Goal: Task Accomplishment & Management: Manage account settings

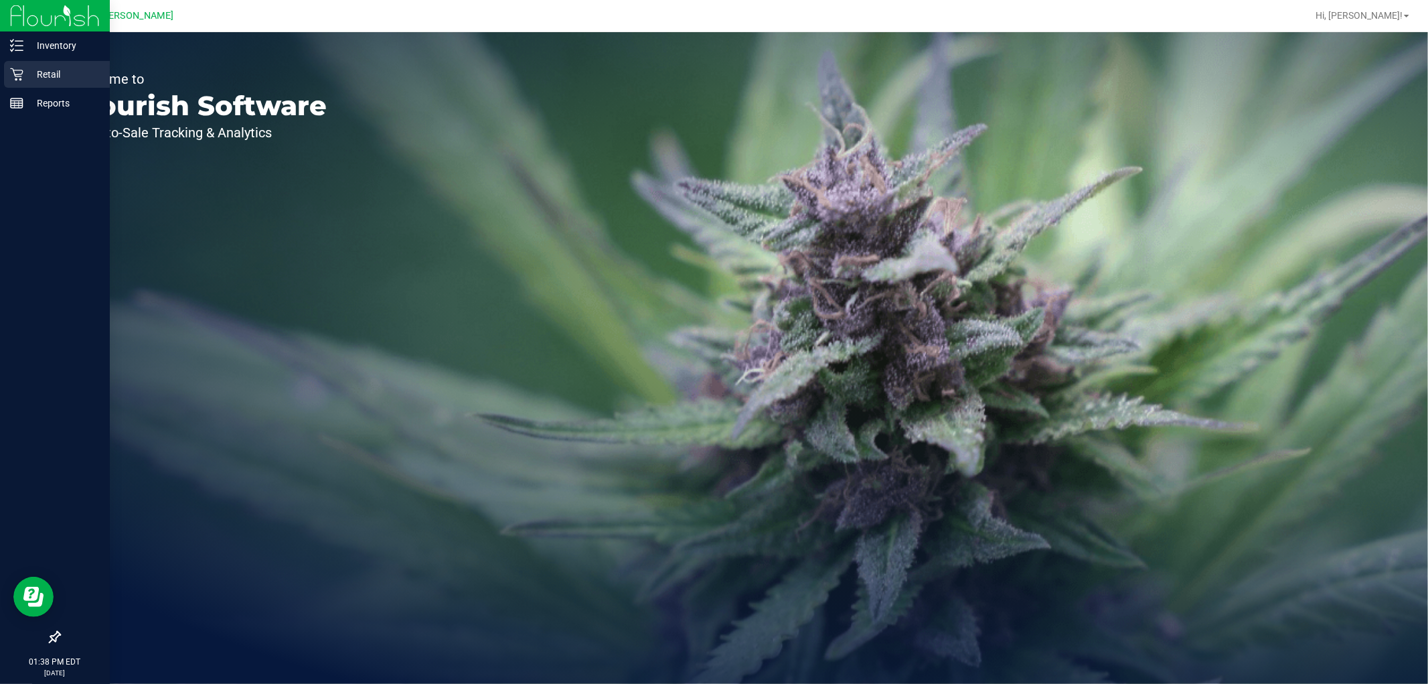
click at [32, 69] on p "Retail" at bounding box center [63, 74] width 80 height 16
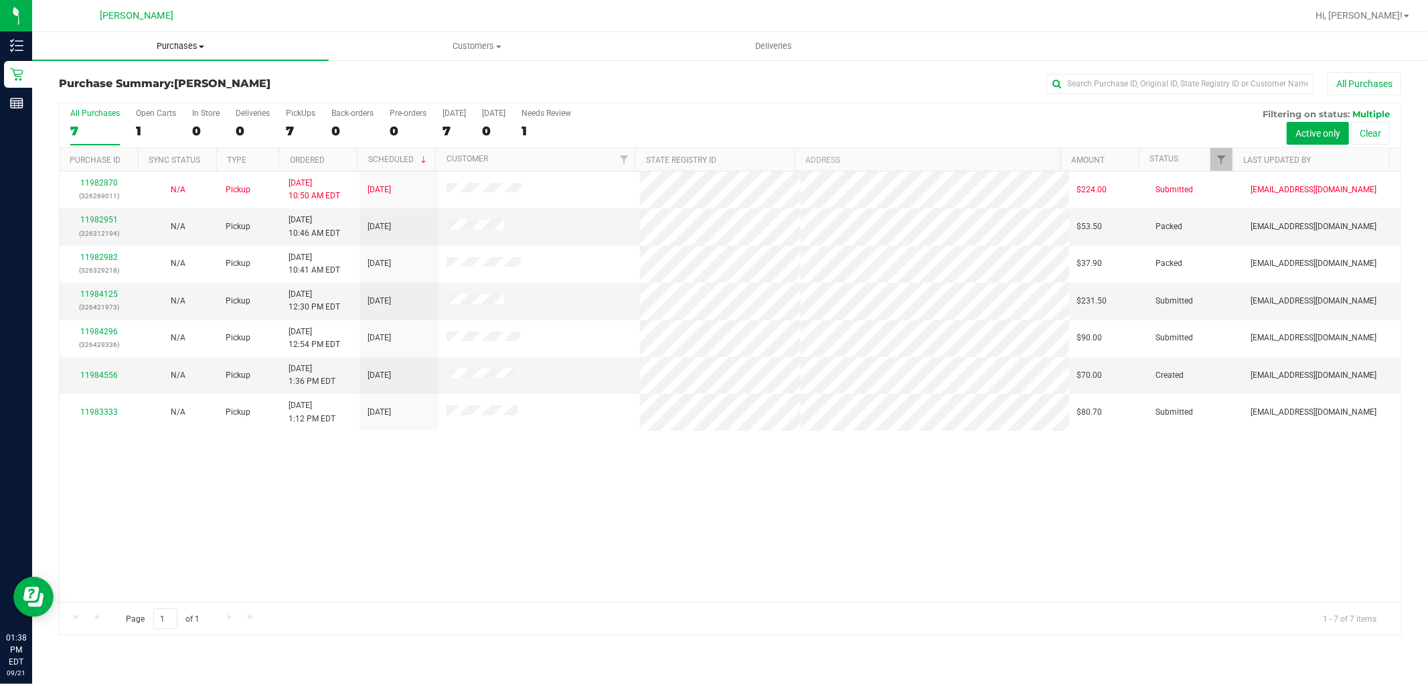
click at [190, 41] on span "Purchases" at bounding box center [180, 46] width 297 height 12
click at [181, 89] on li "Fulfillment" at bounding box center [180, 97] width 297 height 16
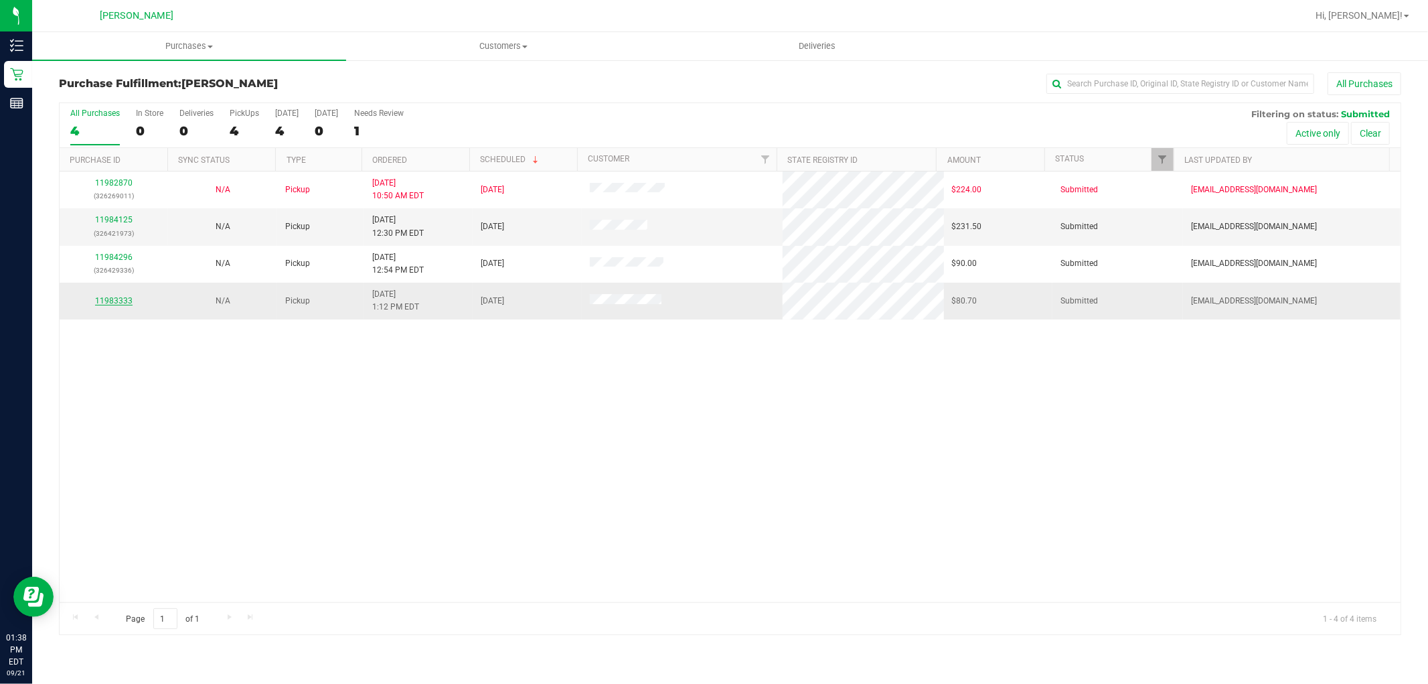
click at [115, 298] on link "11983333" at bounding box center [113, 300] width 37 height 9
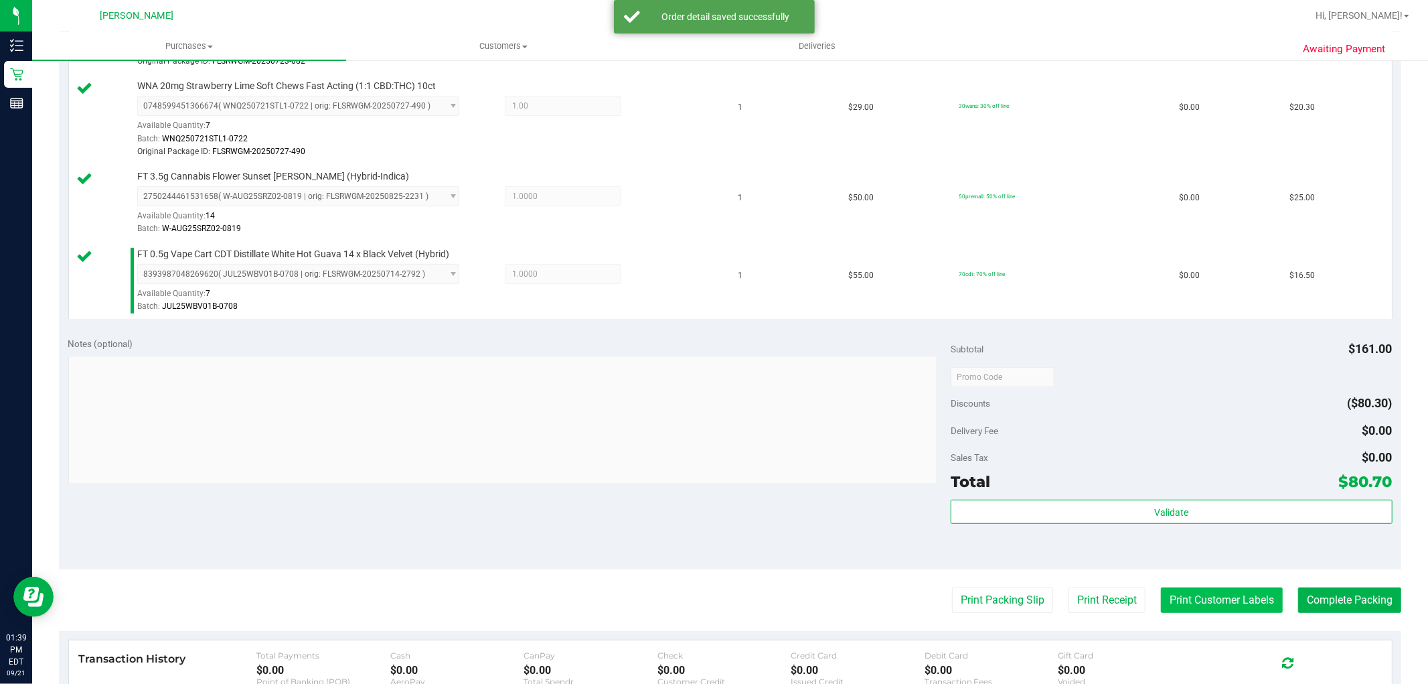
scroll to position [446, 0]
click at [1181, 598] on button "Print Customer Labels" at bounding box center [1222, 599] width 122 height 25
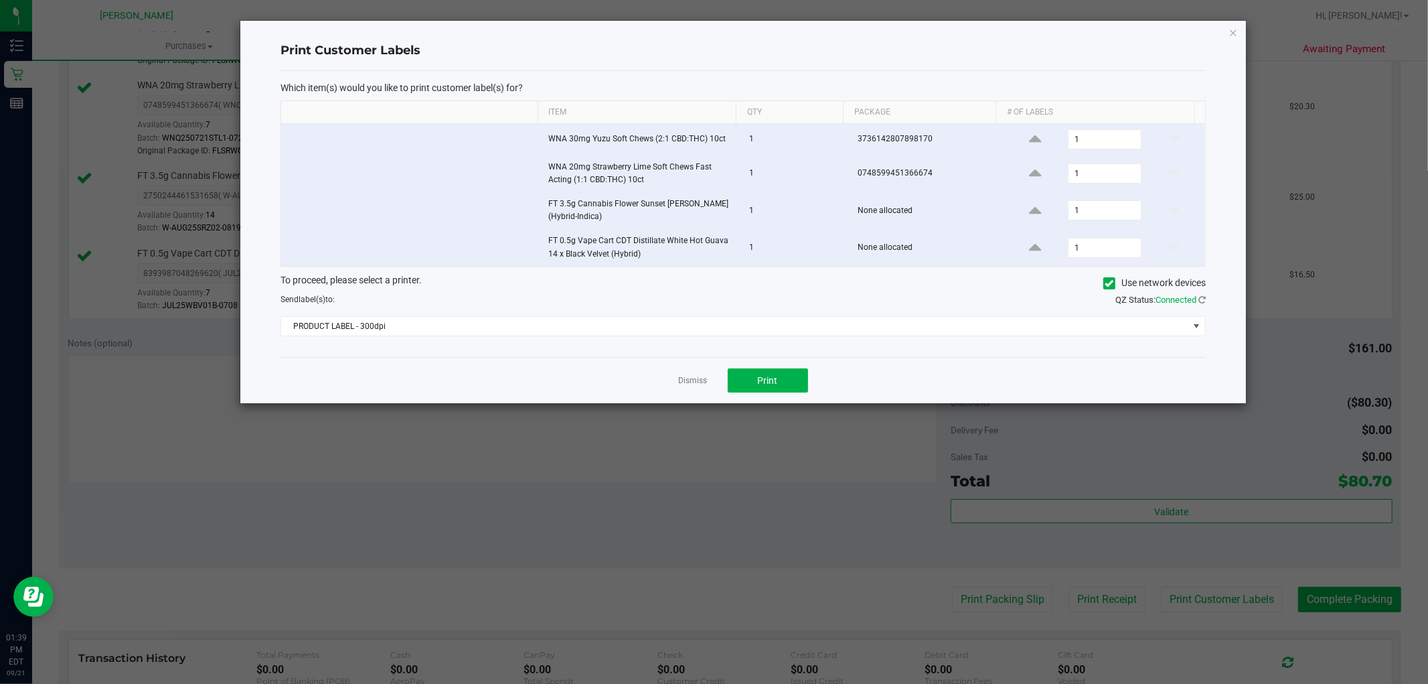
click at [715, 337] on div "Which item(s) would you like to print customer label(s) for? Item Qty Package #…" at bounding box center [743, 214] width 925 height 287
click at [710, 329] on span "PRODUCT LABEL - 300dpi" at bounding box center [734, 326] width 907 height 19
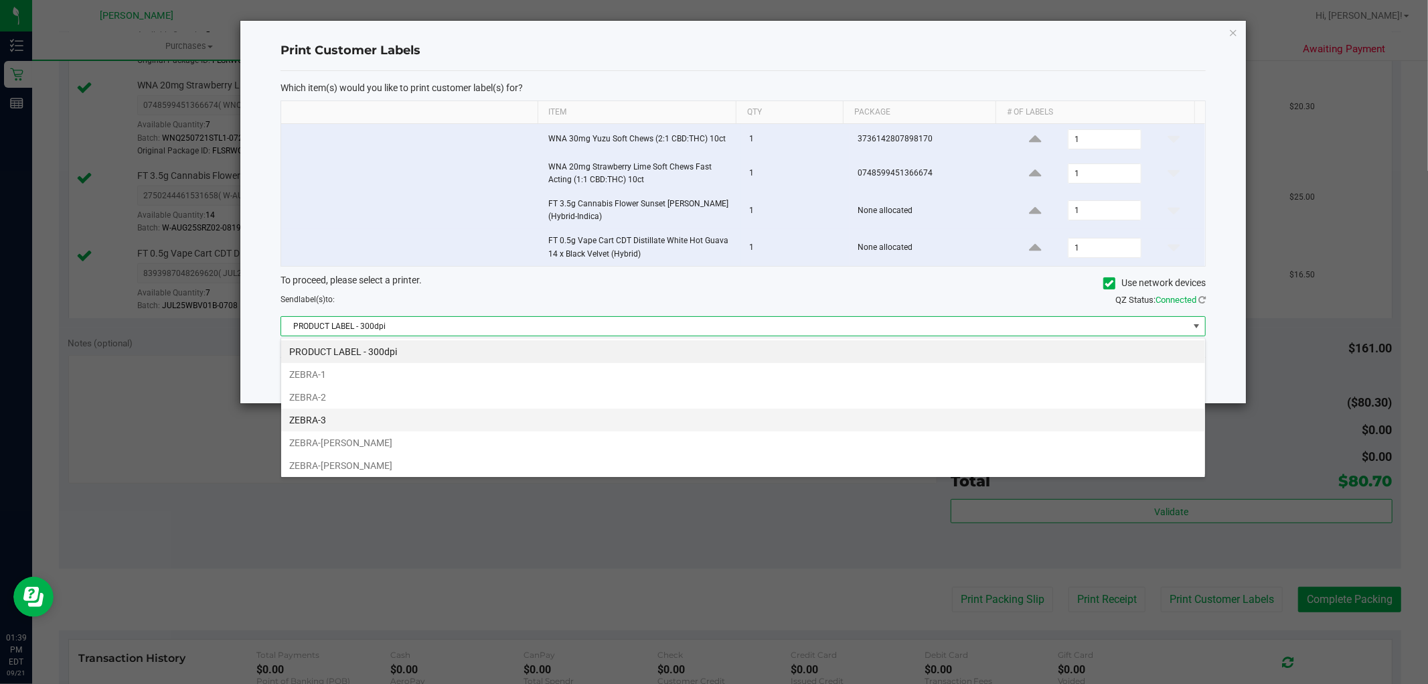
scroll to position [72, 0]
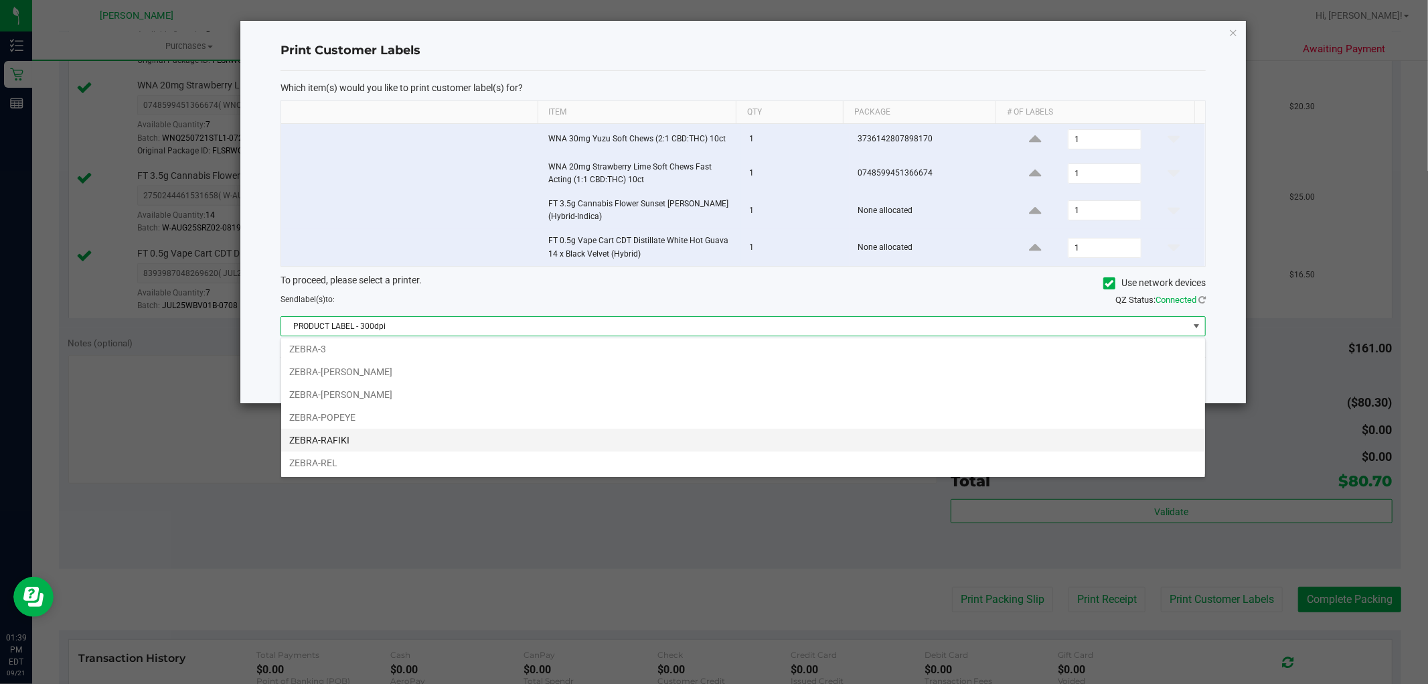
click at [597, 439] on li "ZEBRA-RAFIKI" at bounding box center [743, 440] width 924 height 23
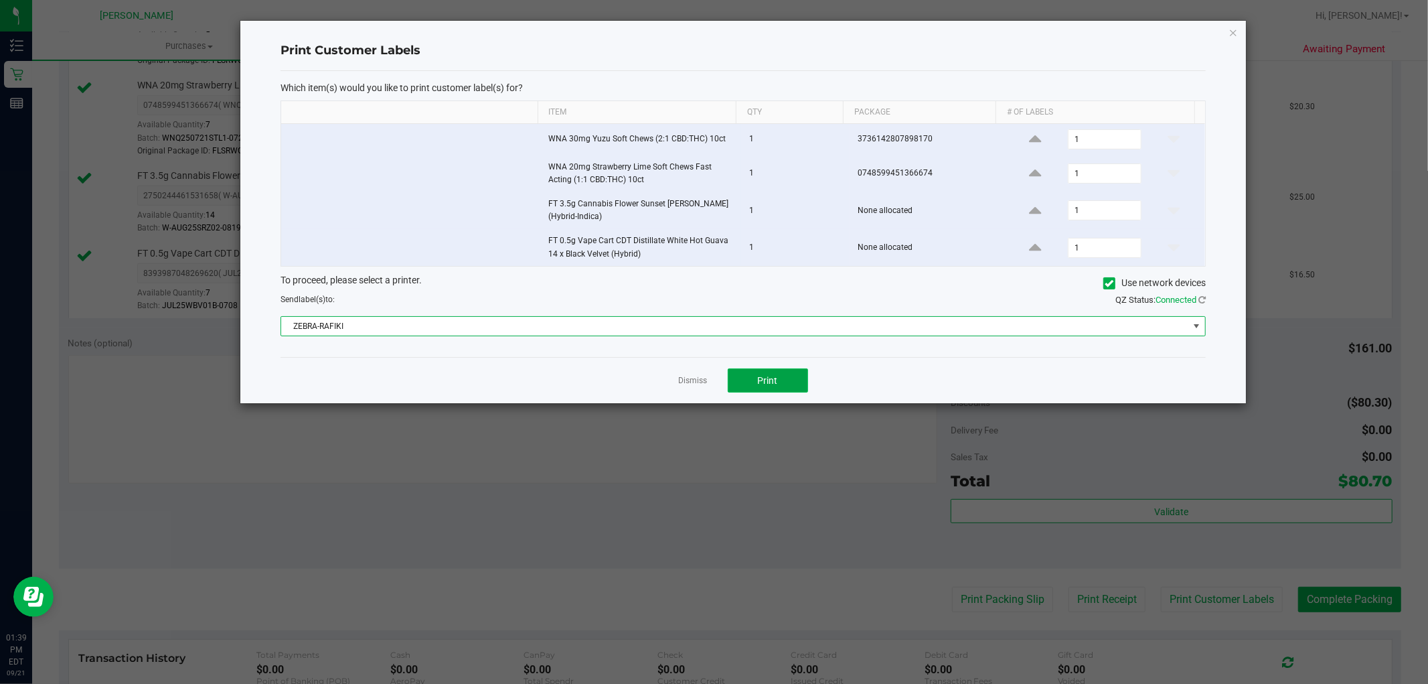
click at [750, 382] on button "Print" at bounding box center [768, 380] width 80 height 24
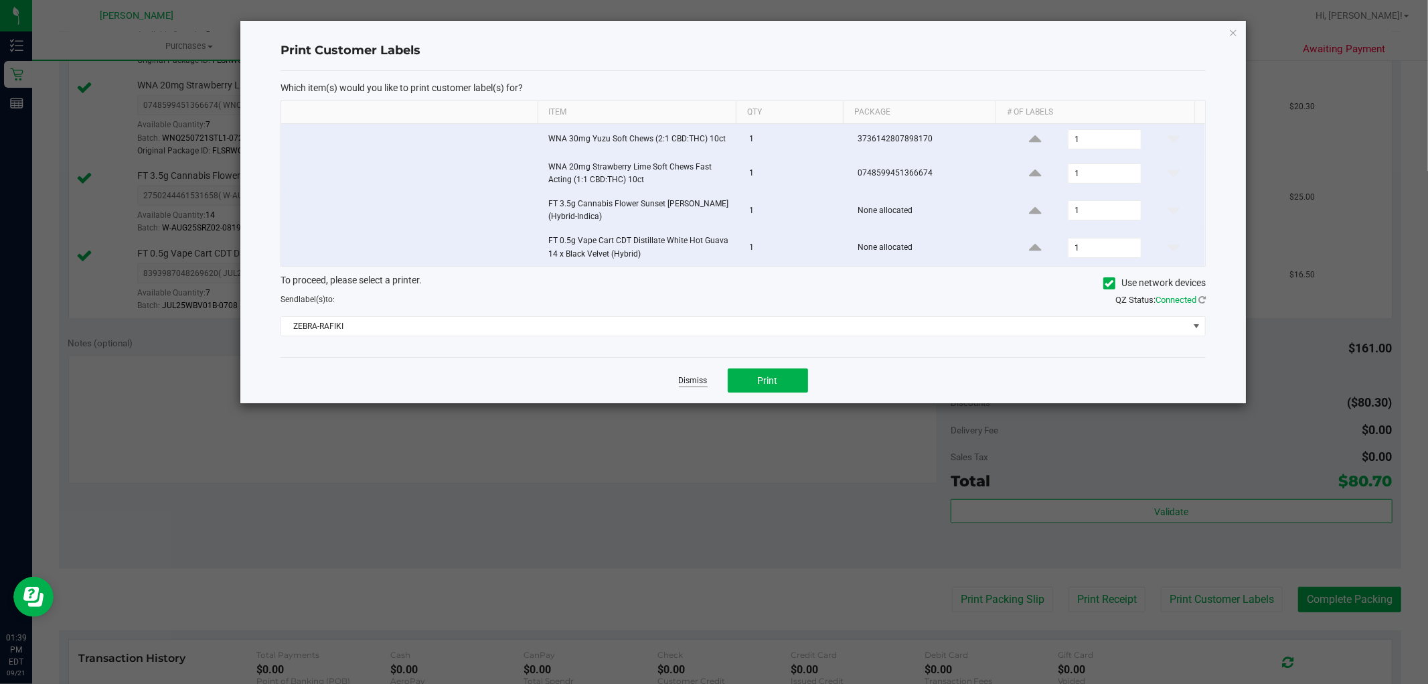
click at [688, 384] on link "Dismiss" at bounding box center [693, 380] width 29 height 11
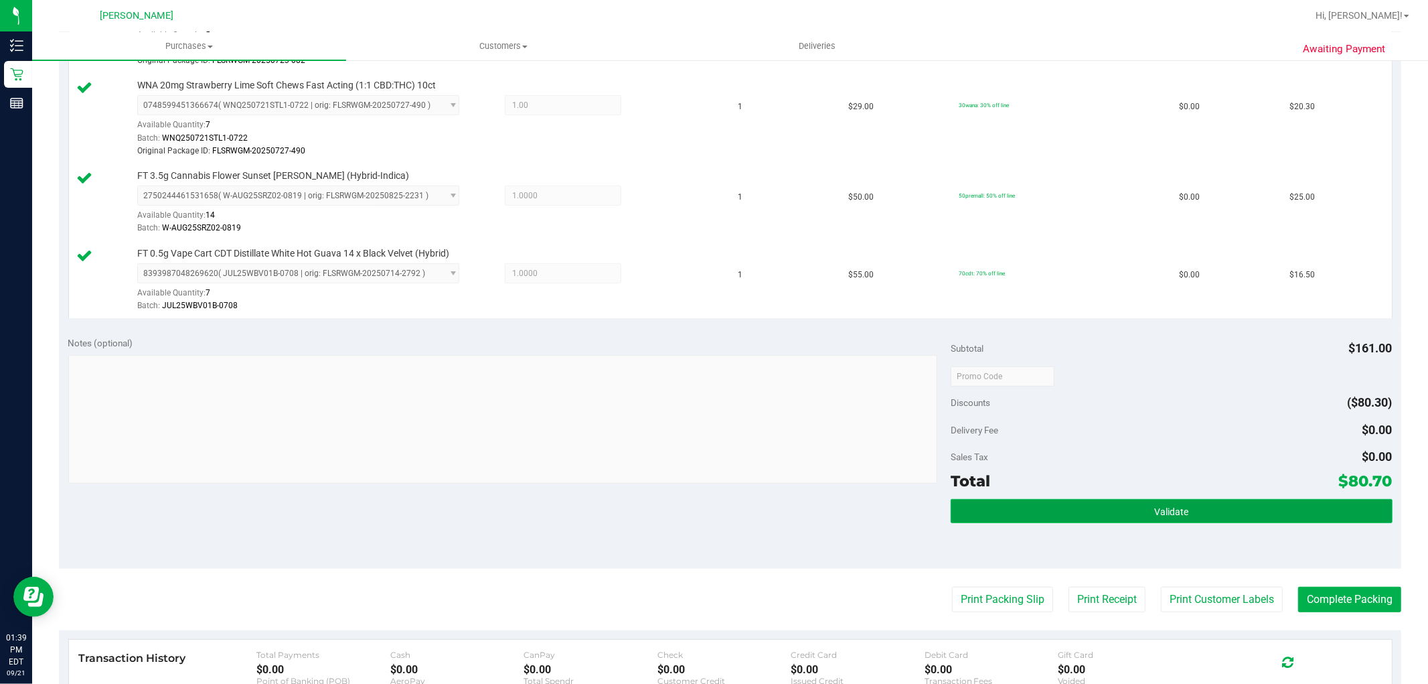
click at [1284, 512] on button "Validate" at bounding box center [1171, 511] width 441 height 24
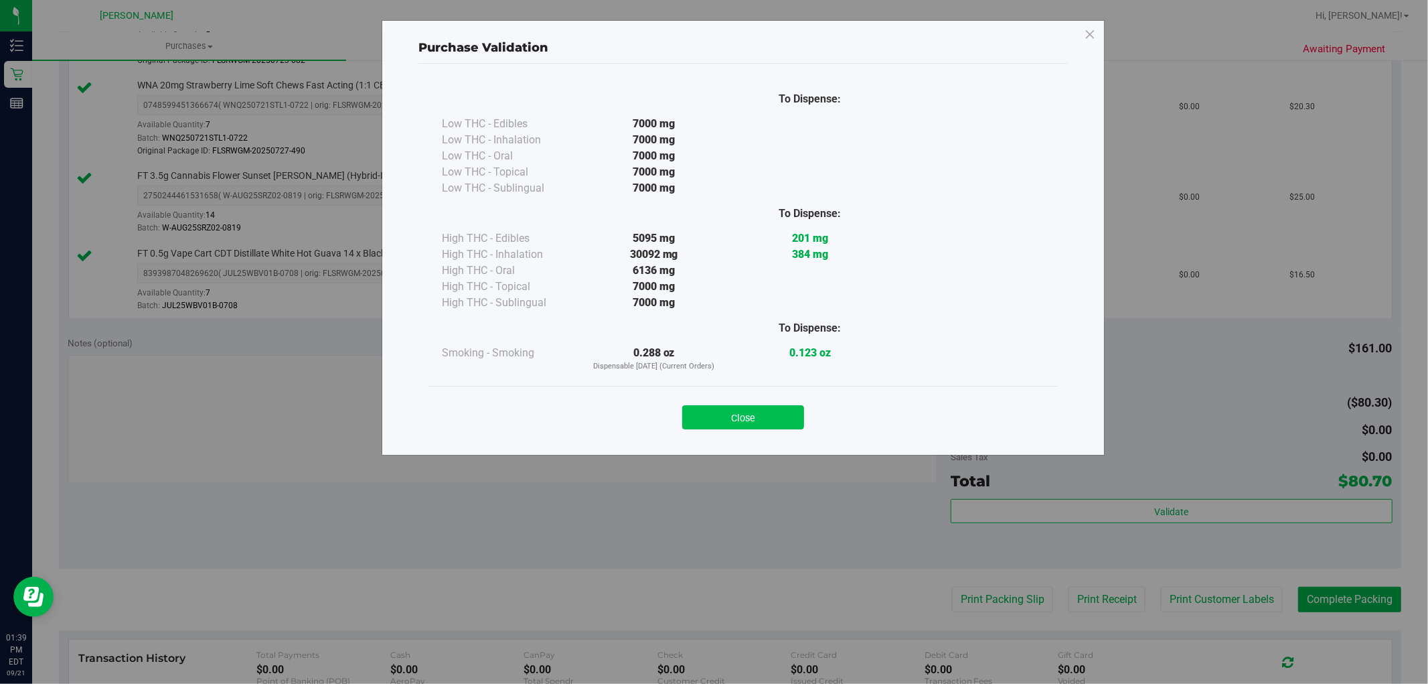
click at [741, 425] on button "Close" at bounding box center [743, 417] width 122 height 24
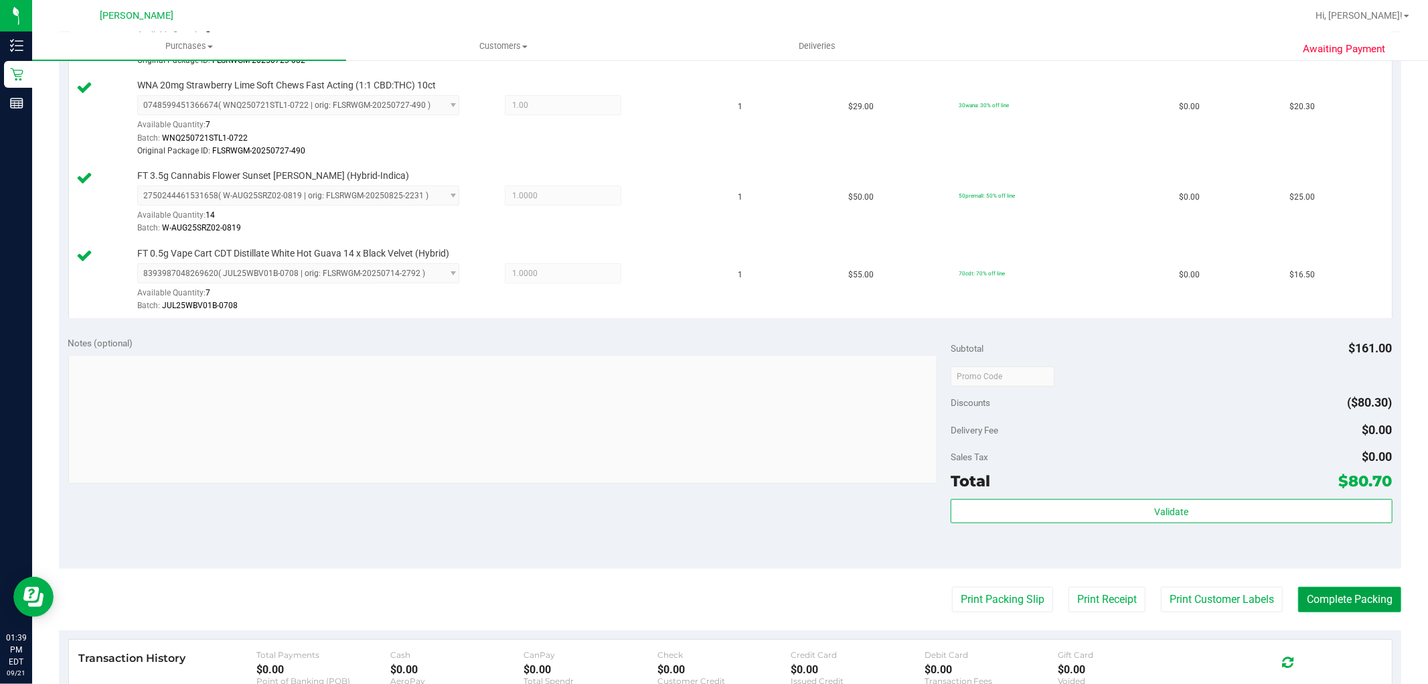
click at [1337, 603] on button "Complete Packing" at bounding box center [1349, 599] width 103 height 25
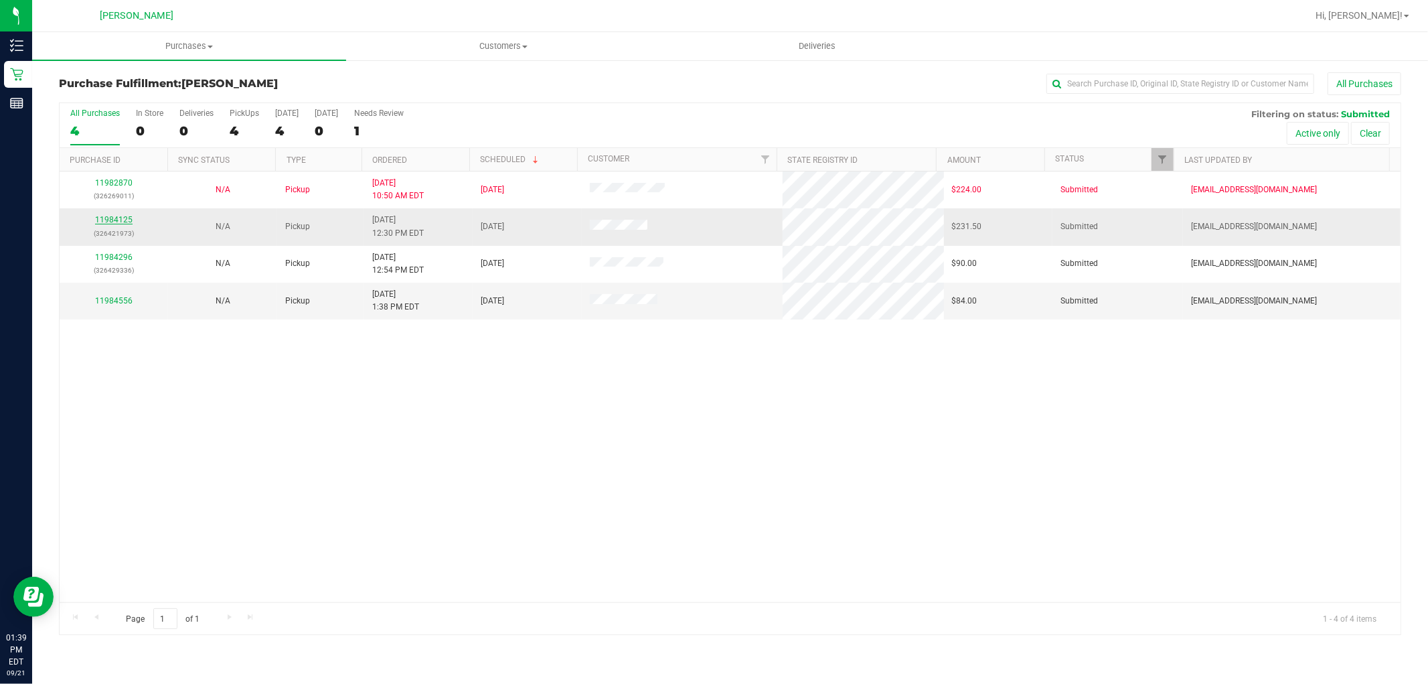
click at [123, 223] on link "11984125" at bounding box center [113, 219] width 37 height 9
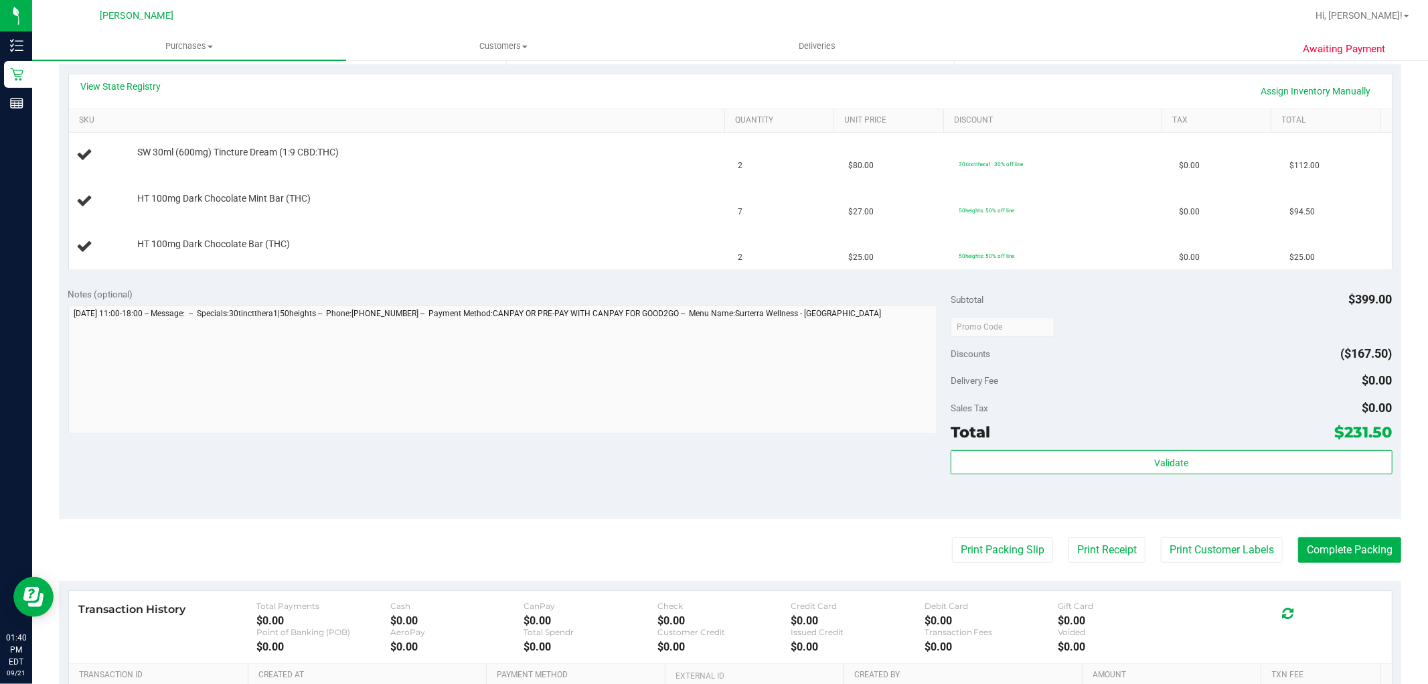
scroll to position [297, 0]
click at [1012, 548] on button "Print Packing Slip" at bounding box center [1002, 548] width 101 height 25
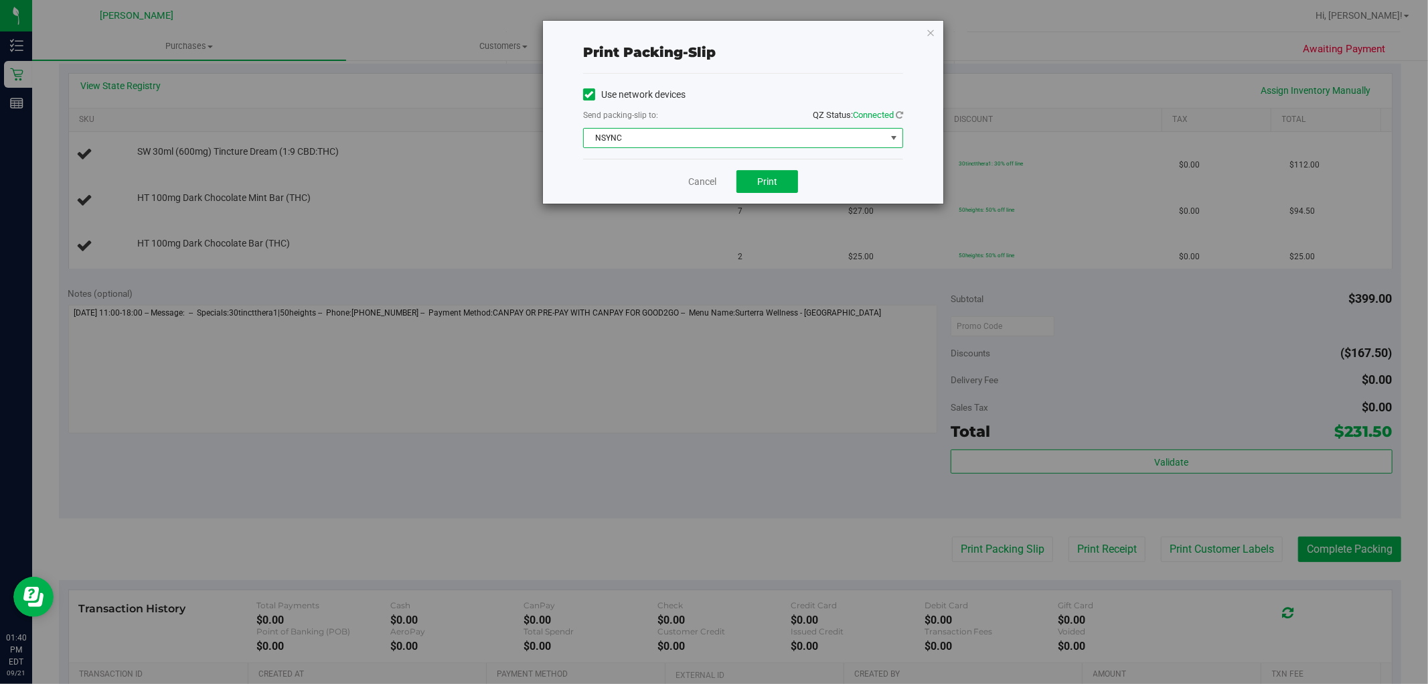
click at [767, 142] on span "NSYNC" at bounding box center [735, 138] width 302 height 19
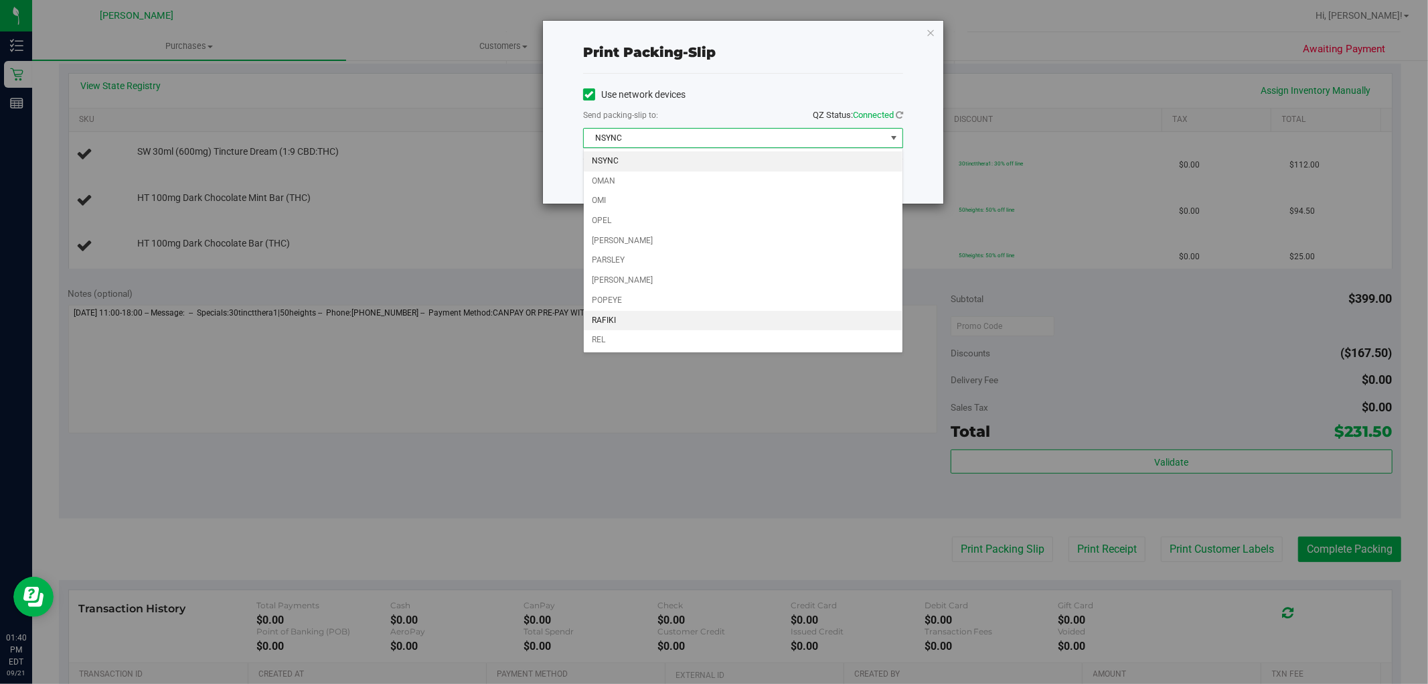
click at [729, 317] on li "RAFIKI" at bounding box center [743, 321] width 319 height 20
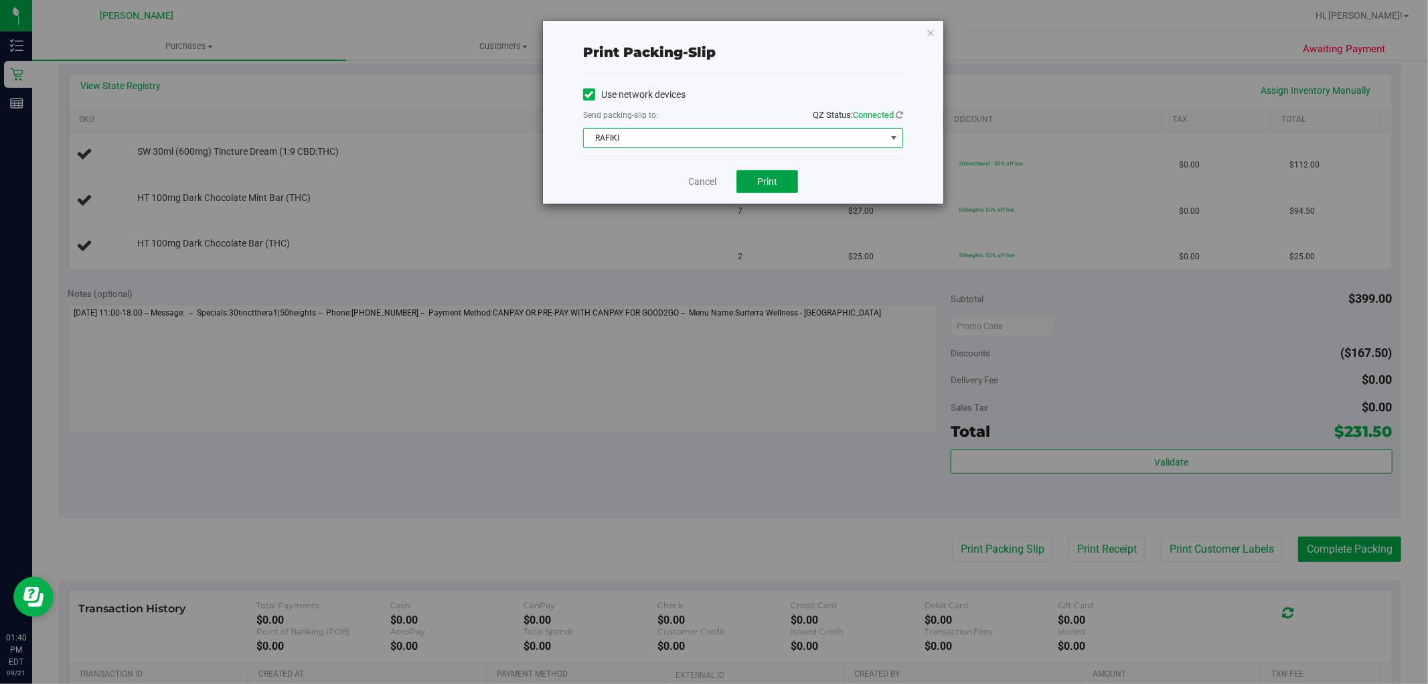
click at [760, 181] on span "Print" at bounding box center [767, 181] width 20 height 11
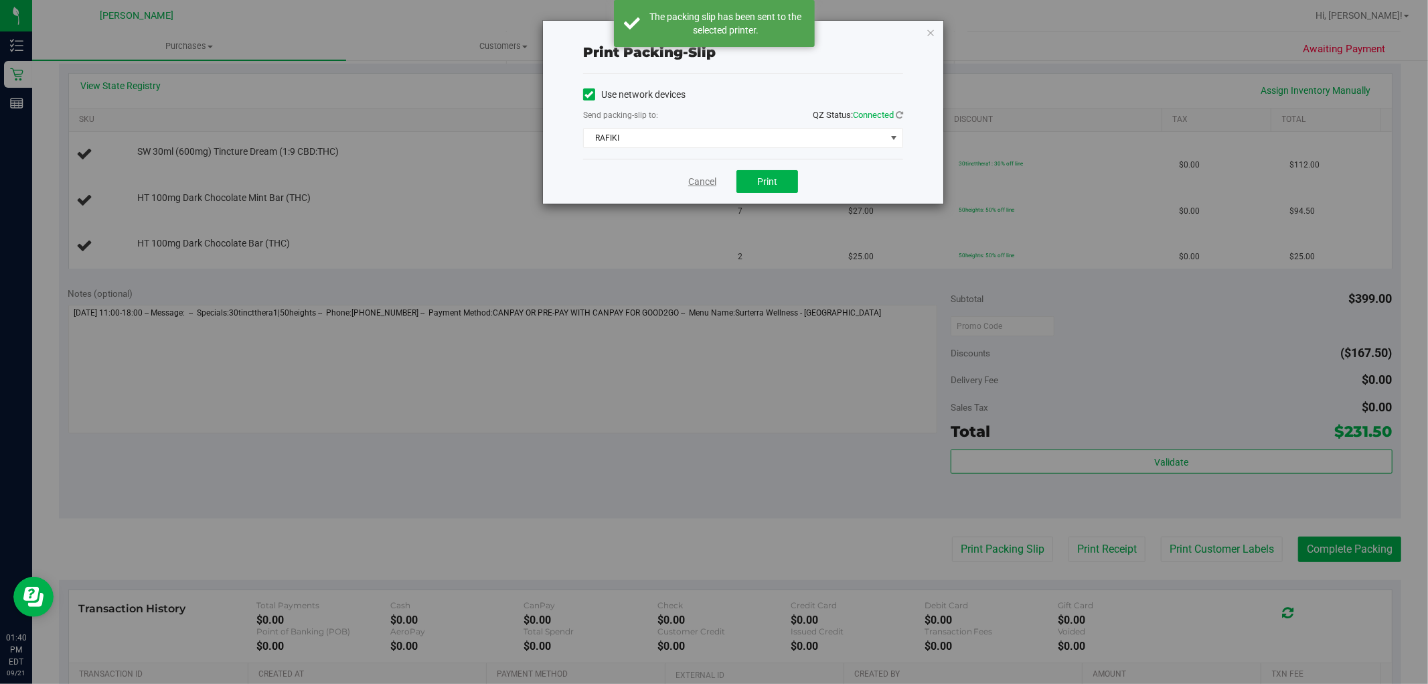
click at [703, 184] on link "Cancel" at bounding box center [702, 182] width 28 height 14
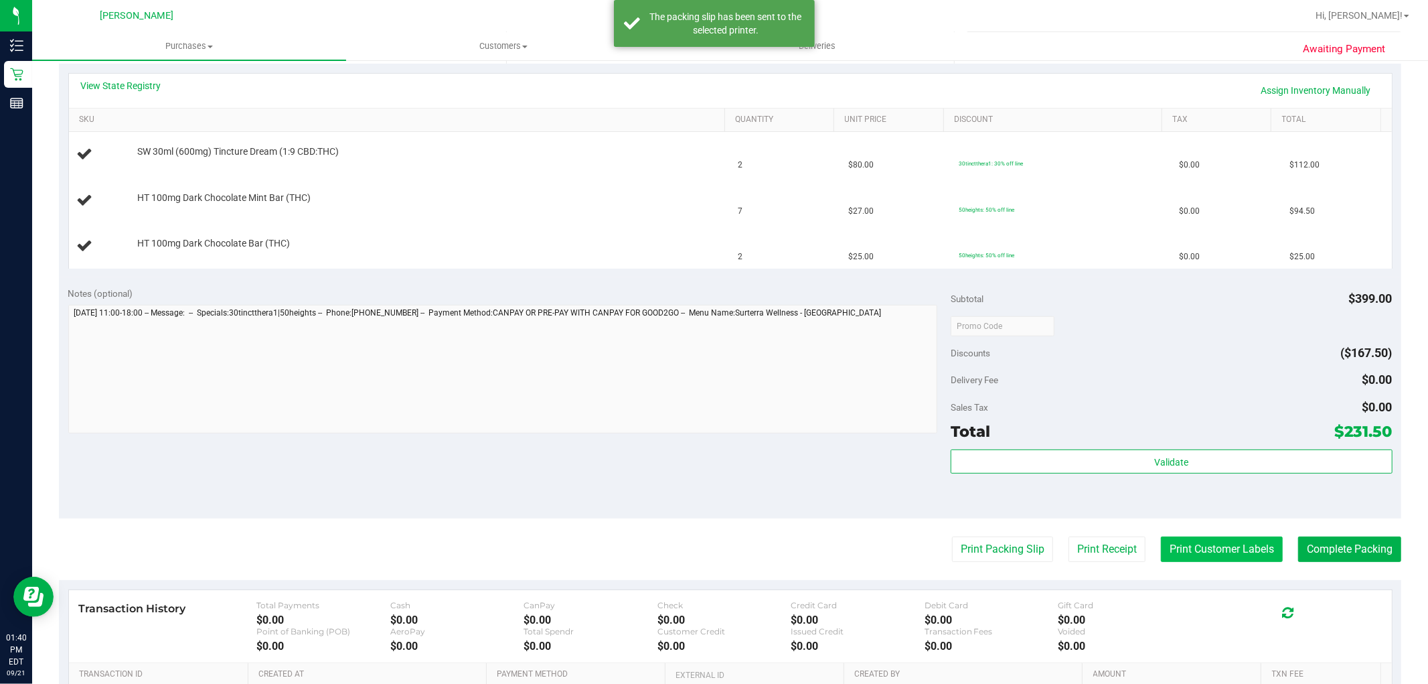
click at [1169, 553] on button "Print Customer Labels" at bounding box center [1222, 548] width 122 height 25
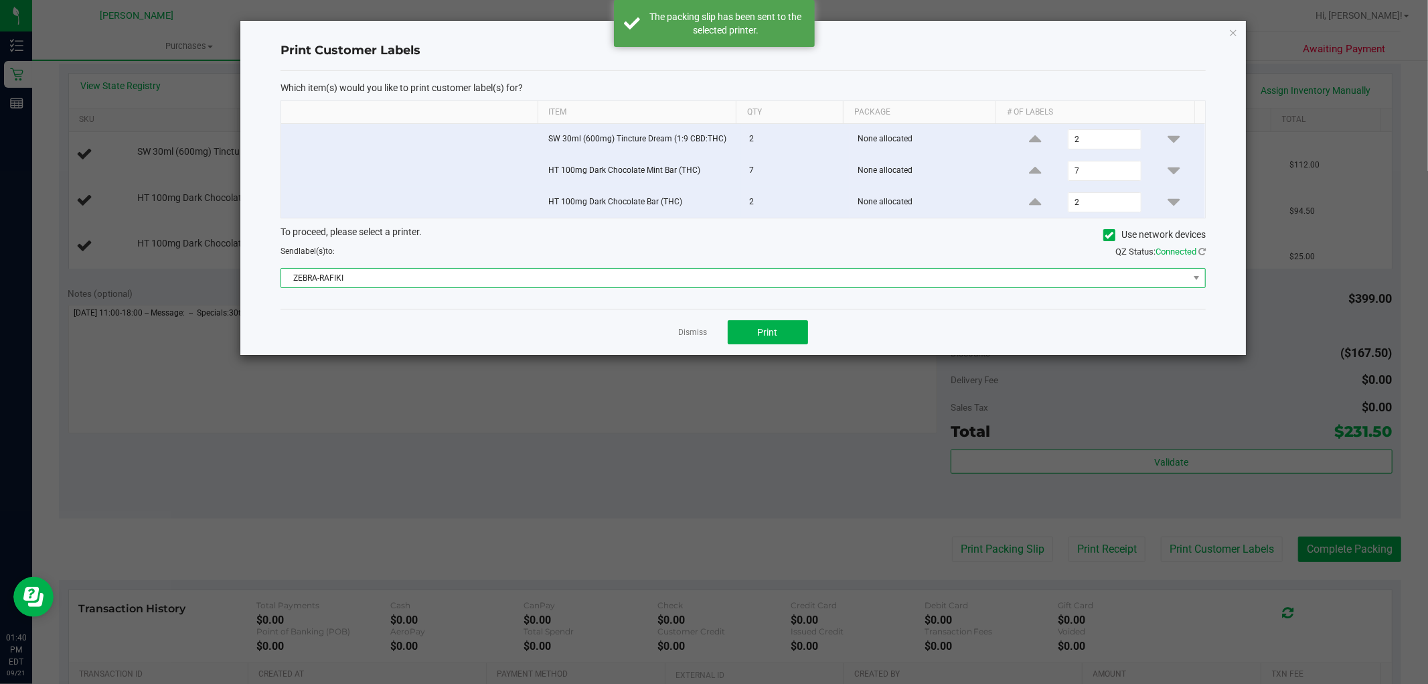
click at [799, 283] on span "ZEBRA-RAFIKI" at bounding box center [734, 278] width 907 height 19
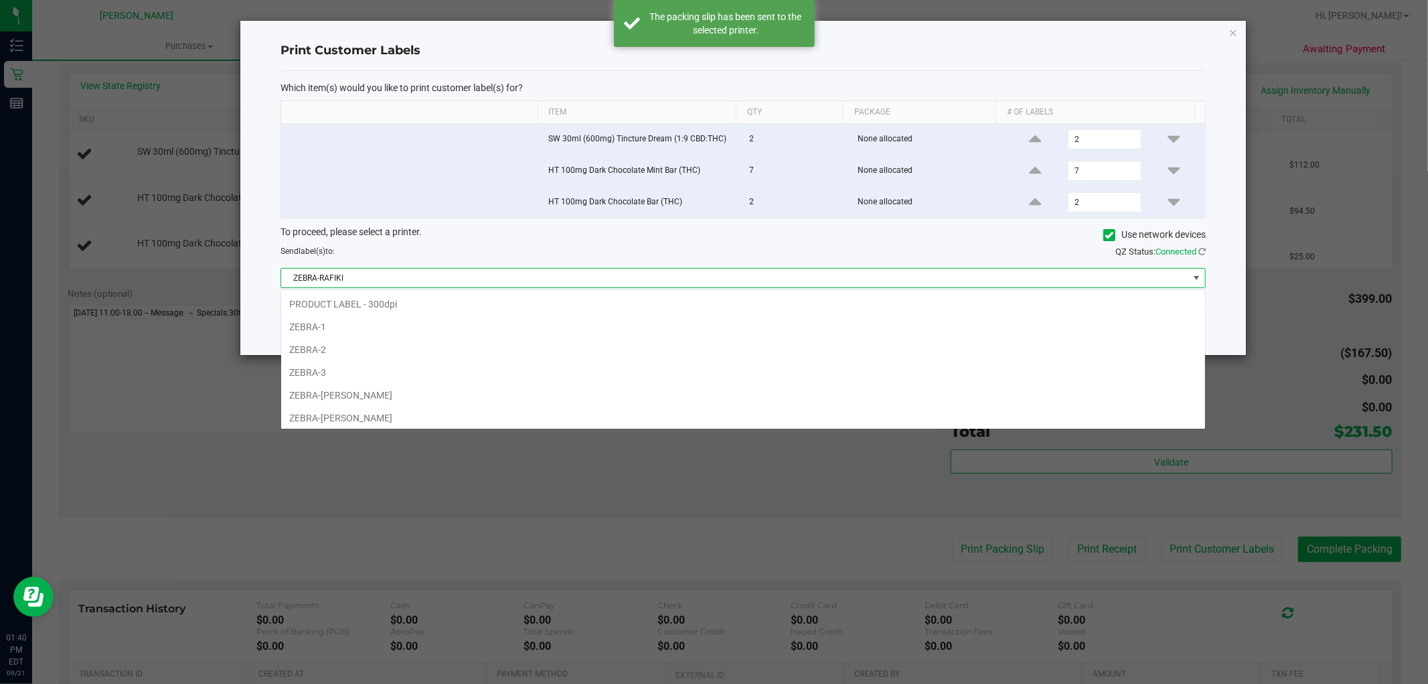
scroll to position [49, 0]
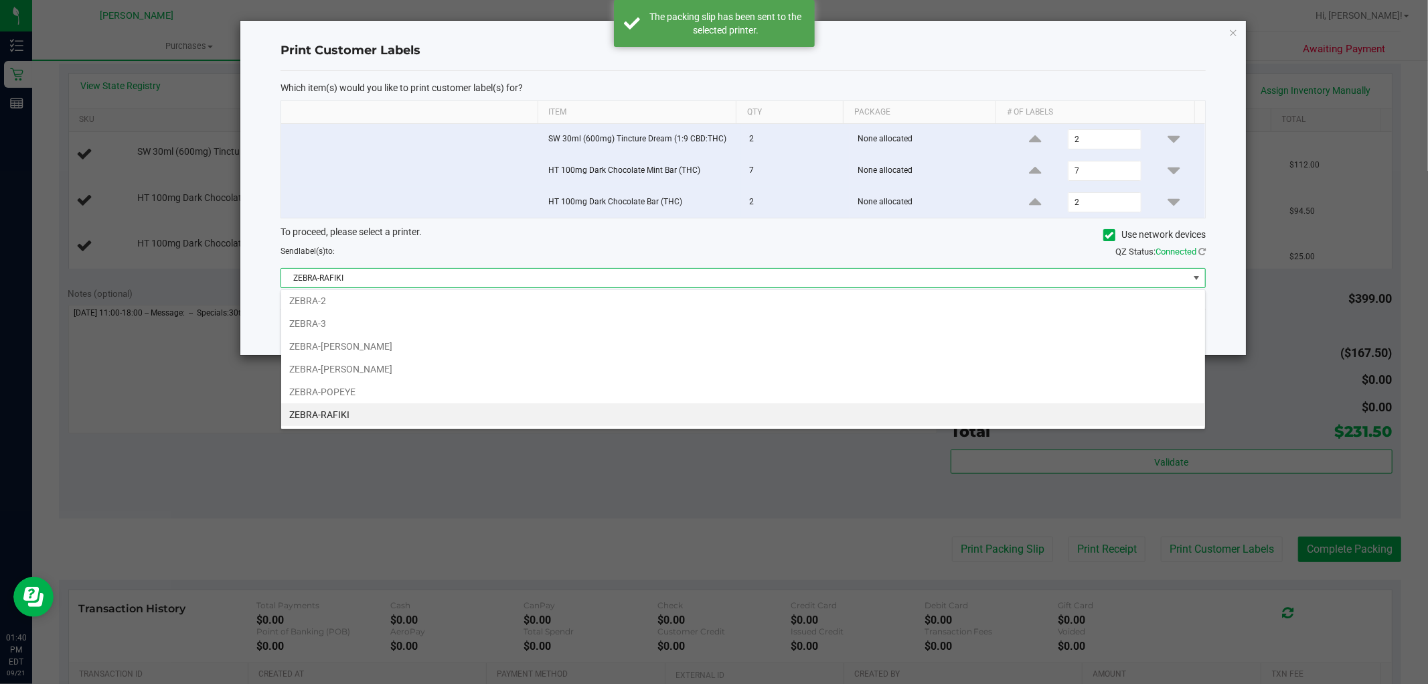
click at [799, 283] on span "ZEBRA-RAFIKI" at bounding box center [734, 278] width 907 height 19
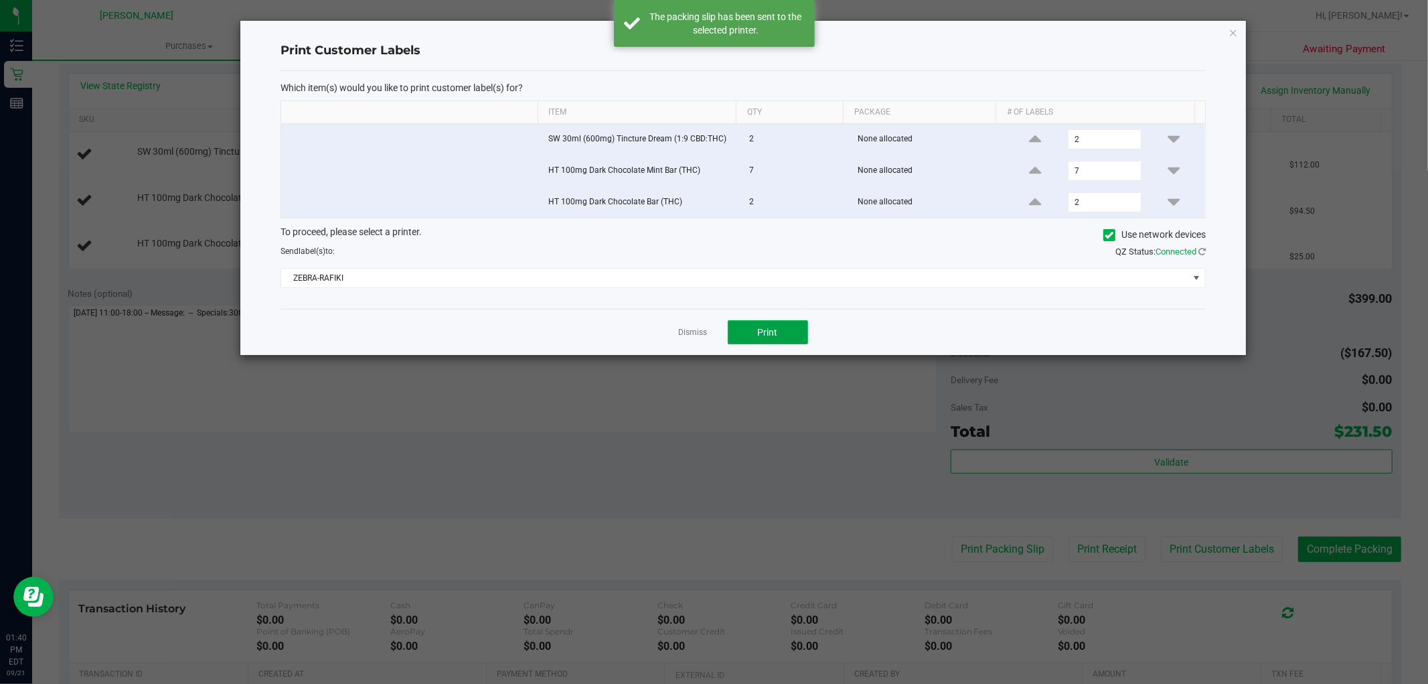
click at [784, 331] on button "Print" at bounding box center [768, 332] width 80 height 24
click at [690, 333] on link "Dismiss" at bounding box center [693, 332] width 29 height 11
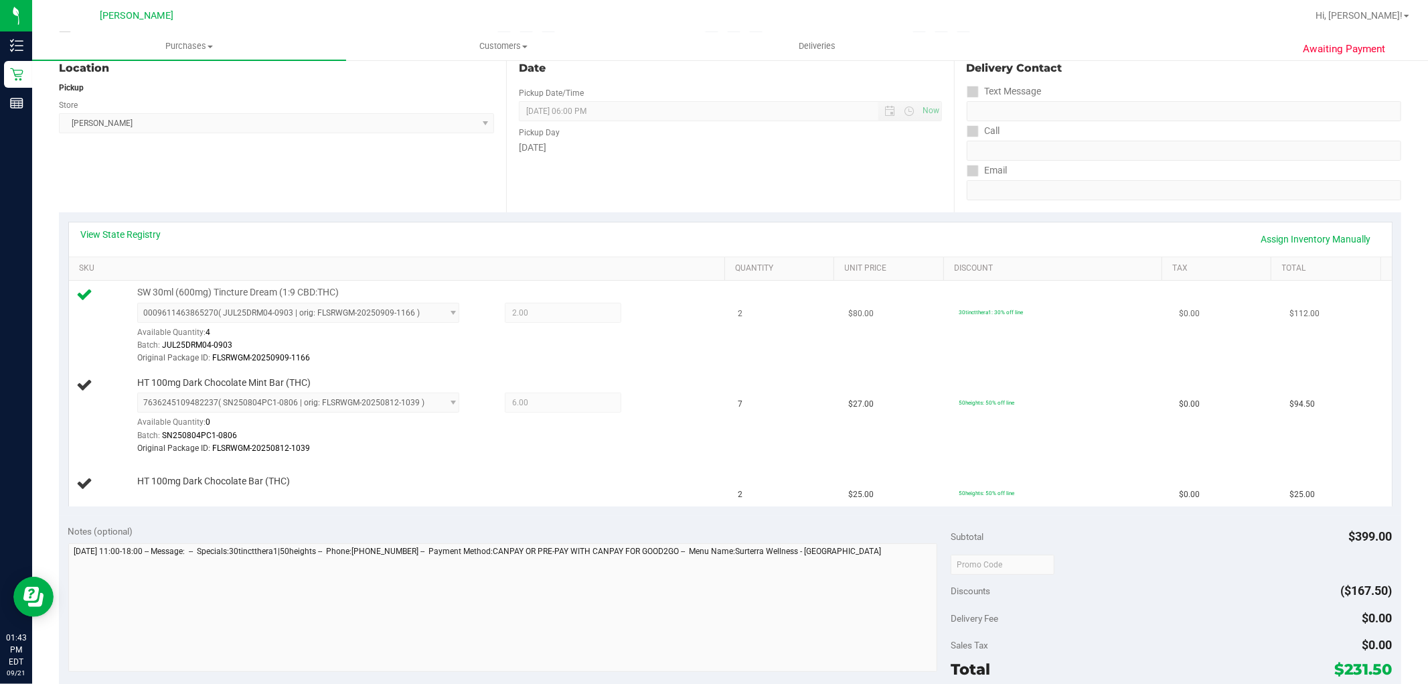
scroll to position [223, 0]
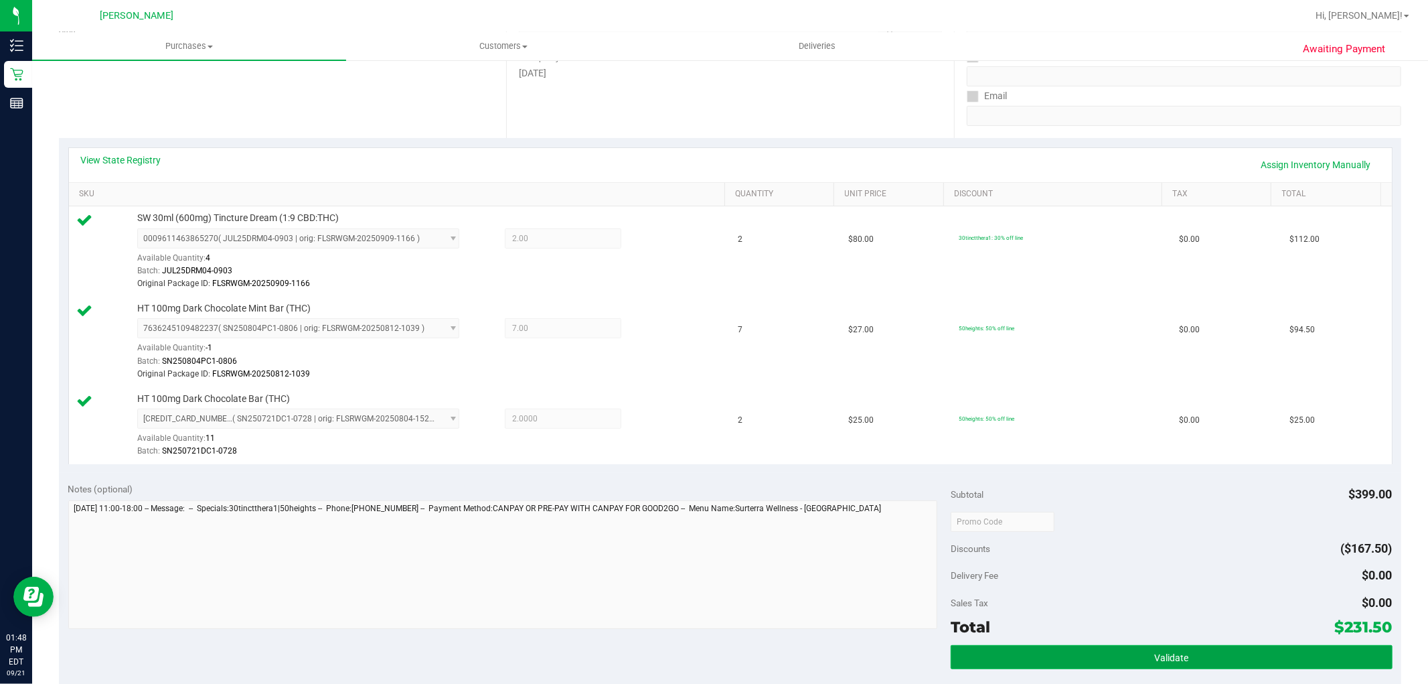
click at [1298, 655] on button "Validate" at bounding box center [1171, 657] width 441 height 24
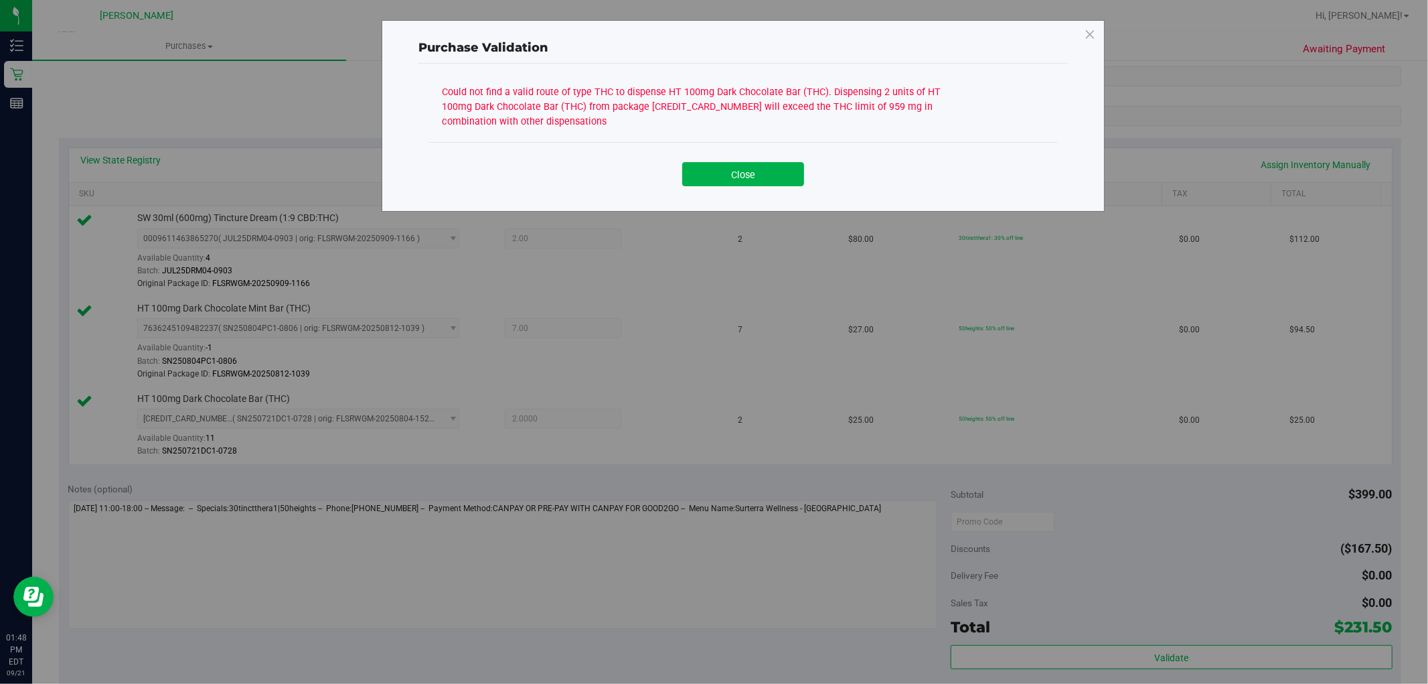
click at [131, 137] on div "Purchase Validation Could not find a valid route of type THC to dispense HT 100…" at bounding box center [719, 342] width 1438 height 684
click at [711, 171] on button "Close" at bounding box center [743, 174] width 122 height 24
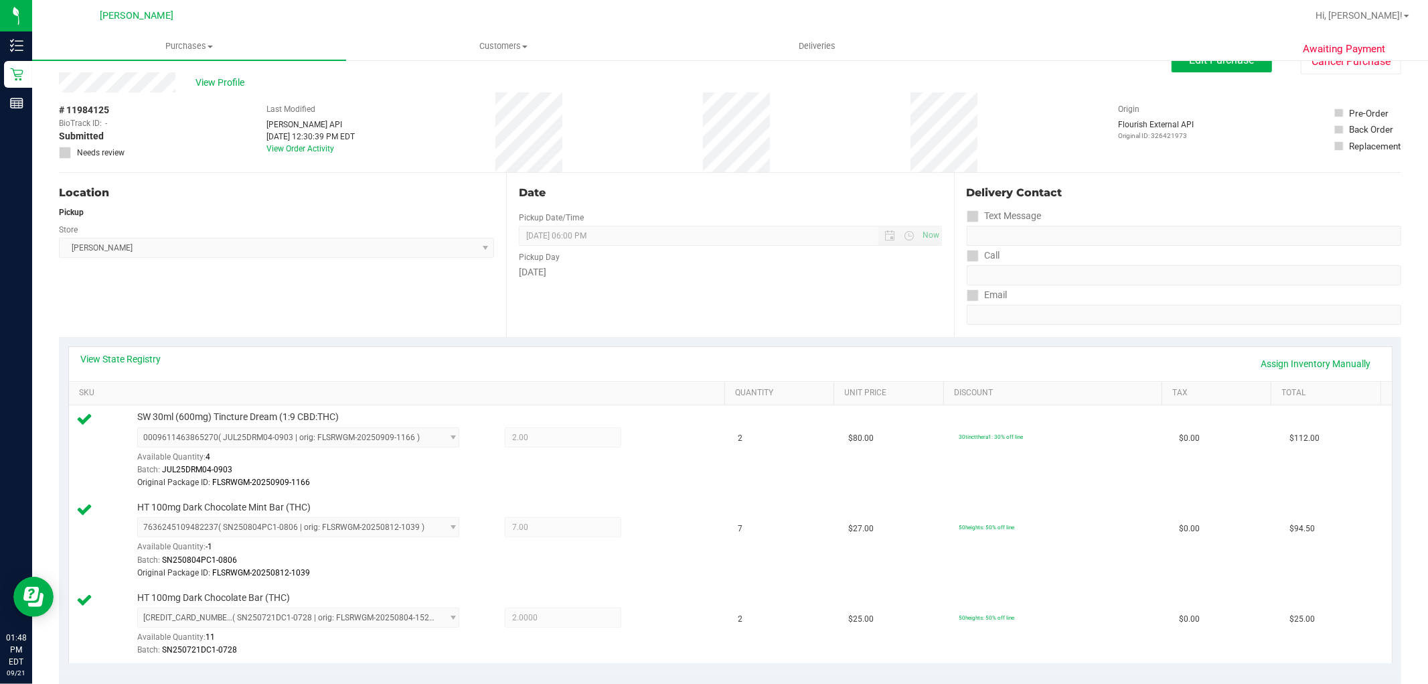
scroll to position [0, 0]
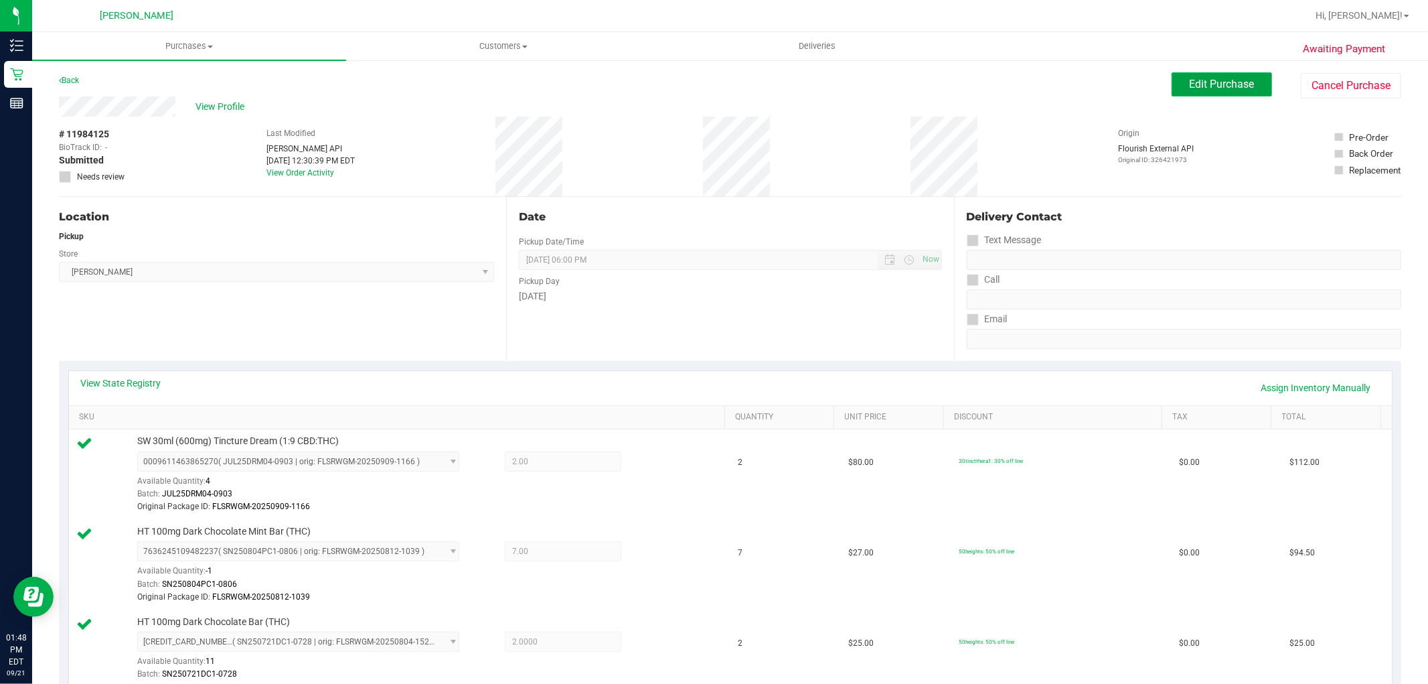
click at [1224, 86] on span "Edit Purchase" at bounding box center [1222, 84] width 65 height 13
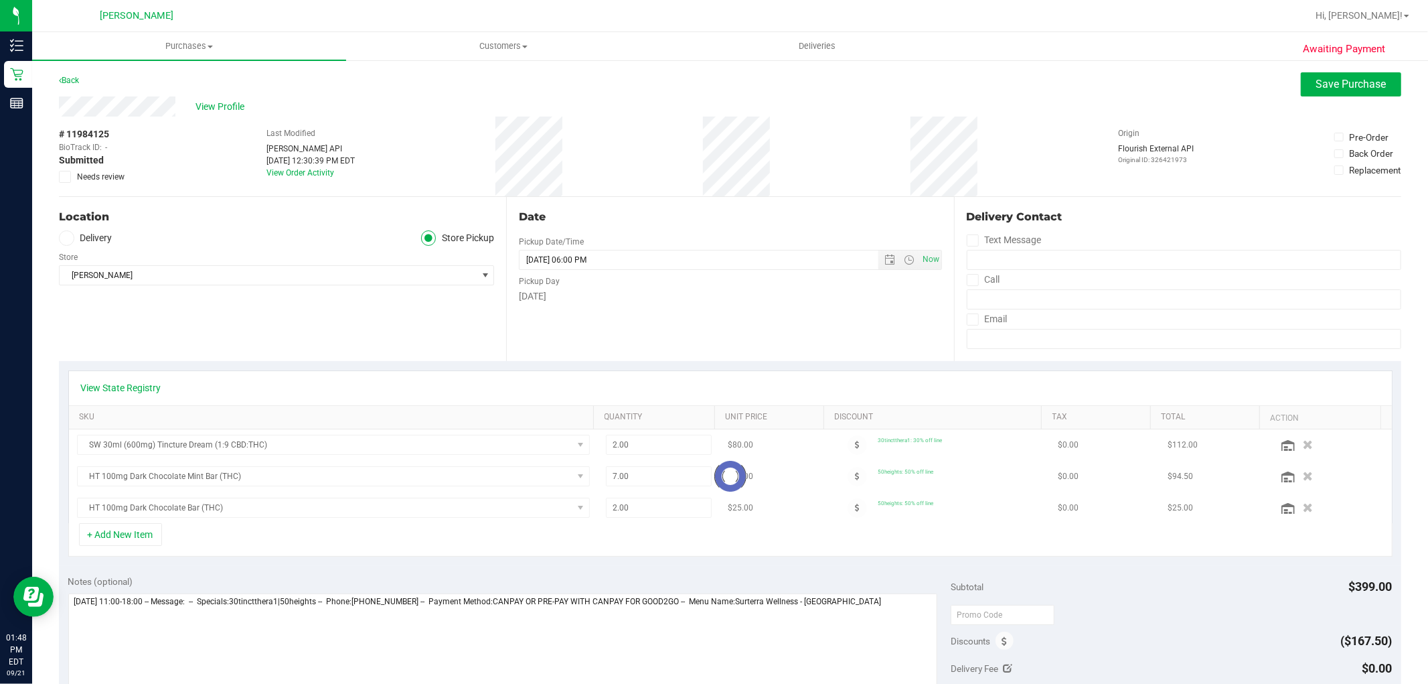
click at [70, 176] on span at bounding box center [65, 177] width 12 height 12
click at [0, 0] on input "Needs review" at bounding box center [0, 0] width 0 height 0
click at [215, 106] on span "View Profile" at bounding box center [223, 107] width 54 height 14
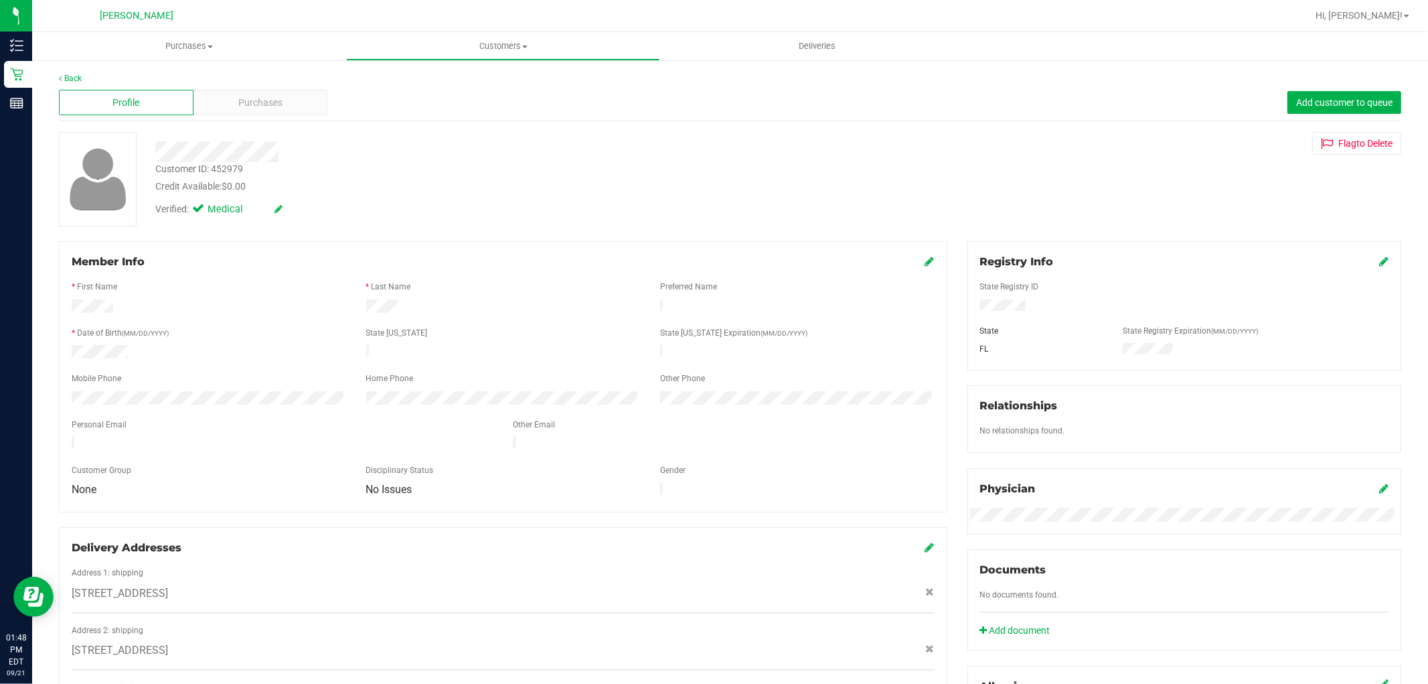
click at [230, 171] on div "Customer ID: 452979" at bounding box center [199, 169] width 88 height 14
copy div "452979"
click at [426, 3] on div at bounding box center [773, 16] width 1067 height 26
click at [78, 74] on link "Back" at bounding box center [70, 78] width 23 height 9
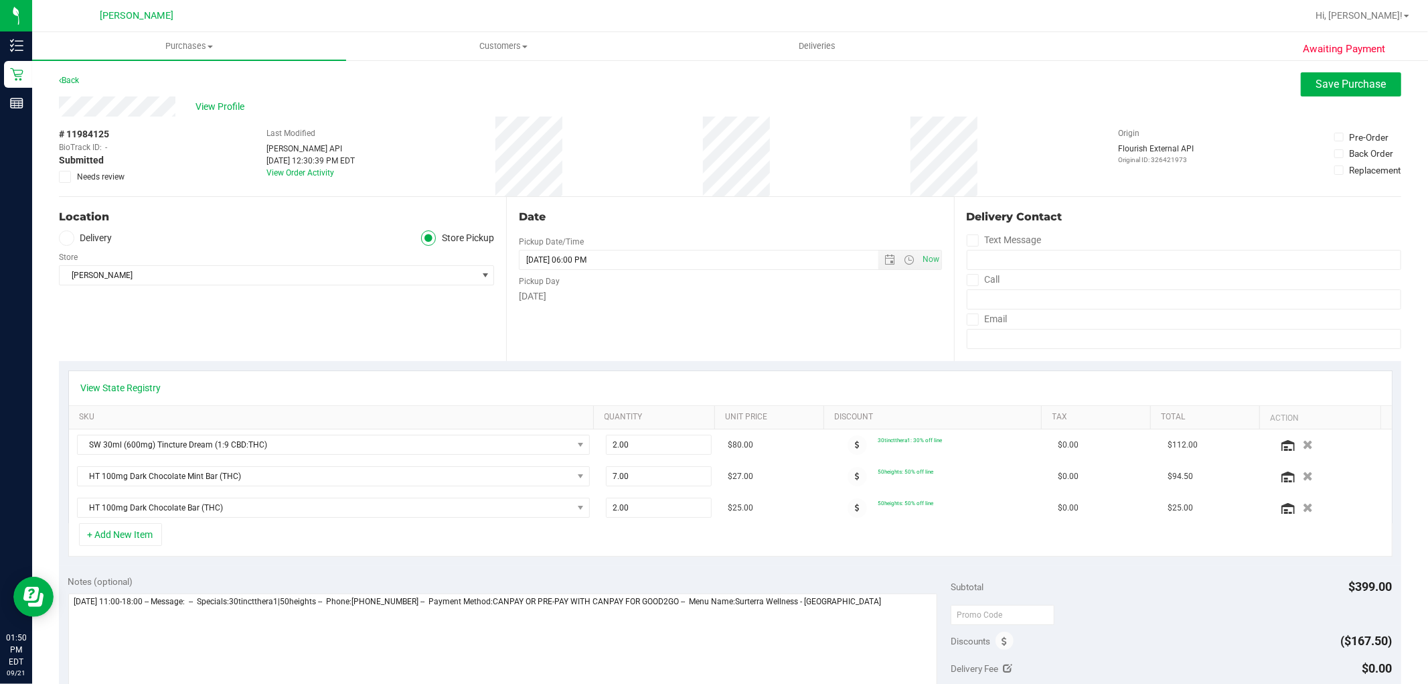
click at [62, 177] on icon at bounding box center [65, 177] width 9 height 0
click at [0, 0] on input "Needs review" at bounding box center [0, 0] width 0 height 0
click at [1316, 78] on span "Save Purchase" at bounding box center [1351, 84] width 70 height 13
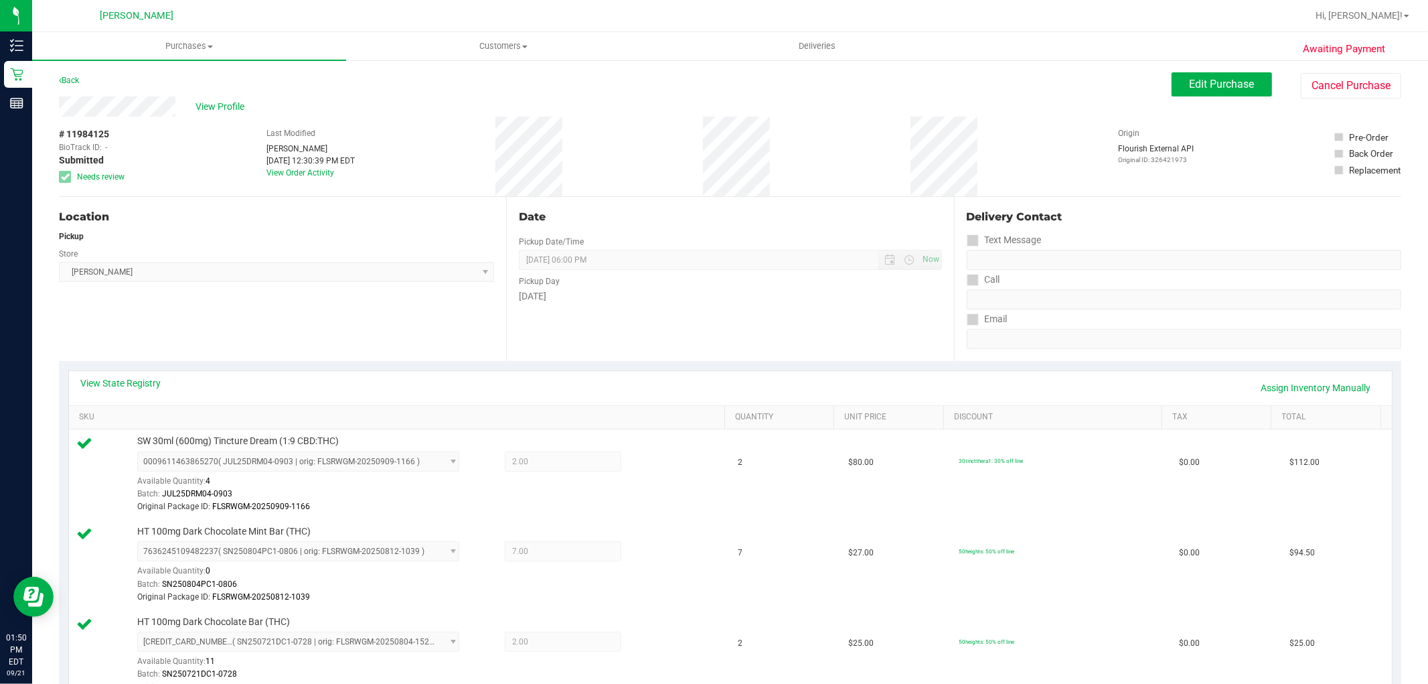
click at [90, 82] on div "Back Edit Purchase Cancel Purchase" at bounding box center [730, 84] width 1343 height 24
click at [75, 78] on link "Back" at bounding box center [69, 80] width 20 height 9
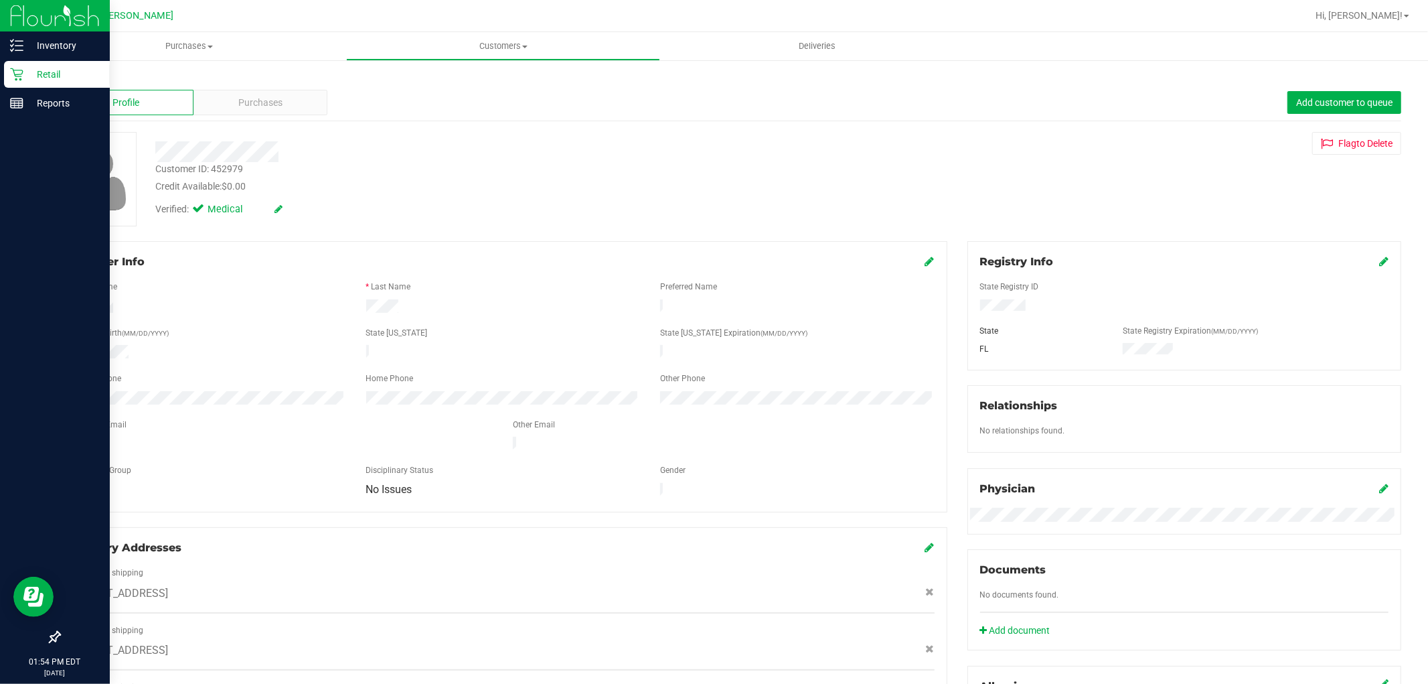
click at [23, 61] on div "Retail" at bounding box center [57, 74] width 106 height 27
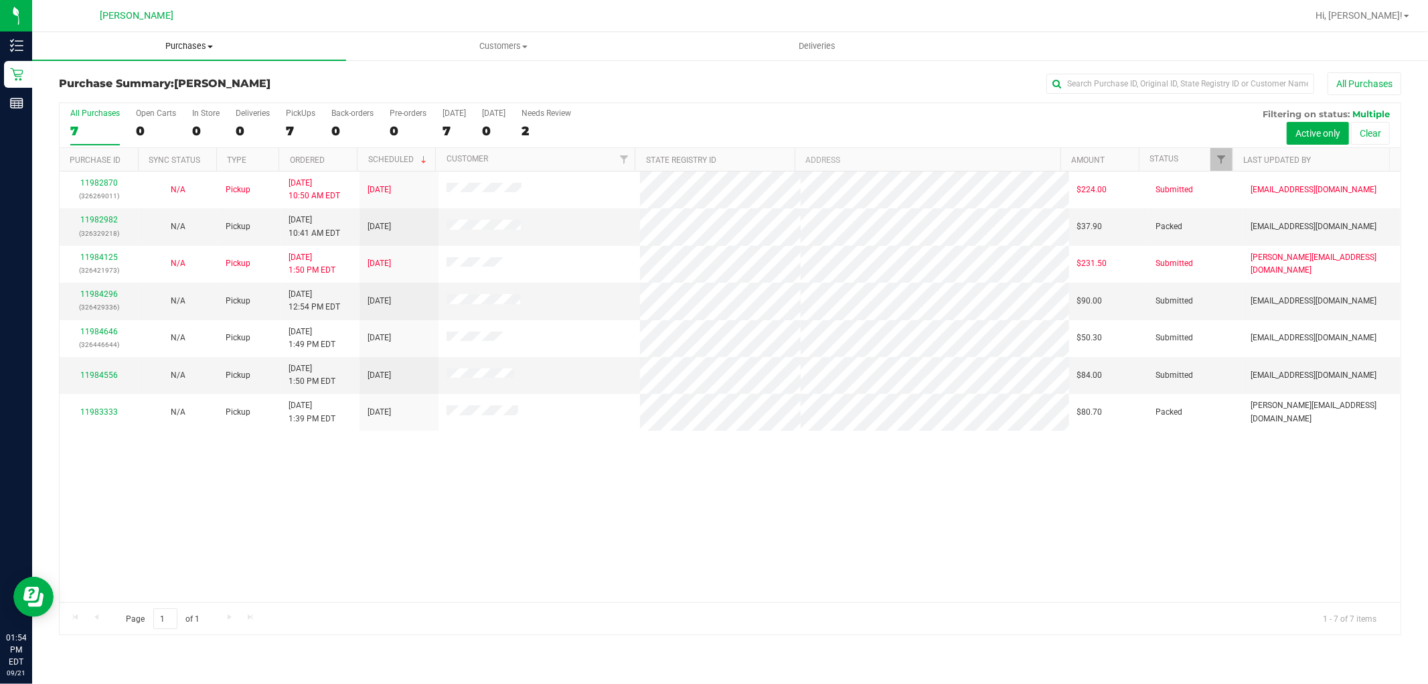
click at [178, 40] on span "Purchases" at bounding box center [189, 46] width 314 height 12
click at [182, 94] on li "Fulfillment" at bounding box center [189, 97] width 314 height 16
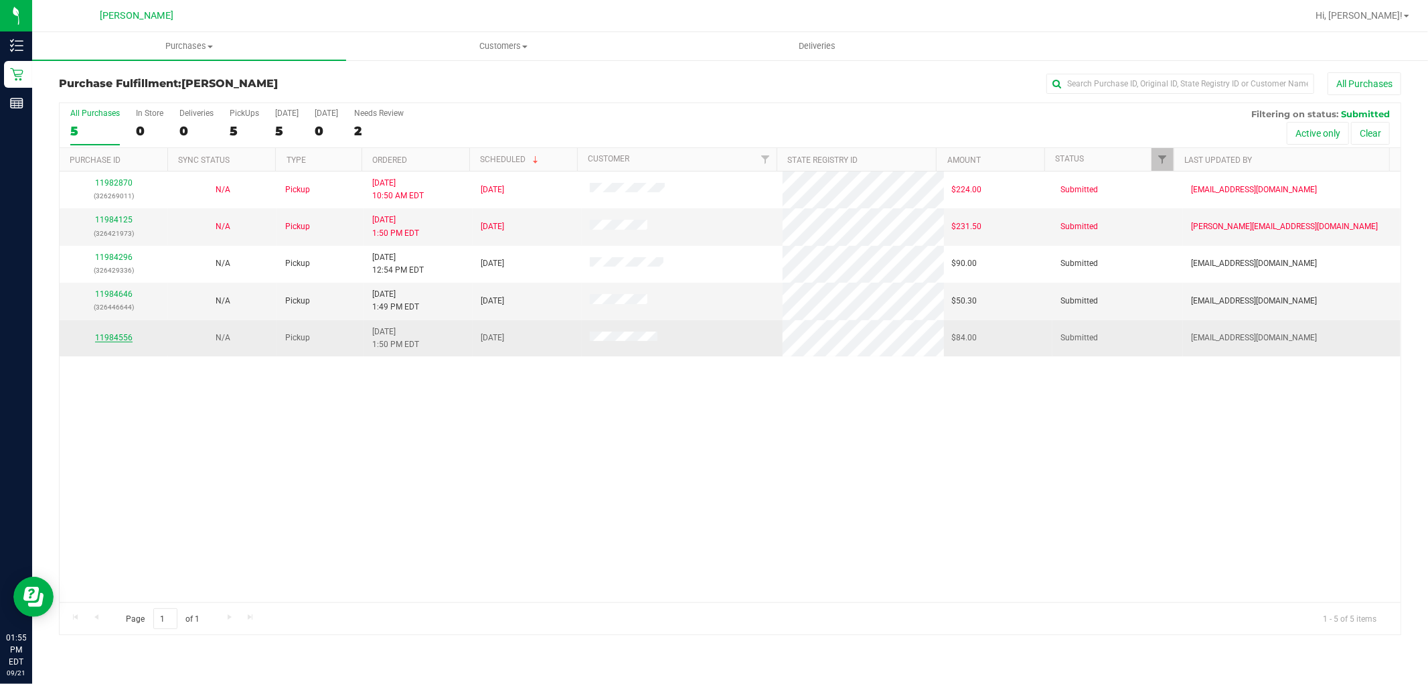
click at [119, 338] on link "11984556" at bounding box center [113, 337] width 37 height 9
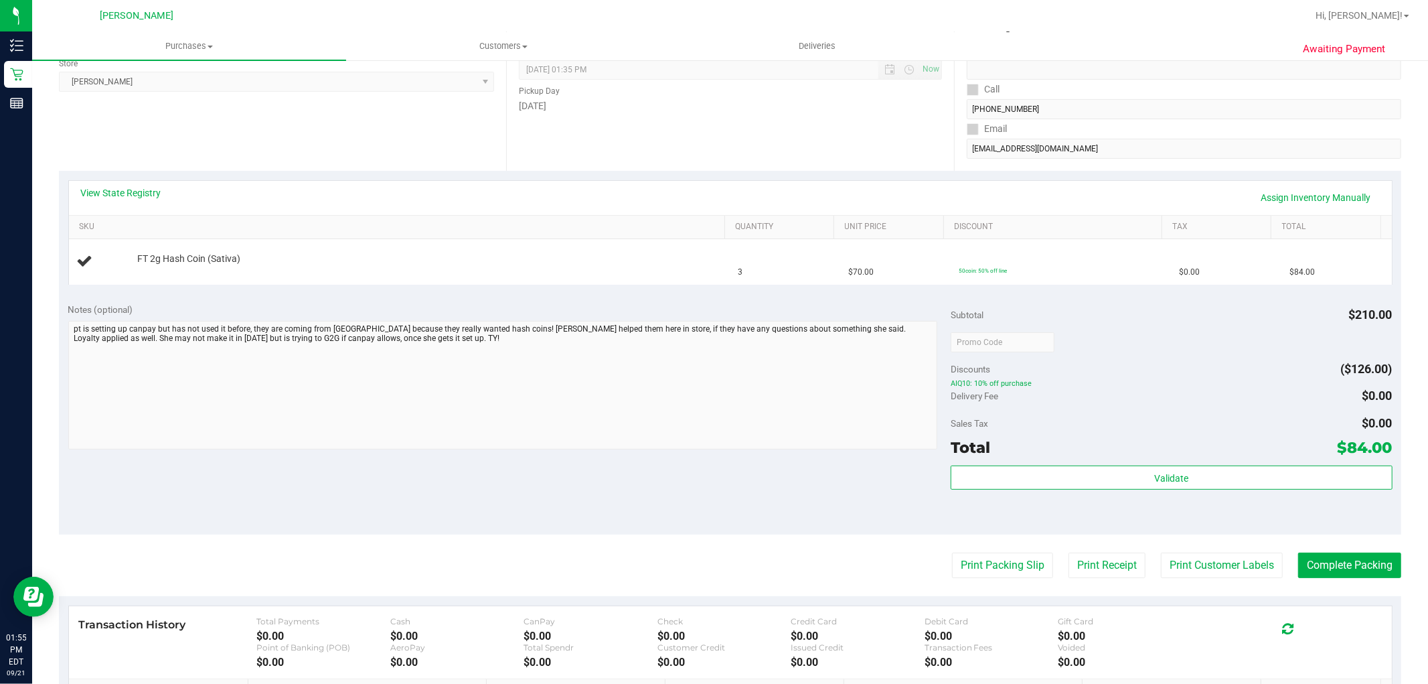
scroll to position [223, 0]
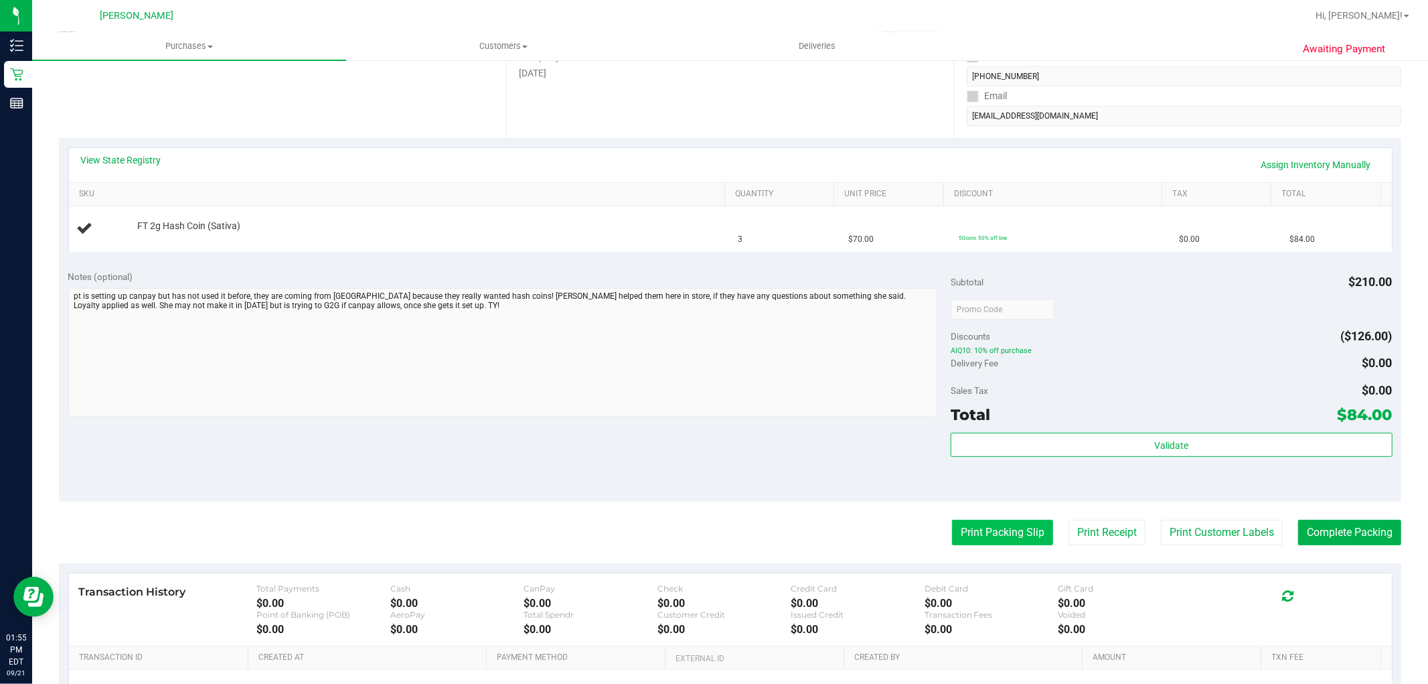
click at [956, 530] on button "Print Packing Slip" at bounding box center [1002, 532] width 101 height 25
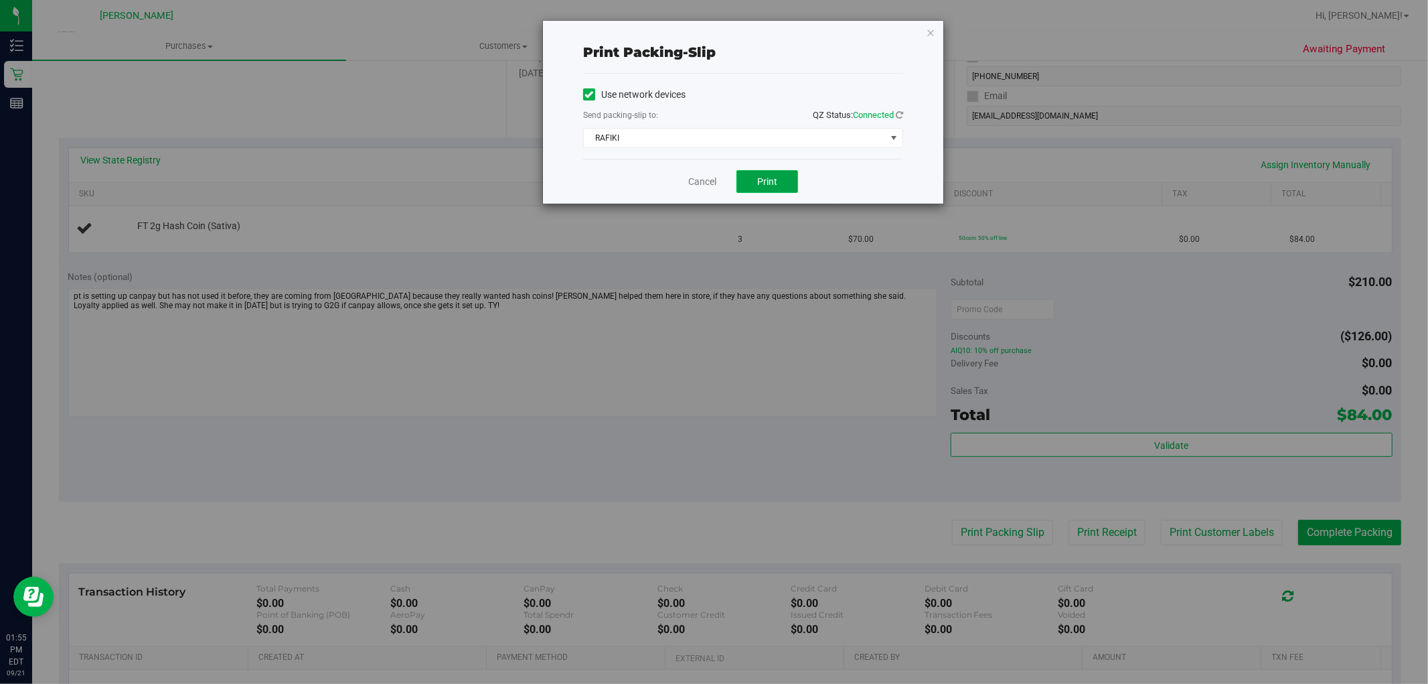
click at [782, 177] on button "Print" at bounding box center [768, 181] width 62 height 23
click at [702, 177] on link "Cancel" at bounding box center [702, 182] width 28 height 14
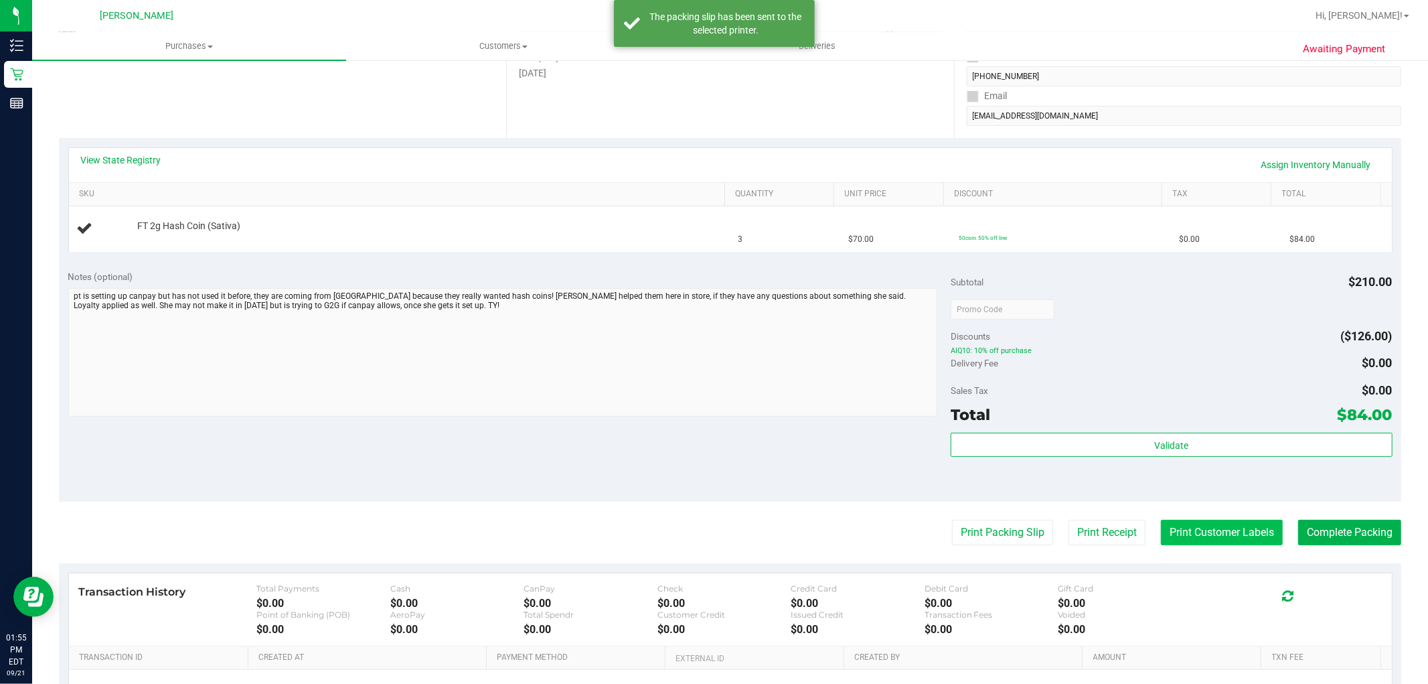
click at [1207, 529] on button "Print Customer Labels" at bounding box center [1222, 532] width 122 height 25
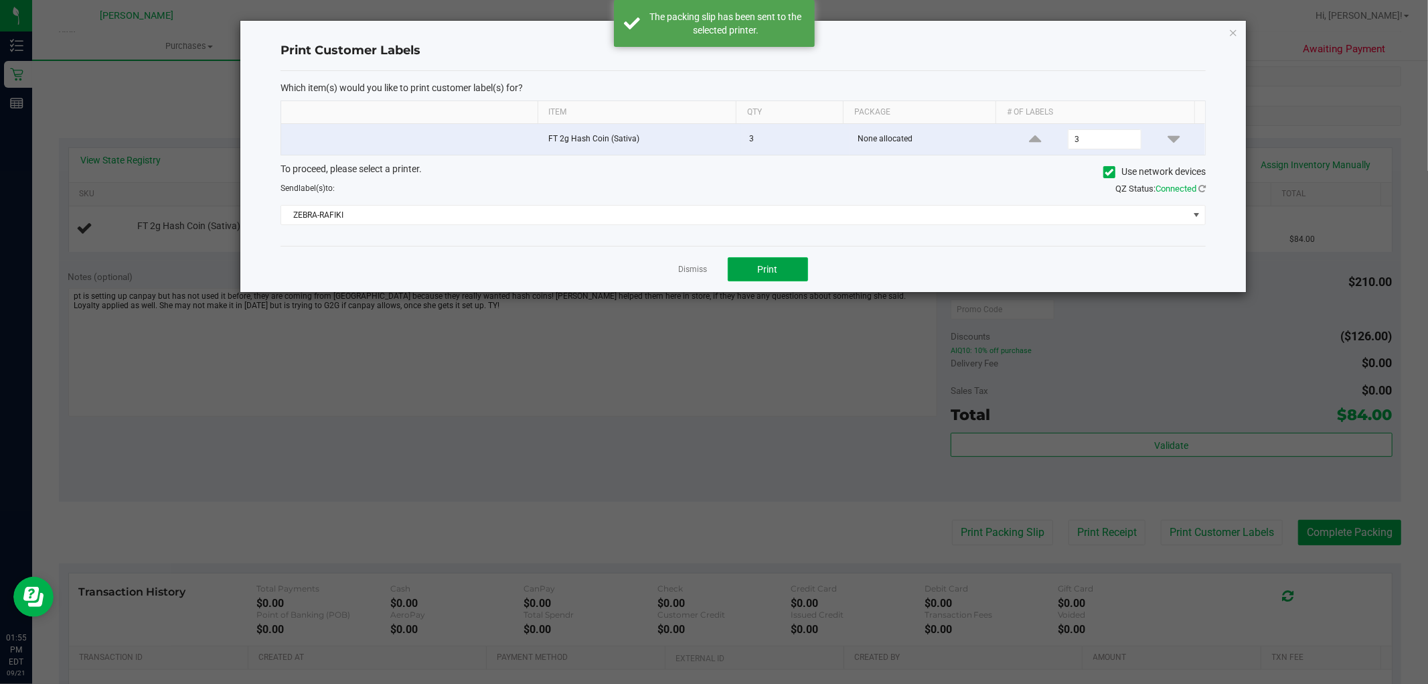
click at [799, 271] on button "Print" at bounding box center [768, 269] width 80 height 24
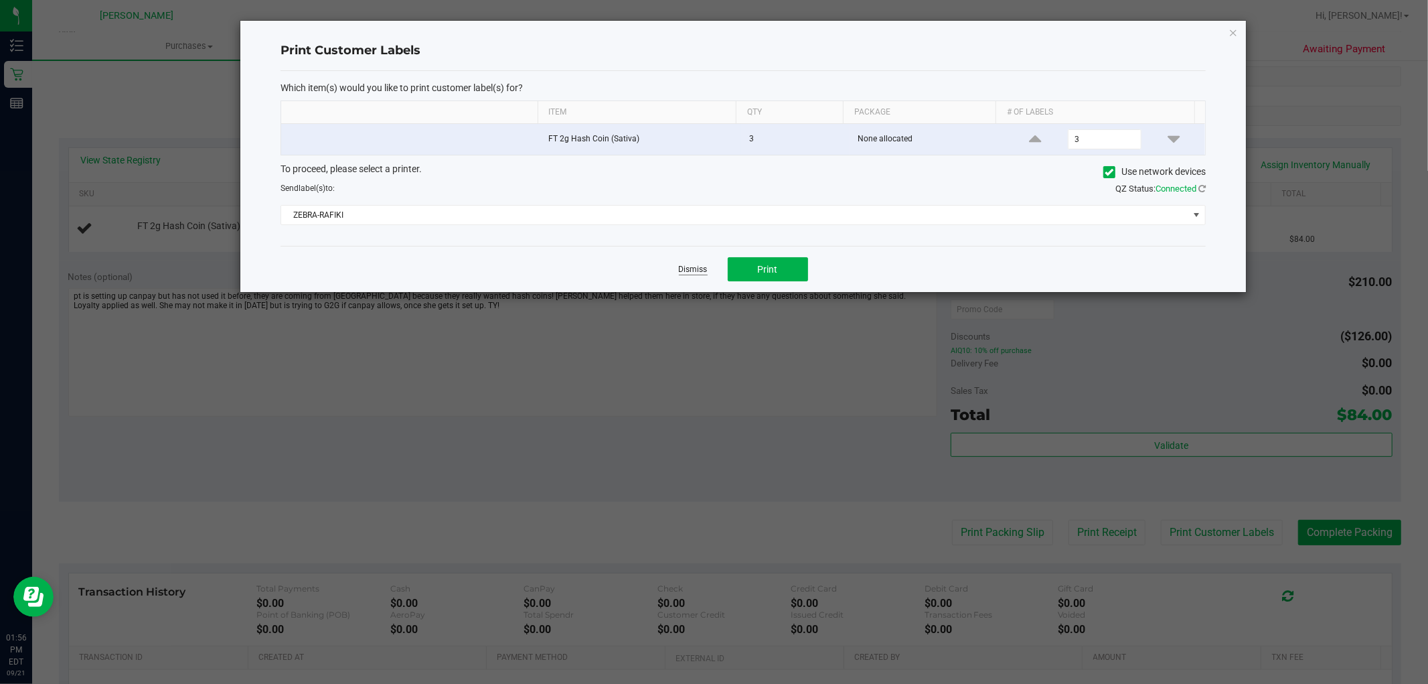
click at [704, 269] on link "Dismiss" at bounding box center [693, 269] width 29 height 11
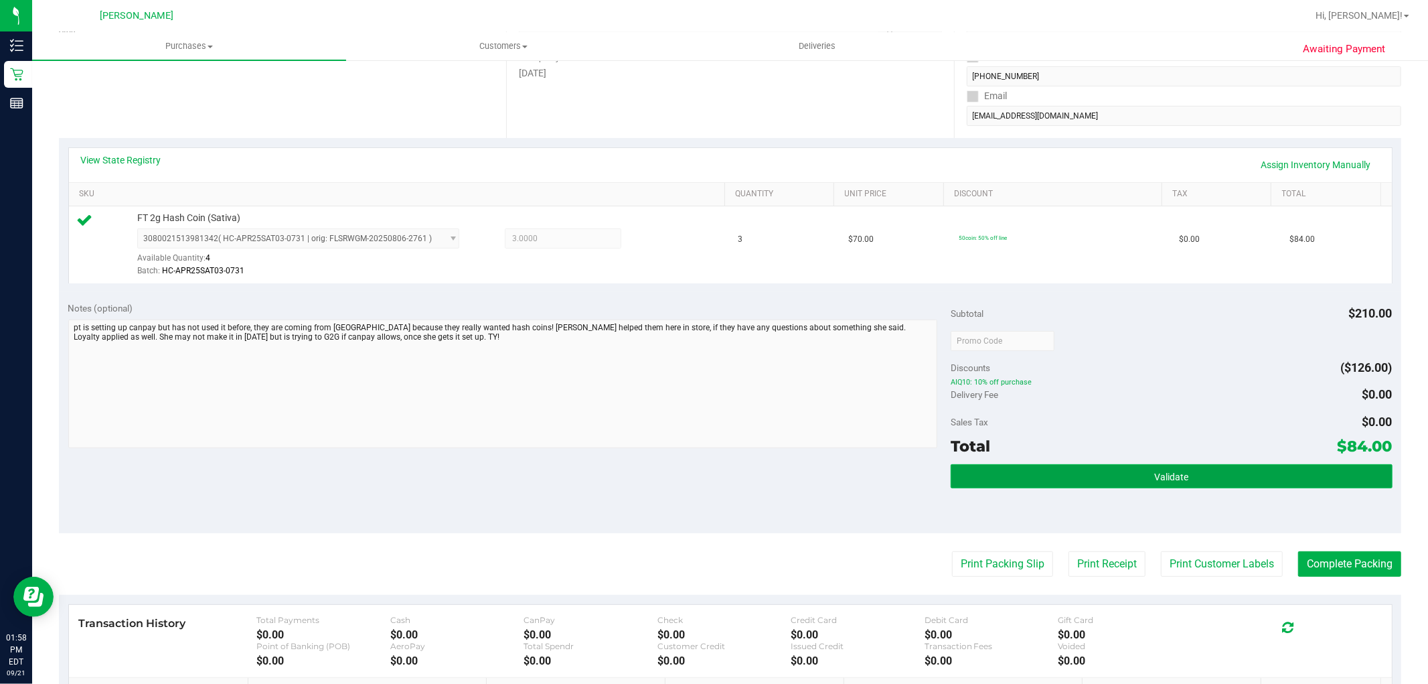
click at [1247, 487] on button "Validate" at bounding box center [1171, 476] width 441 height 24
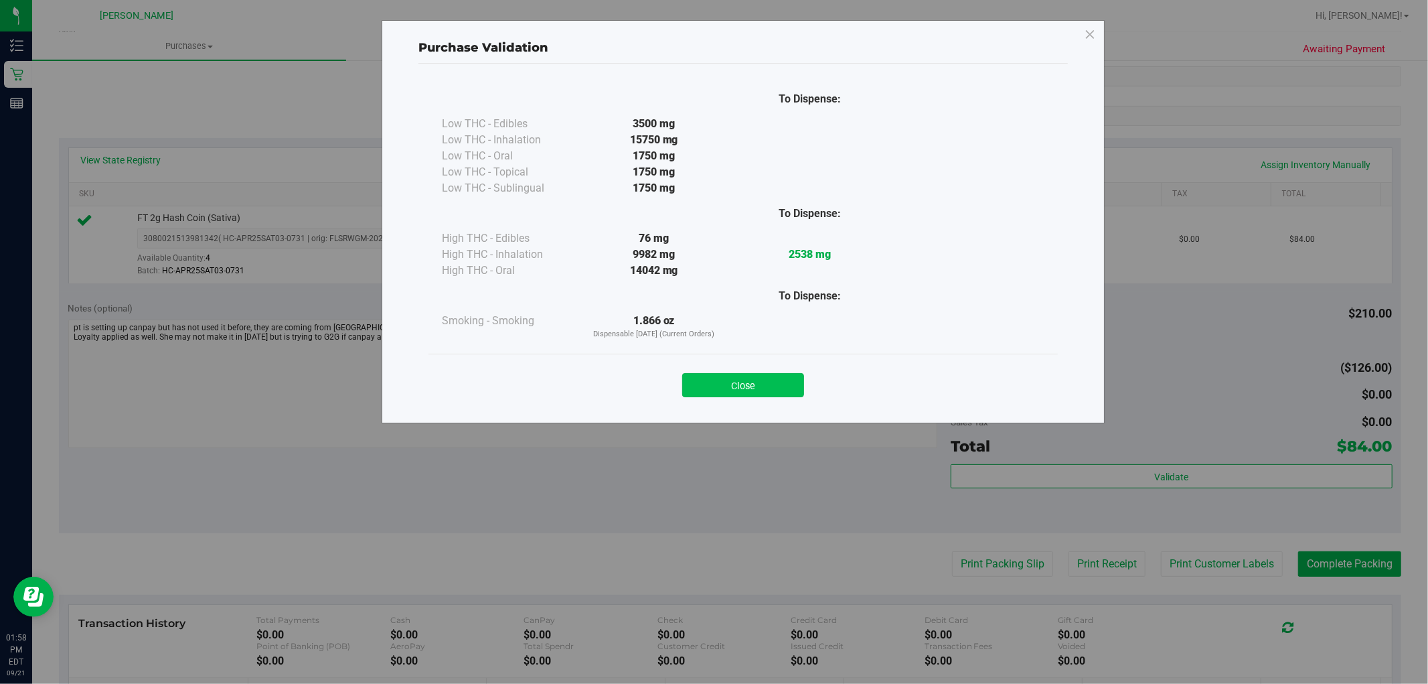
click at [777, 392] on button "Close" at bounding box center [743, 385] width 122 height 24
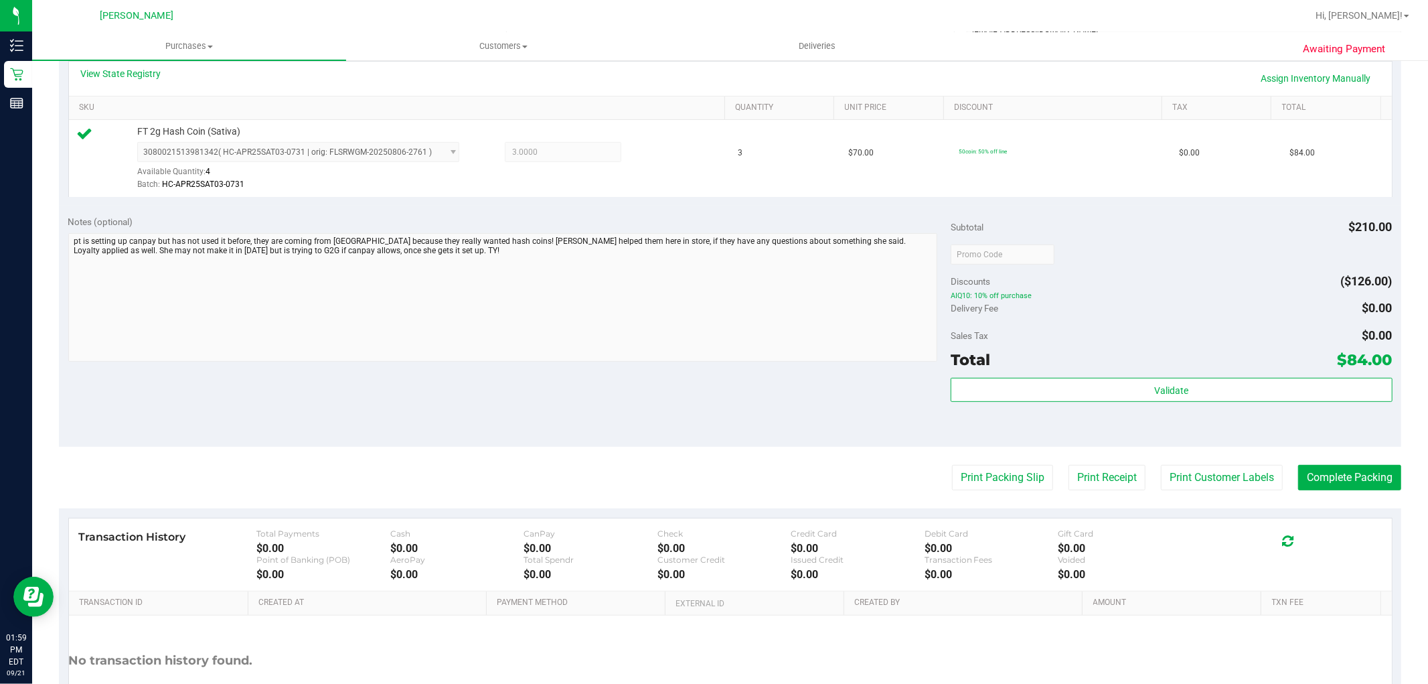
scroll to position [412, 0]
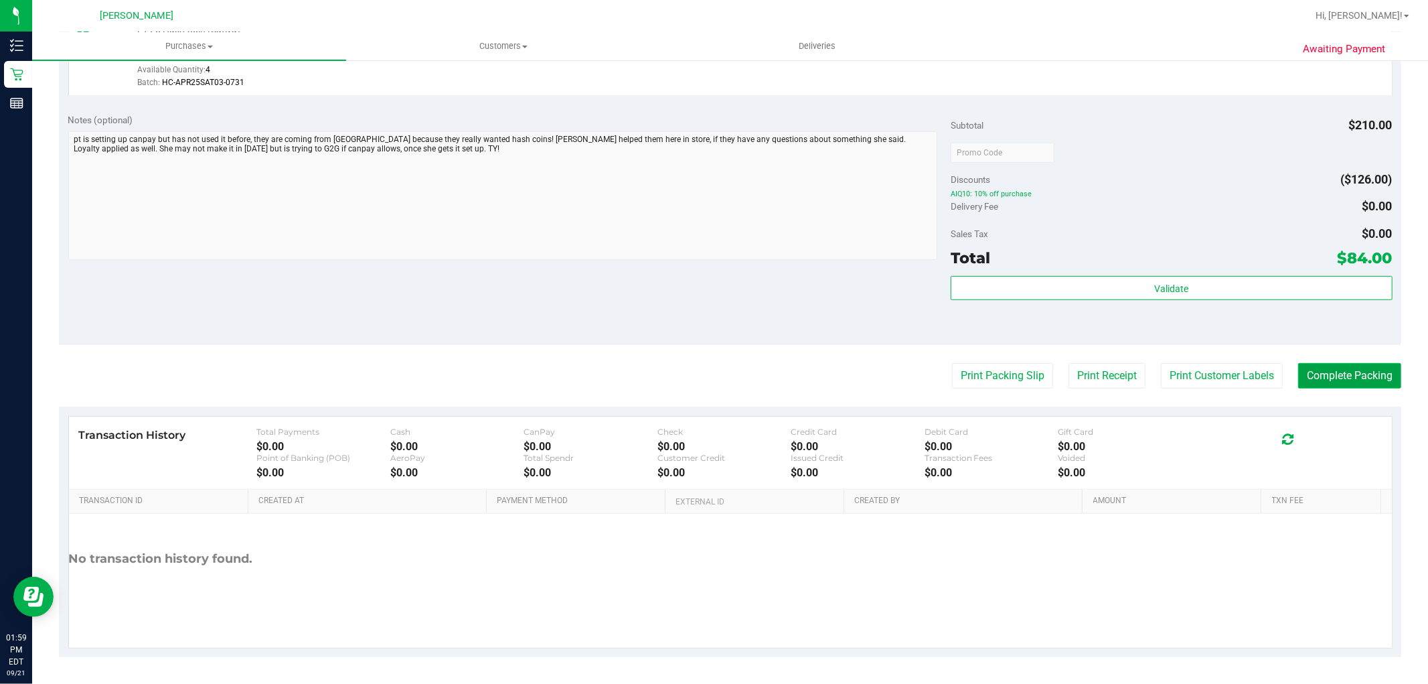
click at [1341, 382] on button "Complete Packing" at bounding box center [1349, 375] width 103 height 25
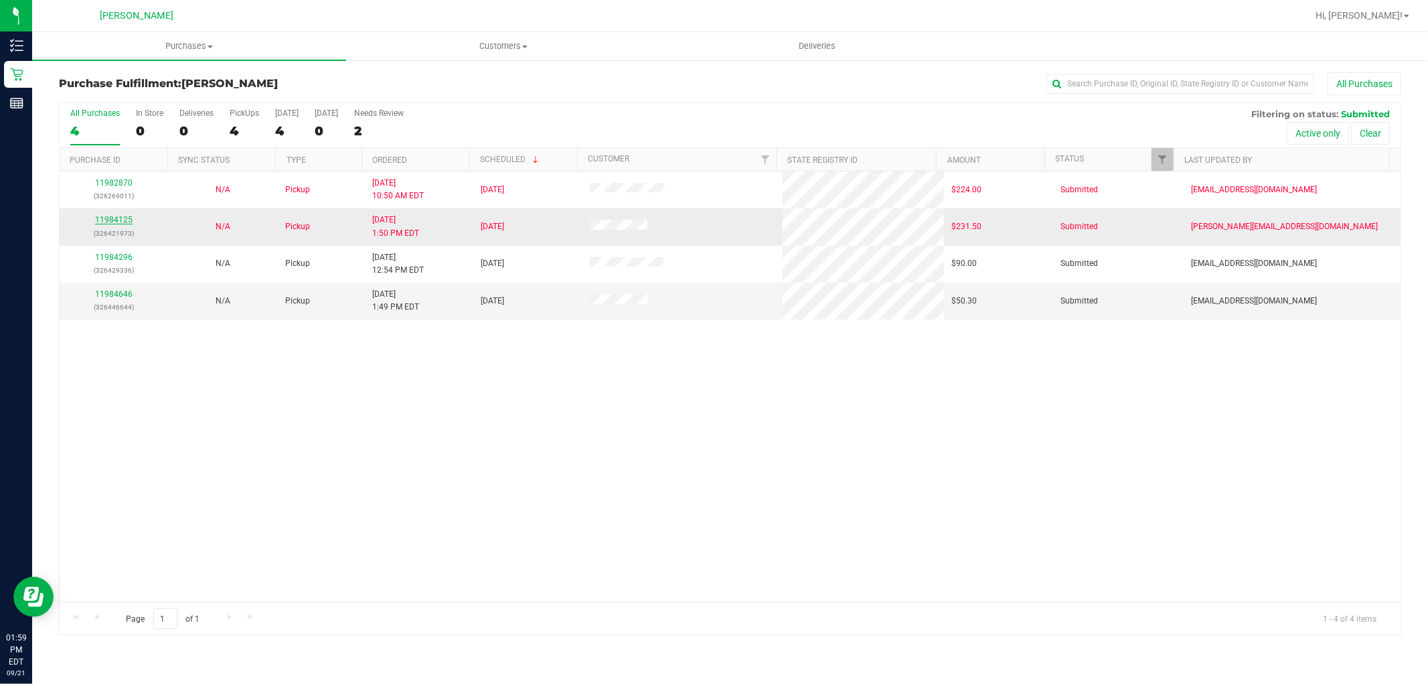
click at [109, 217] on link "11984125" at bounding box center [113, 219] width 37 height 9
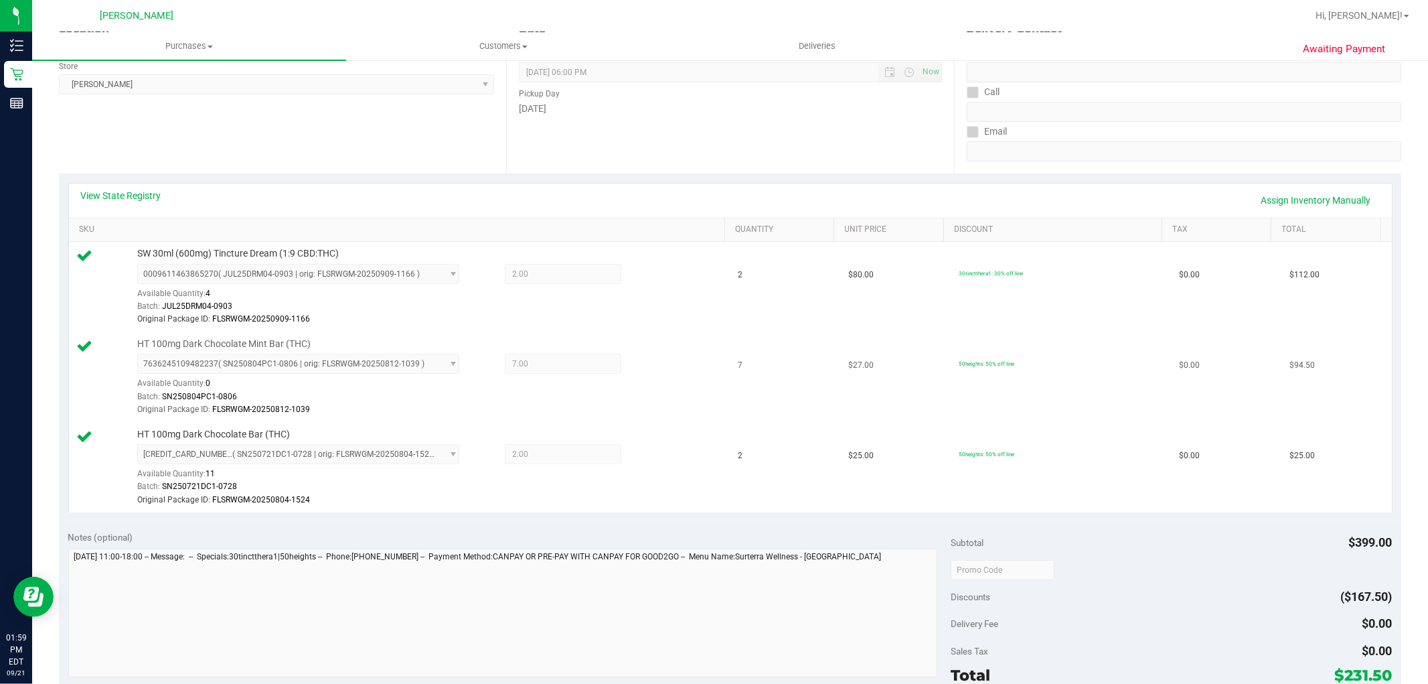
scroll to position [223, 0]
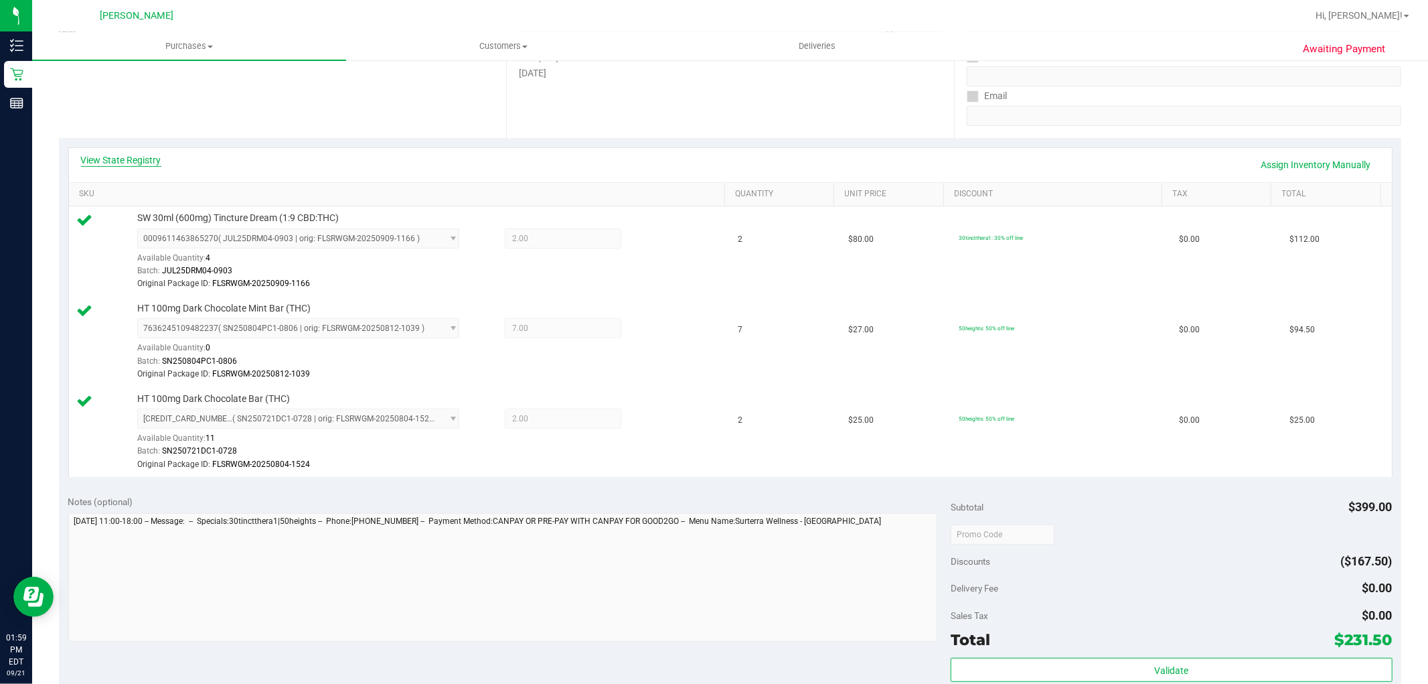
click at [149, 157] on link "View State Registry" at bounding box center [121, 159] width 80 height 13
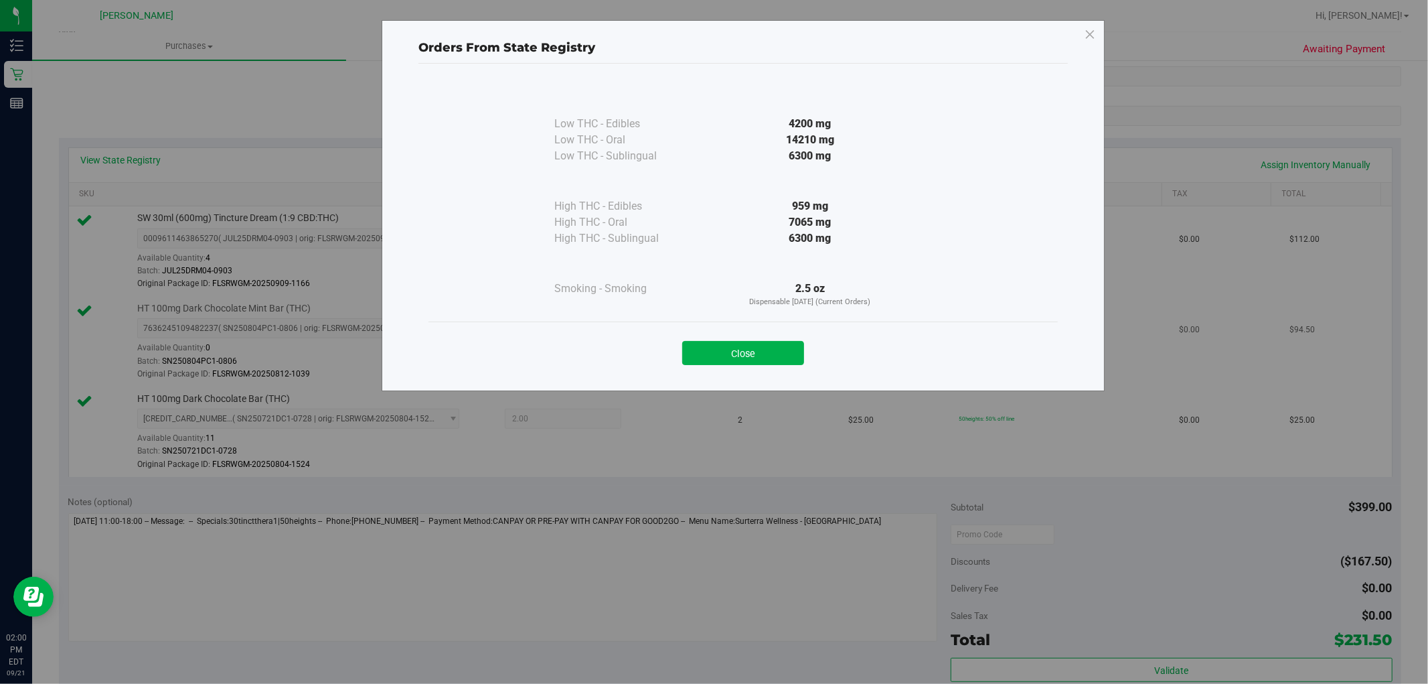
click at [728, 348] on button "Close" at bounding box center [743, 353] width 122 height 24
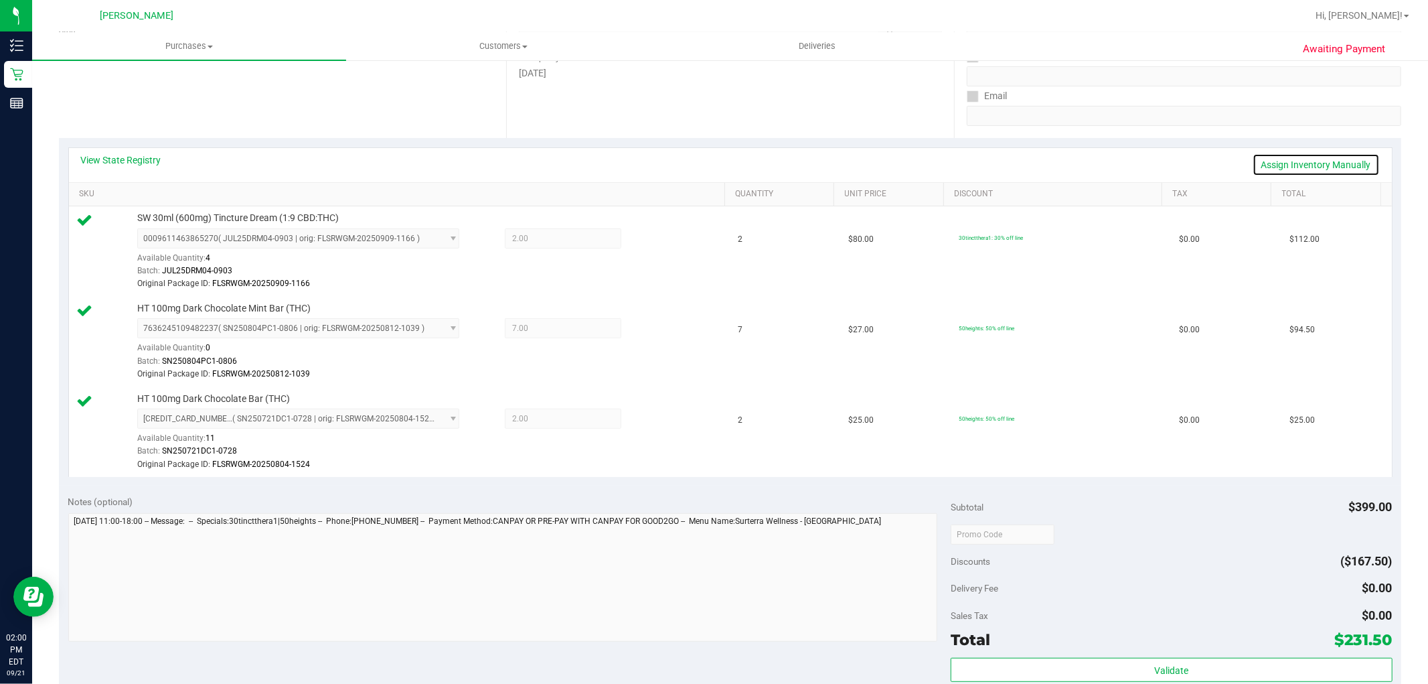
click at [1292, 170] on link "Assign Inventory Manually" at bounding box center [1316, 164] width 127 height 23
click at [570, 330] on span "7.00 7" at bounding box center [563, 328] width 117 height 20
click at [1326, 159] on link "Save & Exit" at bounding box center [1348, 164] width 63 height 23
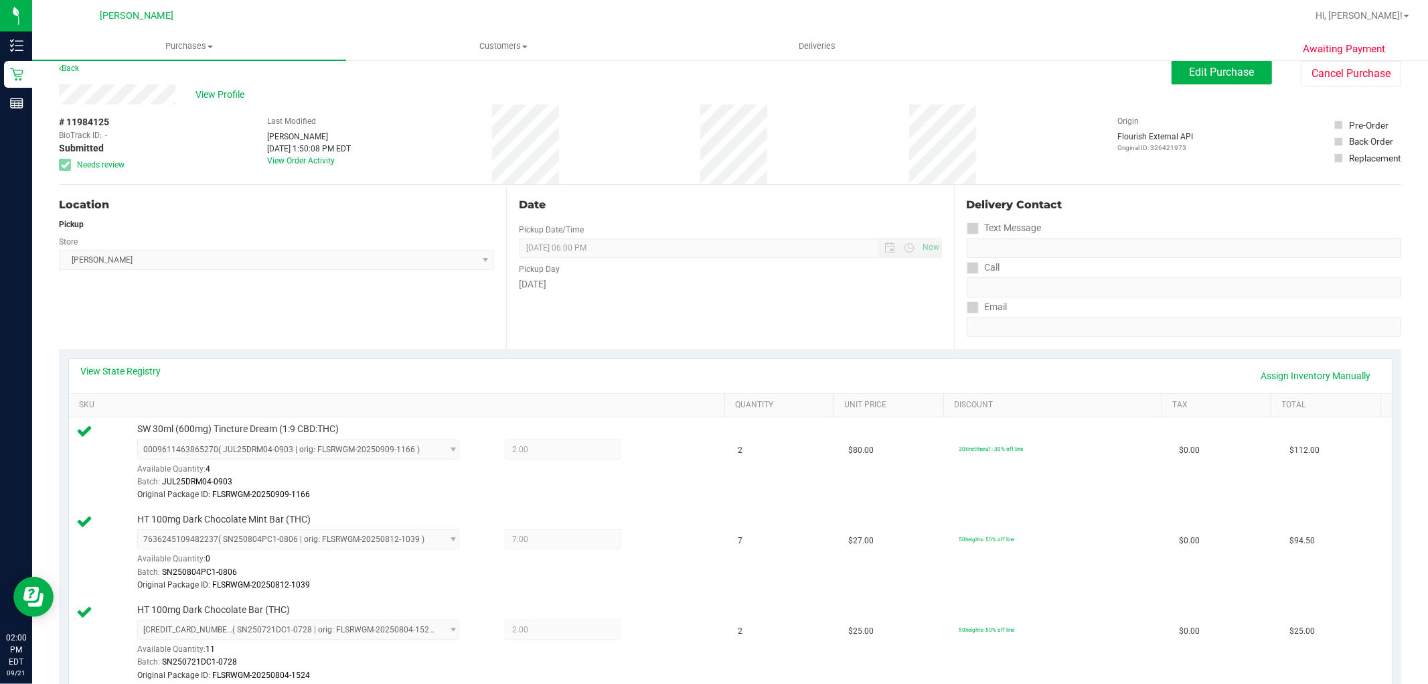
scroll to position [0, 0]
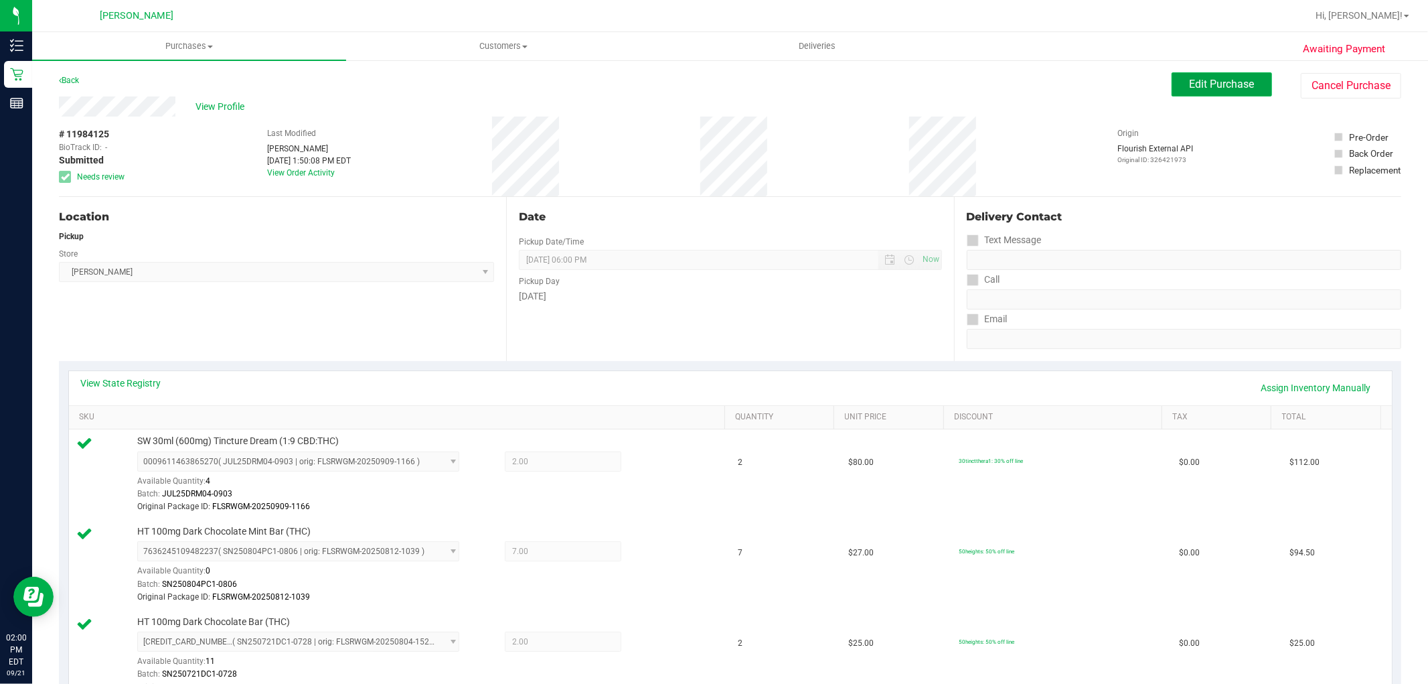
click at [1219, 76] on button "Edit Purchase" at bounding box center [1222, 84] width 100 height 24
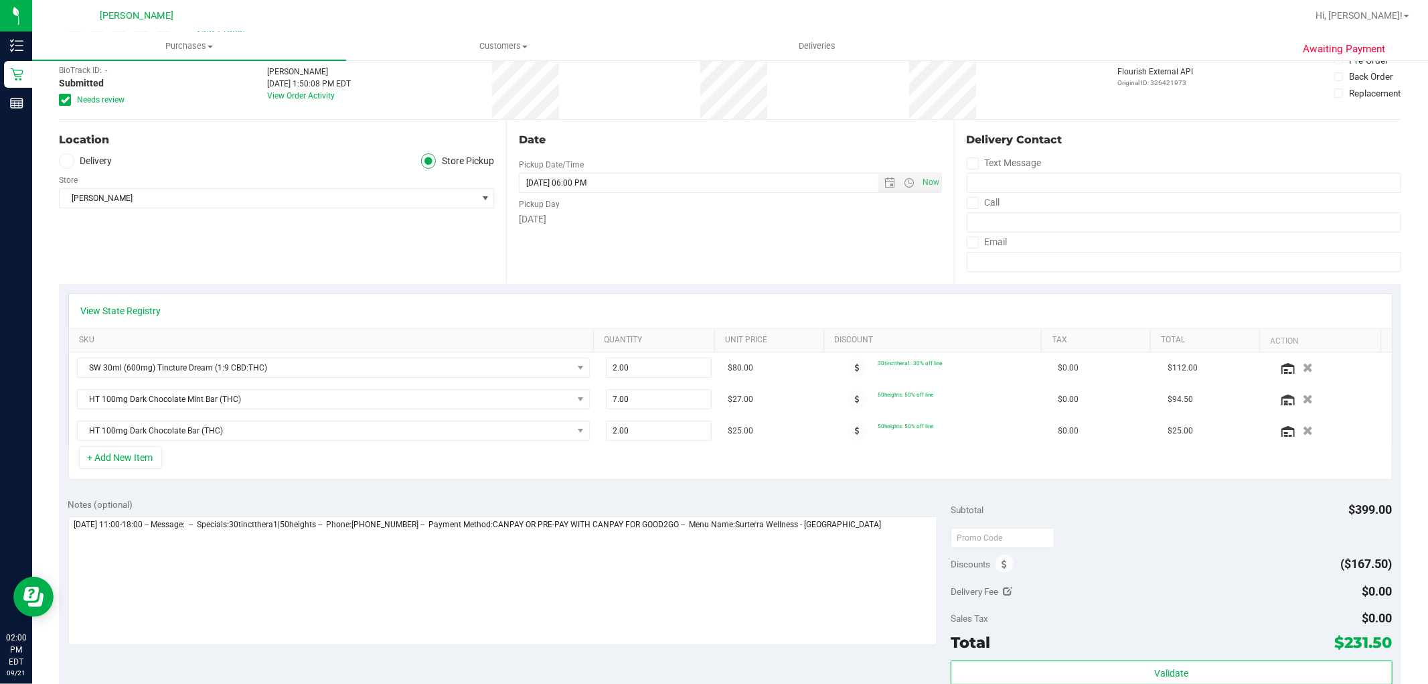
scroll to position [149, 0]
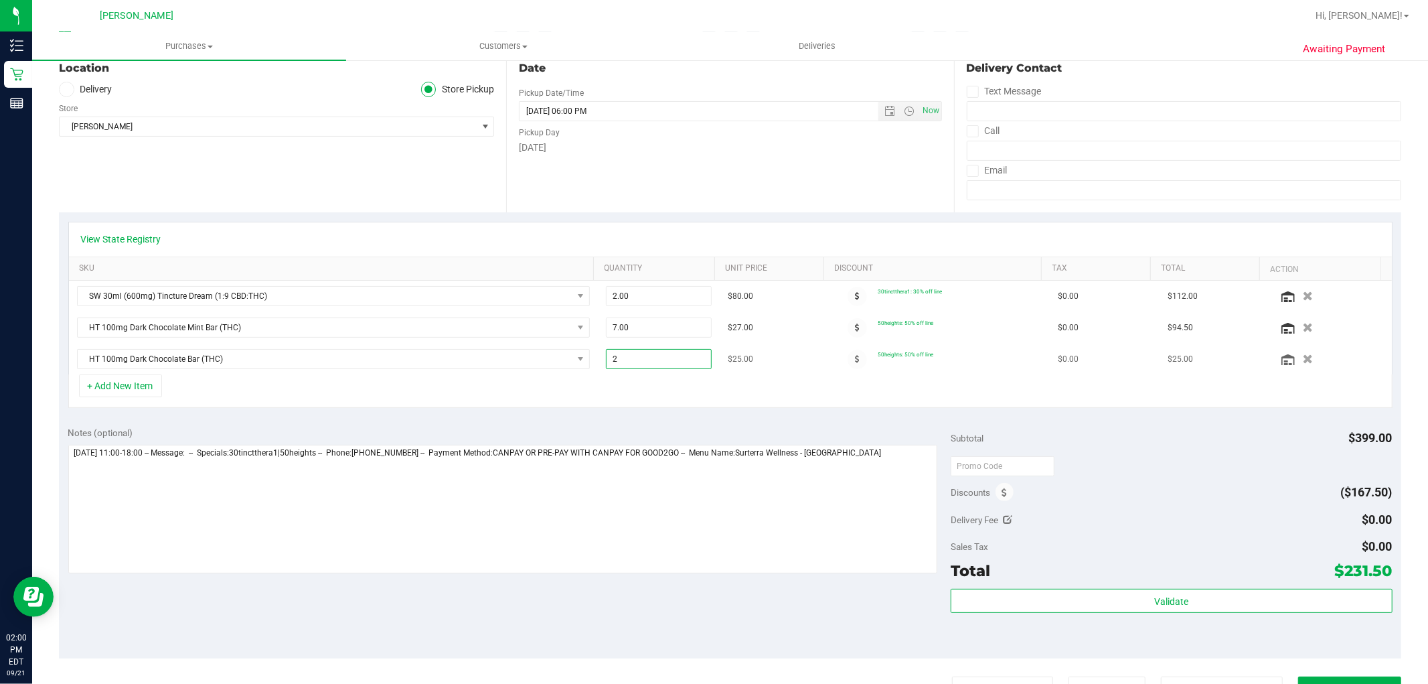
click at [656, 362] on span "2.00 2" at bounding box center [659, 359] width 106 height 20
type input "1"
type input "2.00"
click at [770, 390] on div "+ Add New Item" at bounding box center [730, 390] width 1324 height 33
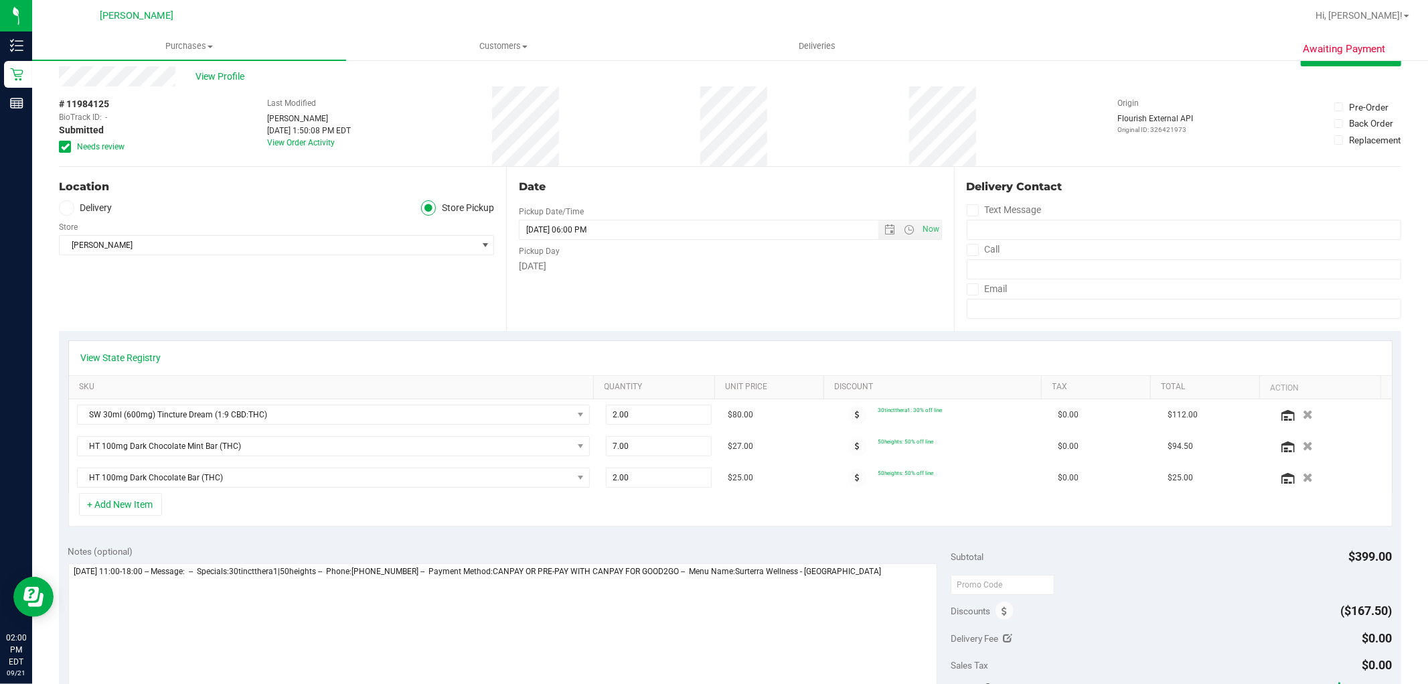
scroll to position [0, 0]
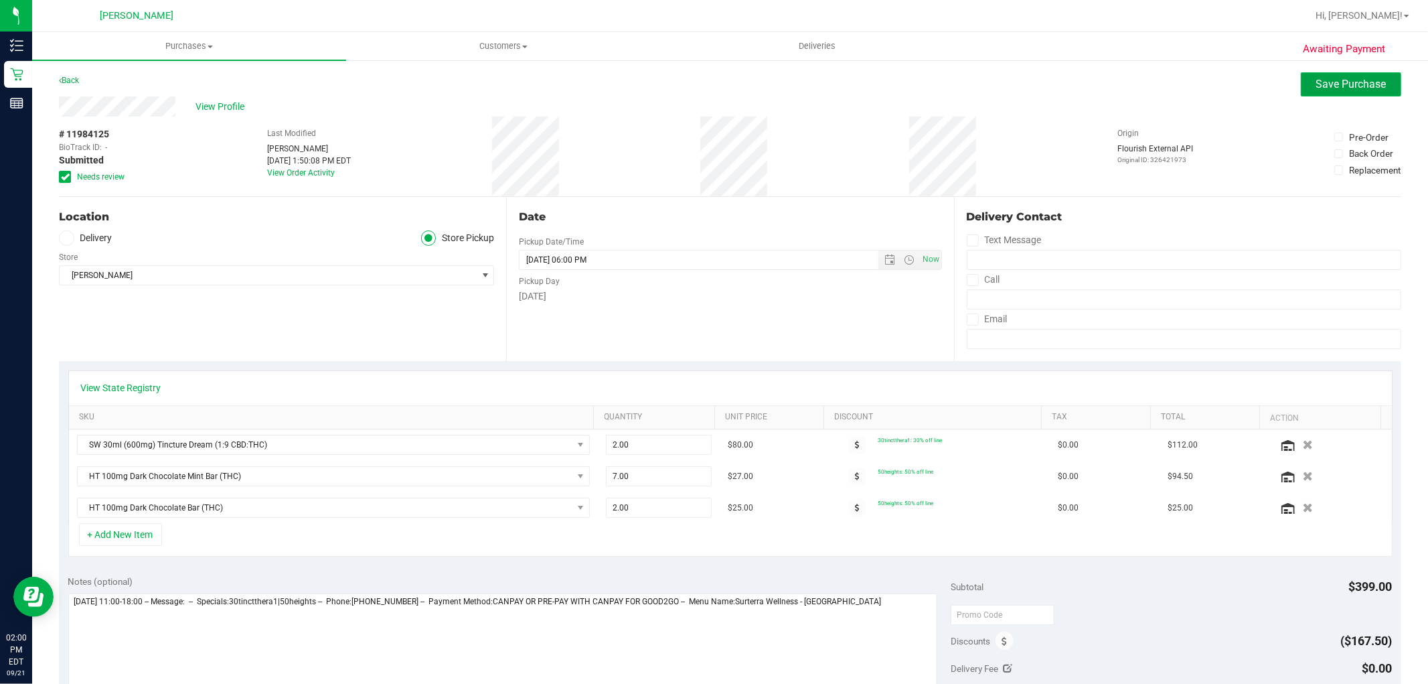
click at [1336, 80] on span "Save Purchase" at bounding box center [1351, 84] width 70 height 13
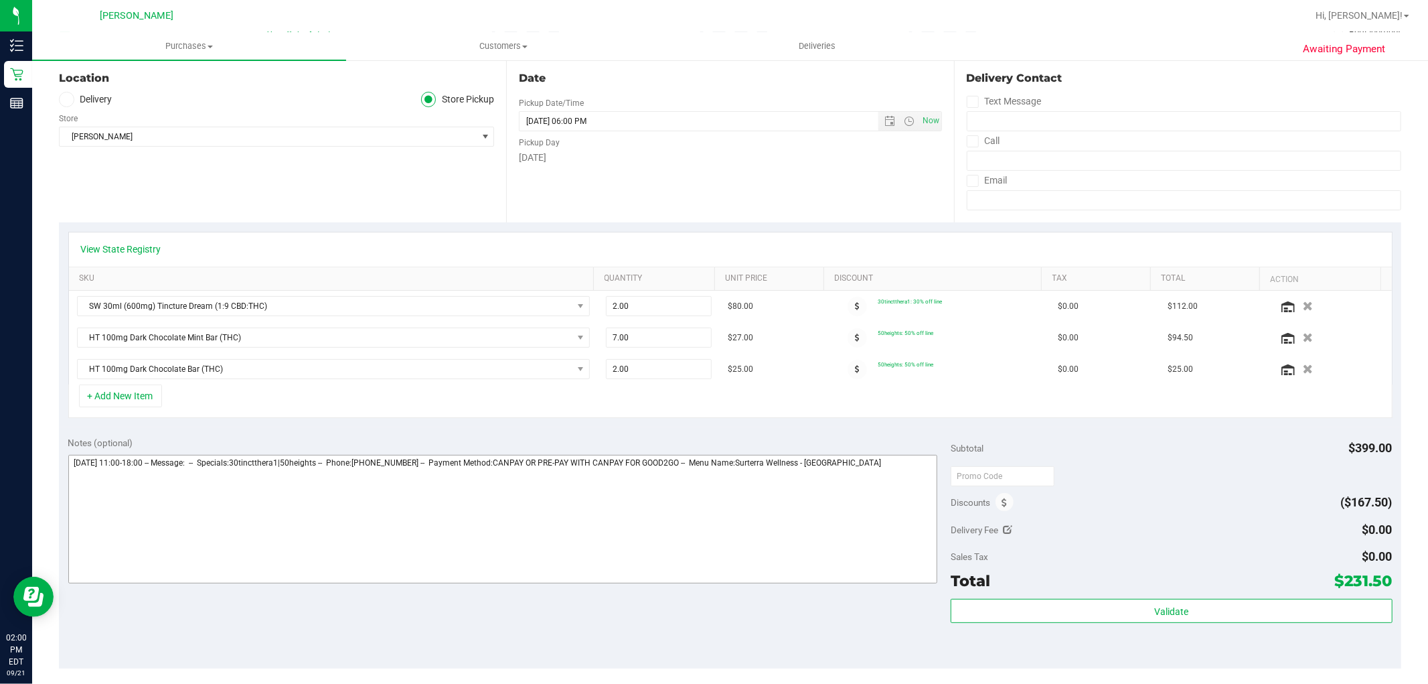
scroll to position [149, 0]
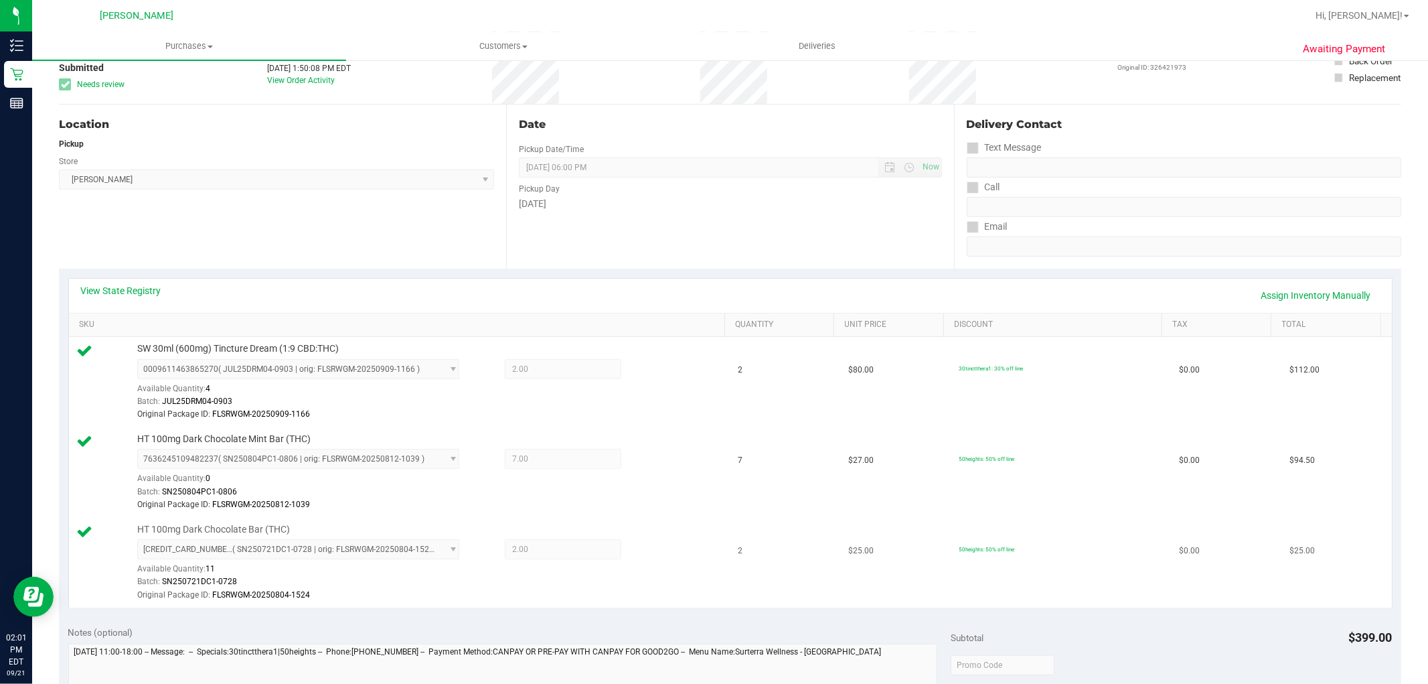
scroll to position [149, 0]
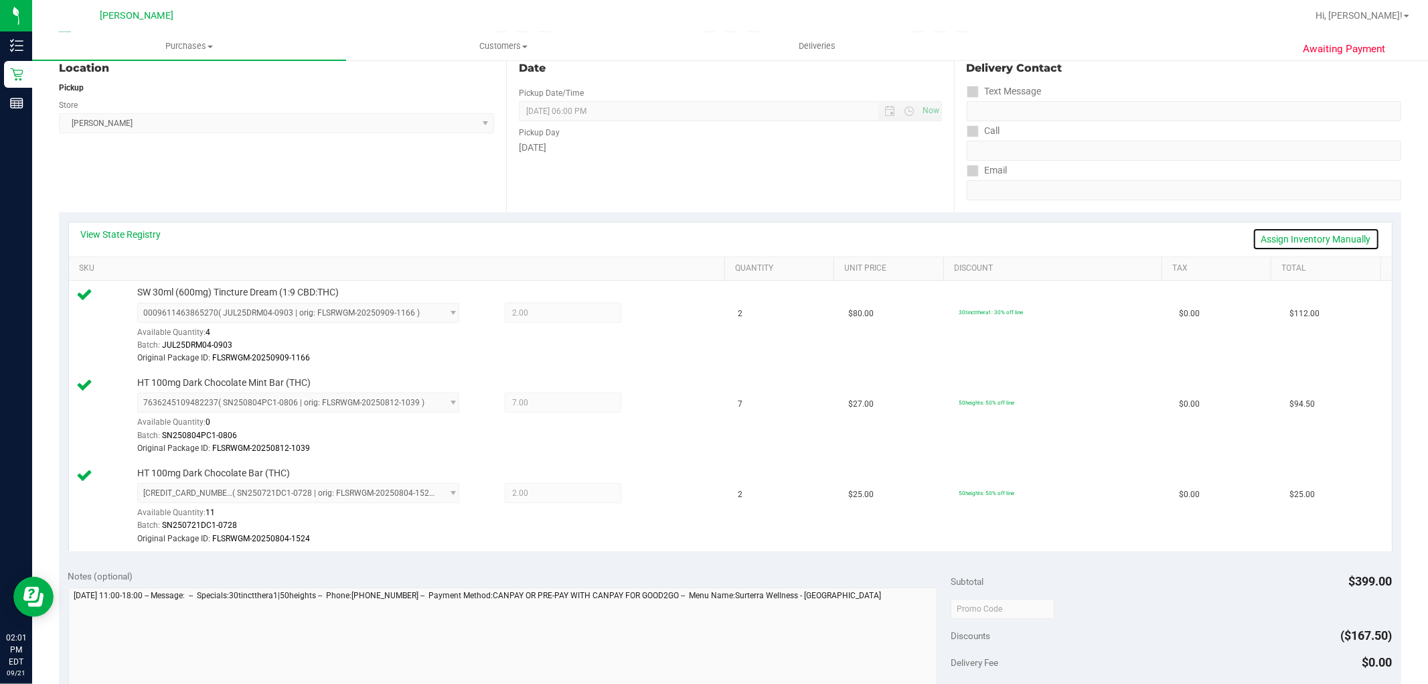
click at [1270, 232] on link "Assign Inventory Manually" at bounding box center [1316, 239] width 127 height 23
click at [648, 493] on icon at bounding box center [655, 494] width 14 height 15
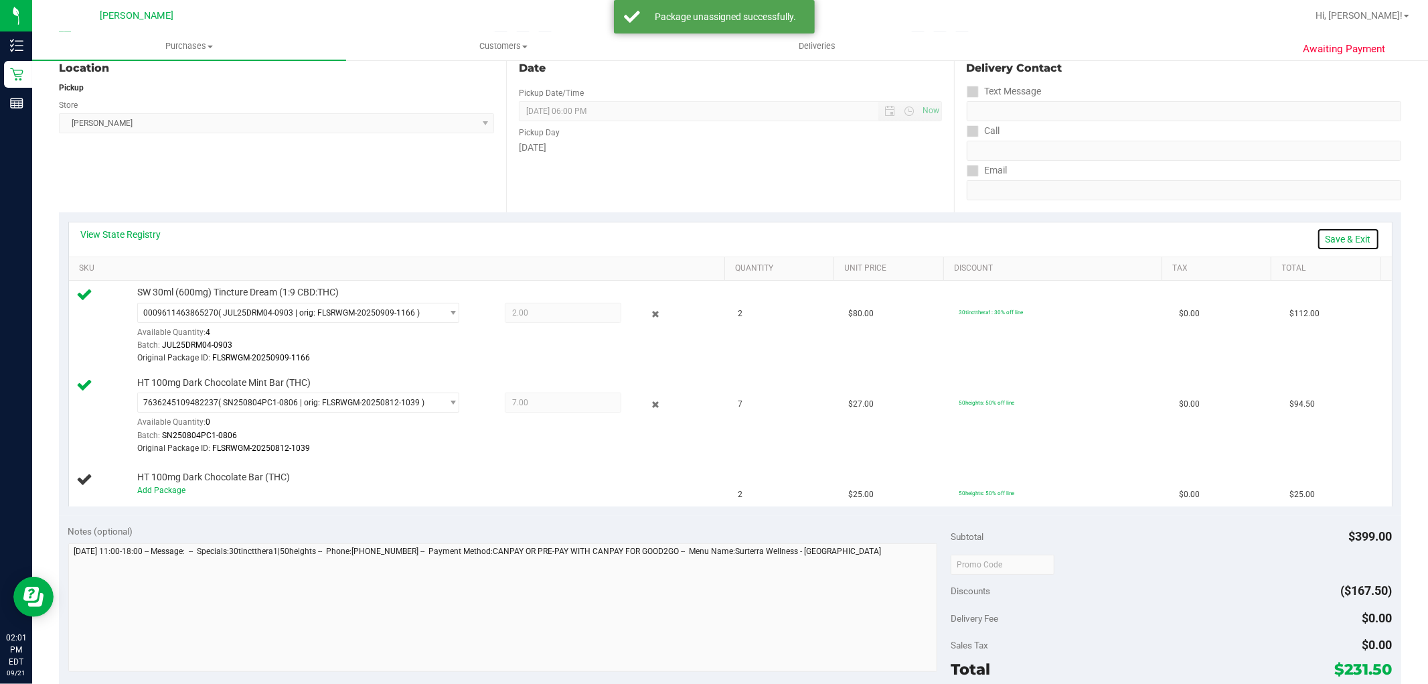
click at [1340, 248] on link "Save & Exit" at bounding box center [1348, 239] width 63 height 23
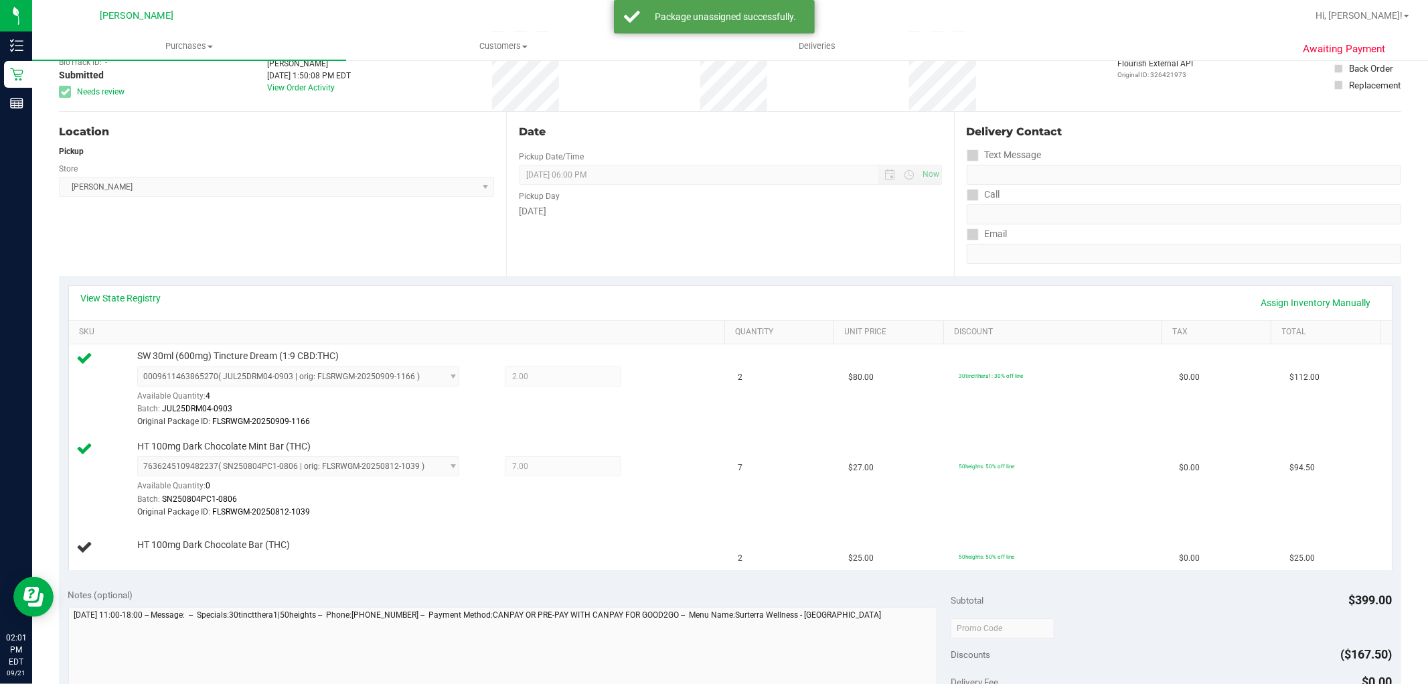
scroll to position [0, 0]
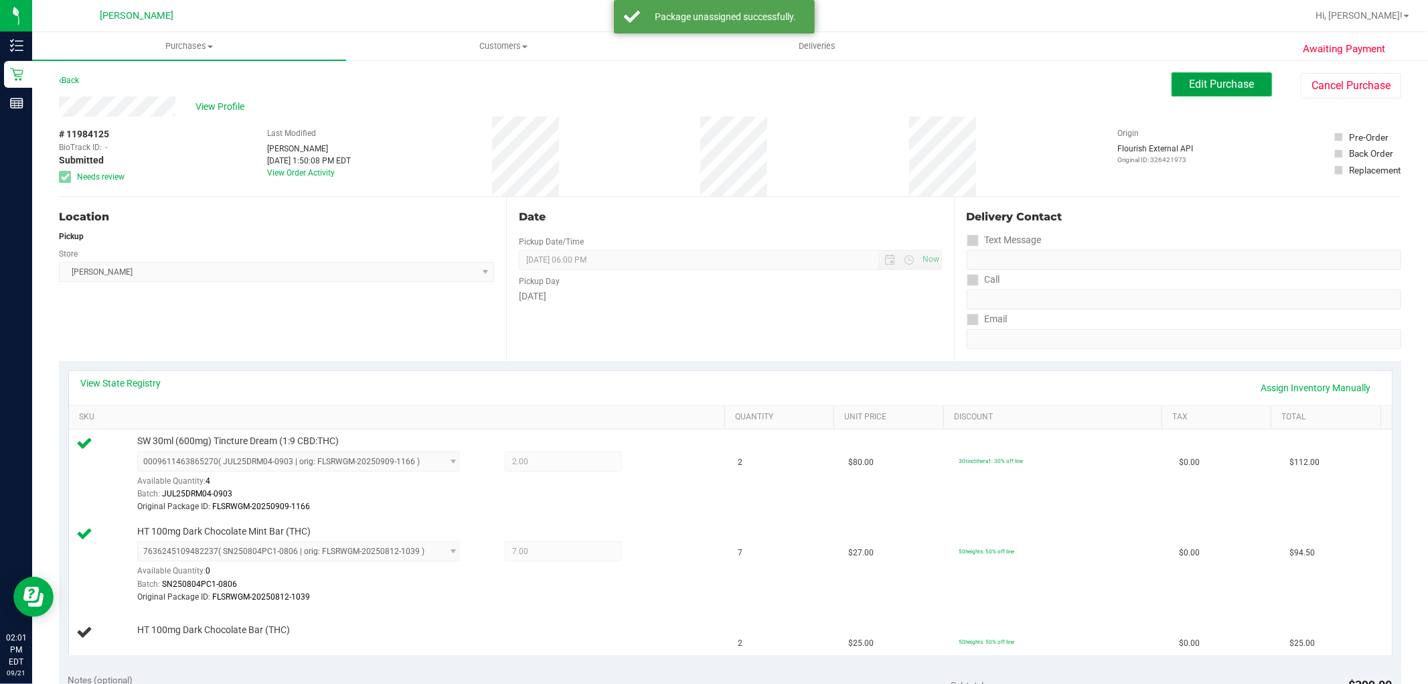
click at [1223, 94] on button "Edit Purchase" at bounding box center [1222, 84] width 100 height 24
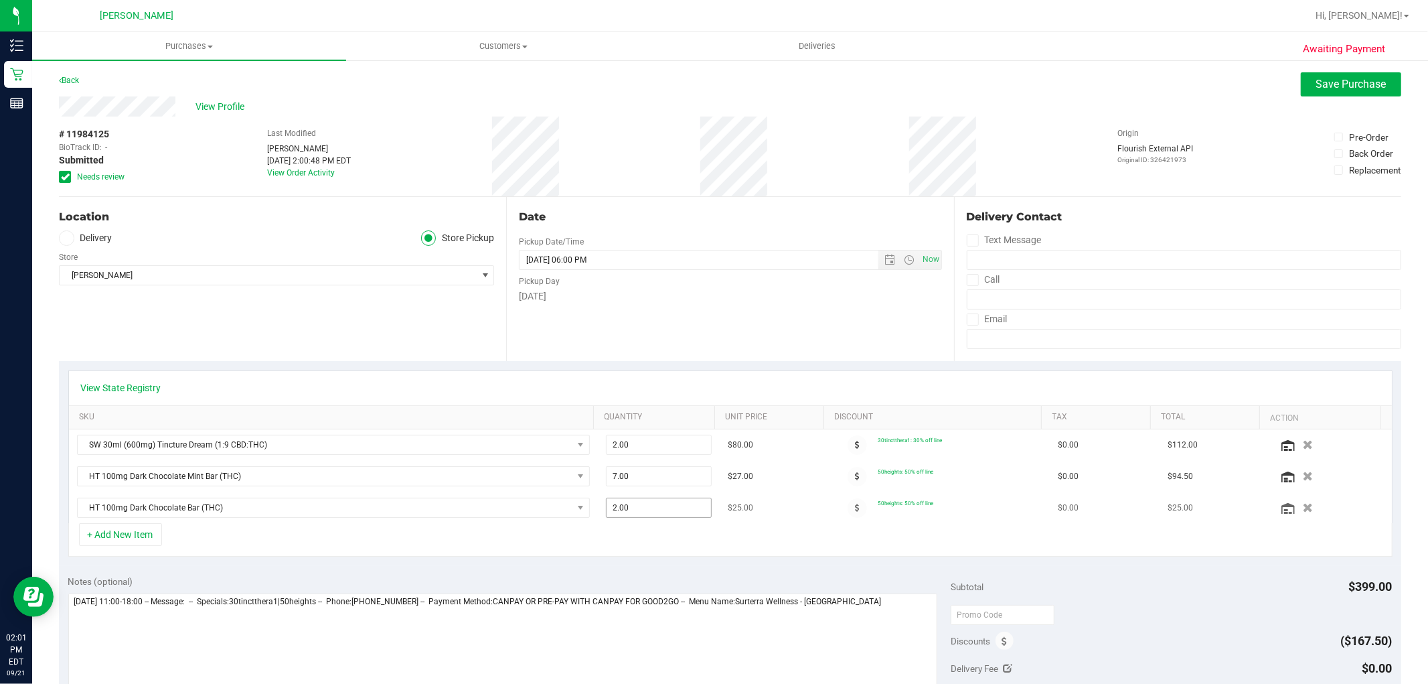
click at [677, 499] on span "2.00 2" at bounding box center [659, 508] width 106 height 20
type input "1"
type input "1.00"
click at [711, 561] on div "View State Registry SKU Quantity Unit Price Discount Tax Total Action SW 30ml (…" at bounding box center [730, 463] width 1343 height 205
click at [1328, 80] on span "Save Purchase" at bounding box center [1351, 84] width 70 height 13
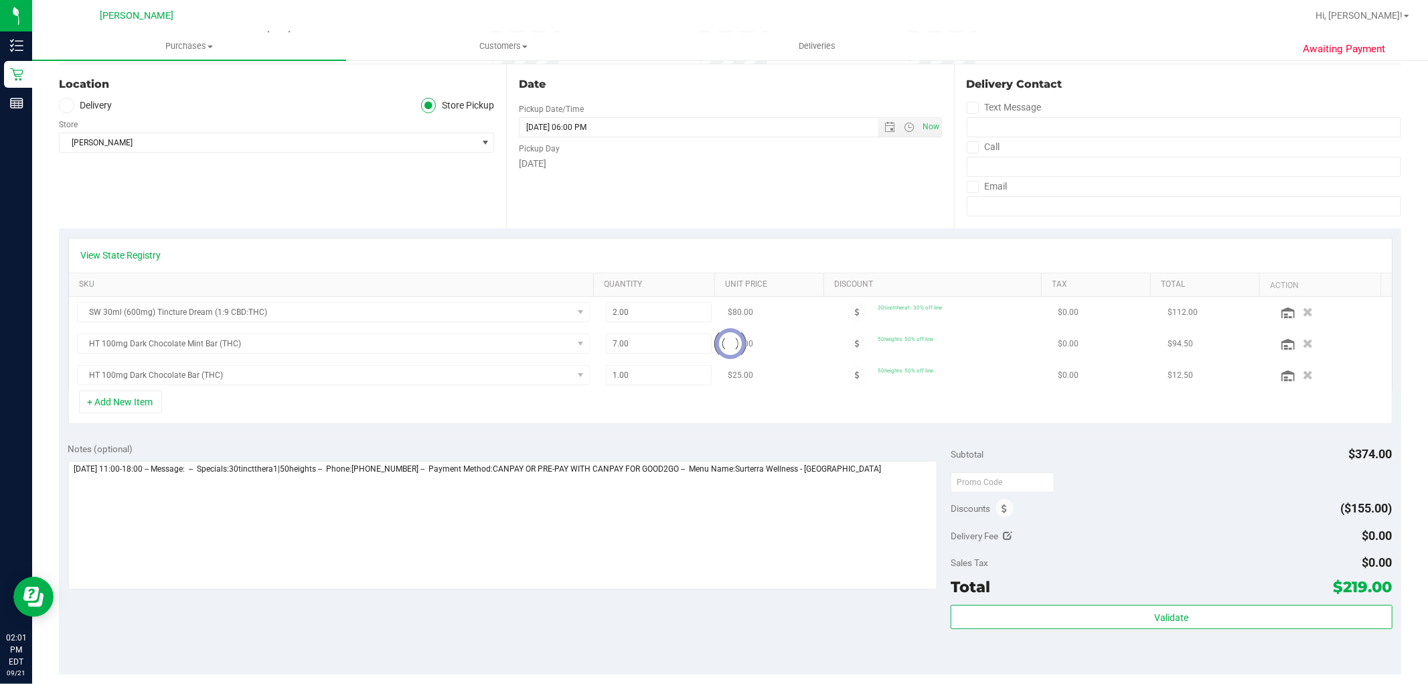
scroll to position [149, 0]
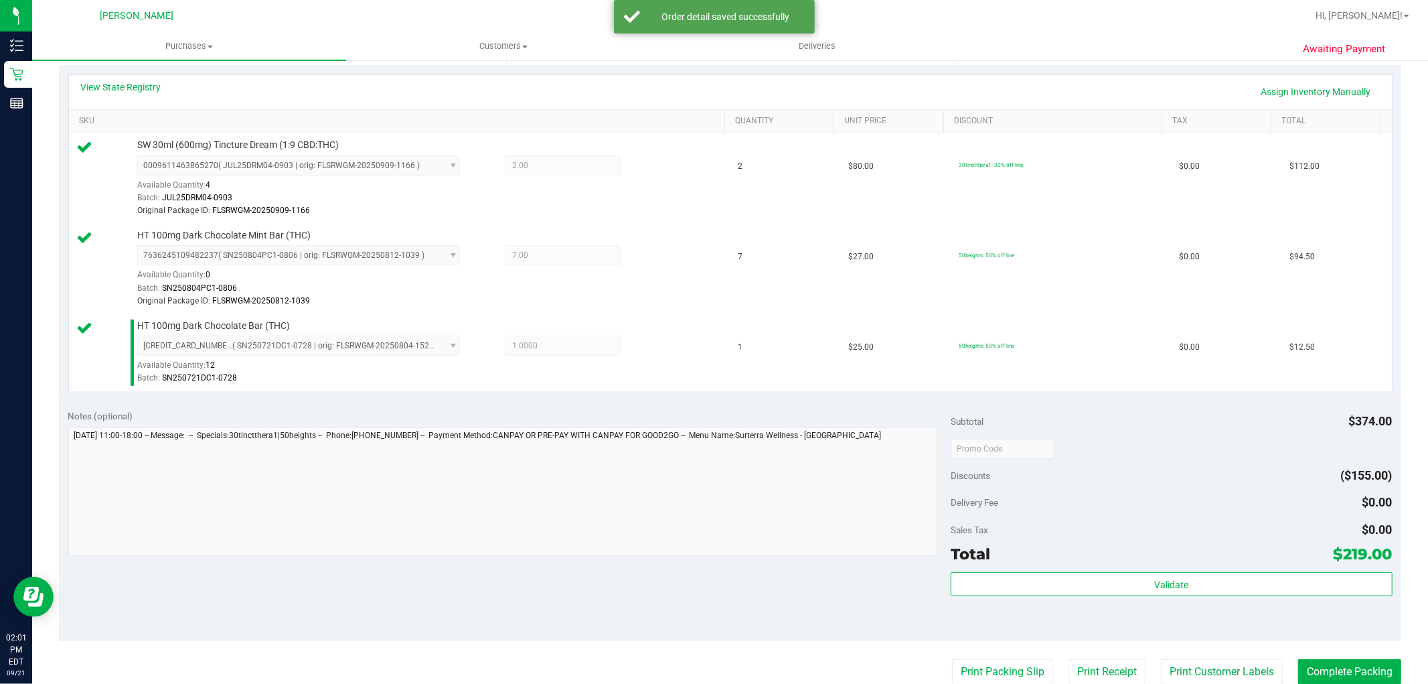
scroll to position [297, 0]
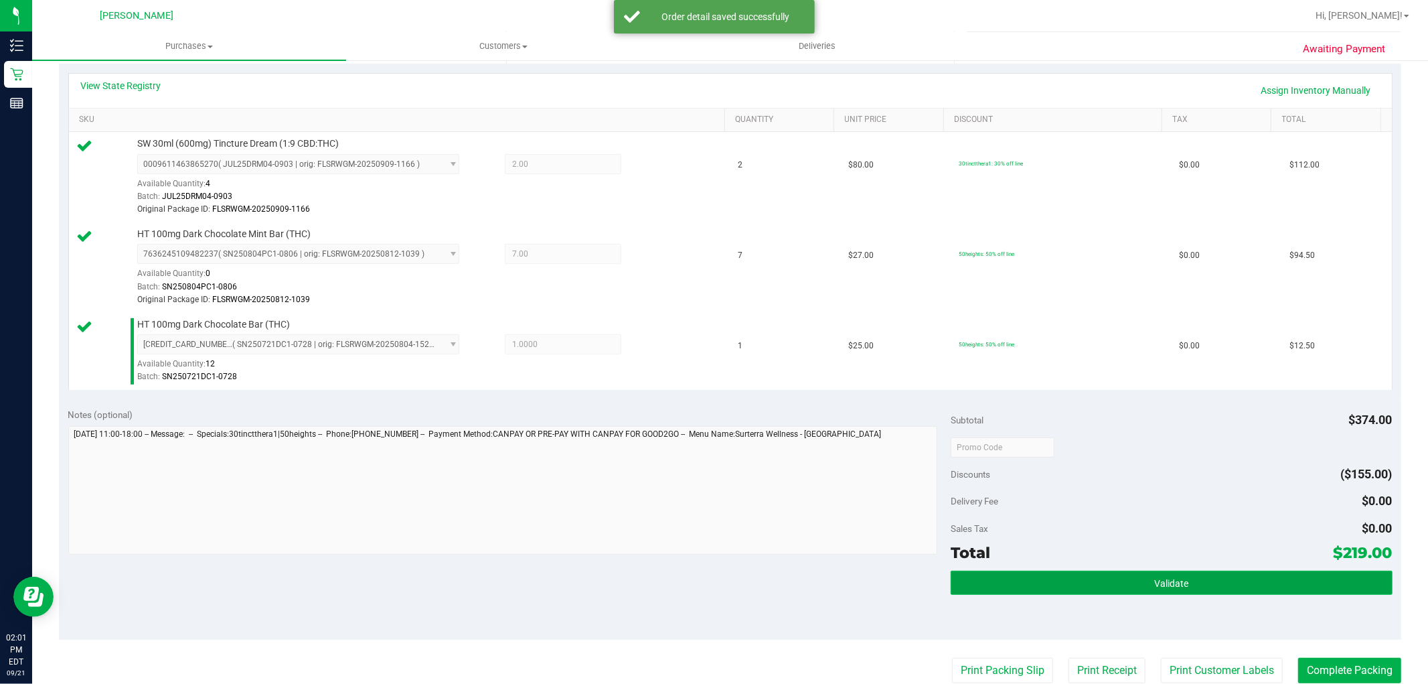
click at [1161, 584] on span "Validate" at bounding box center [1171, 583] width 34 height 11
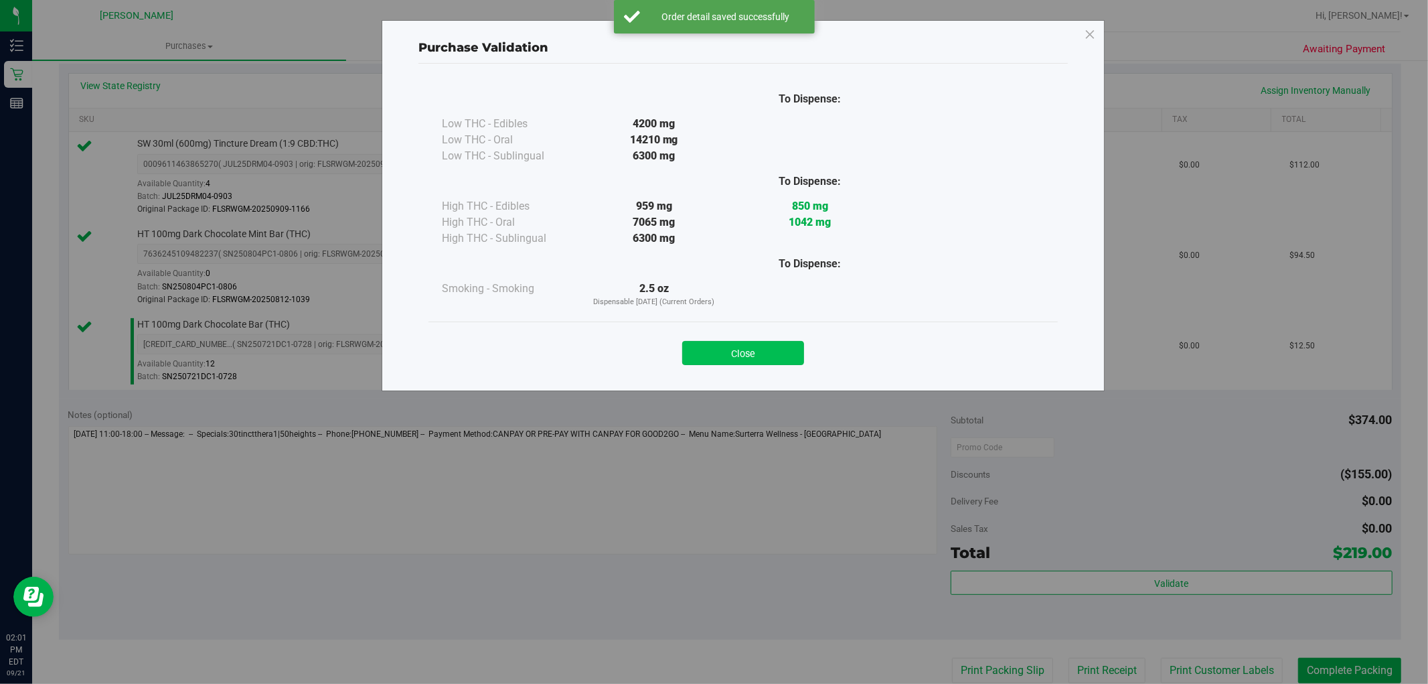
click at [765, 350] on button "Close" at bounding box center [743, 353] width 122 height 24
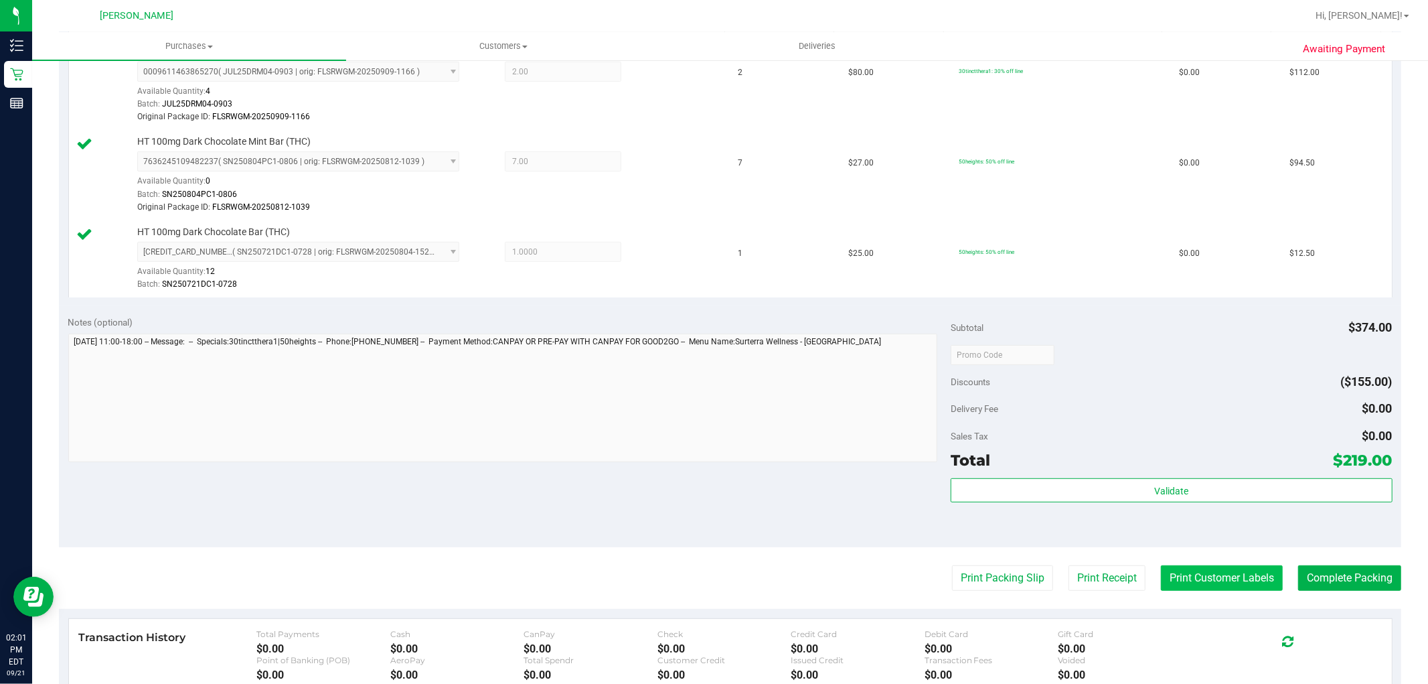
scroll to position [446, 0]
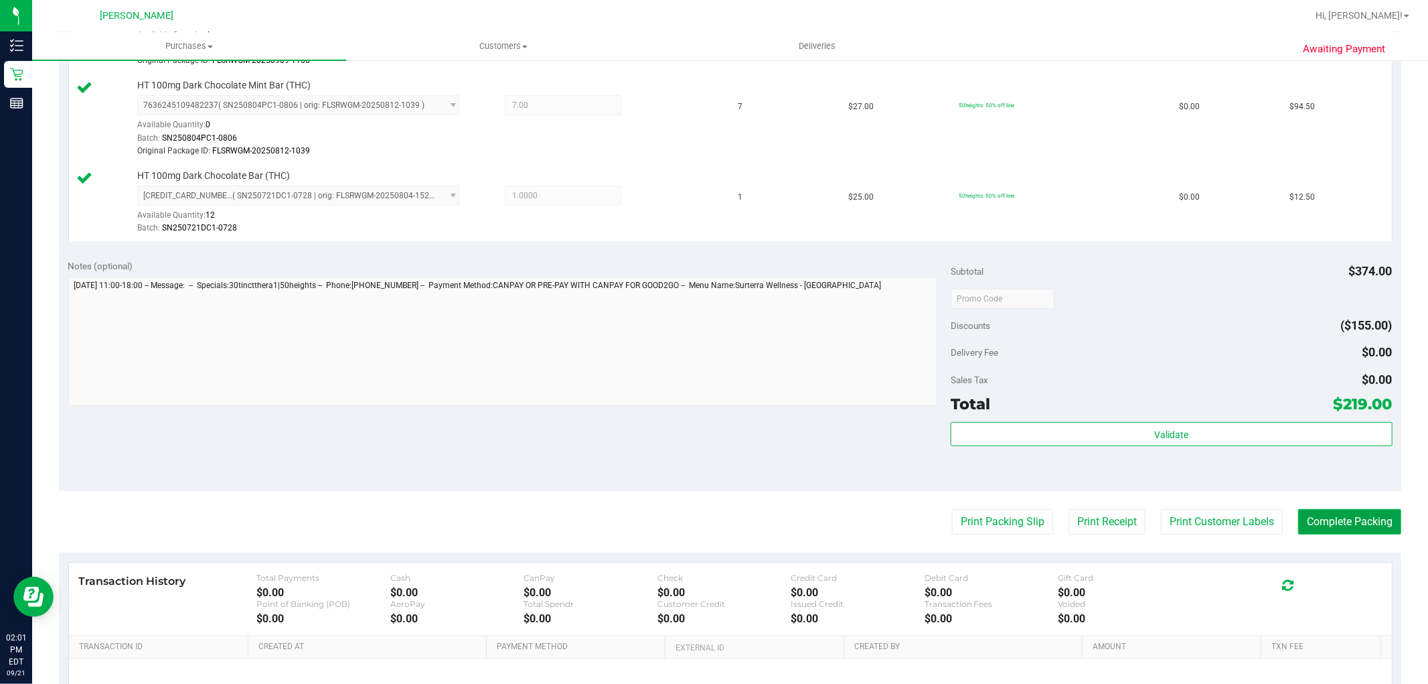
click at [1330, 524] on button "Complete Packing" at bounding box center [1349, 521] width 103 height 25
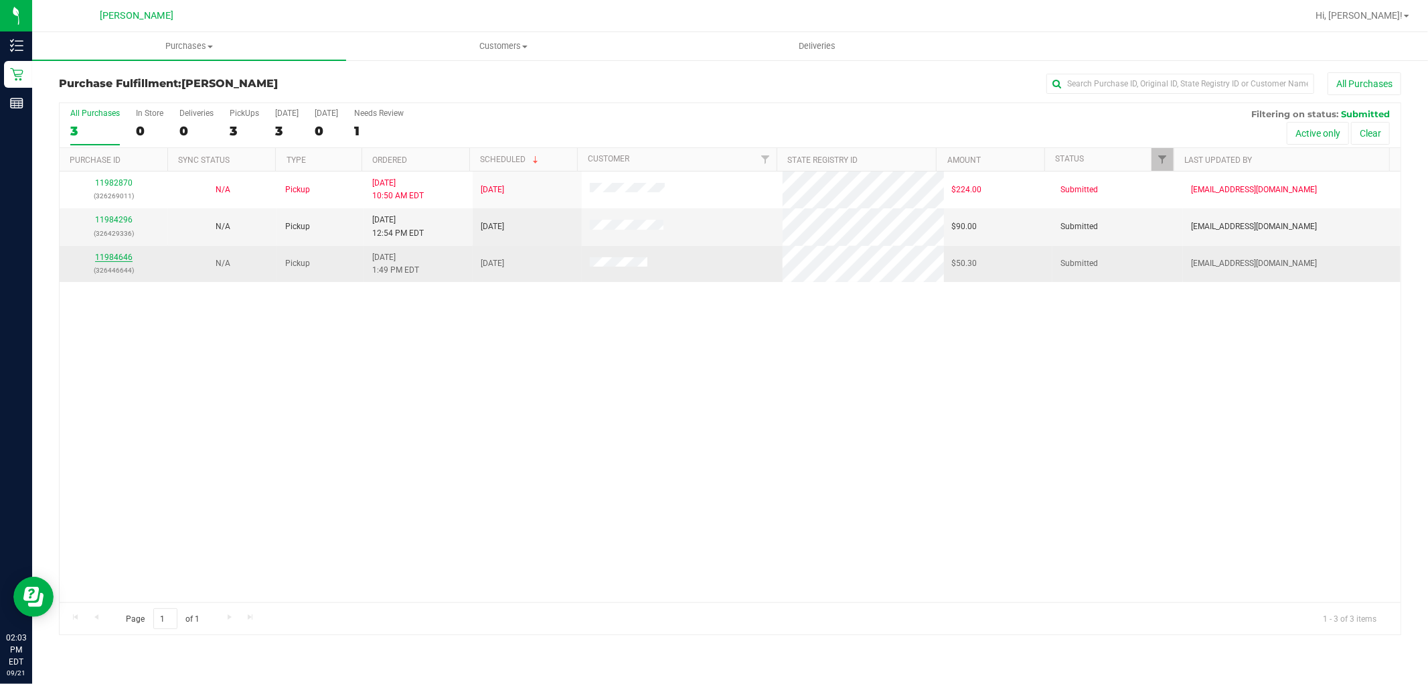
click at [118, 254] on link "11984646" at bounding box center [113, 256] width 37 height 9
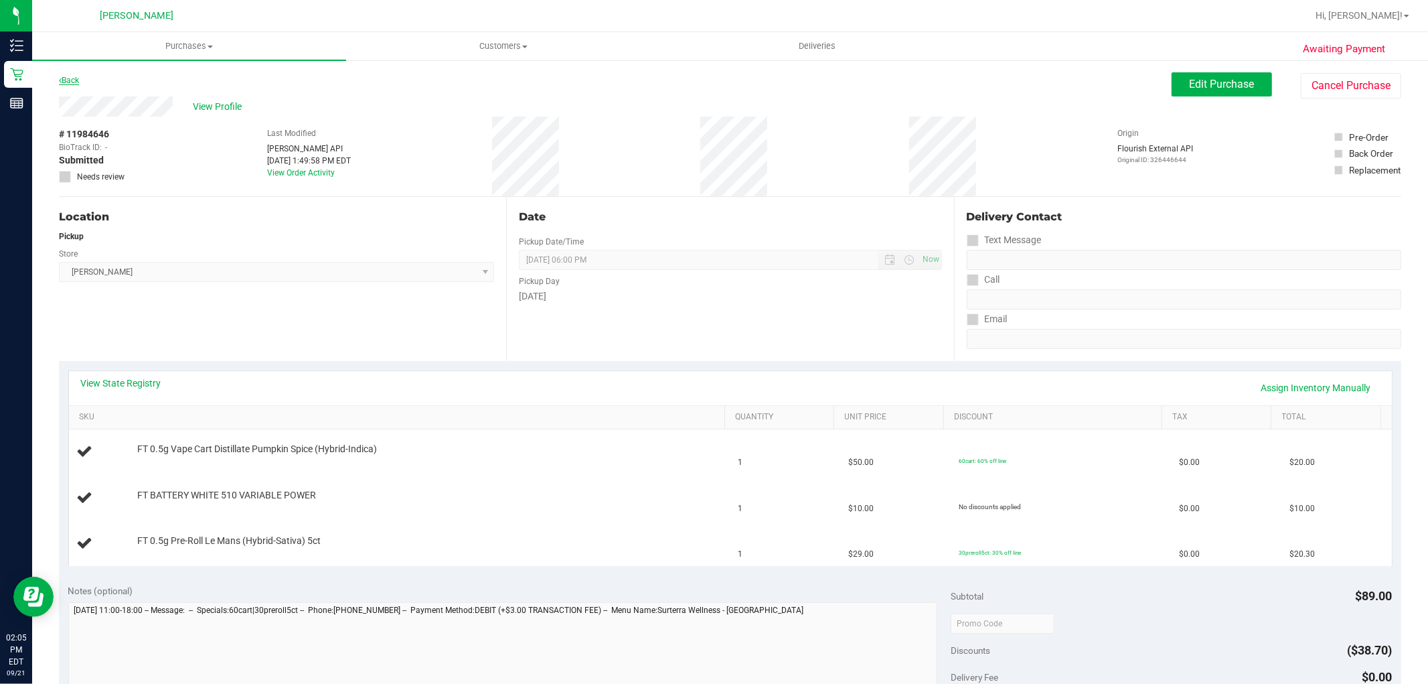
click at [79, 78] on link "Back" at bounding box center [69, 80] width 20 height 9
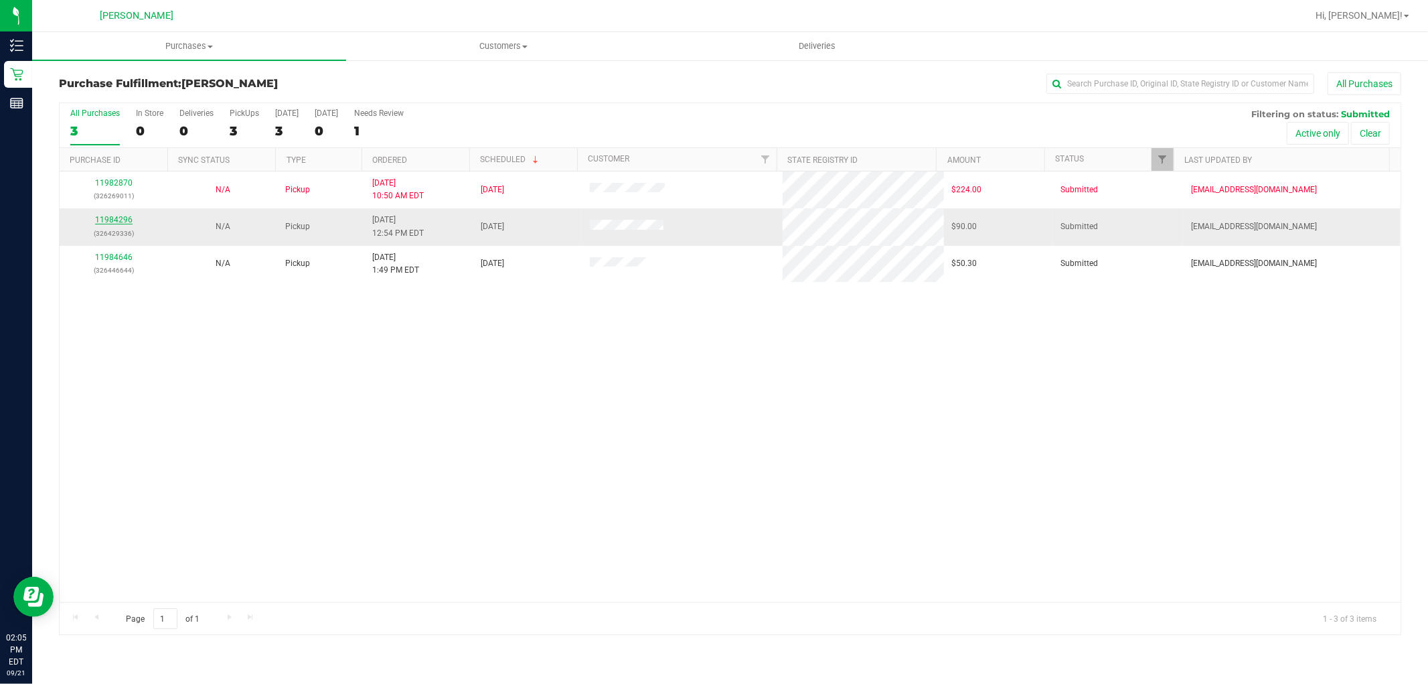
click at [119, 222] on link "11984296" at bounding box center [113, 219] width 37 height 9
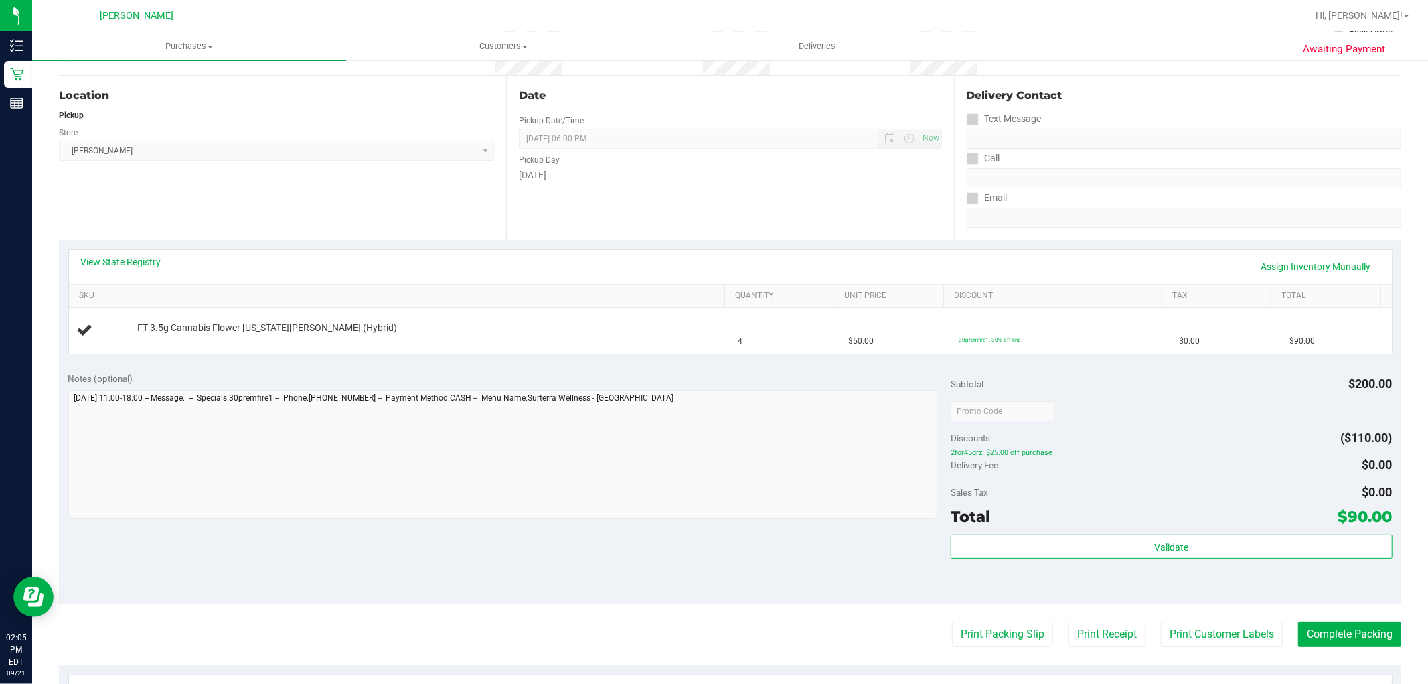
scroll to position [149, 0]
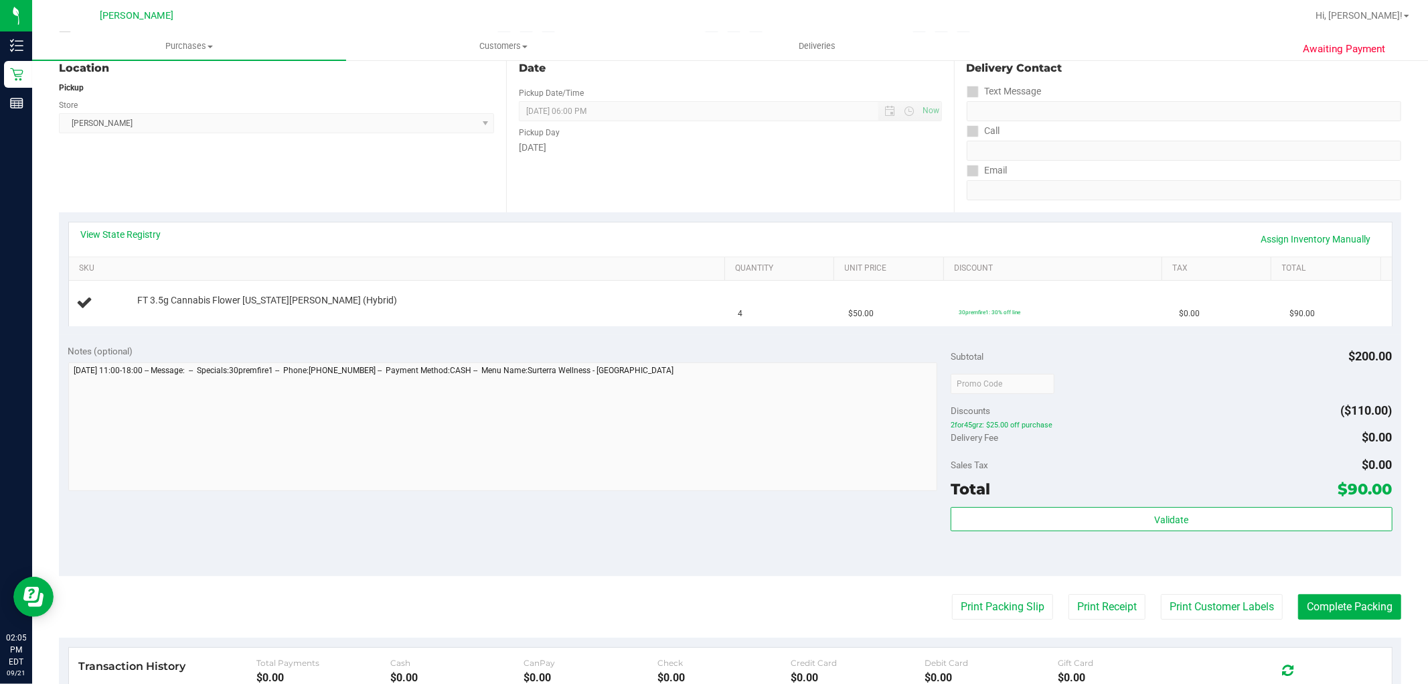
click at [995, 619] on purchase-details "Back Edit Purchase Cancel Purchase View Profile # 11984296 BioTrack ID: - Submi…" at bounding box center [730, 406] width 1343 height 964
click at [993, 610] on button "Print Packing Slip" at bounding box center [1002, 606] width 101 height 25
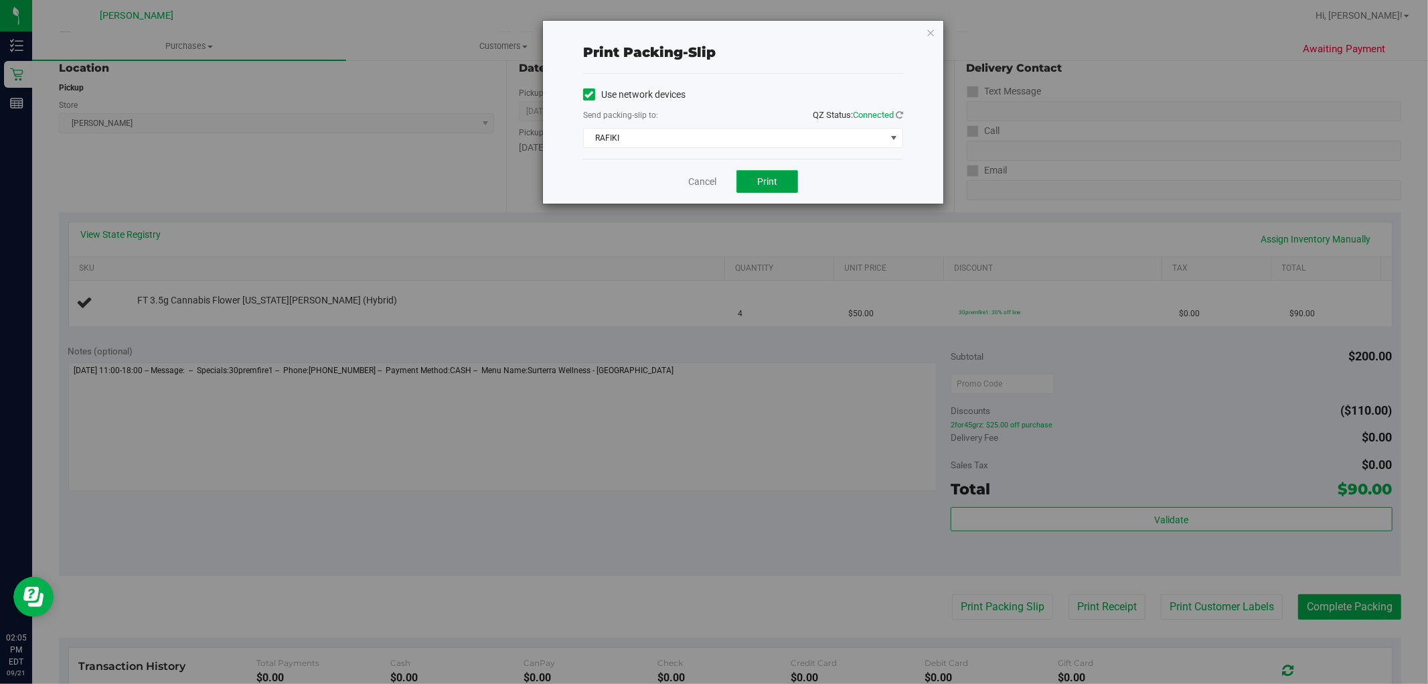
click at [787, 172] on button "Print" at bounding box center [768, 181] width 62 height 23
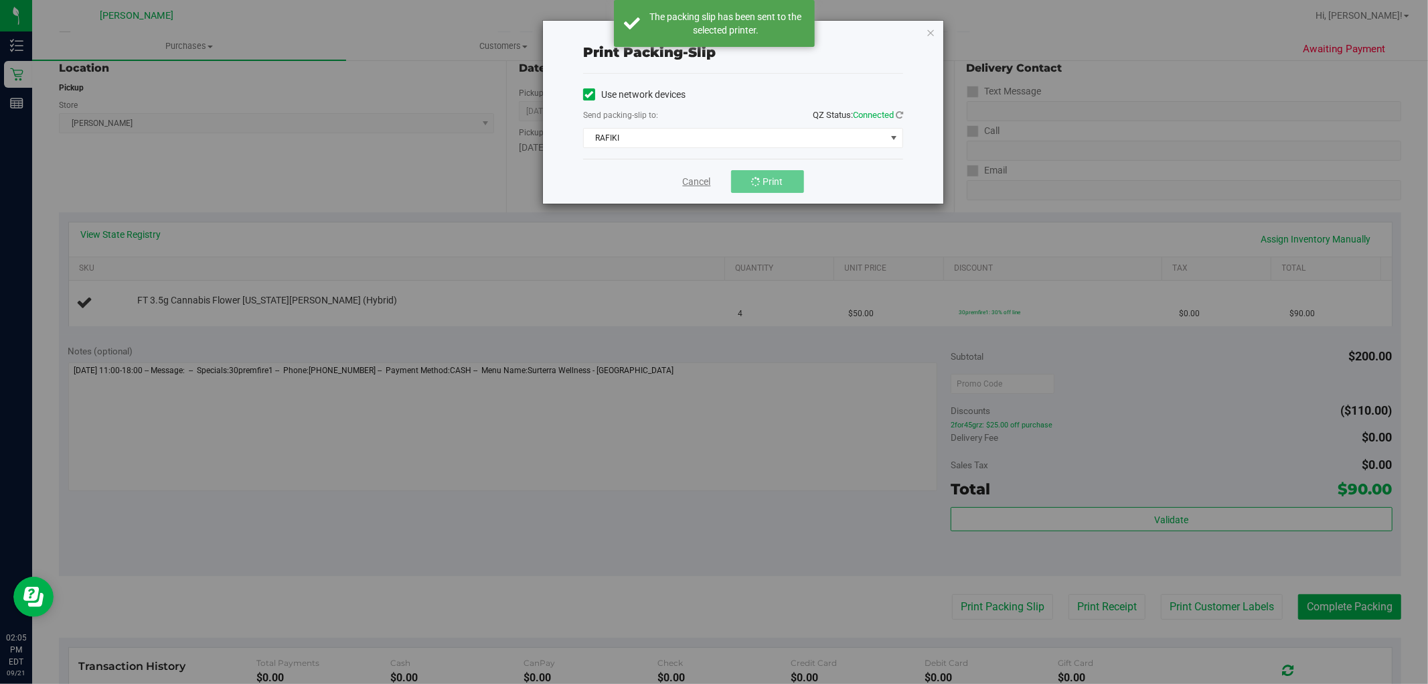
click at [698, 185] on link "Cancel" at bounding box center [697, 182] width 28 height 14
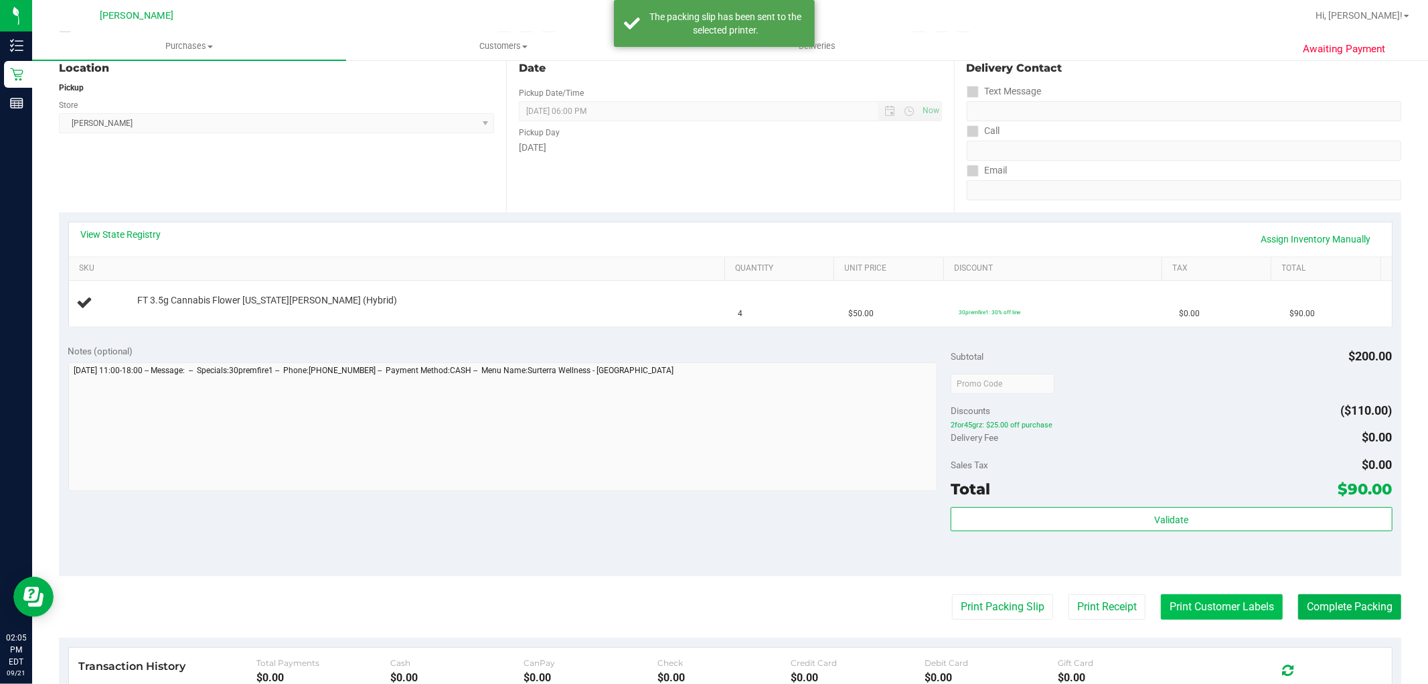
click at [1239, 600] on button "Print Customer Labels" at bounding box center [1222, 606] width 122 height 25
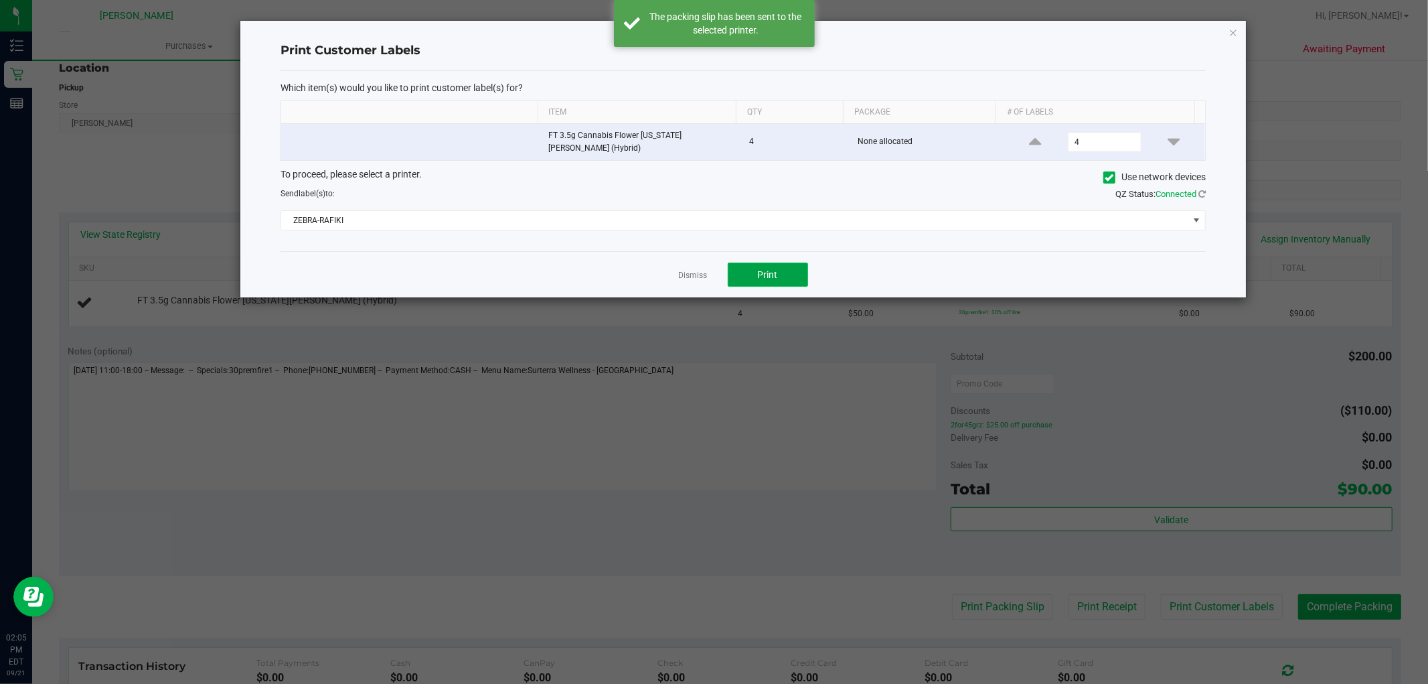
click at [783, 271] on button "Print" at bounding box center [768, 274] width 80 height 24
click at [692, 254] on div "Dismiss Print" at bounding box center [743, 274] width 925 height 46
click at [695, 268] on app-cancel-button "Dismiss" at bounding box center [693, 275] width 29 height 14
click at [695, 270] on link "Dismiss" at bounding box center [693, 275] width 29 height 11
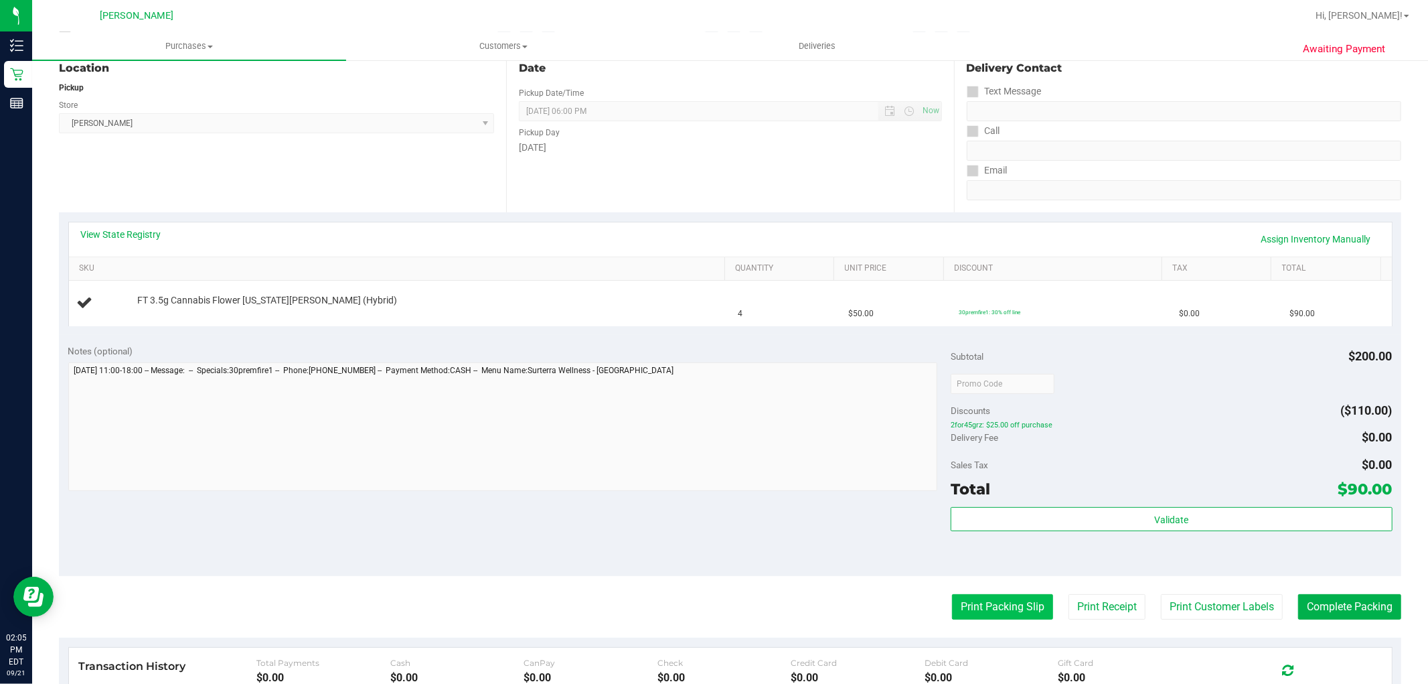
click at [962, 610] on button "Print Packing Slip" at bounding box center [1002, 606] width 101 height 25
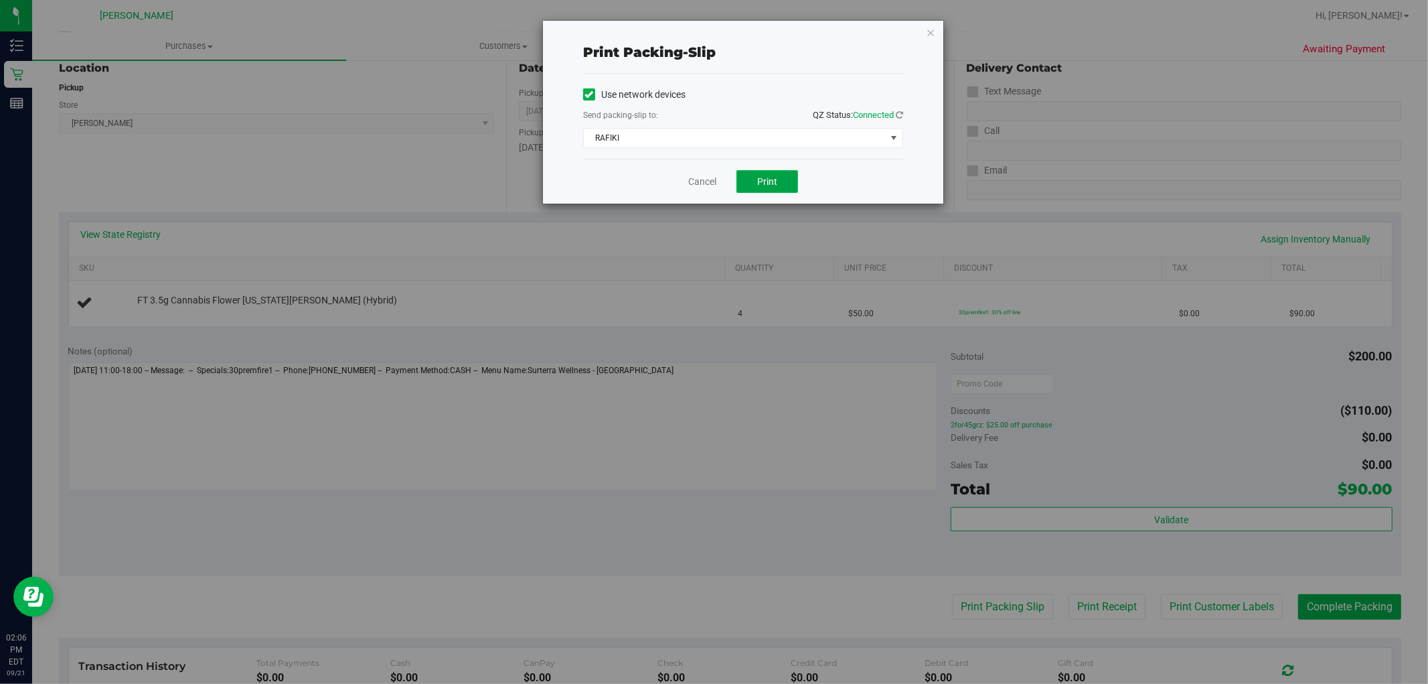
click at [774, 183] on span "Print" at bounding box center [767, 181] width 20 height 11
click at [706, 185] on link "Cancel" at bounding box center [702, 182] width 28 height 14
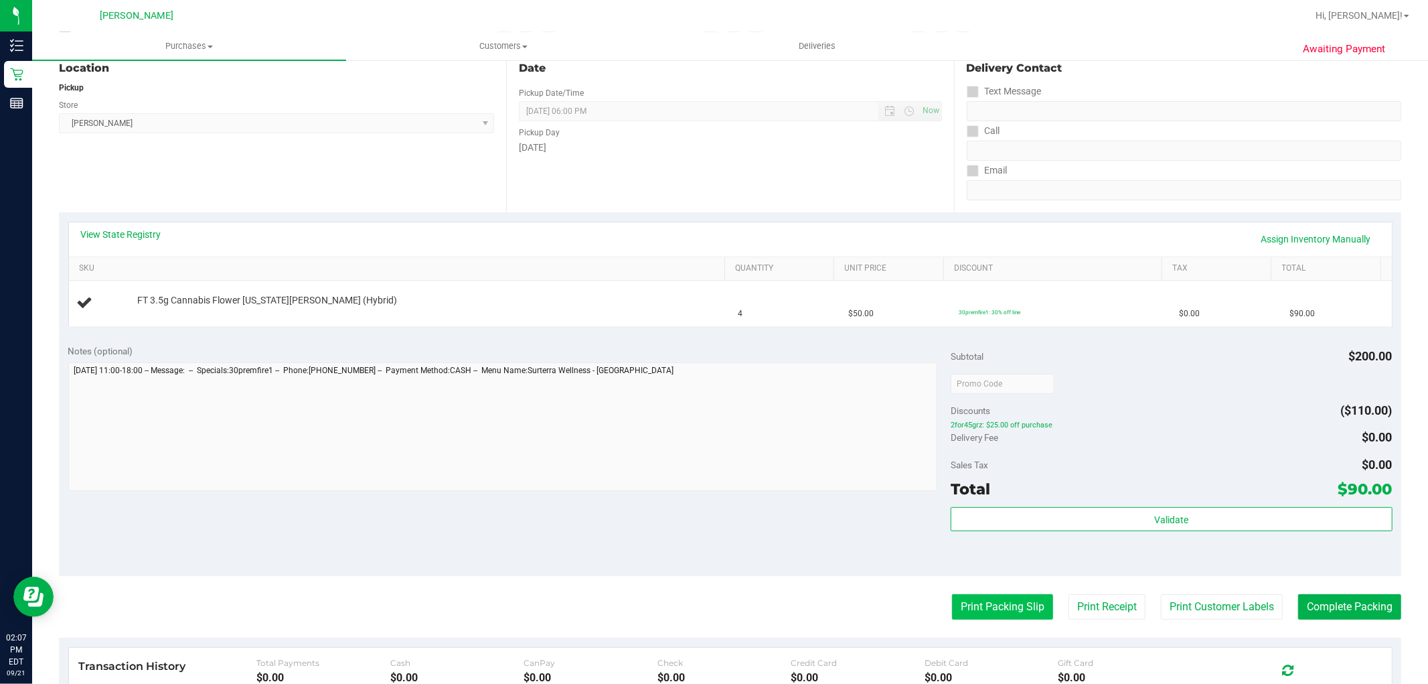
click at [980, 604] on button "Print Packing Slip" at bounding box center [1002, 606] width 101 height 25
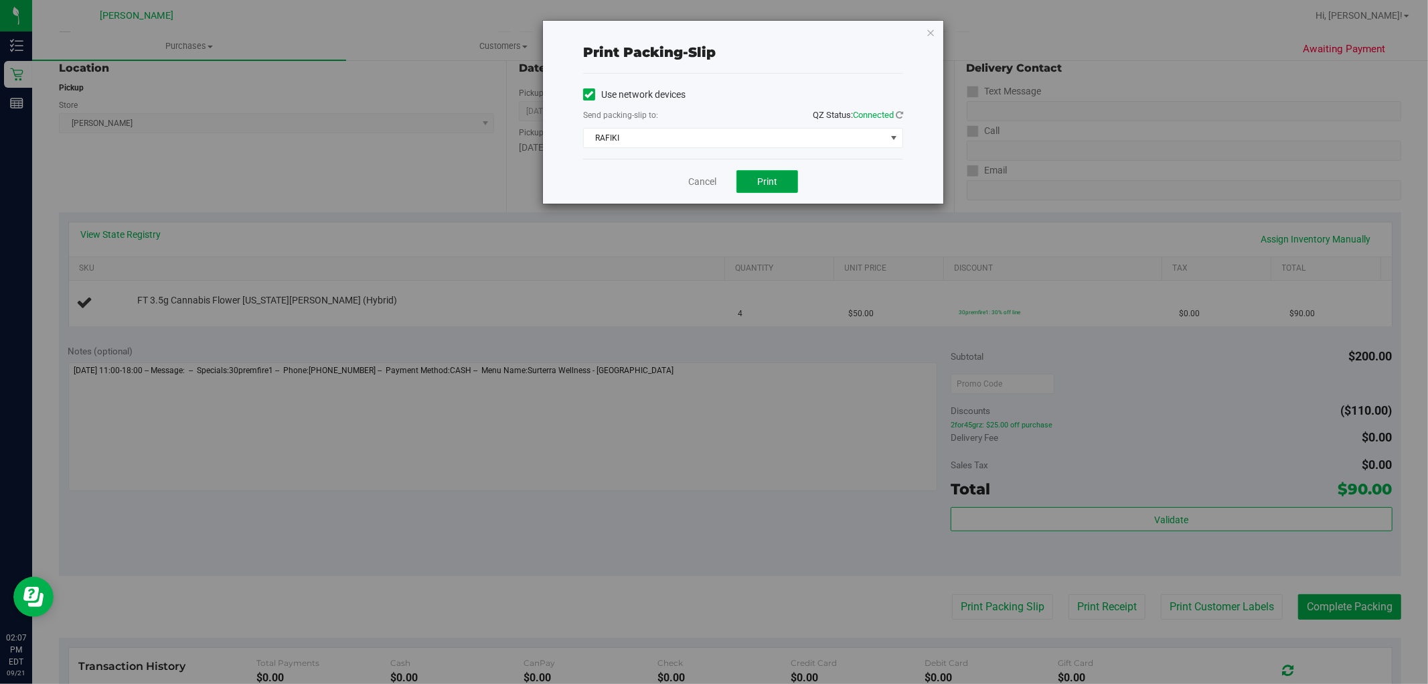
click at [779, 179] on button "Print" at bounding box center [768, 181] width 62 height 23
click at [701, 178] on link "Cancel" at bounding box center [702, 182] width 28 height 14
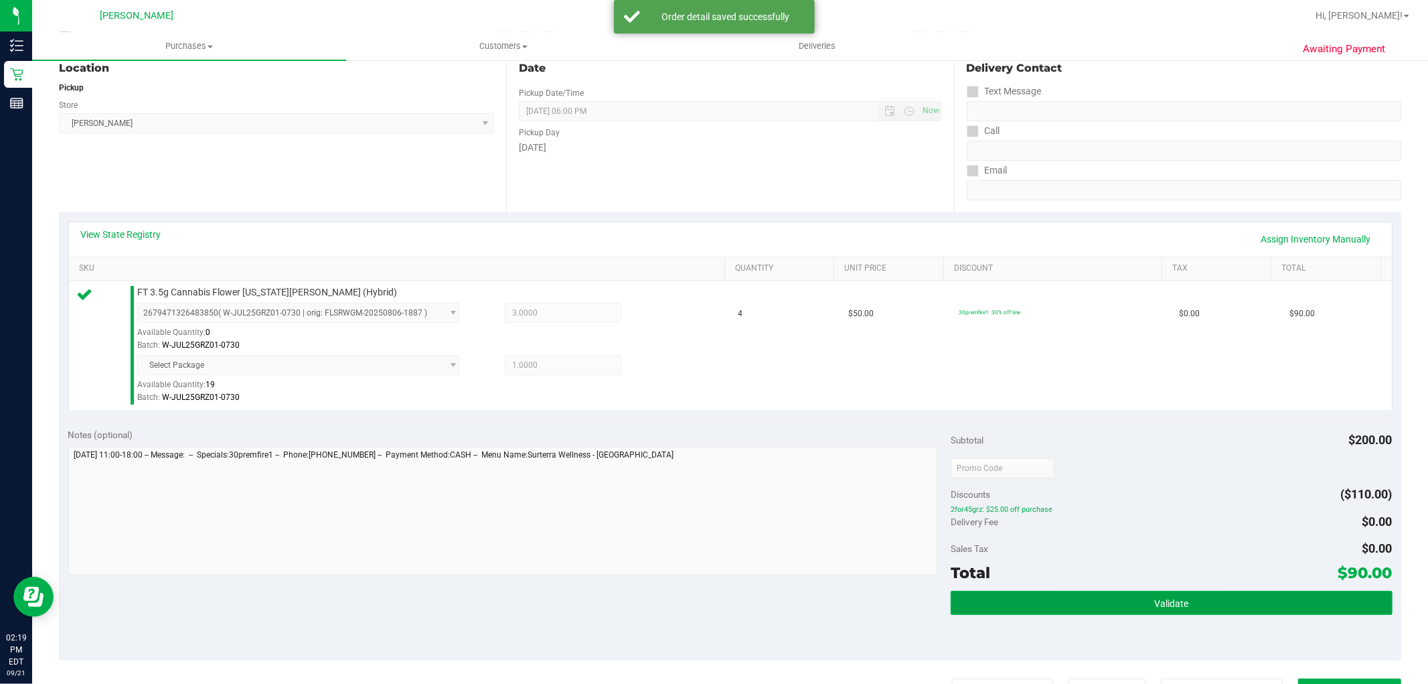
click at [1175, 593] on button "Validate" at bounding box center [1171, 603] width 441 height 24
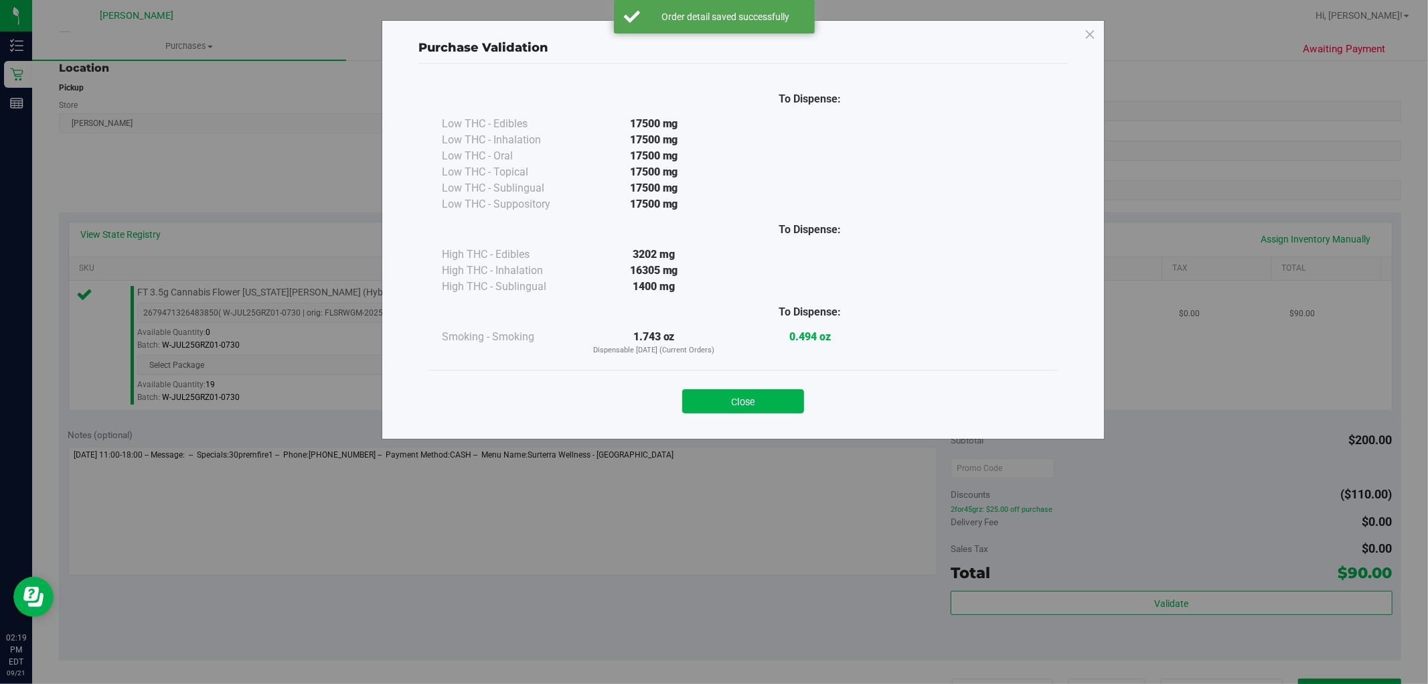
click at [706, 402] on button "Close" at bounding box center [743, 401] width 122 height 24
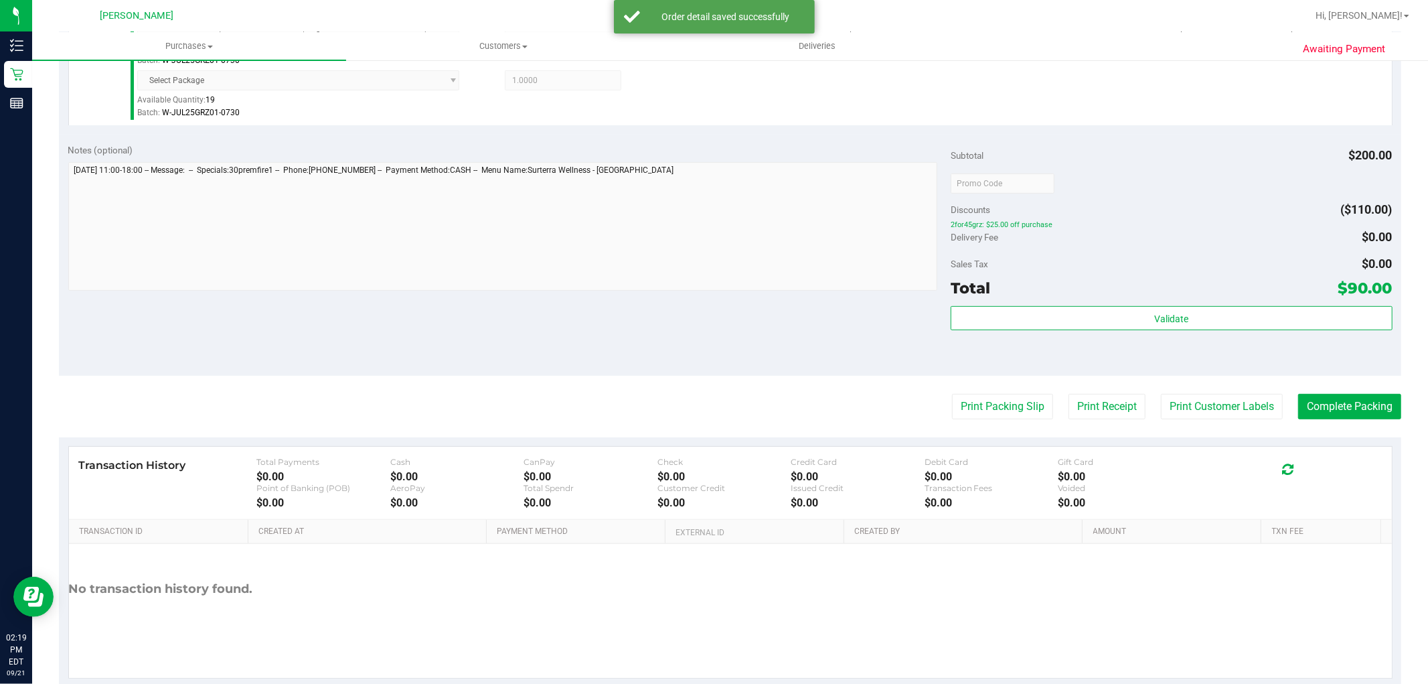
scroll to position [446, 0]
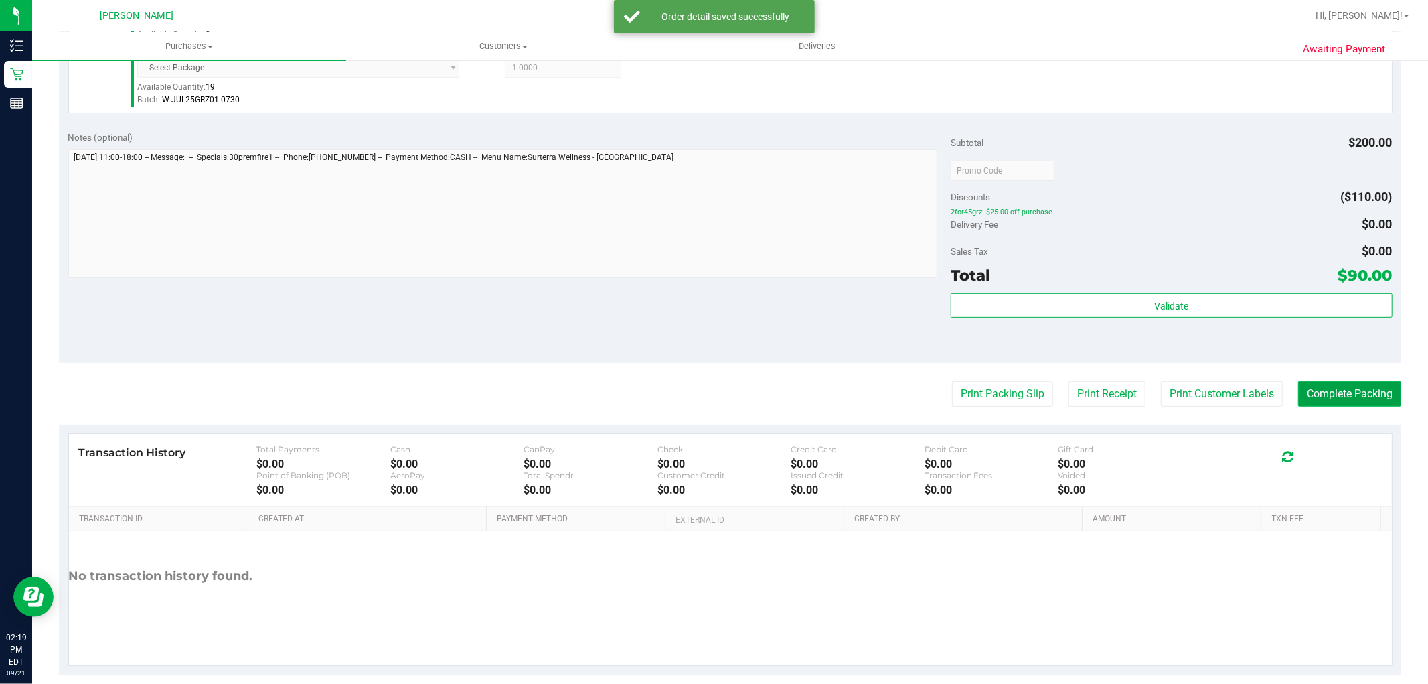
click at [1371, 392] on button "Complete Packing" at bounding box center [1349, 393] width 103 height 25
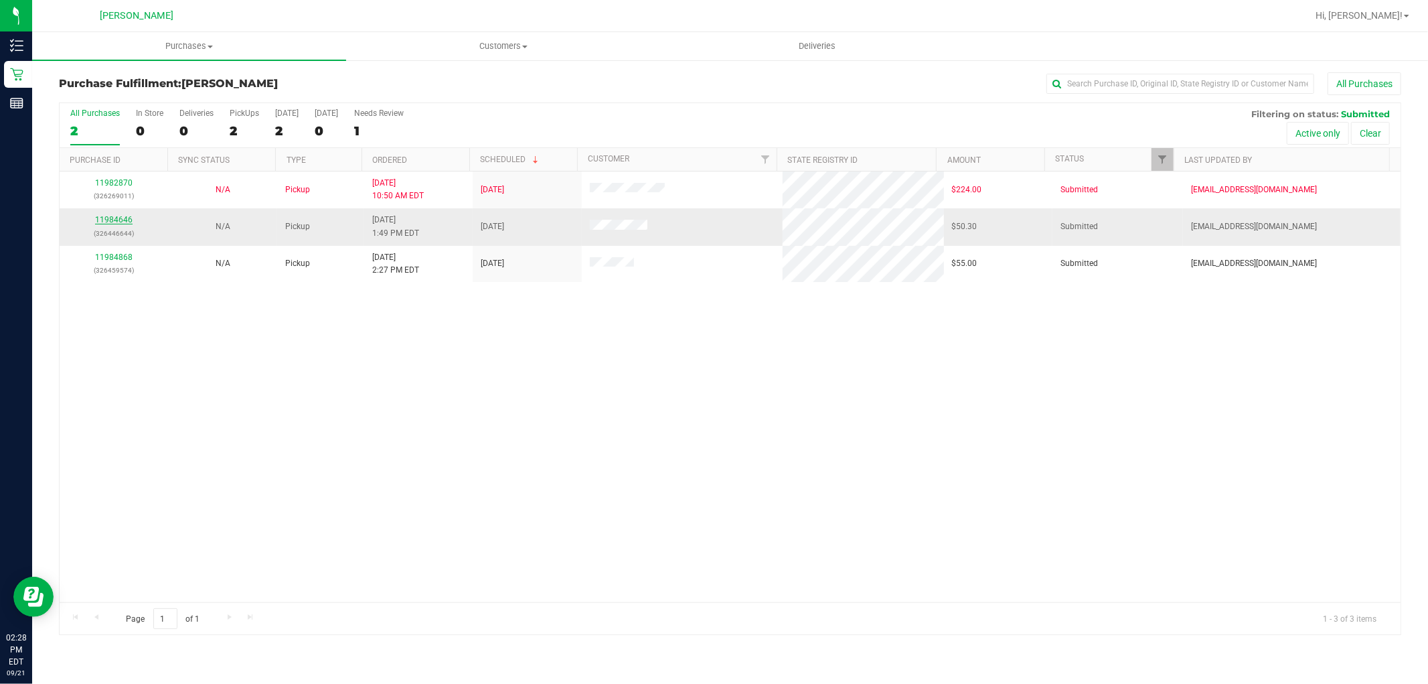
click at [126, 222] on link "11984646" at bounding box center [113, 219] width 37 height 9
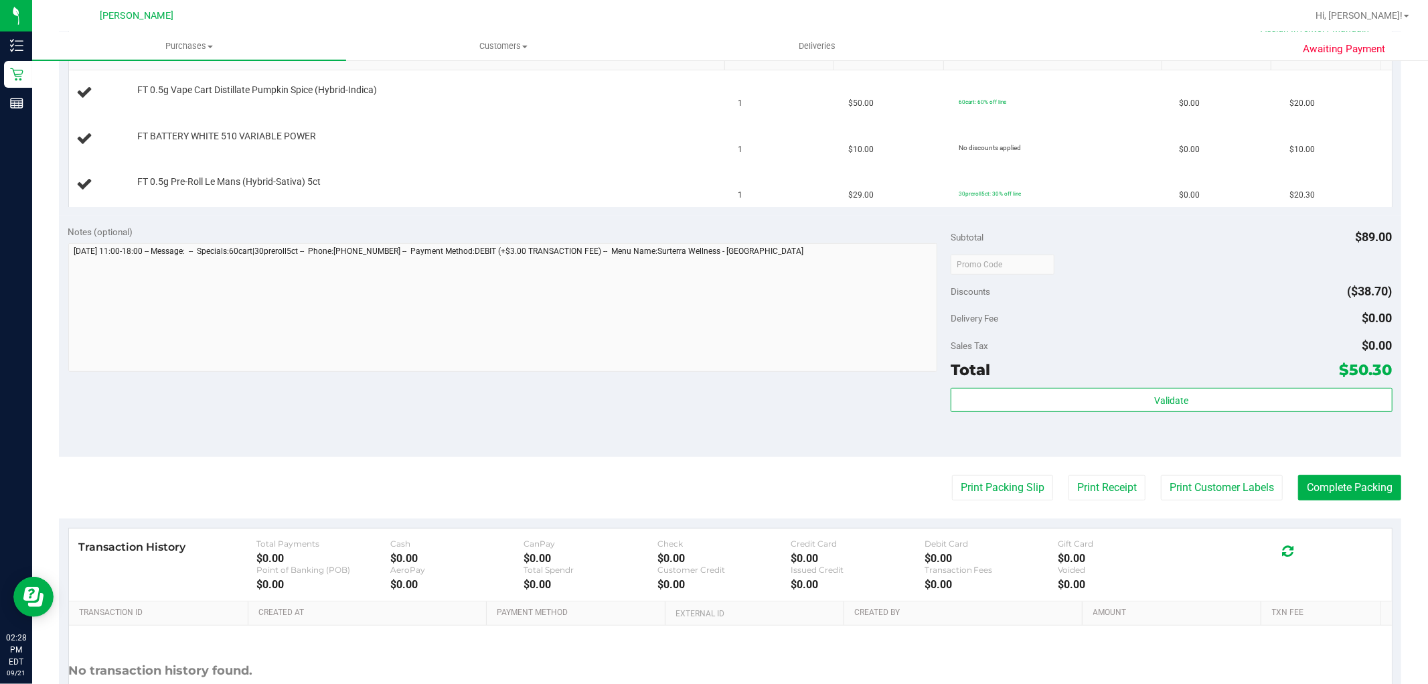
scroll to position [372, 0]
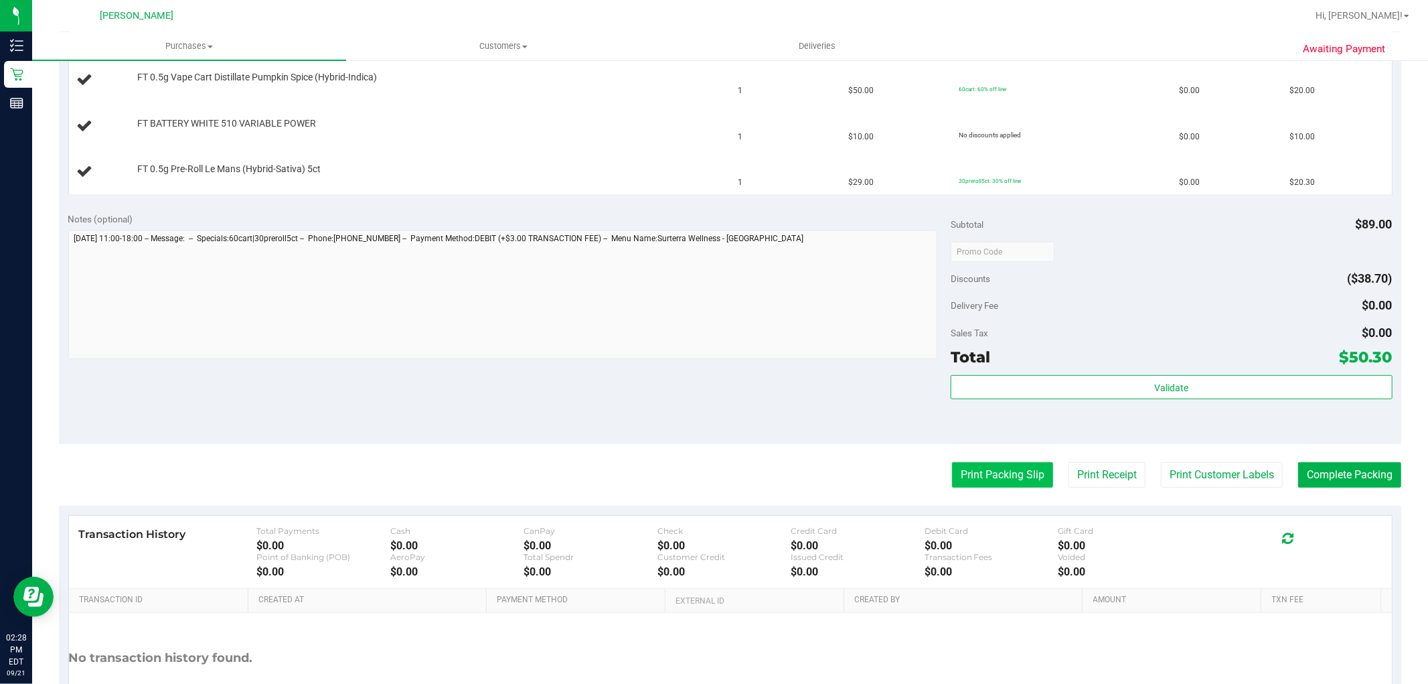
click at [970, 482] on button "Print Packing Slip" at bounding box center [1002, 474] width 101 height 25
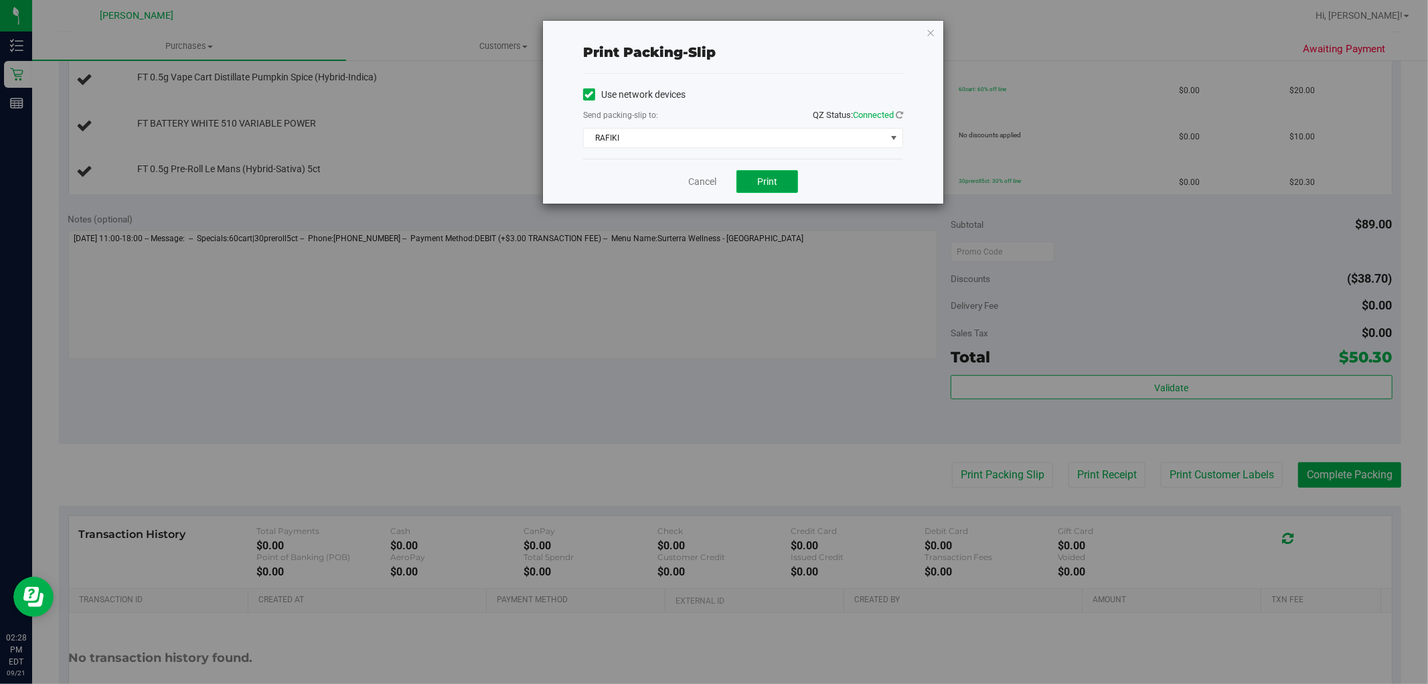
click at [757, 183] on button "Print" at bounding box center [768, 181] width 62 height 23
click at [697, 178] on link "Cancel" at bounding box center [702, 182] width 28 height 14
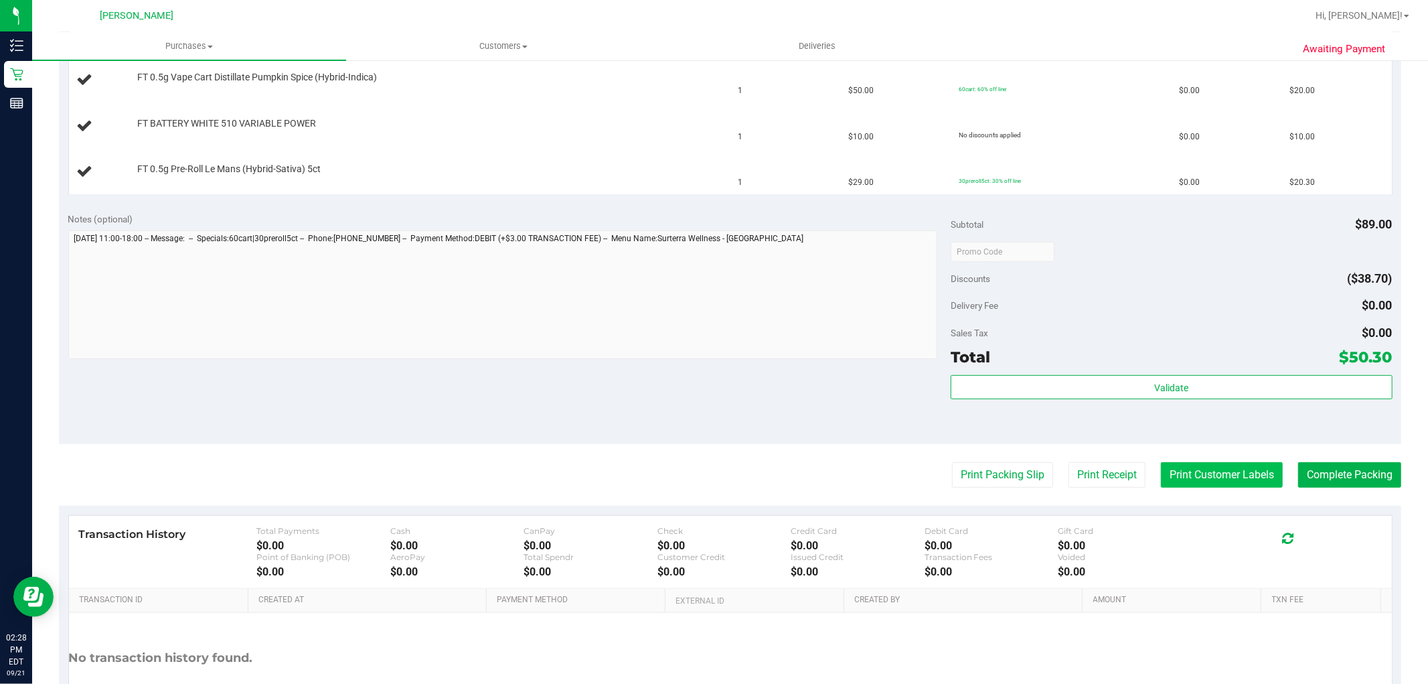
click at [1207, 472] on button "Print Customer Labels" at bounding box center [1222, 474] width 122 height 25
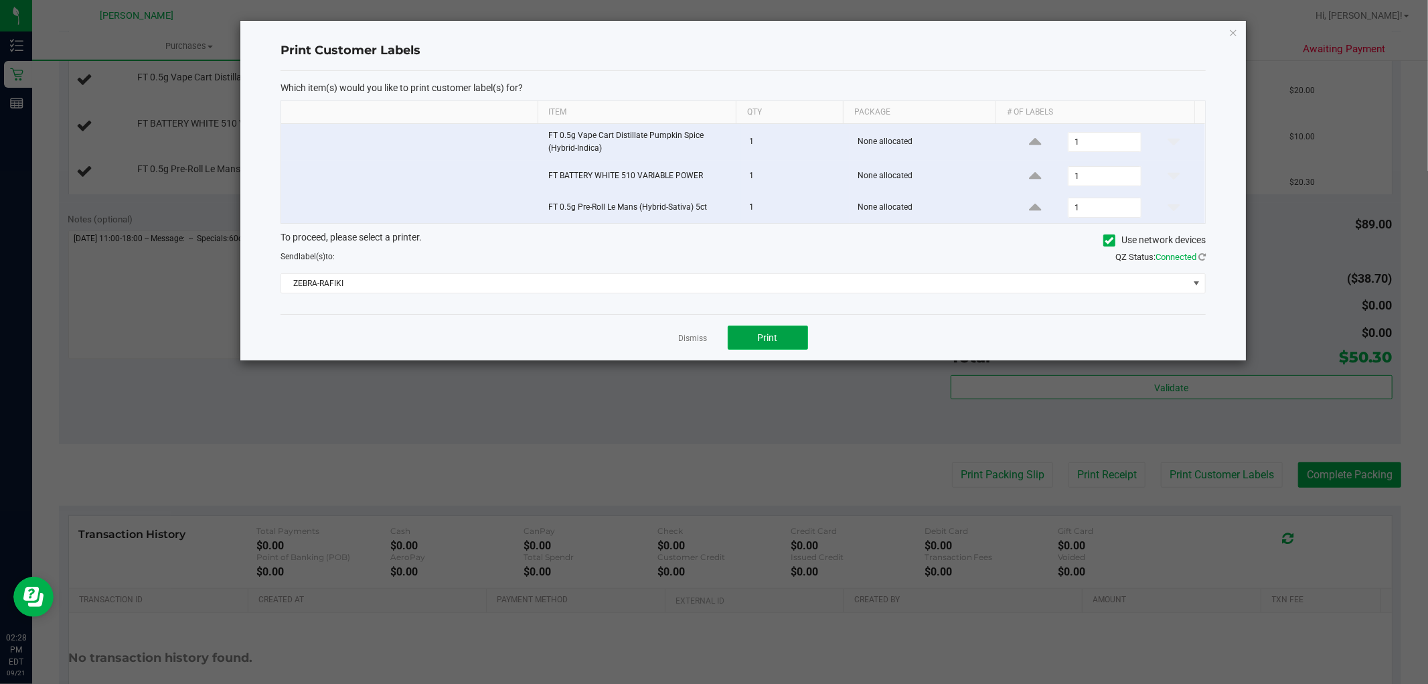
click at [771, 336] on span "Print" at bounding box center [768, 337] width 20 height 11
click at [699, 337] on link "Dismiss" at bounding box center [693, 338] width 29 height 11
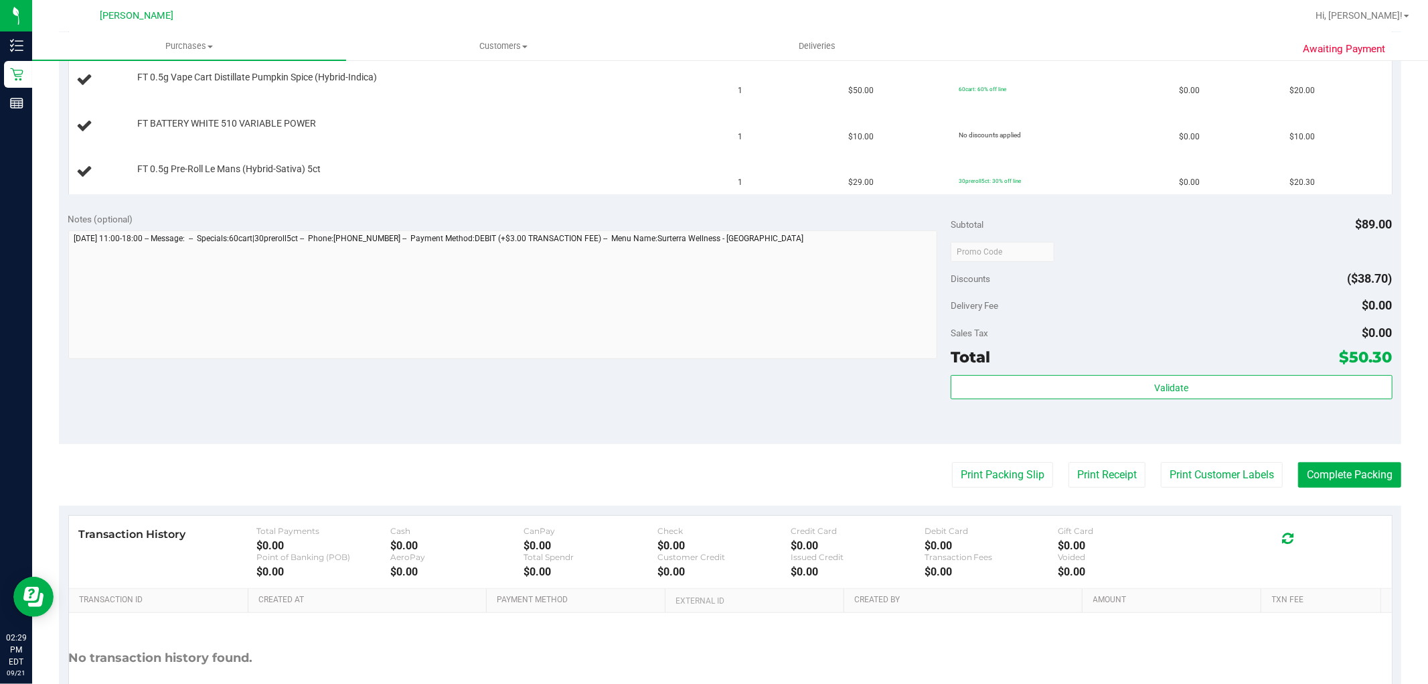
scroll to position [223, 0]
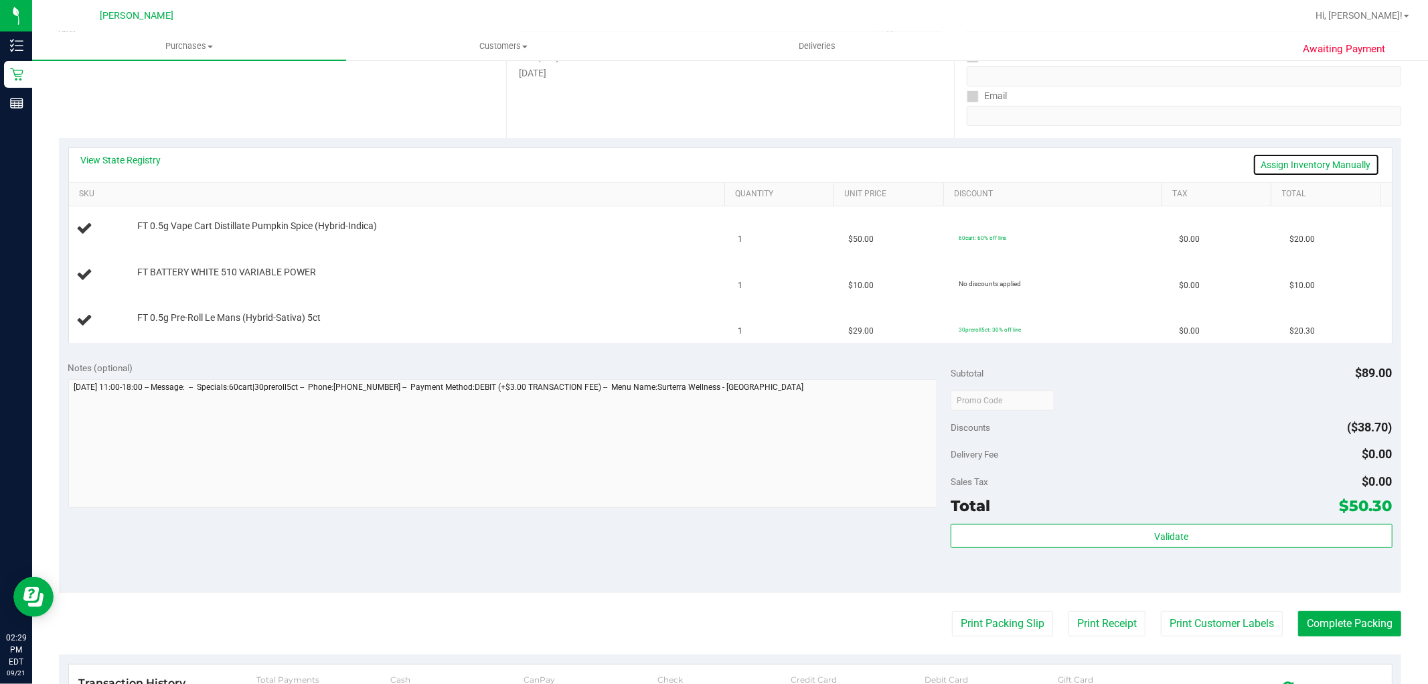
click at [1311, 155] on link "Assign Inventory Manually" at bounding box center [1316, 164] width 127 height 23
click at [168, 284] on link "Add Package" at bounding box center [161, 280] width 48 height 9
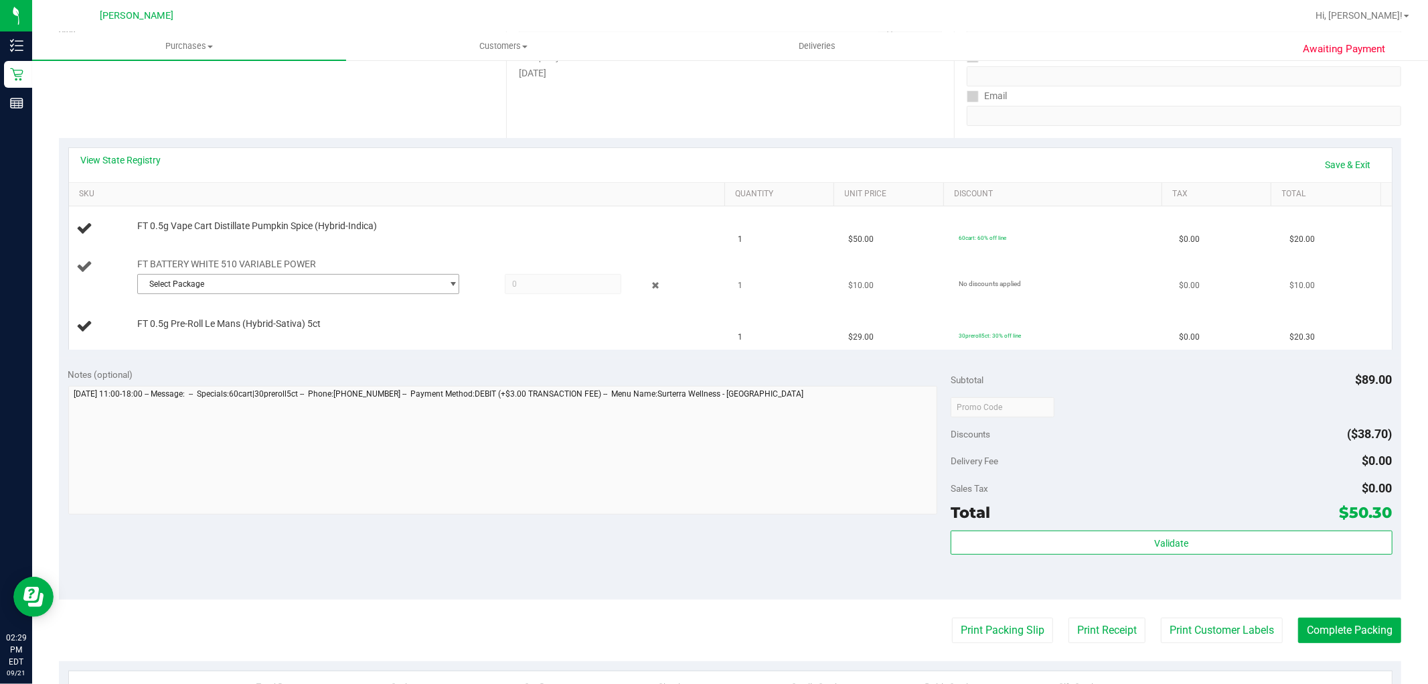
click at [232, 276] on span "Select Package" at bounding box center [290, 284] width 304 height 19
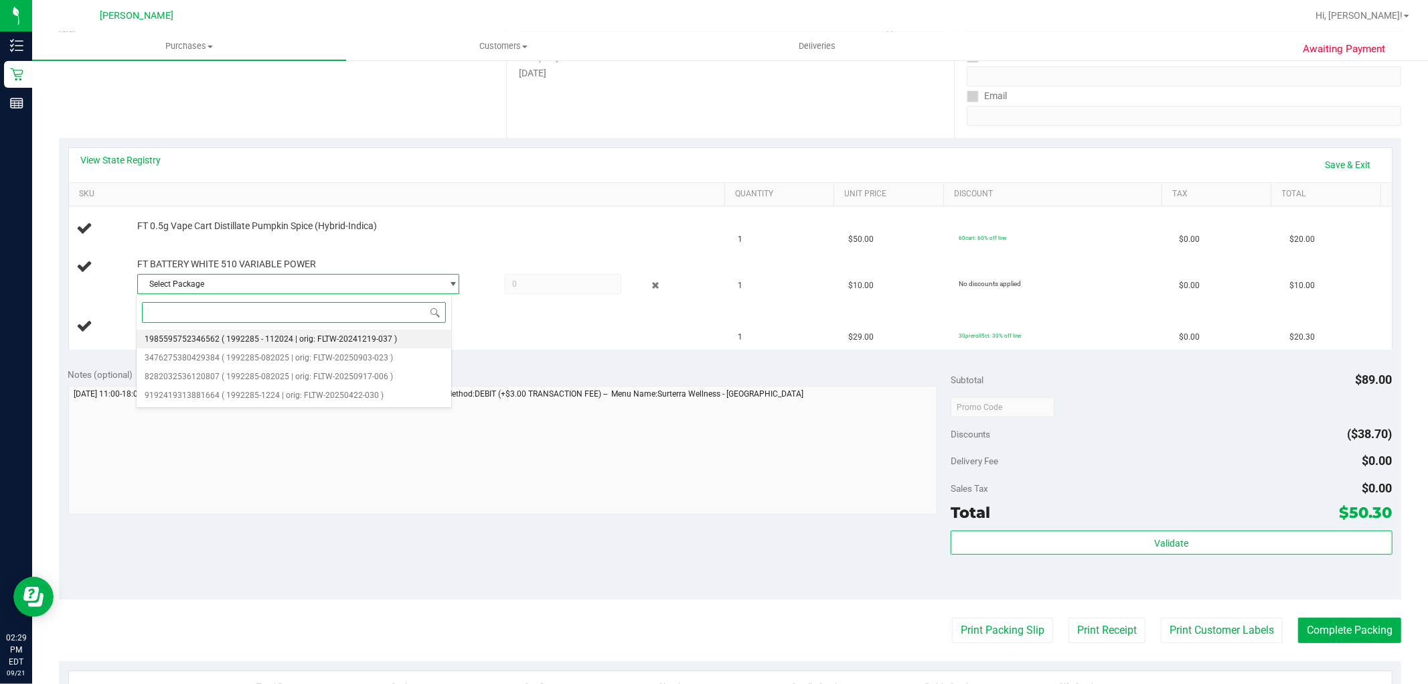
click at [283, 335] on span "( 1992285 - 112024 | orig: FLTW-20241219-037 )" at bounding box center [309, 338] width 175 height 9
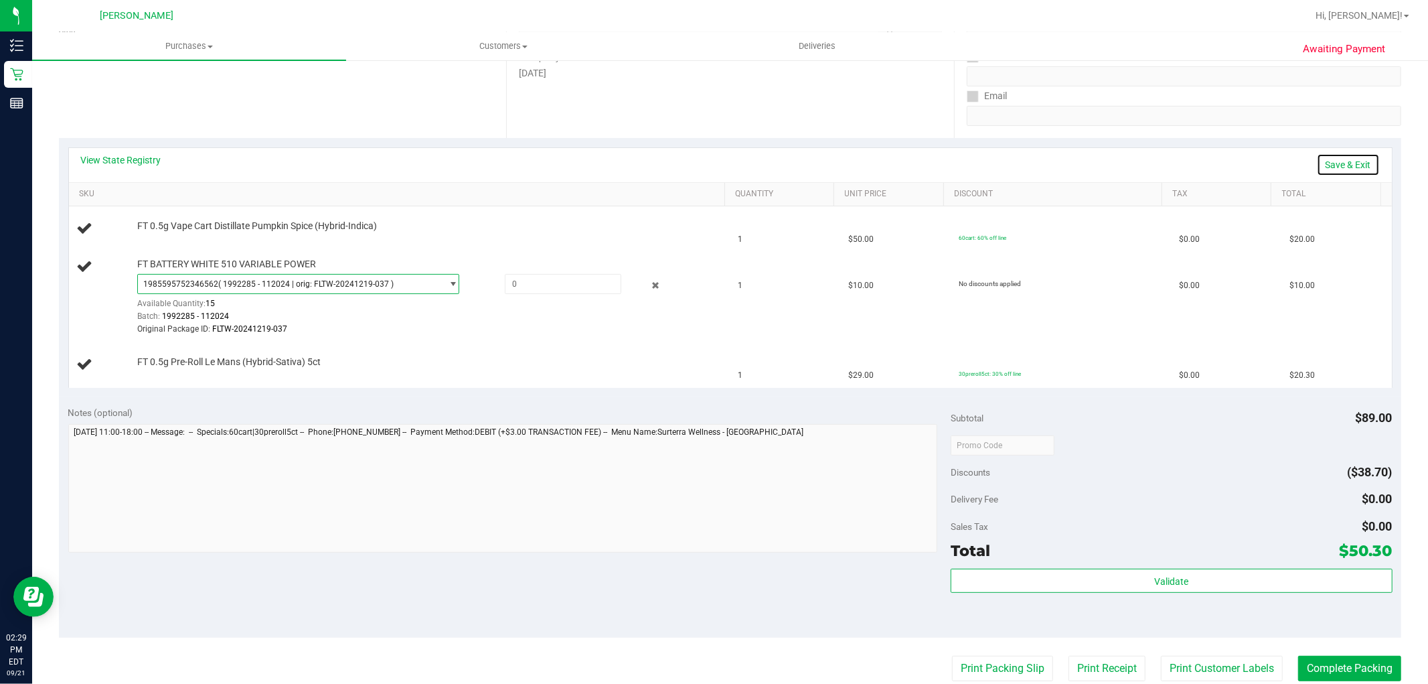
click at [1331, 158] on link "Save & Exit" at bounding box center [1348, 164] width 63 height 23
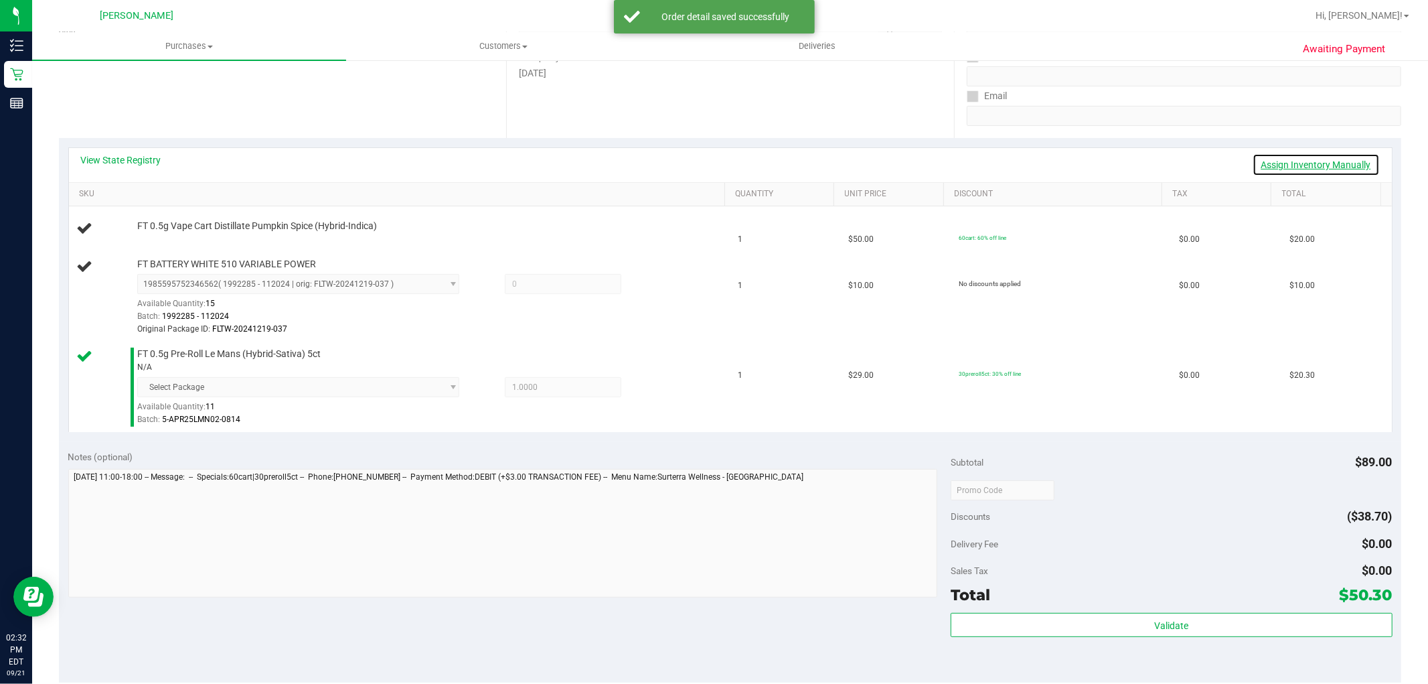
click at [1309, 161] on link "Assign Inventory Manually" at bounding box center [1316, 164] width 127 height 23
click at [570, 280] on span at bounding box center [563, 284] width 117 height 20
type input "1"
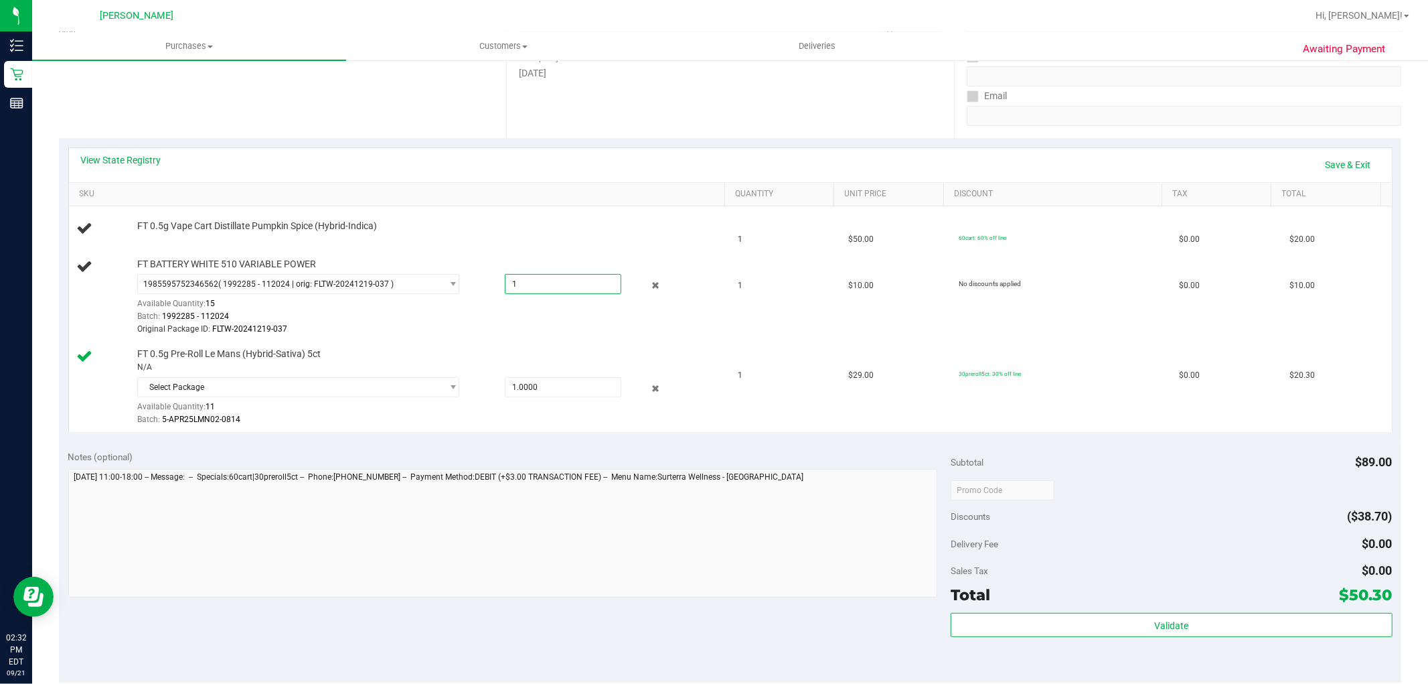
type input "1.00"
click at [647, 437] on div "View State Registry Save & Exit SKU Quantity Unit Price Discount Tax Total FT 0…" at bounding box center [730, 289] width 1343 height 303
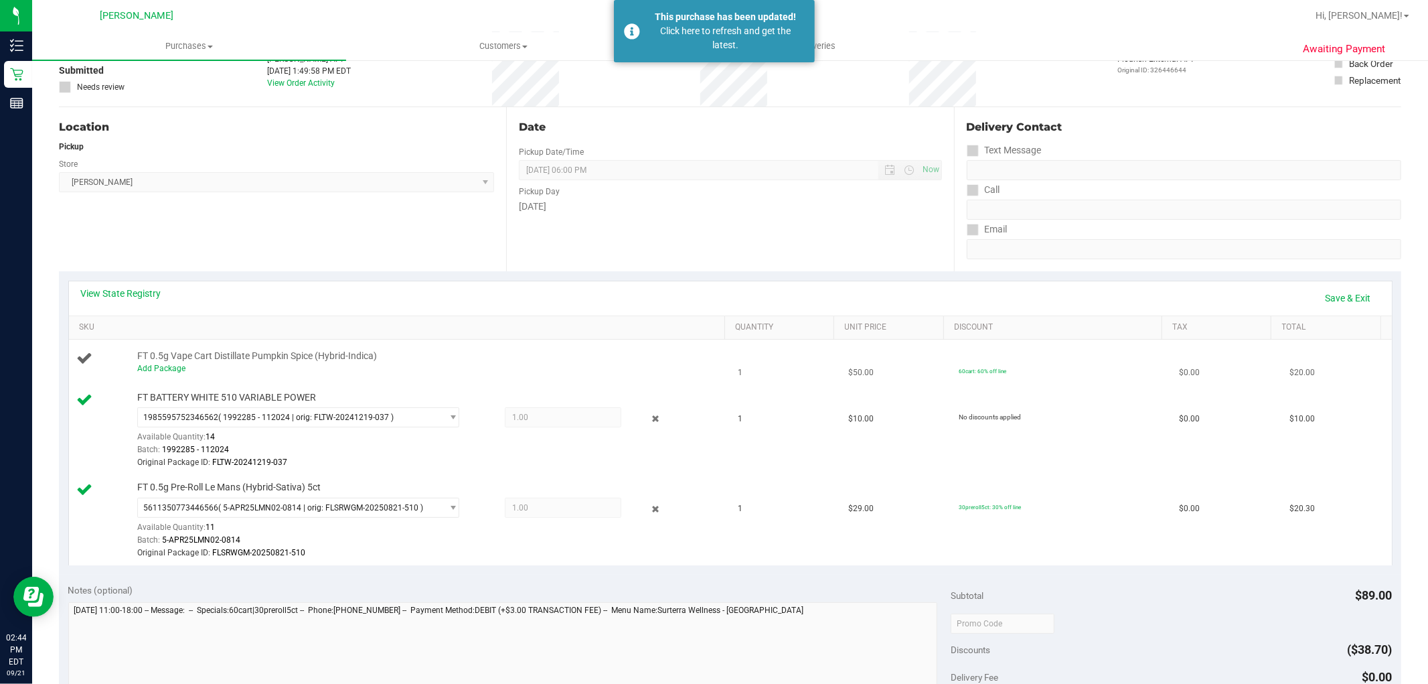
scroll to position [0, 0]
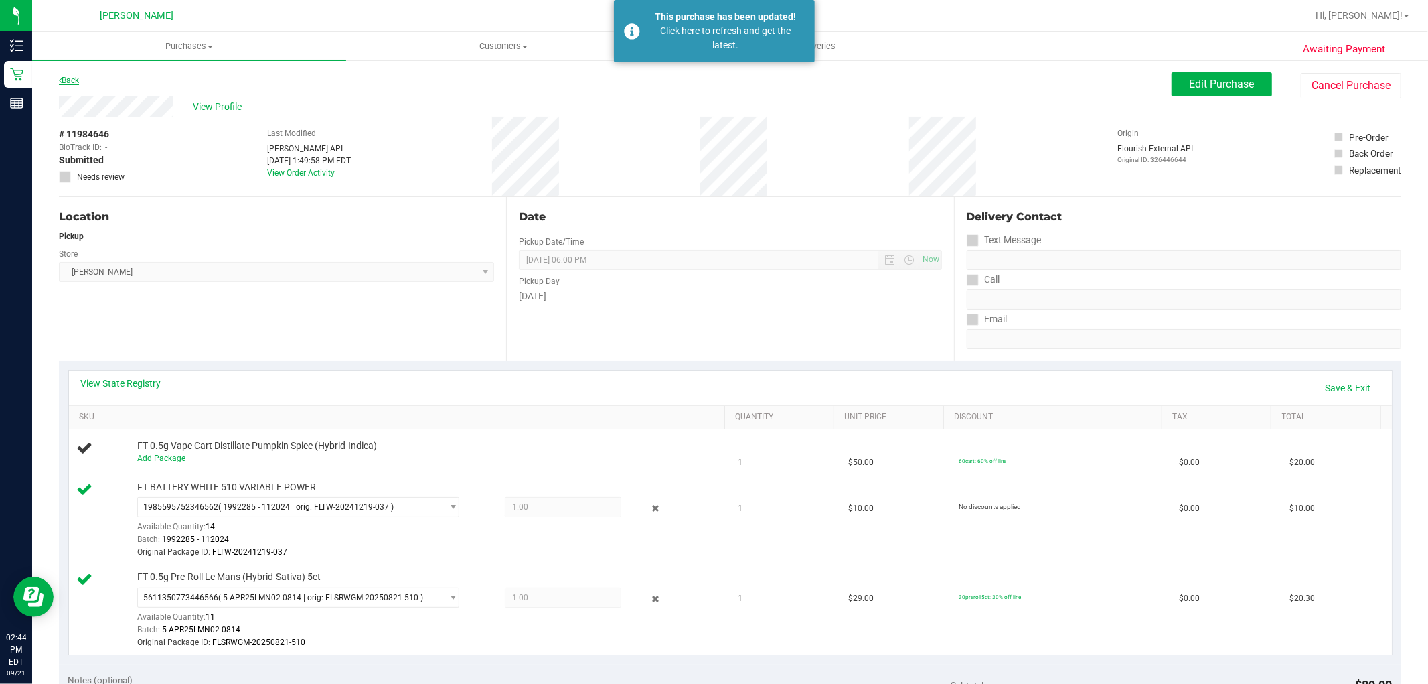
click at [75, 82] on link "Back" at bounding box center [69, 80] width 20 height 9
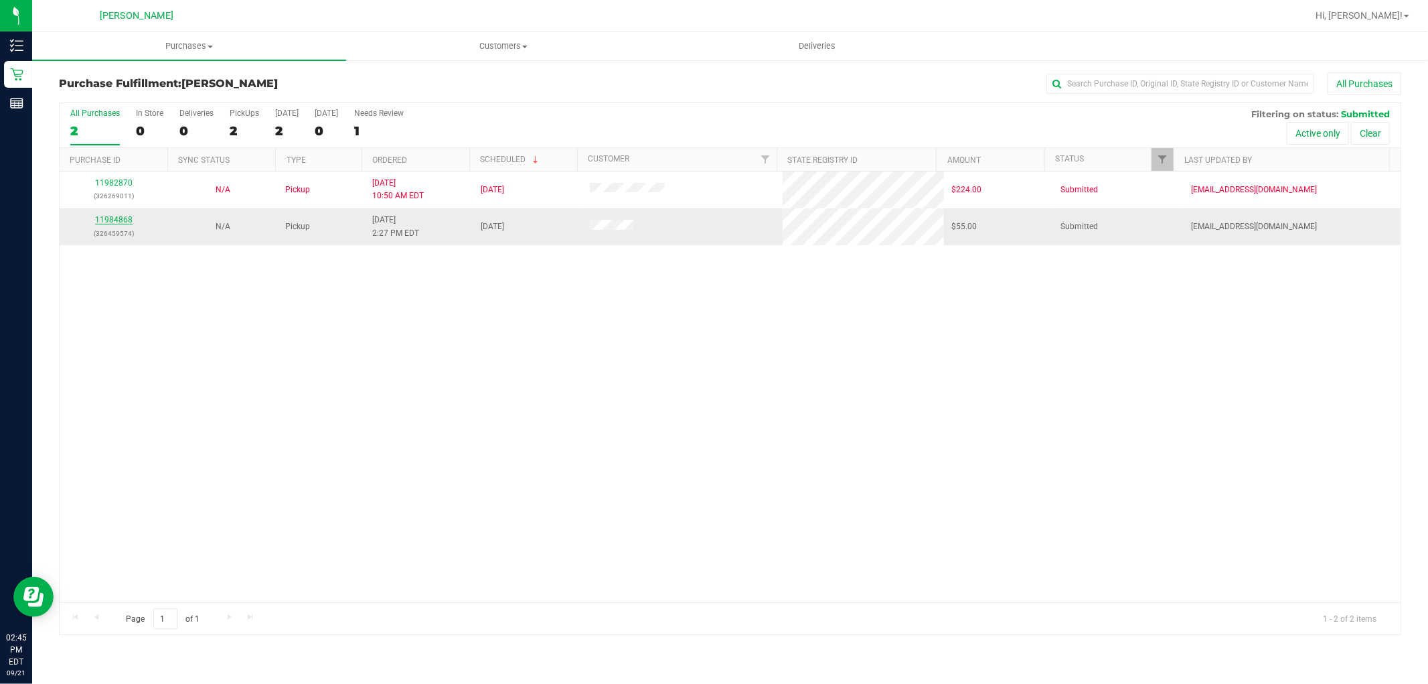
click at [110, 222] on link "11984868" at bounding box center [113, 219] width 37 height 9
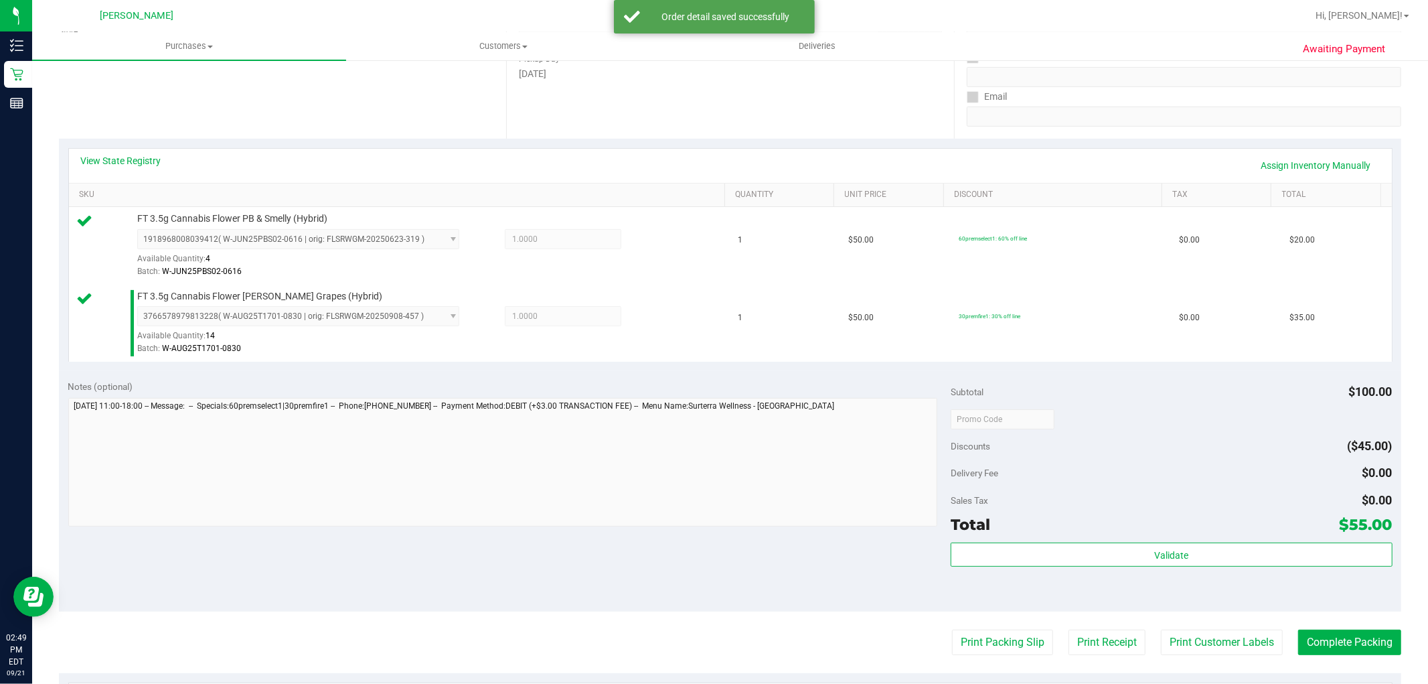
scroll to position [223, 0]
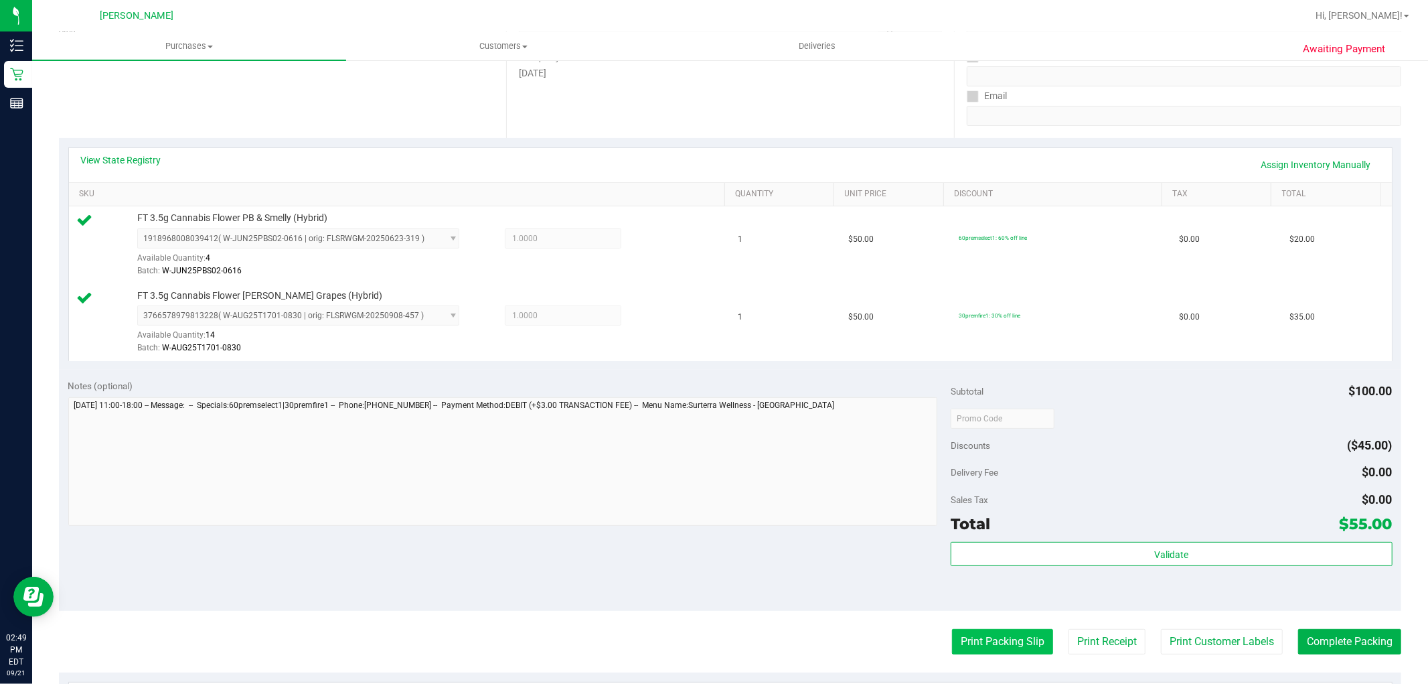
click at [995, 645] on button "Print Packing Slip" at bounding box center [1002, 641] width 101 height 25
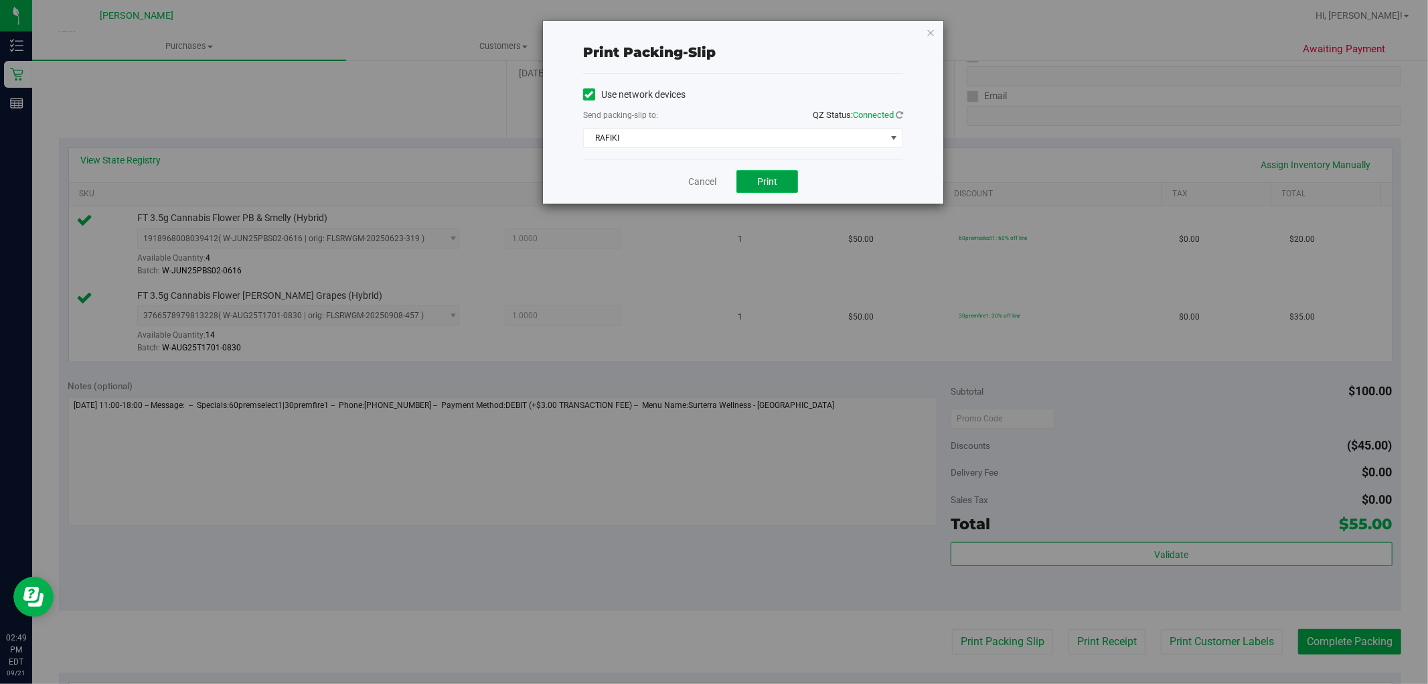
click at [753, 184] on button "Print" at bounding box center [768, 181] width 62 height 23
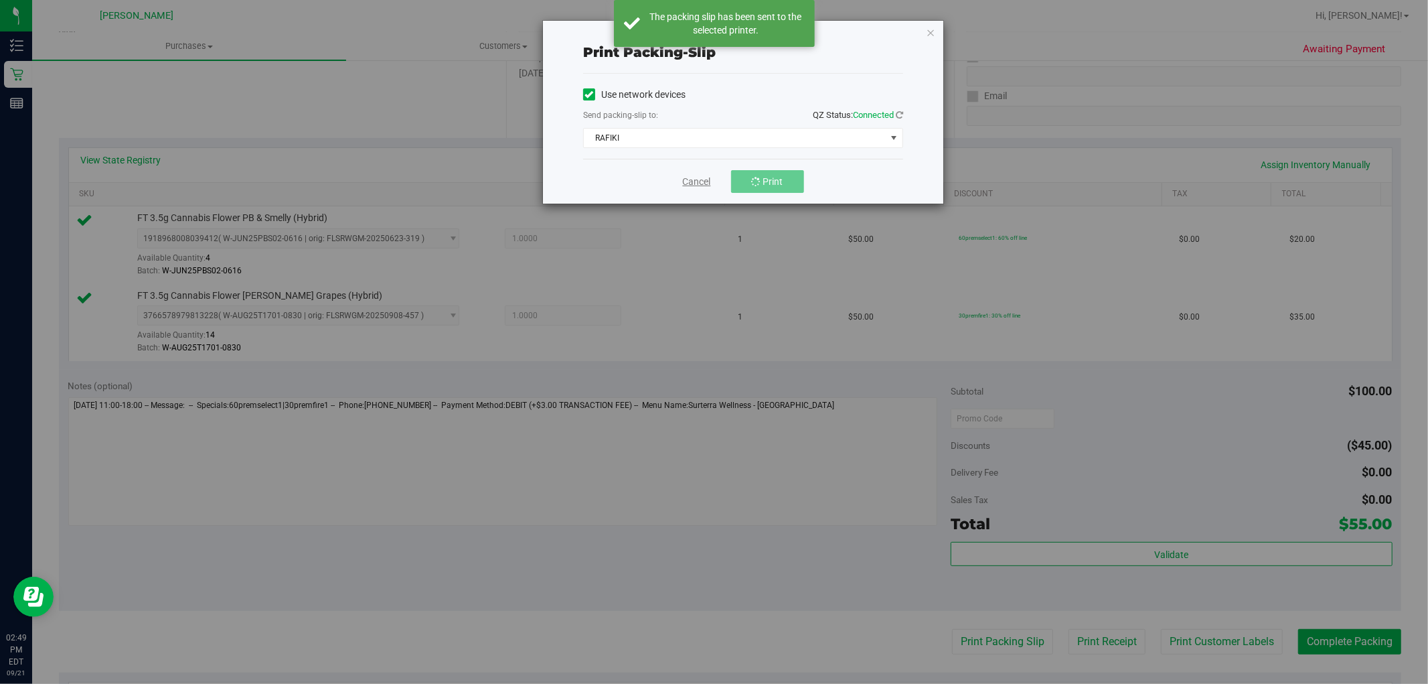
click at [704, 183] on link "Cancel" at bounding box center [697, 182] width 28 height 14
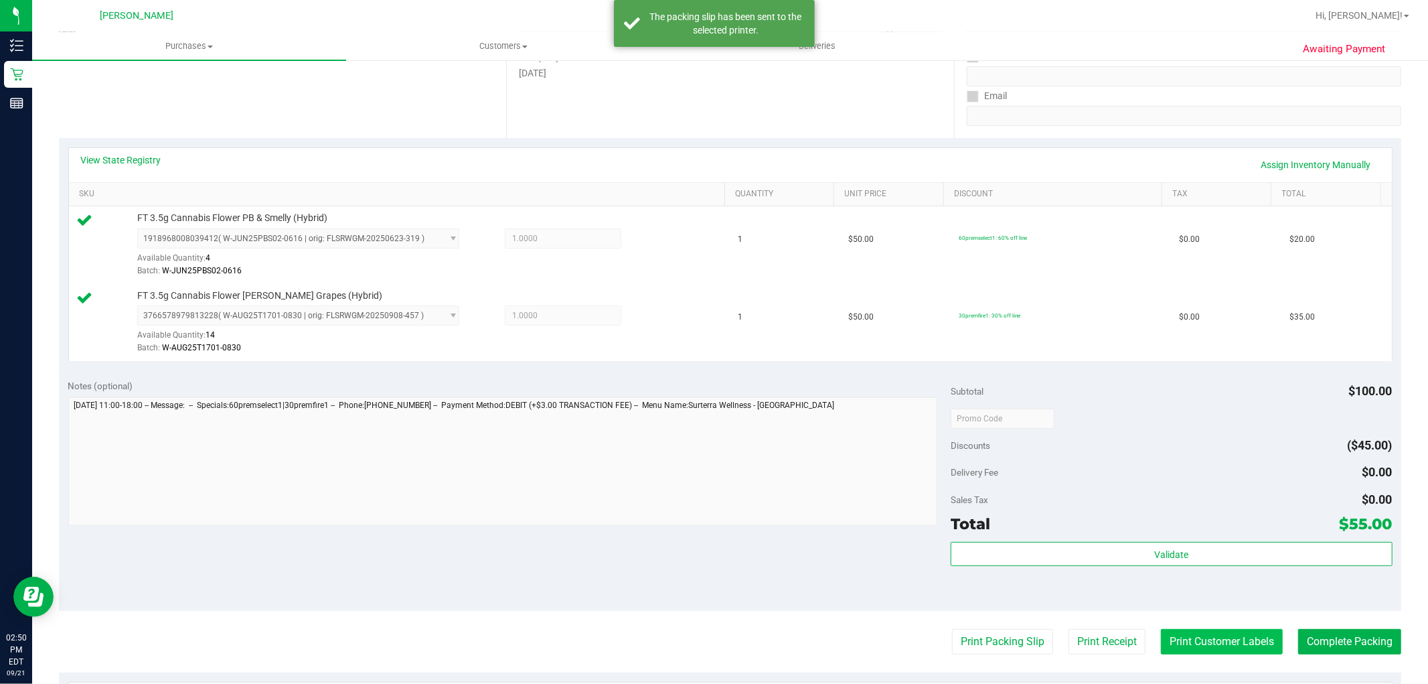
click at [1217, 641] on button "Print Customer Labels" at bounding box center [1222, 641] width 122 height 25
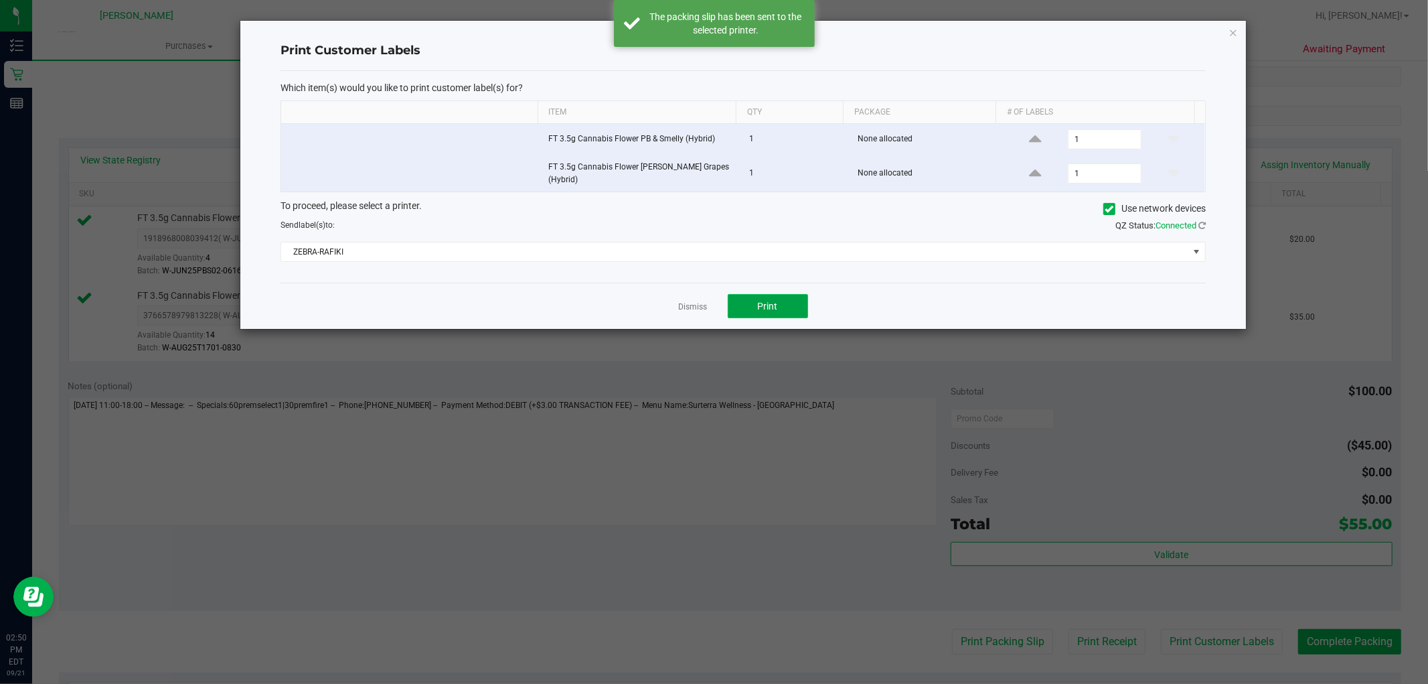
click at [797, 303] on button "Print" at bounding box center [768, 306] width 80 height 24
click at [698, 301] on link "Dismiss" at bounding box center [693, 306] width 29 height 11
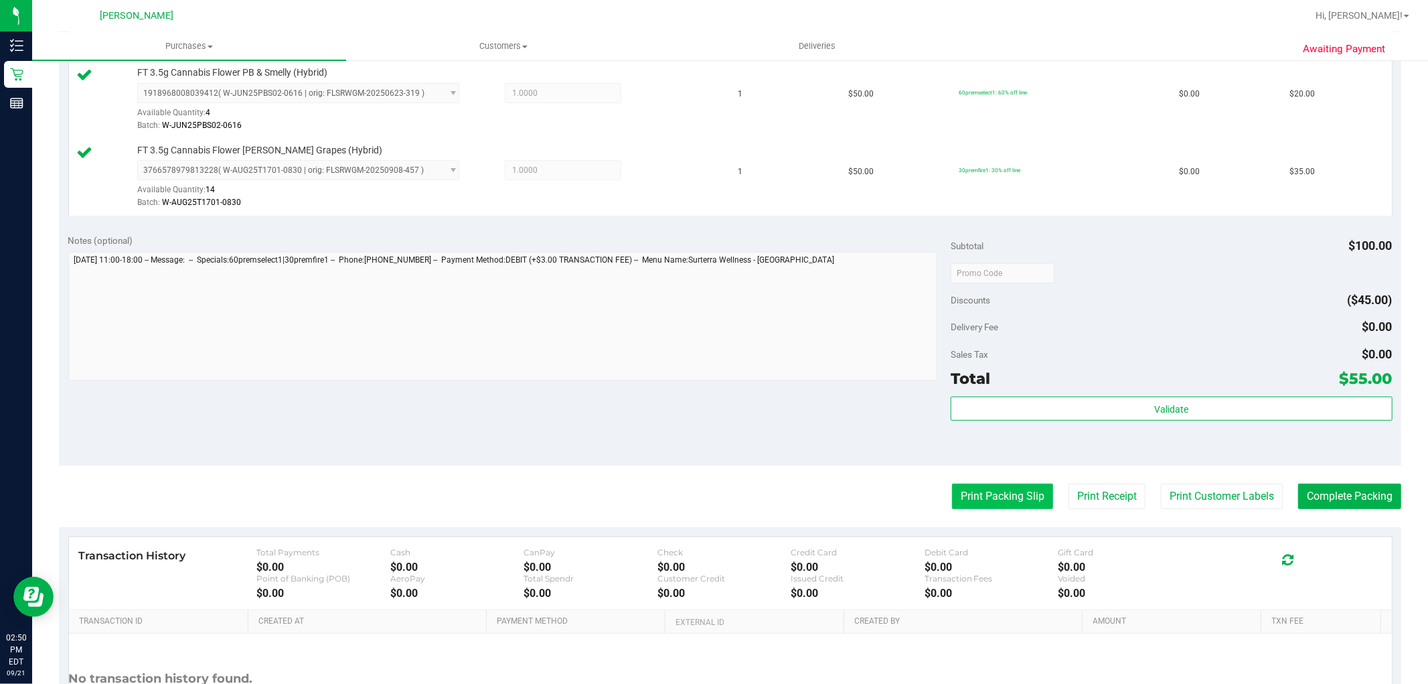
scroll to position [372, 0]
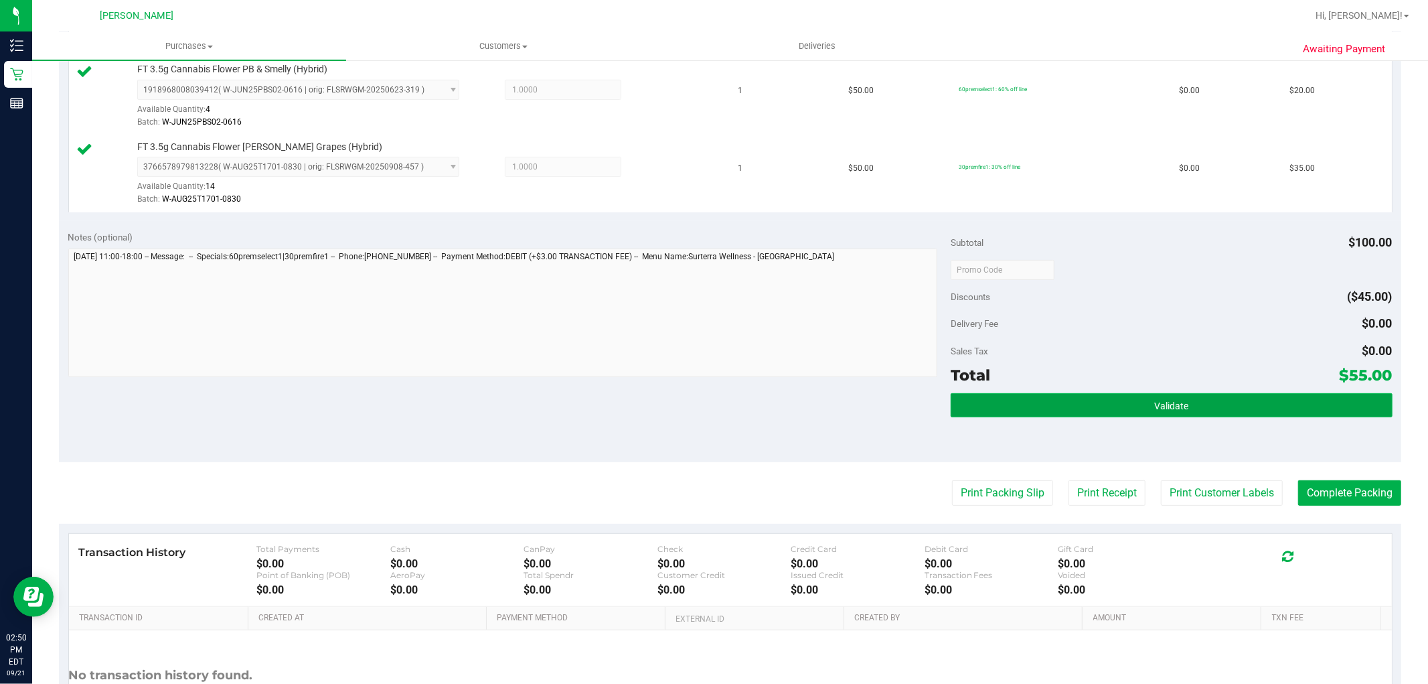
click at [1169, 414] on button "Validate" at bounding box center [1171, 405] width 441 height 24
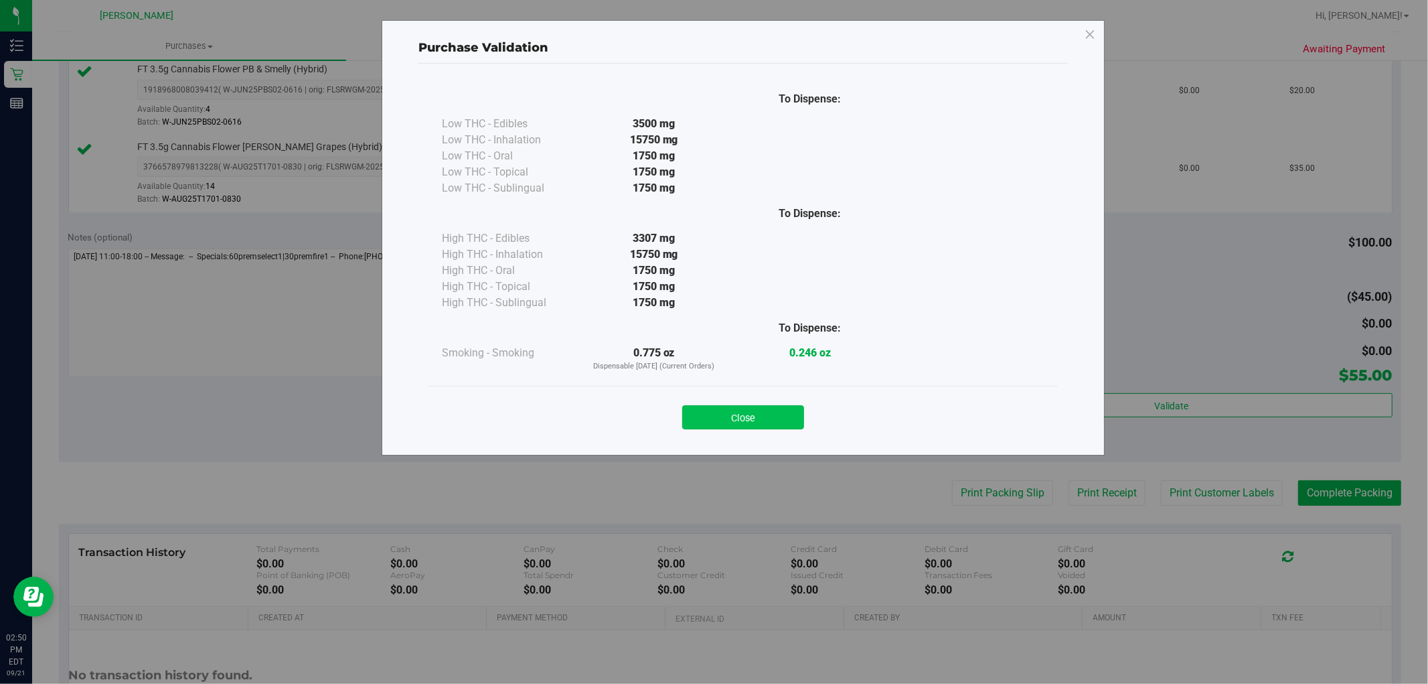
click at [786, 418] on button "Close" at bounding box center [743, 417] width 122 height 24
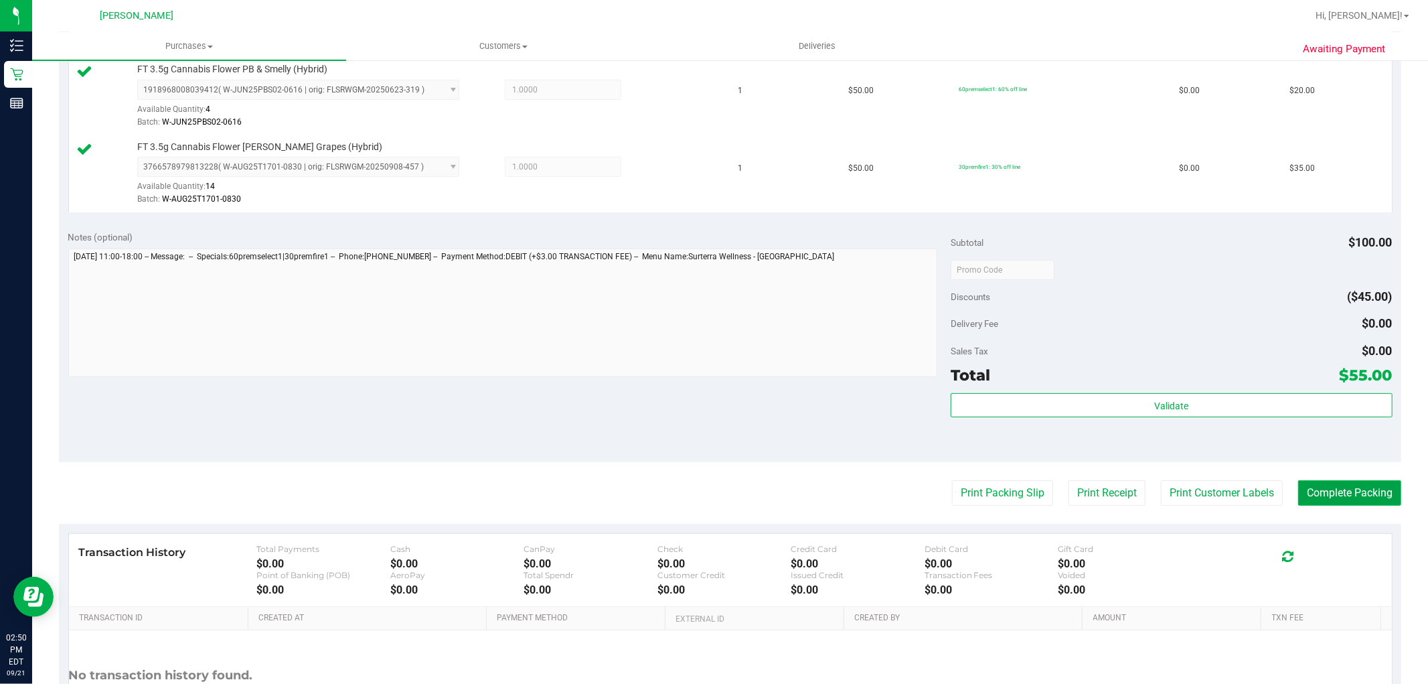
click at [1306, 489] on button "Complete Packing" at bounding box center [1349, 492] width 103 height 25
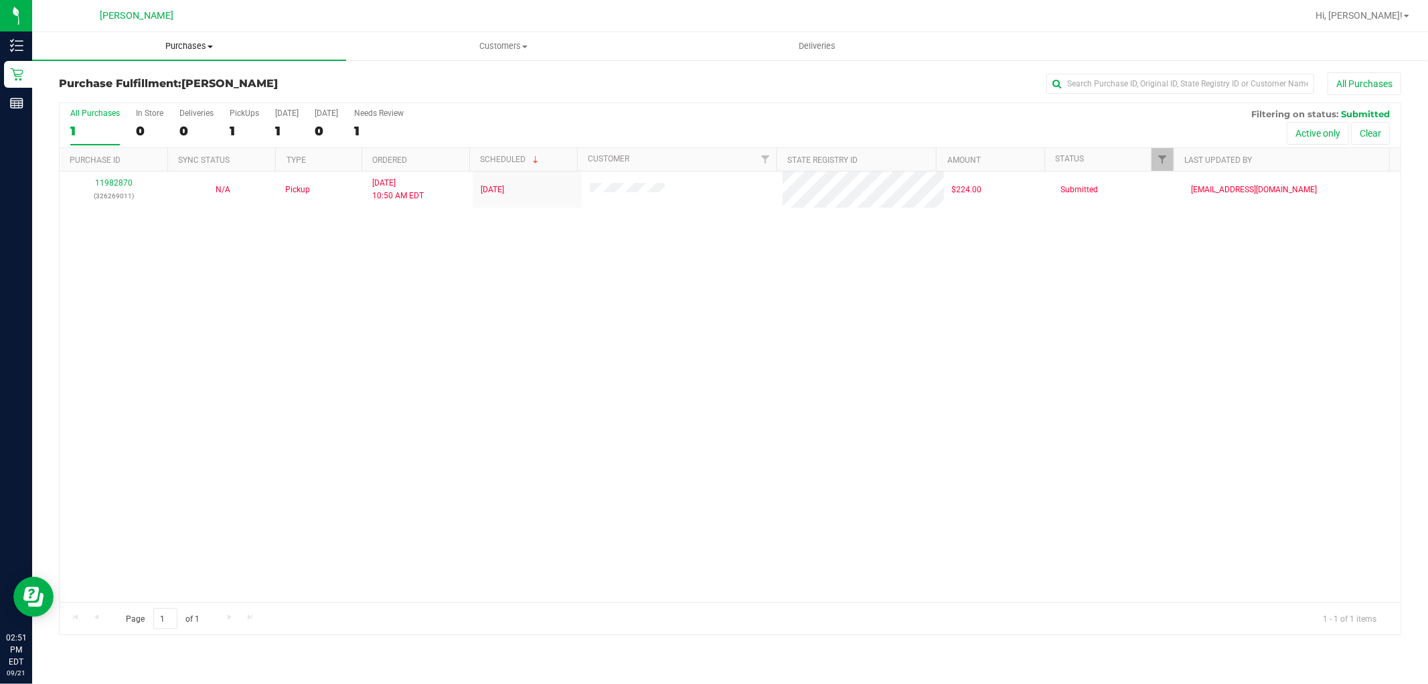
click at [185, 50] on span "Purchases" at bounding box center [189, 46] width 314 height 12
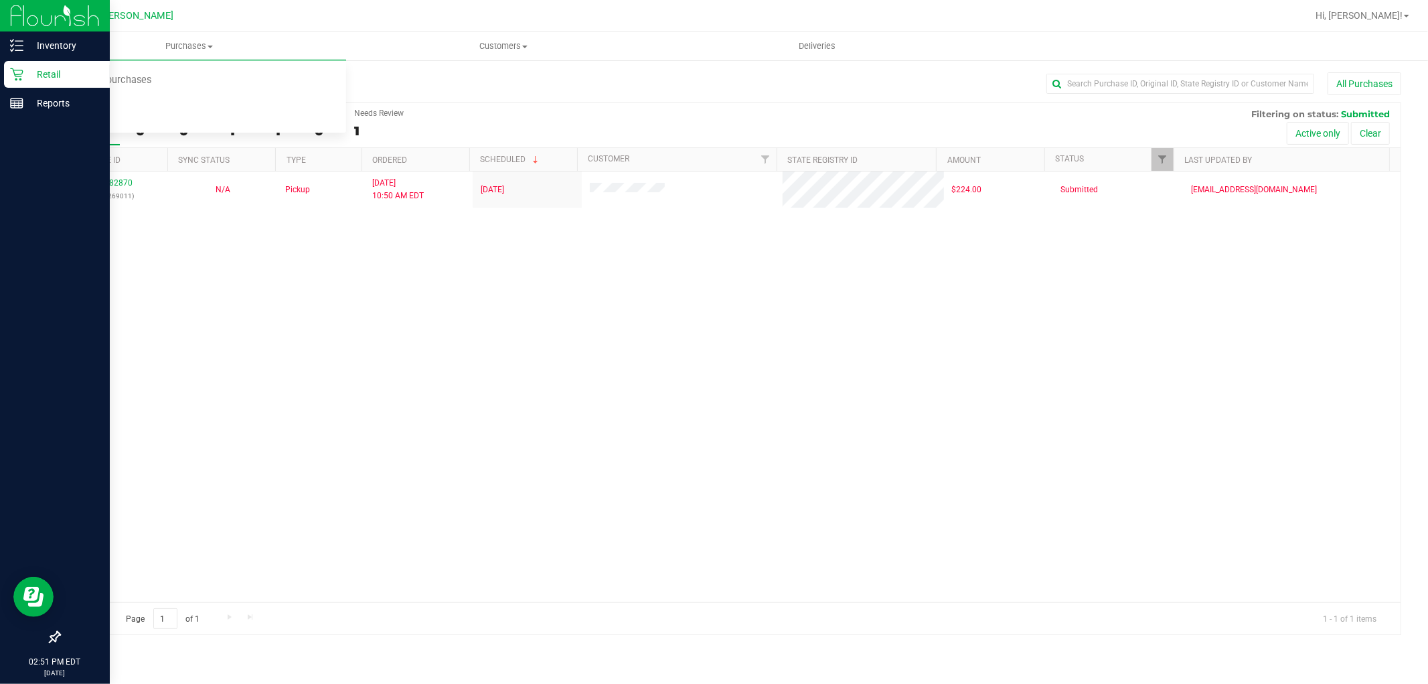
click at [13, 70] on icon at bounding box center [16, 74] width 13 height 13
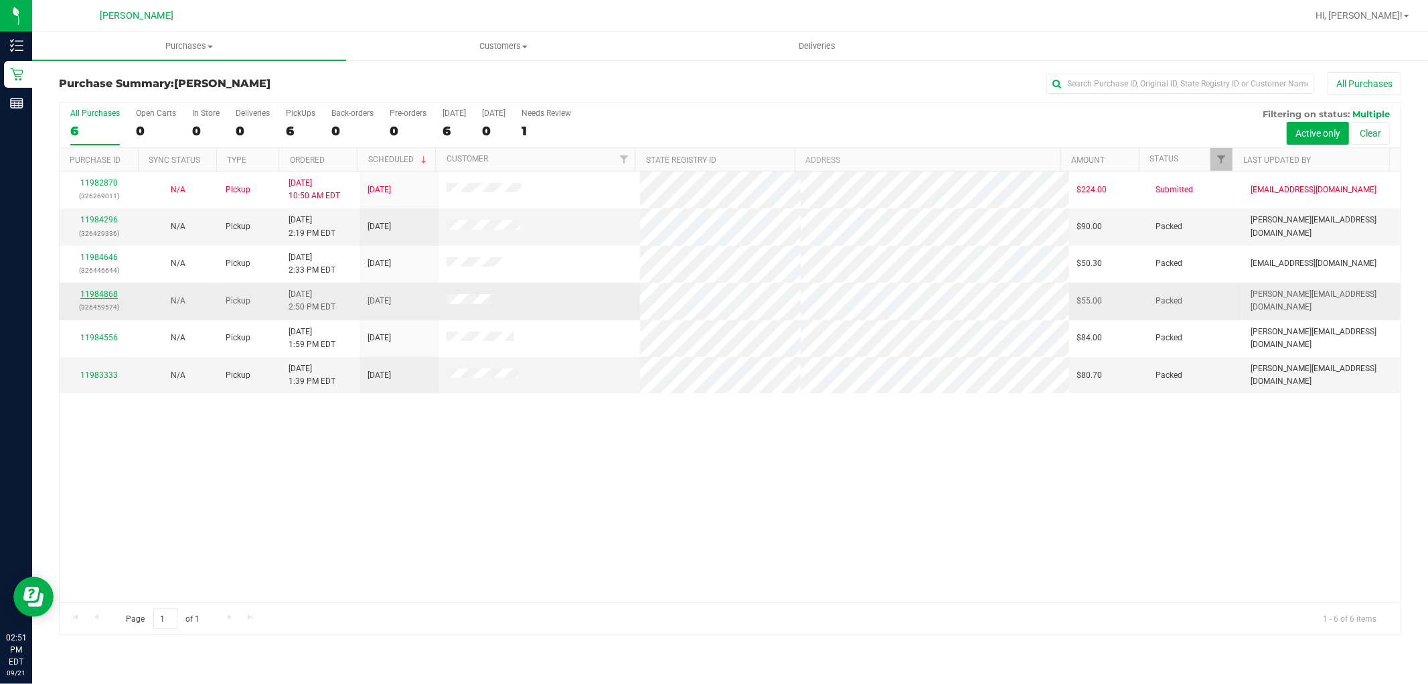
click at [104, 295] on link "11984868" at bounding box center [98, 293] width 37 height 9
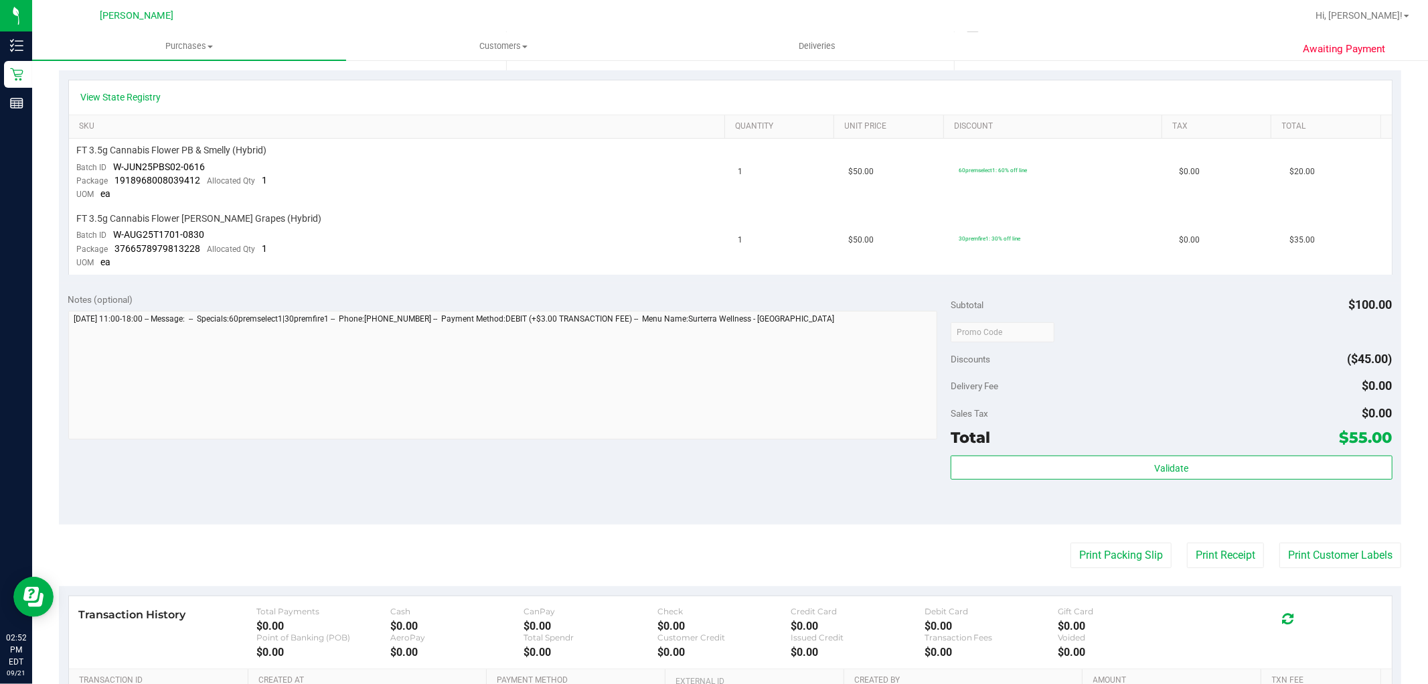
scroll to position [297, 0]
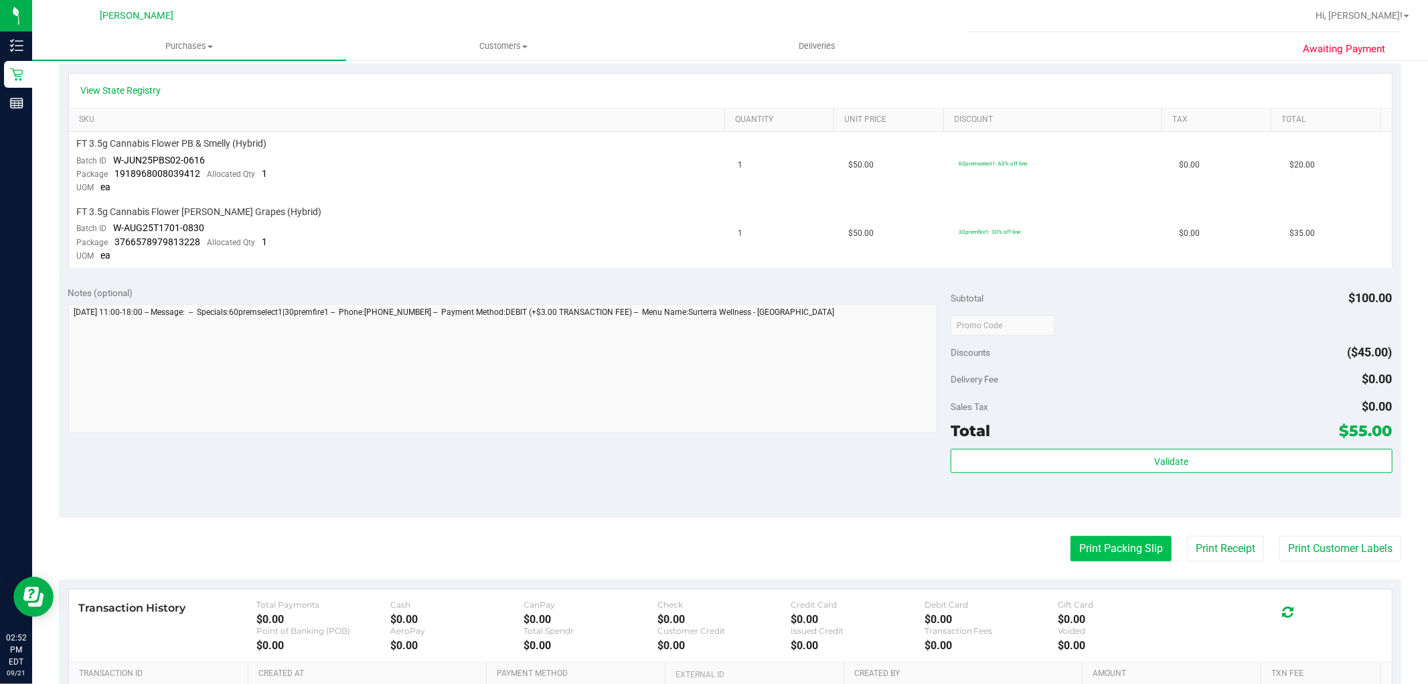
click at [1127, 548] on button "Print Packing Slip" at bounding box center [1121, 548] width 101 height 25
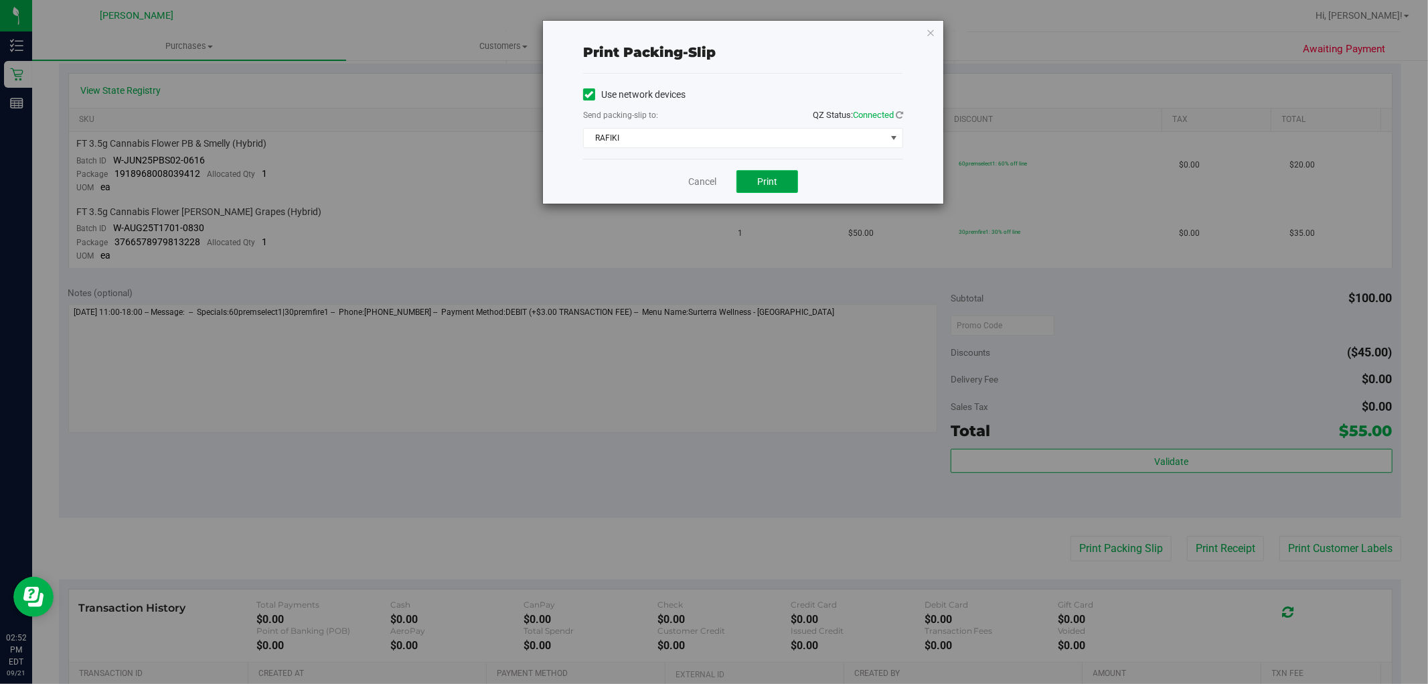
click at [752, 186] on button "Print" at bounding box center [768, 181] width 62 height 23
click at [713, 179] on link "Cancel" at bounding box center [702, 182] width 28 height 14
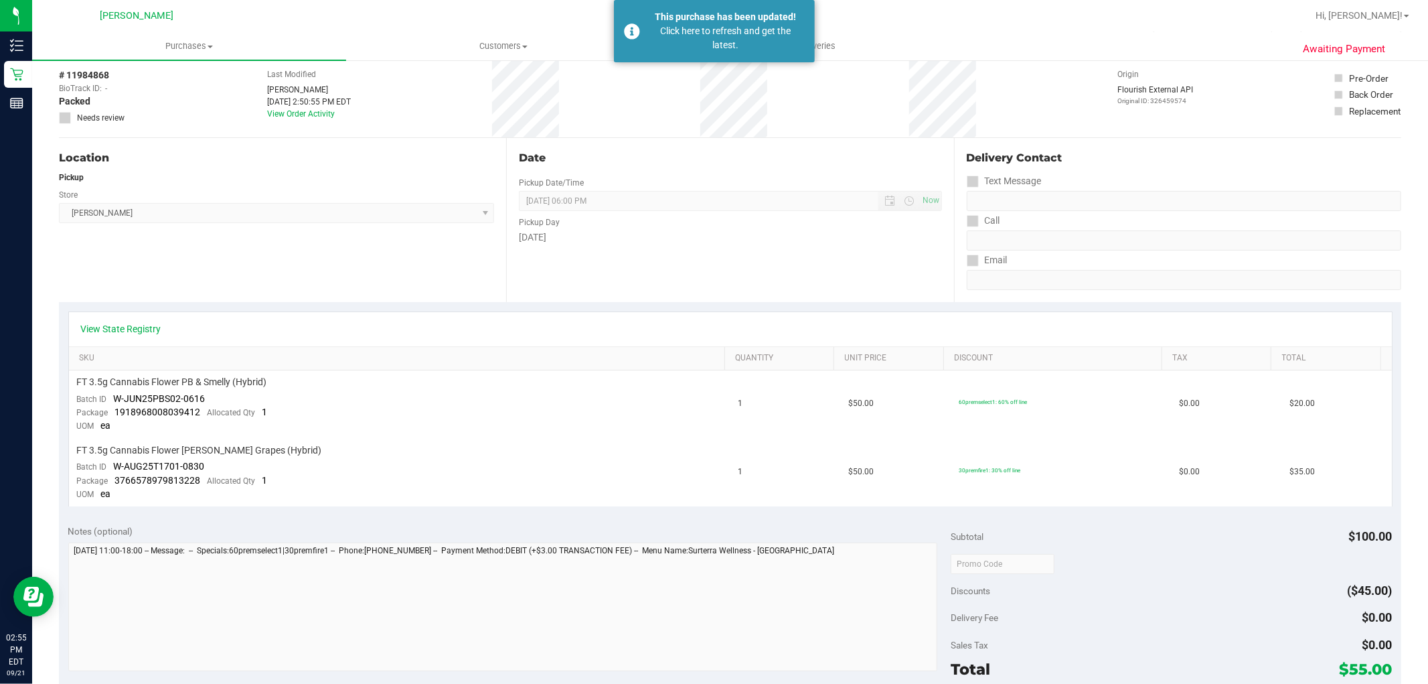
scroll to position [0, 0]
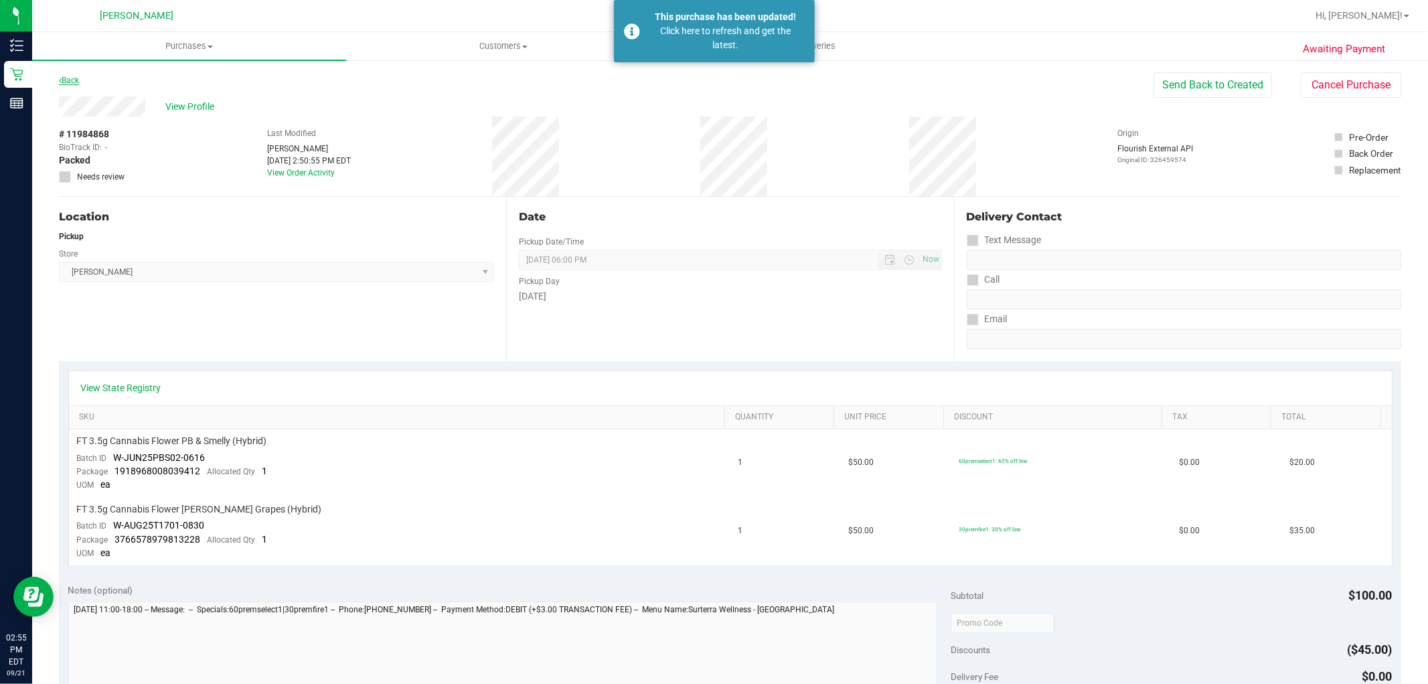
click at [78, 78] on link "Back" at bounding box center [69, 80] width 20 height 9
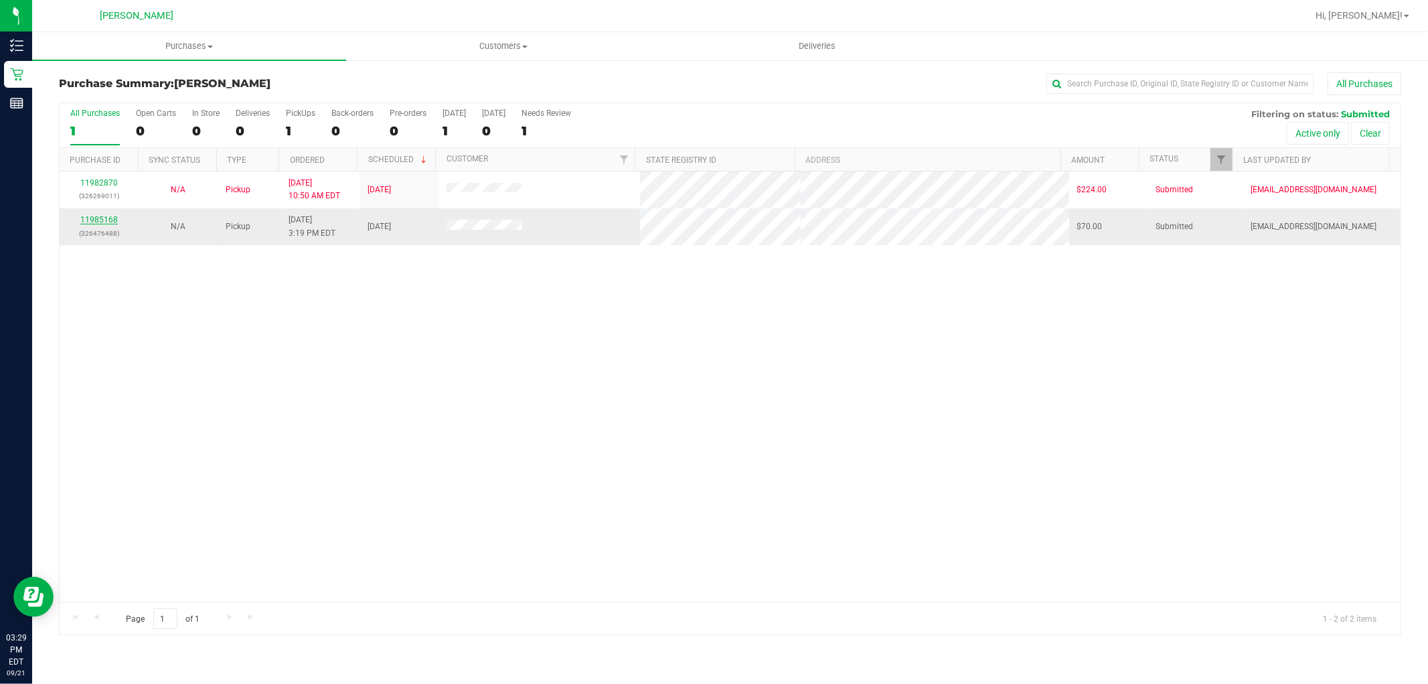
click at [106, 216] on link "11985168" at bounding box center [98, 219] width 37 height 9
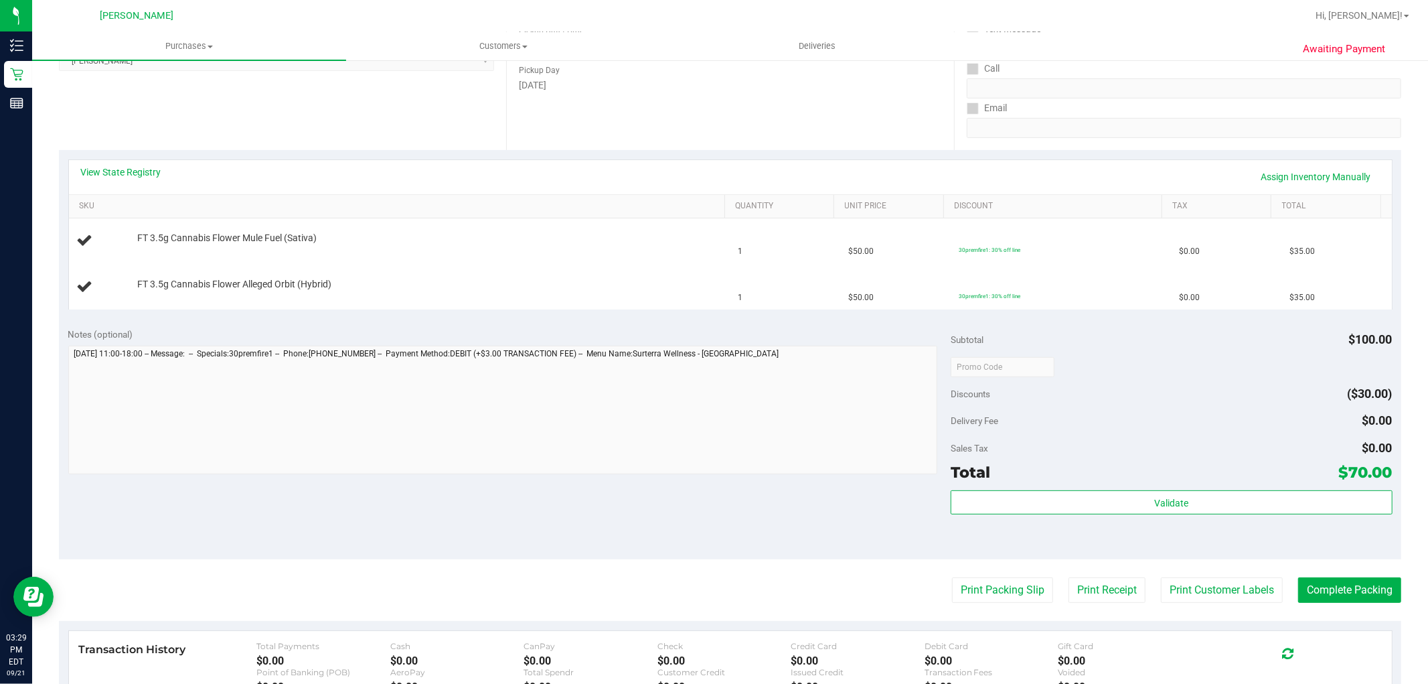
scroll to position [297, 0]
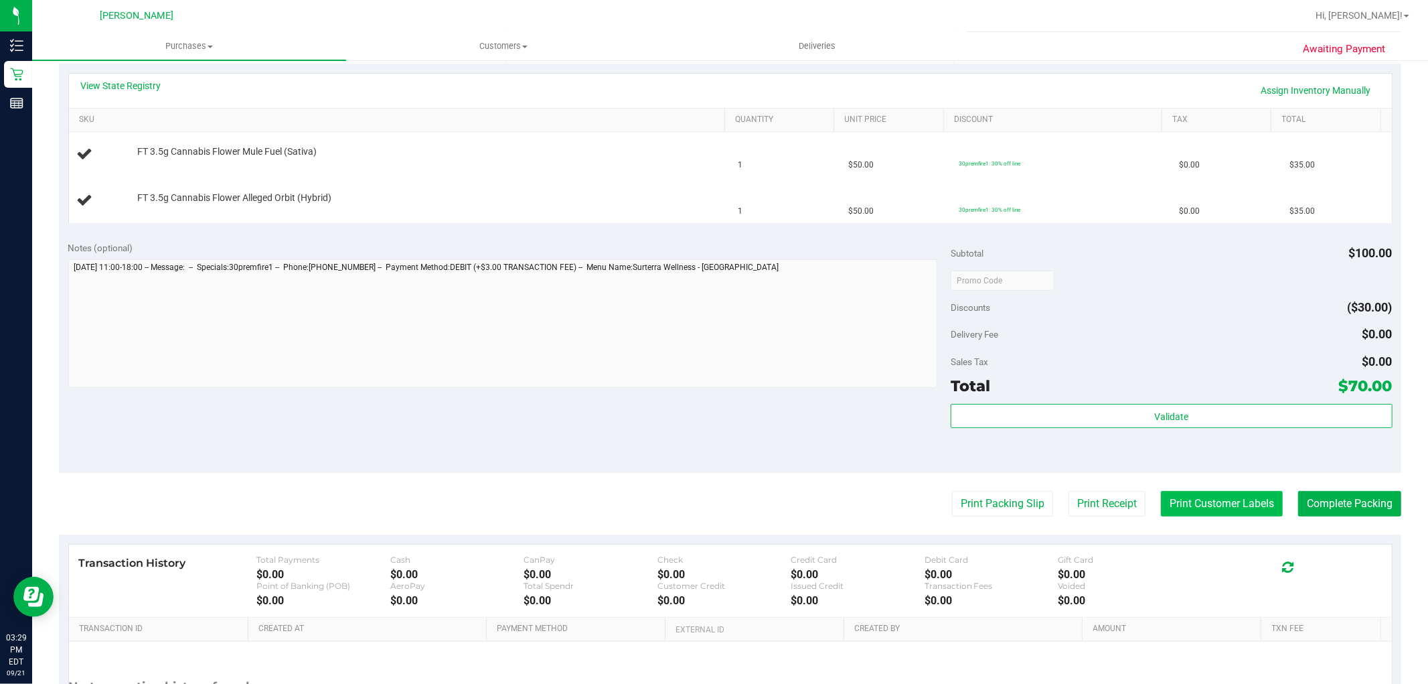
click at [1177, 494] on button "Print Customer Labels" at bounding box center [1222, 503] width 122 height 25
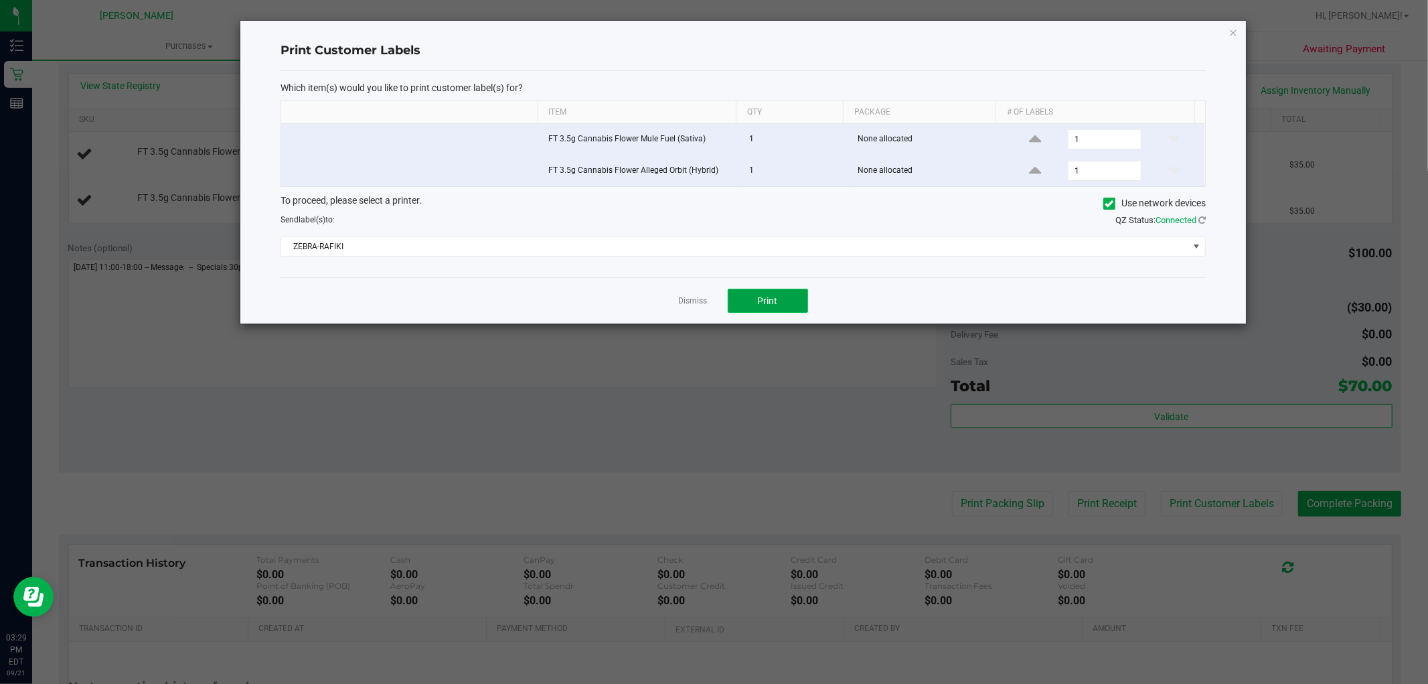
click at [758, 312] on button "Print" at bounding box center [768, 301] width 80 height 24
click at [698, 305] on link "Dismiss" at bounding box center [693, 300] width 29 height 11
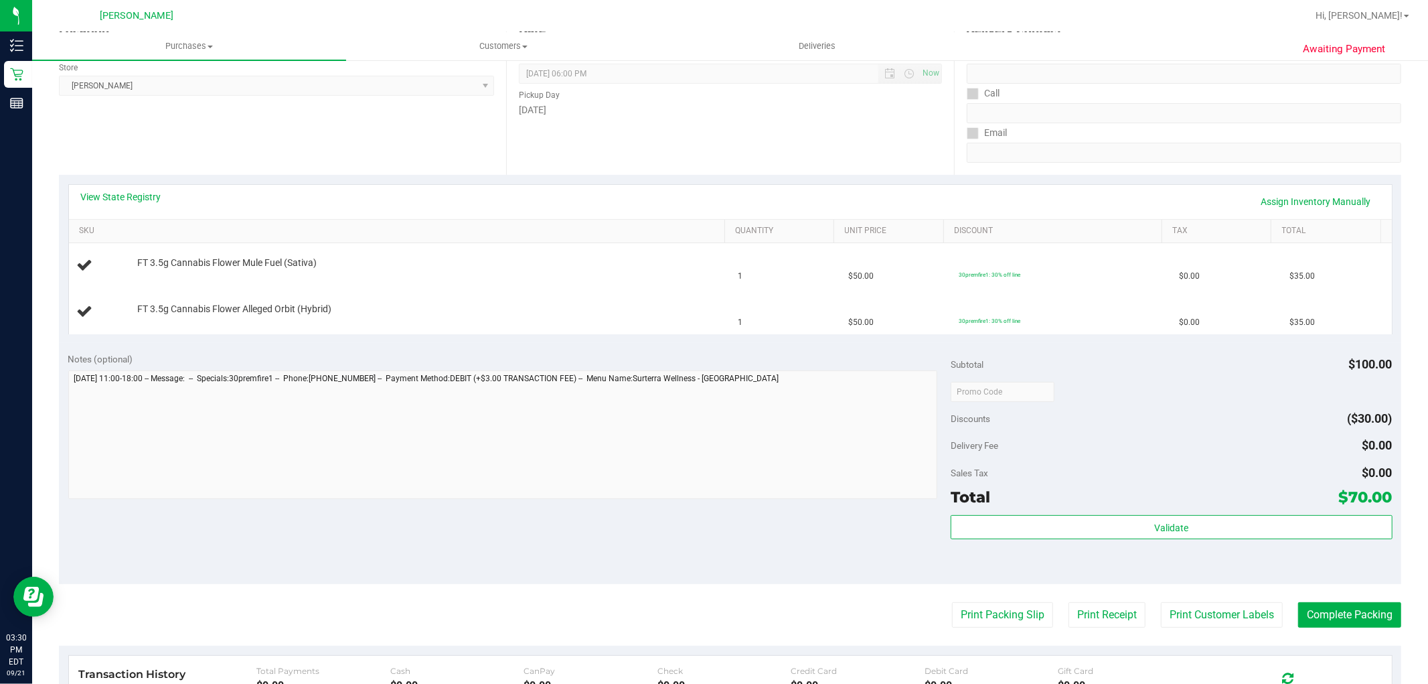
scroll to position [223, 0]
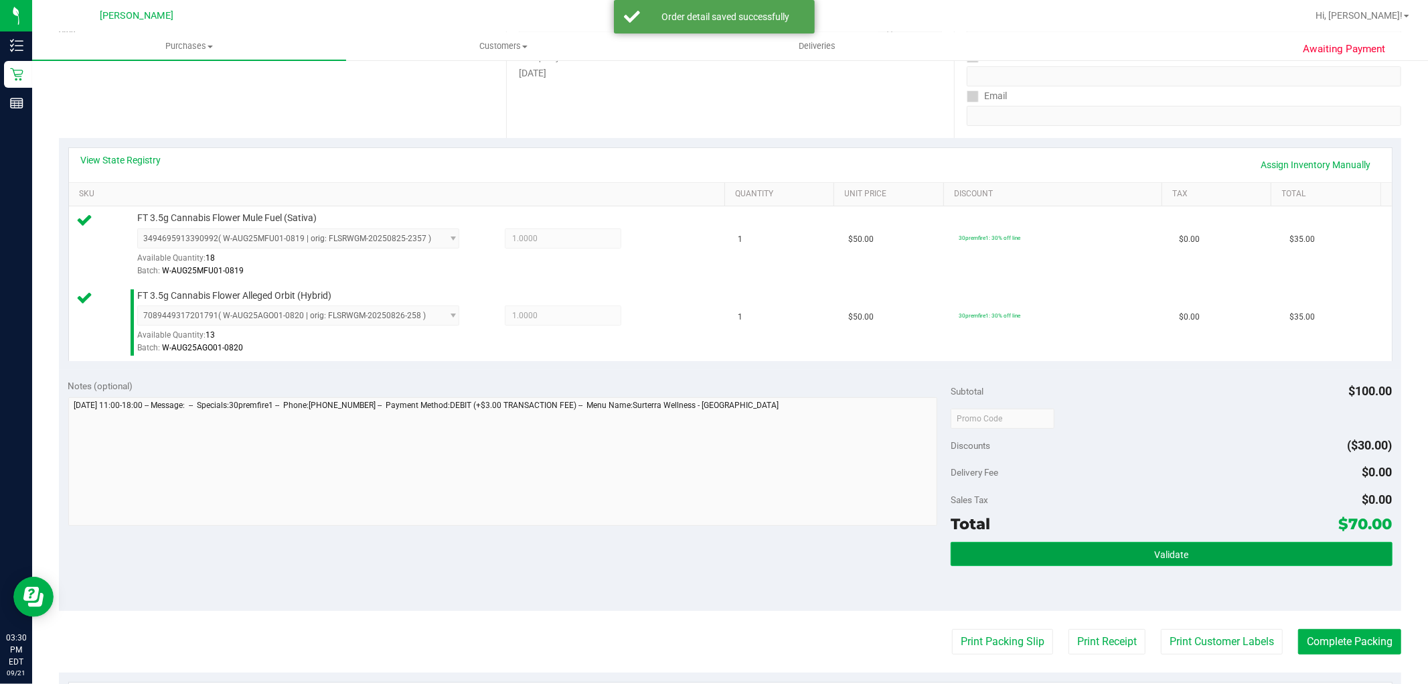
click at [1154, 554] on span "Validate" at bounding box center [1171, 554] width 34 height 11
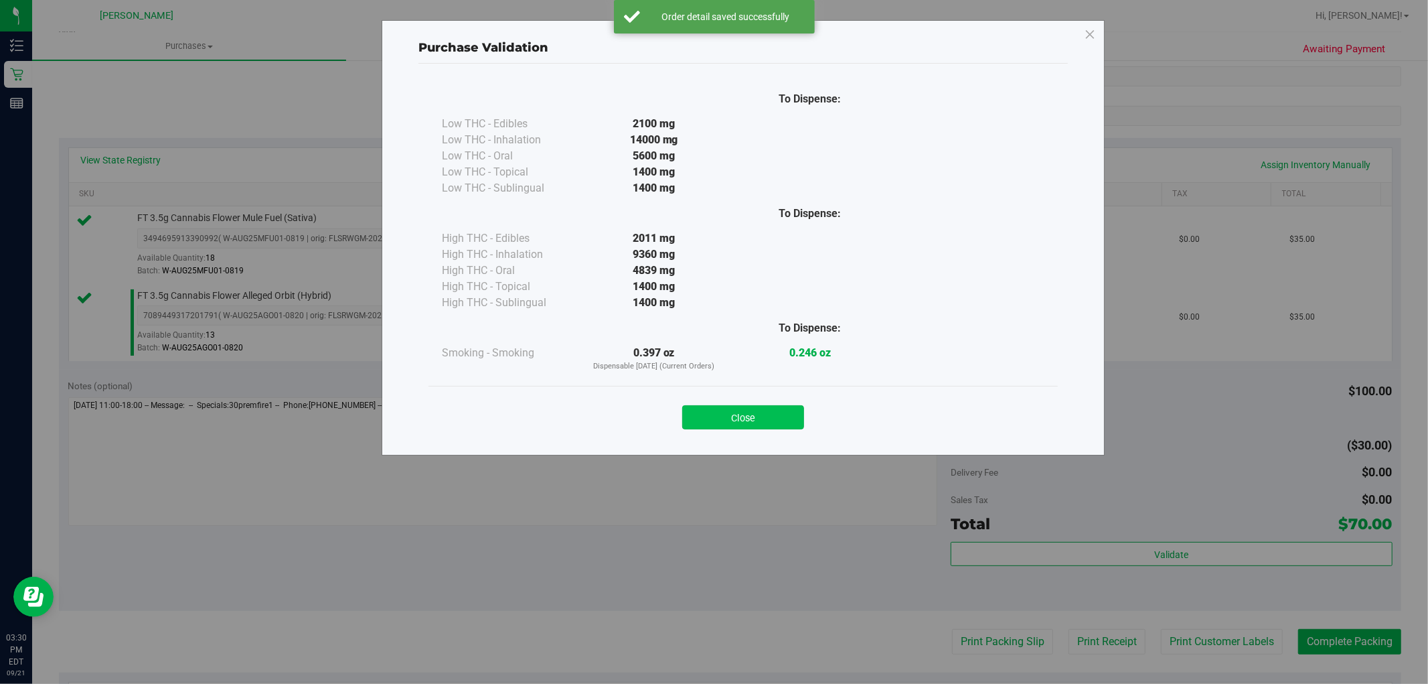
click at [787, 425] on button "Close" at bounding box center [743, 417] width 122 height 24
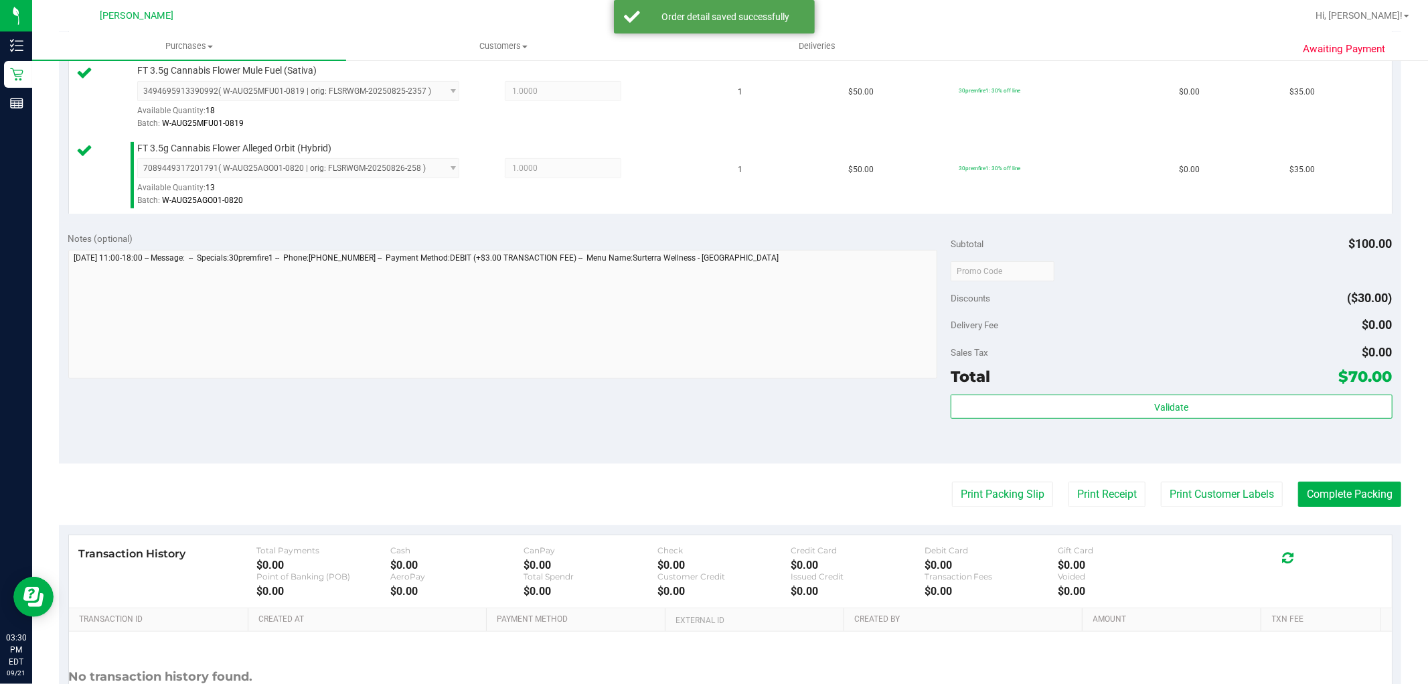
scroll to position [372, 0]
click at [1322, 500] on button "Complete Packing" at bounding box center [1349, 492] width 103 height 25
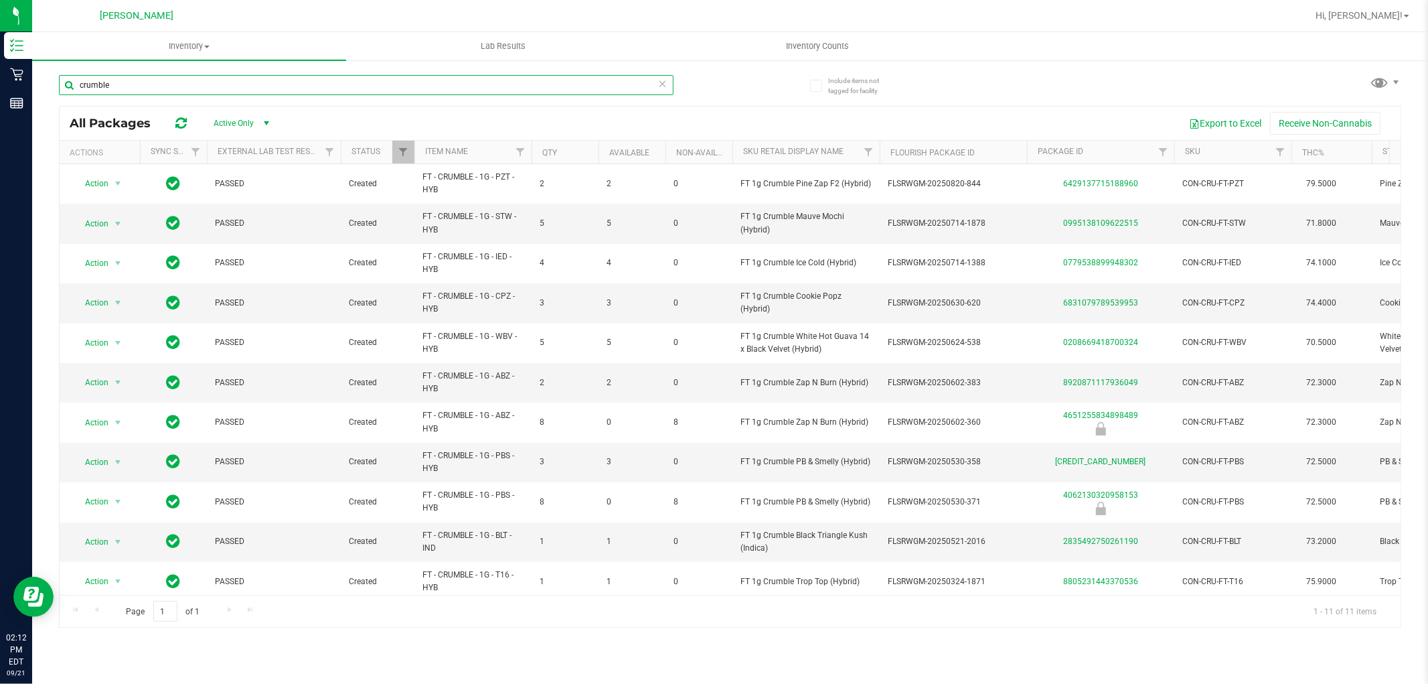
click at [148, 90] on input "crumble" at bounding box center [366, 85] width 615 height 20
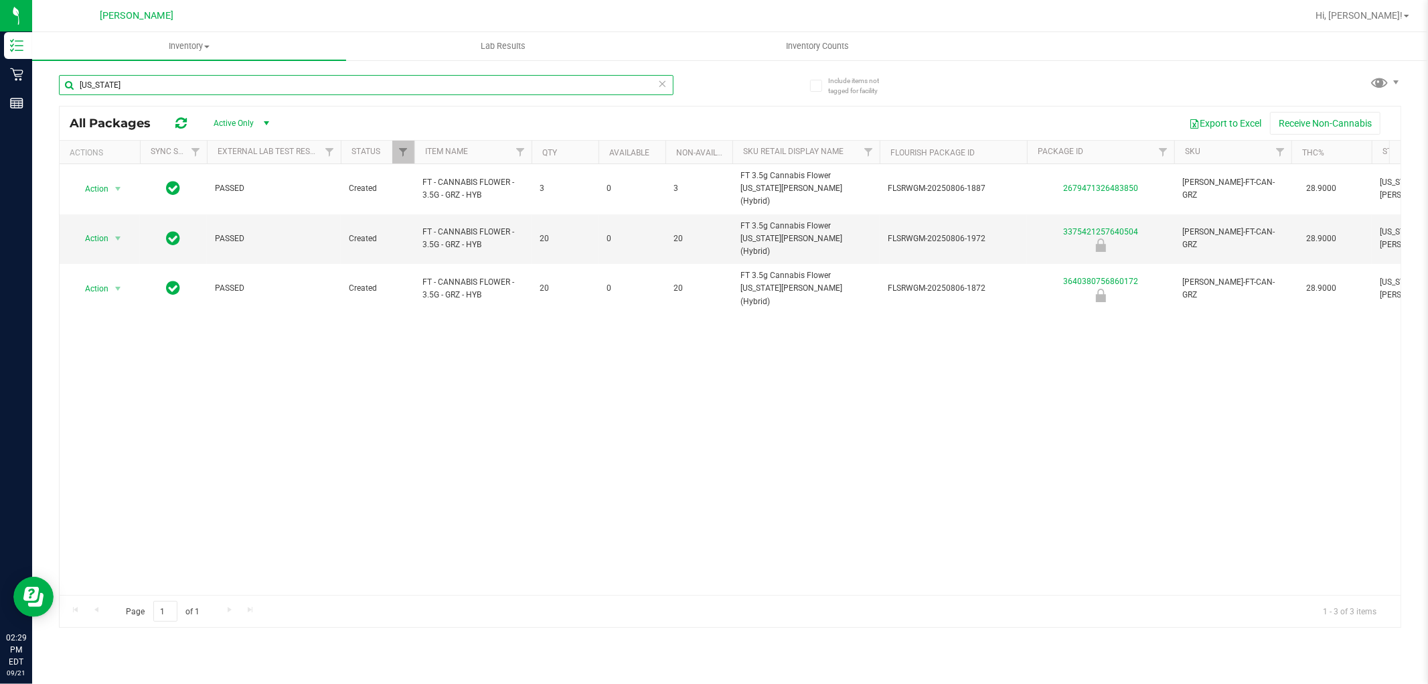
click at [457, 80] on input "georgia" at bounding box center [366, 85] width 615 height 20
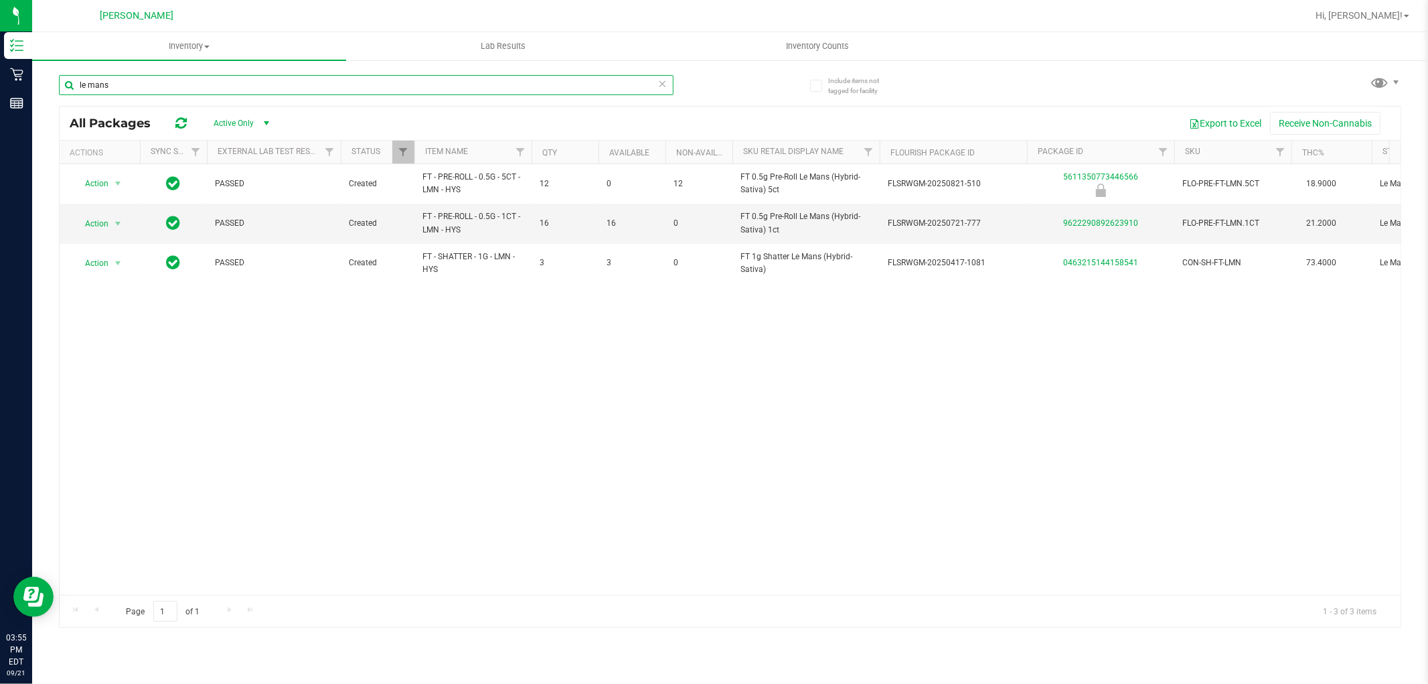
click at [218, 78] on input "le mans" at bounding box center [366, 85] width 615 height 20
click at [220, 78] on input "le mans" at bounding box center [366, 85] width 615 height 20
type input "mbl"
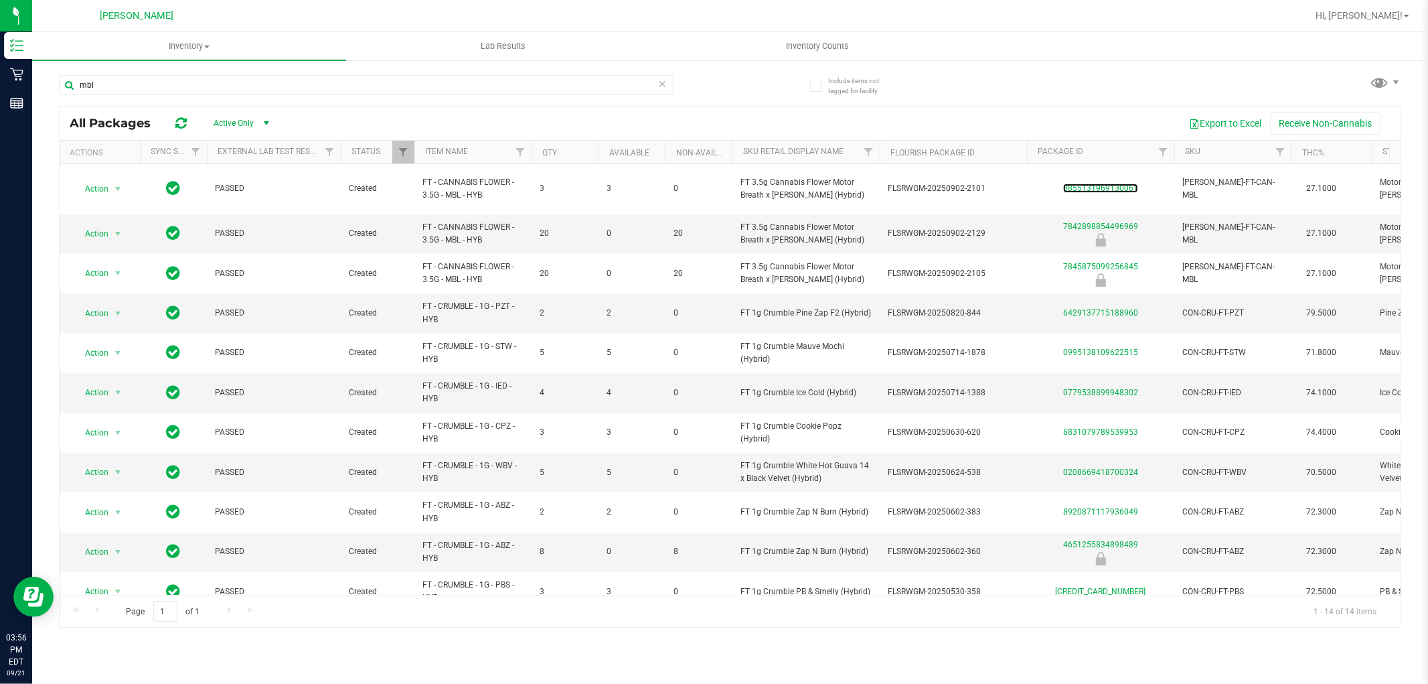
click at [1114, 183] on link "8855131969130061" at bounding box center [1100, 187] width 75 height 9
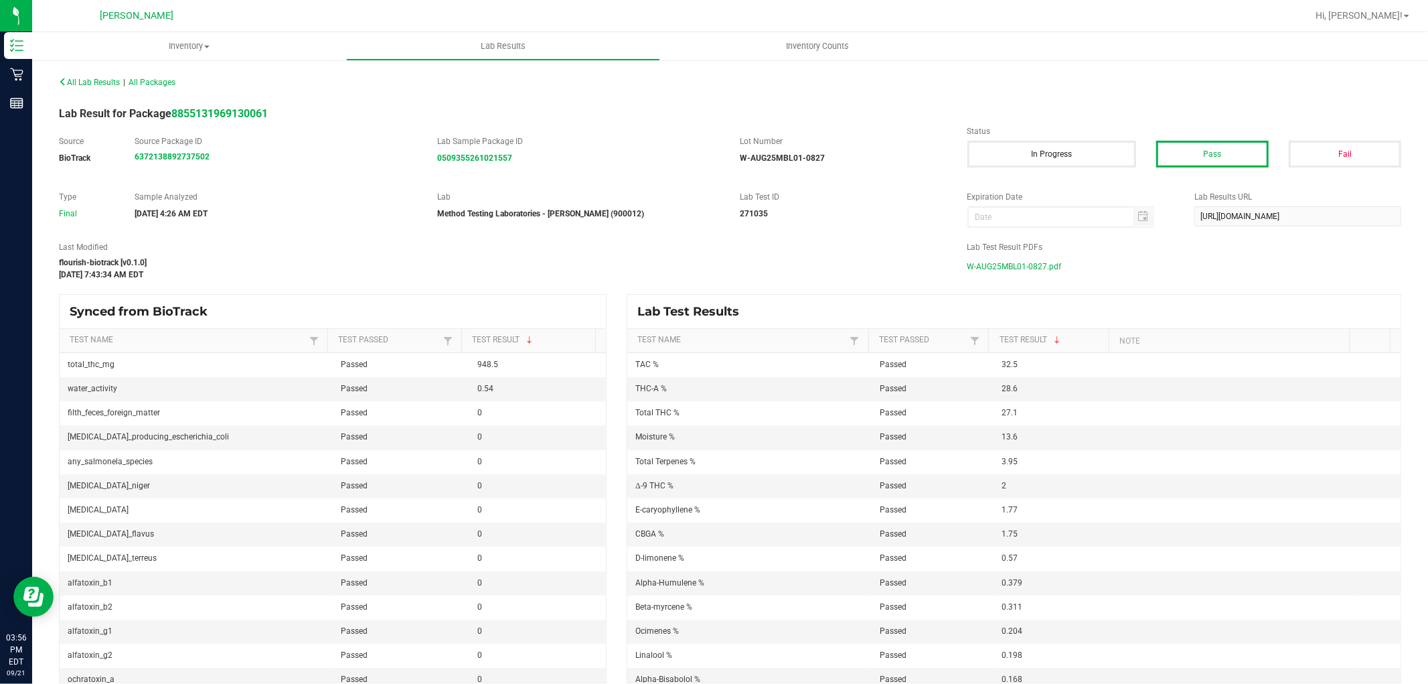
click at [984, 271] on span "W-AUG25MBL01-0827.pdf" at bounding box center [1015, 266] width 94 height 20
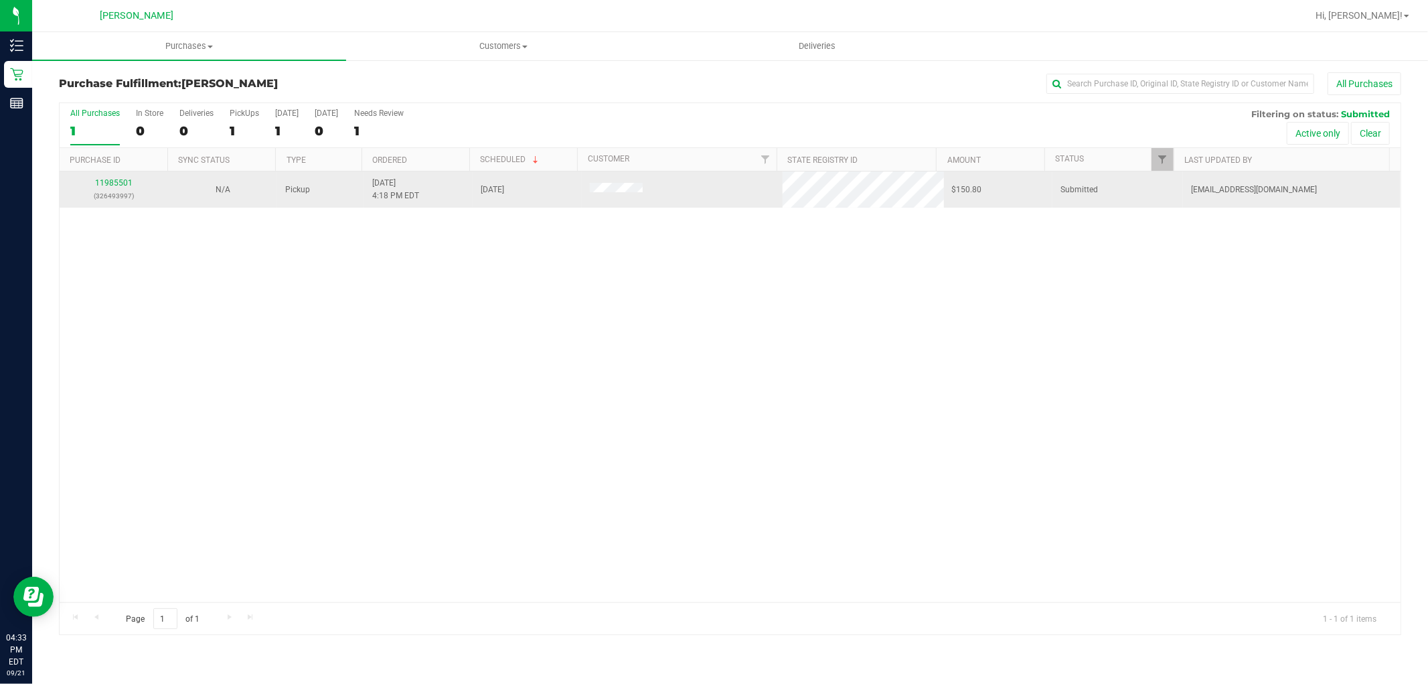
click at [111, 177] on div "11985501 (326493997)" at bounding box center [114, 189] width 92 height 25
click at [116, 185] on link "11985501" at bounding box center [113, 182] width 37 height 9
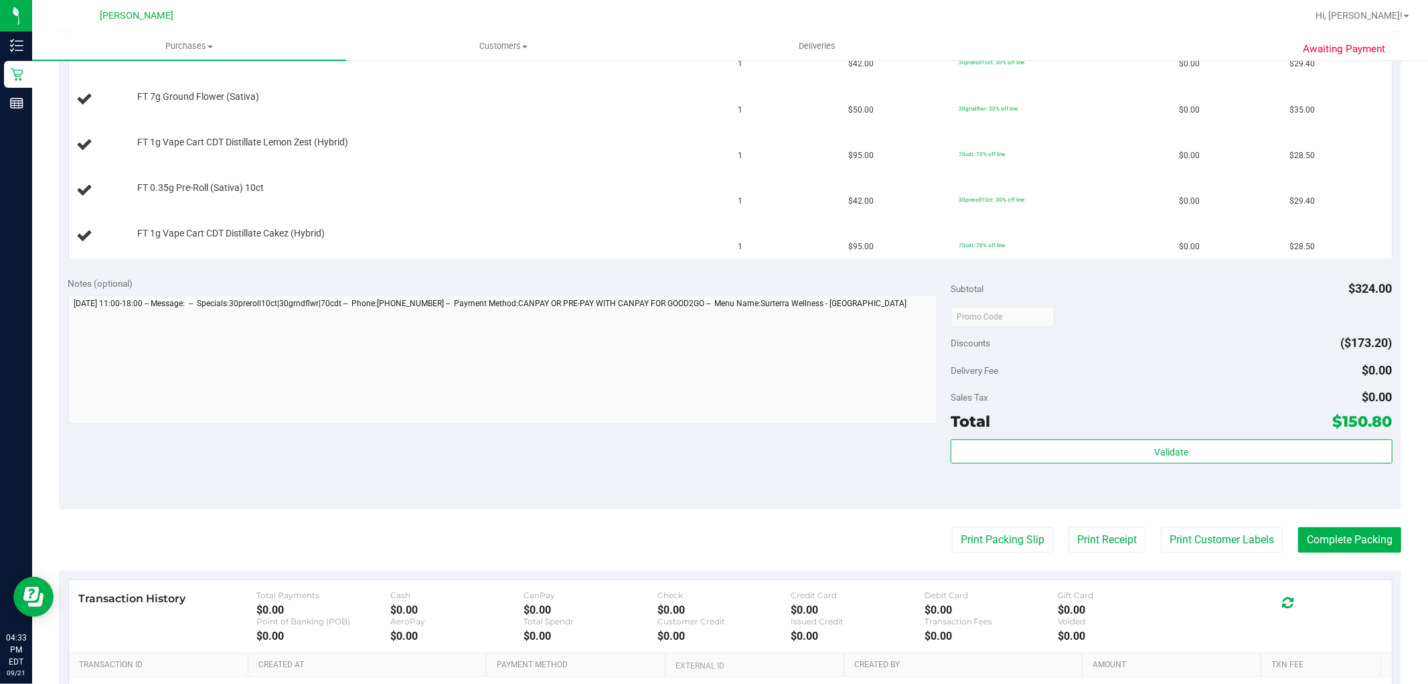
scroll to position [446, 0]
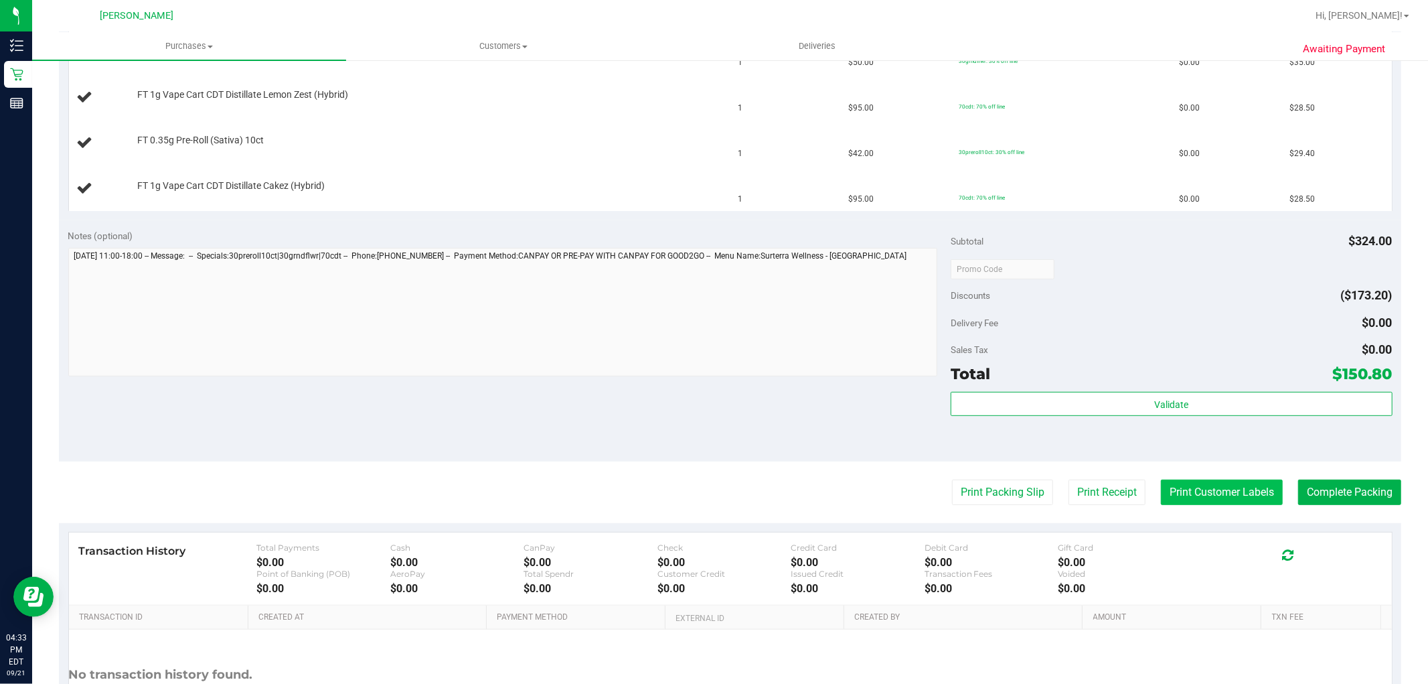
click at [1173, 496] on button "Print Customer Labels" at bounding box center [1222, 491] width 122 height 25
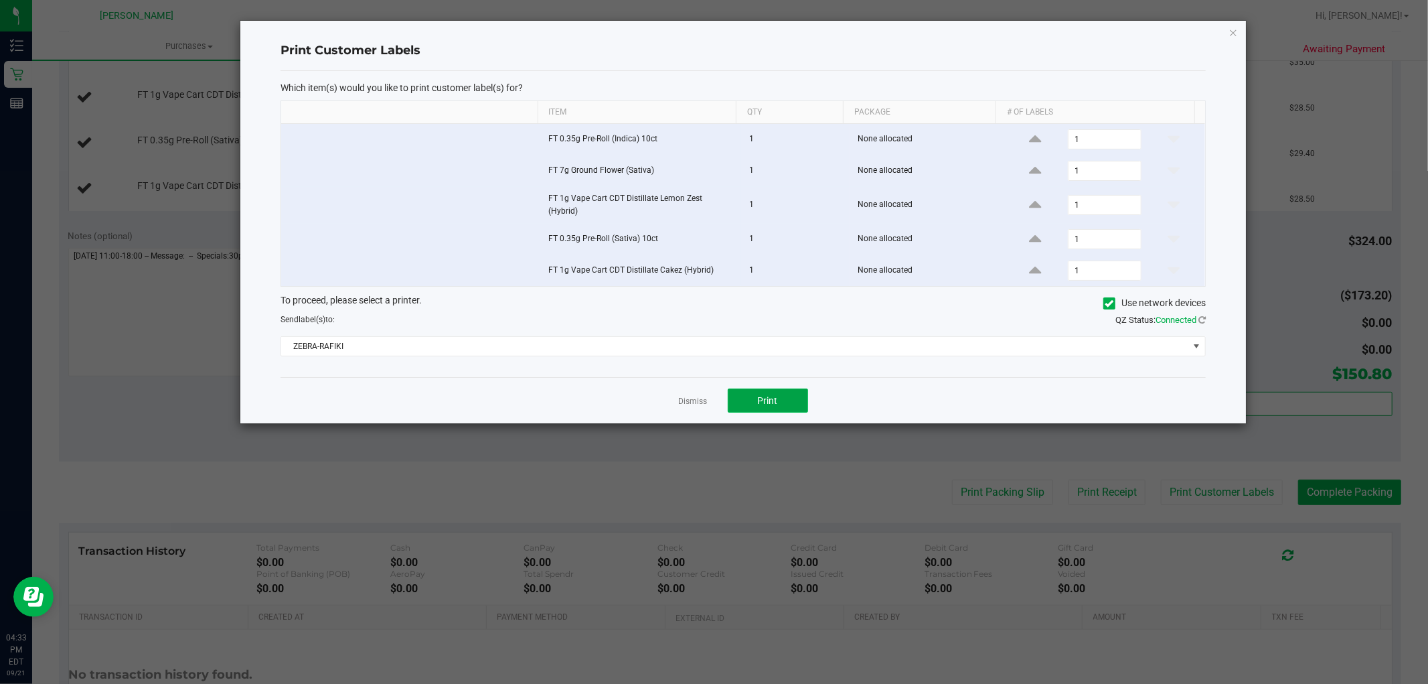
click at [739, 402] on button "Print" at bounding box center [768, 400] width 80 height 24
click at [693, 406] on link "Dismiss" at bounding box center [693, 401] width 29 height 11
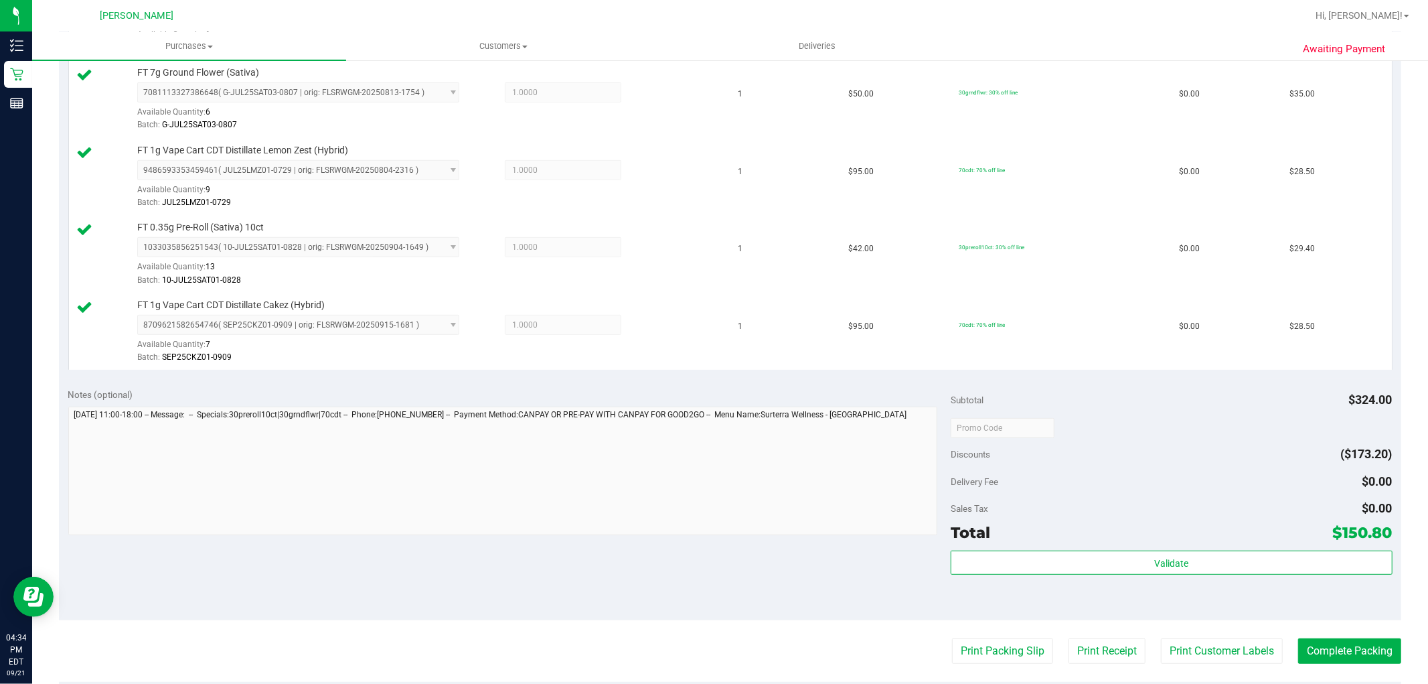
click at [1142, 576] on div "Validate" at bounding box center [1171, 562] width 441 height 25
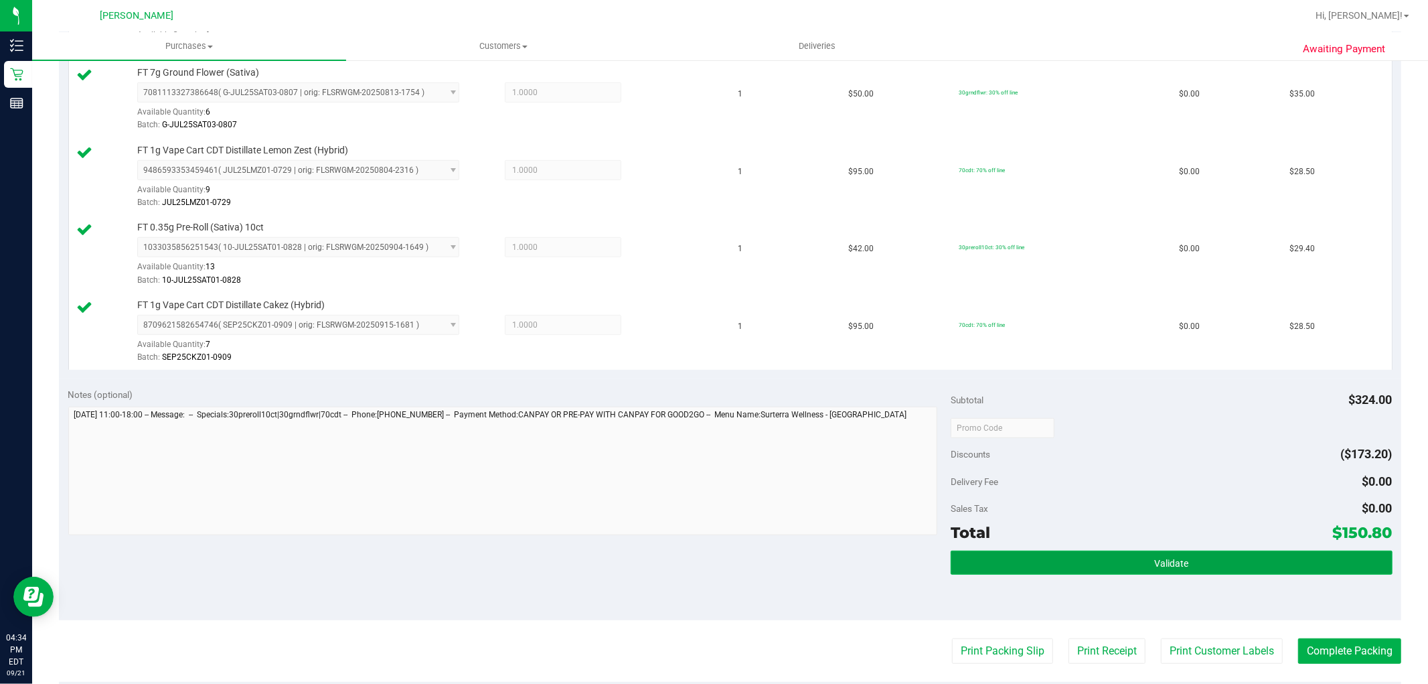
click at [1136, 566] on button "Validate" at bounding box center [1171, 562] width 441 height 24
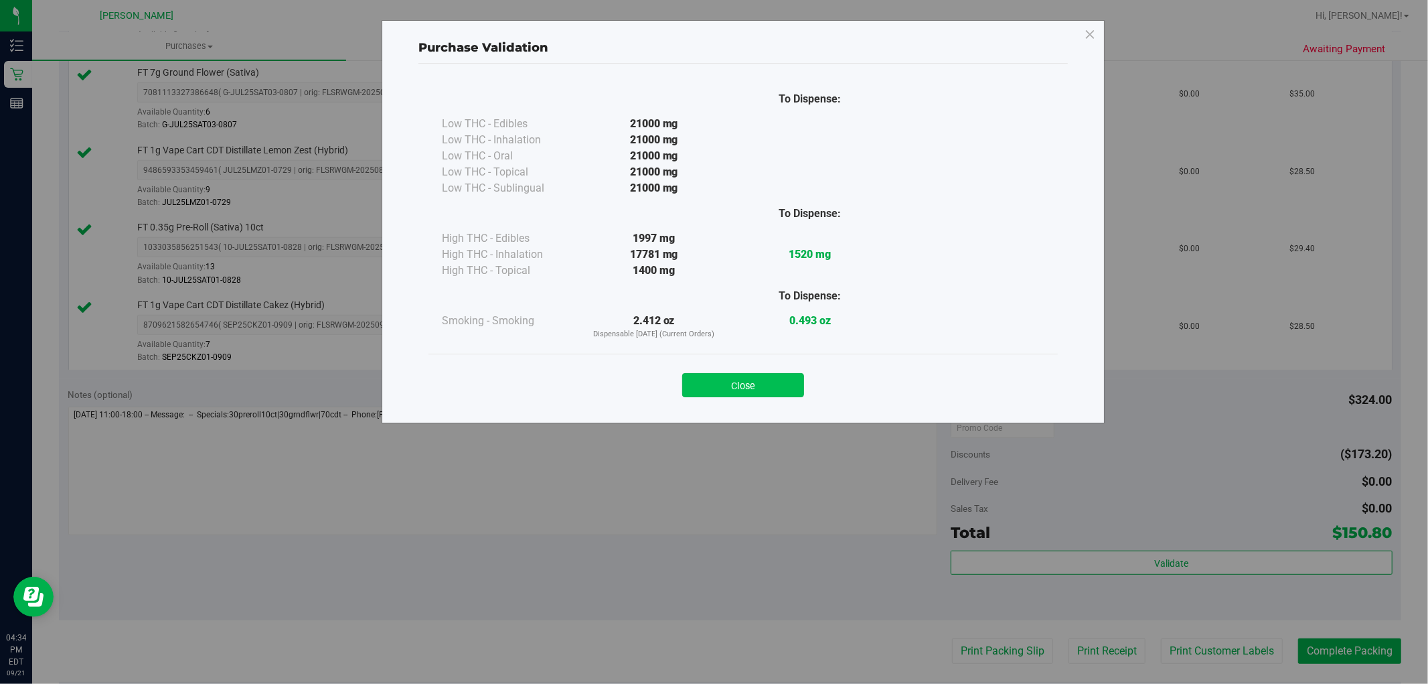
click at [720, 384] on button "Close" at bounding box center [743, 385] width 122 height 24
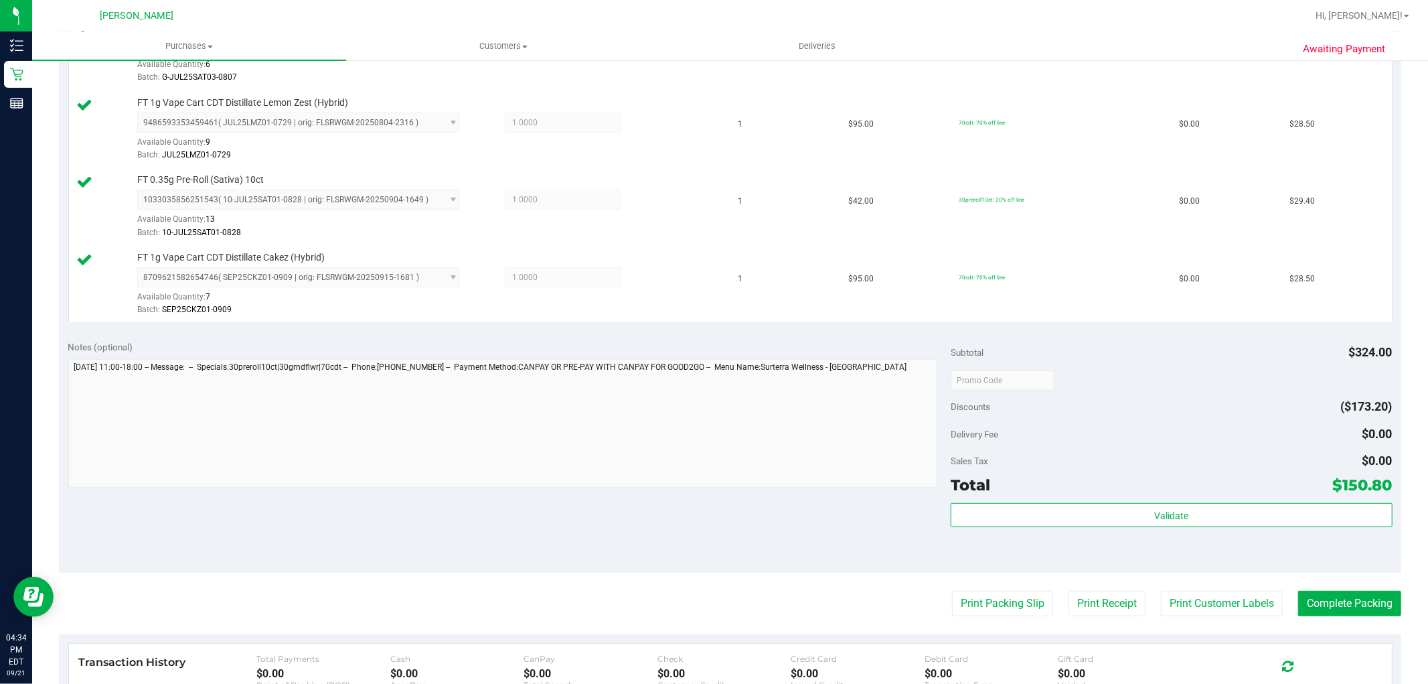
scroll to position [520, 0]
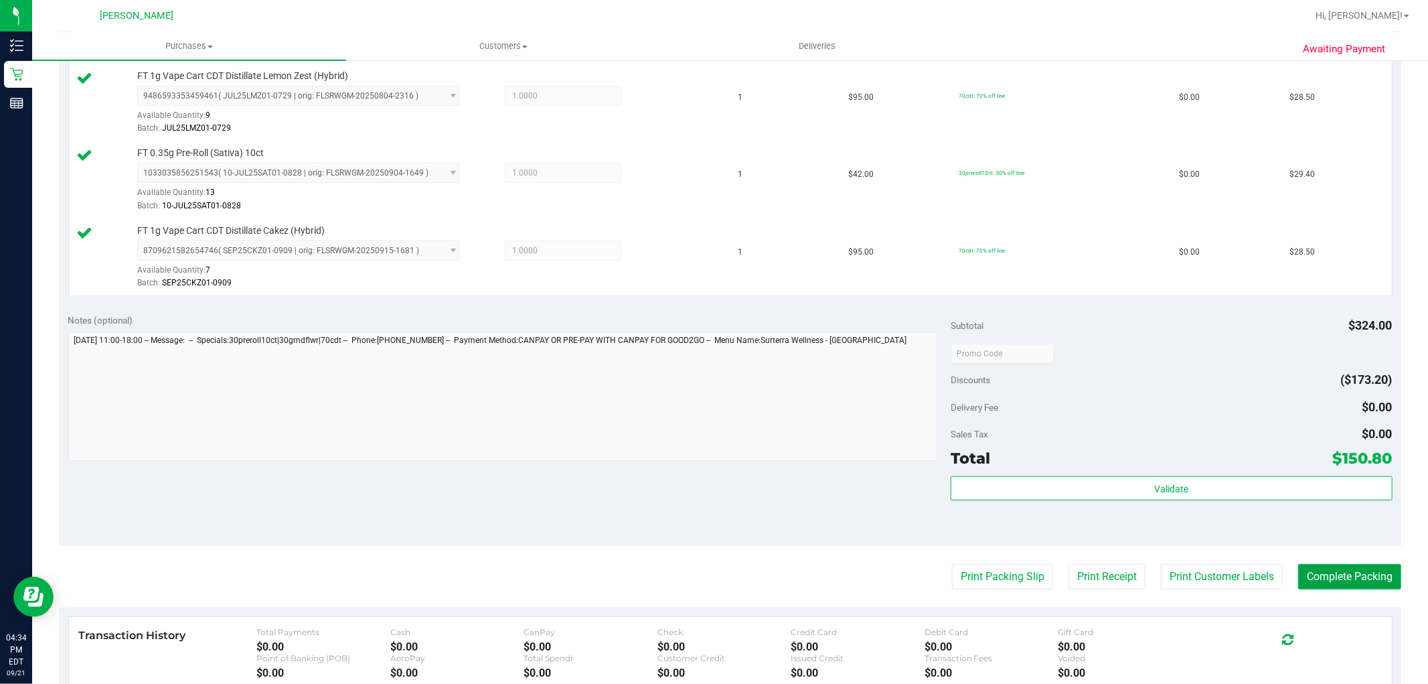
click at [1336, 578] on button "Complete Packing" at bounding box center [1349, 576] width 103 height 25
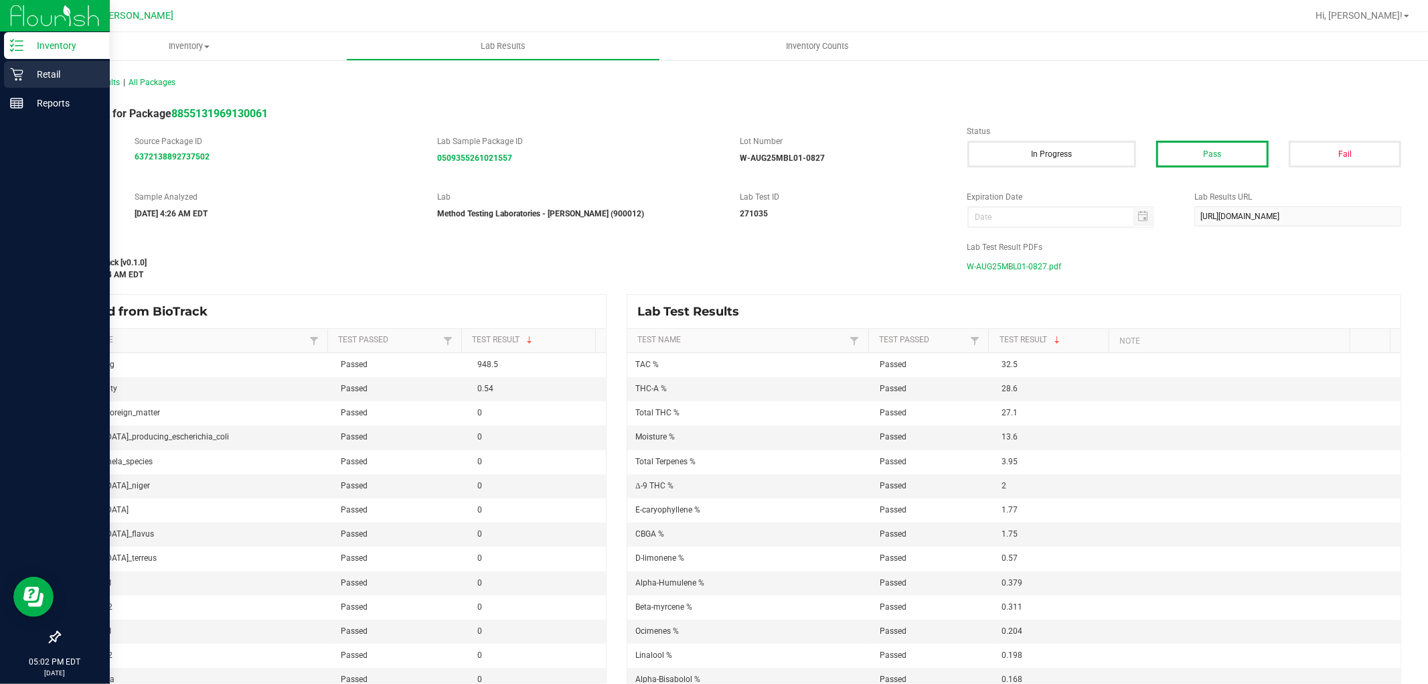
click at [46, 76] on p "Retail" at bounding box center [63, 74] width 80 height 16
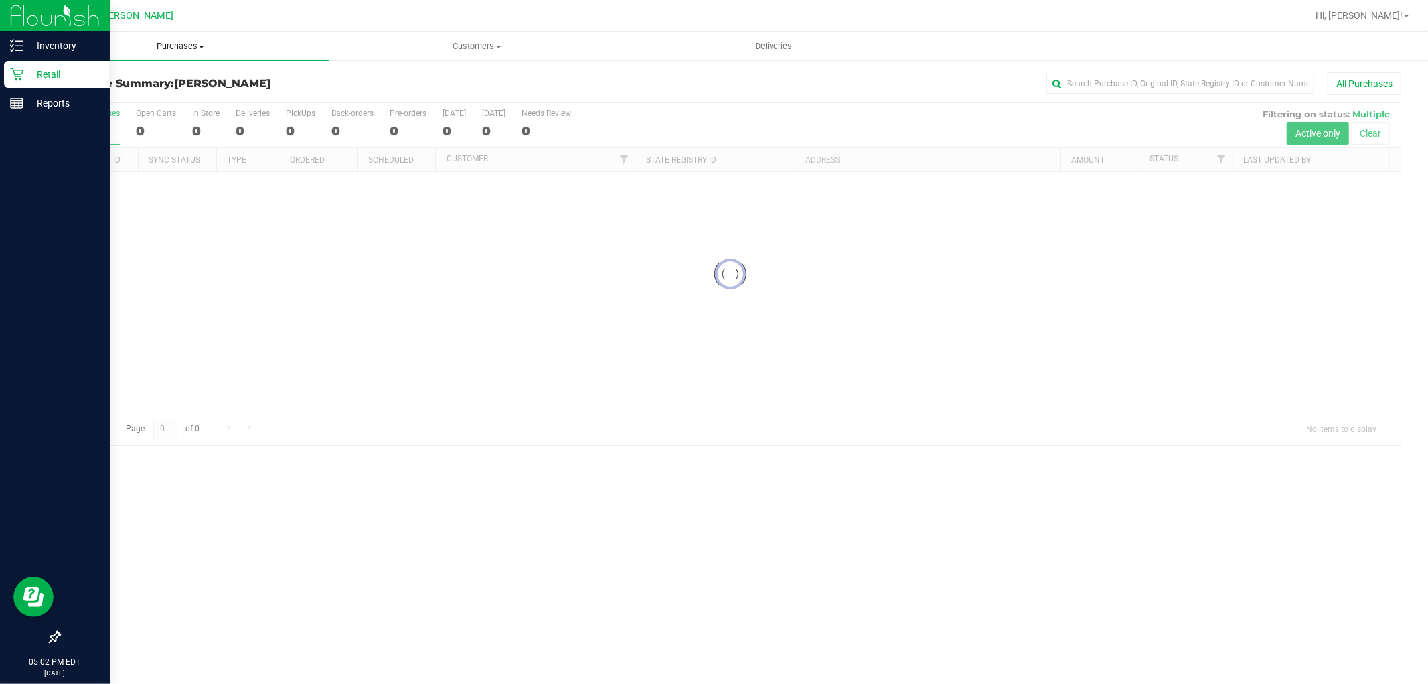
click at [175, 46] on span "Purchases" at bounding box center [180, 46] width 297 height 12
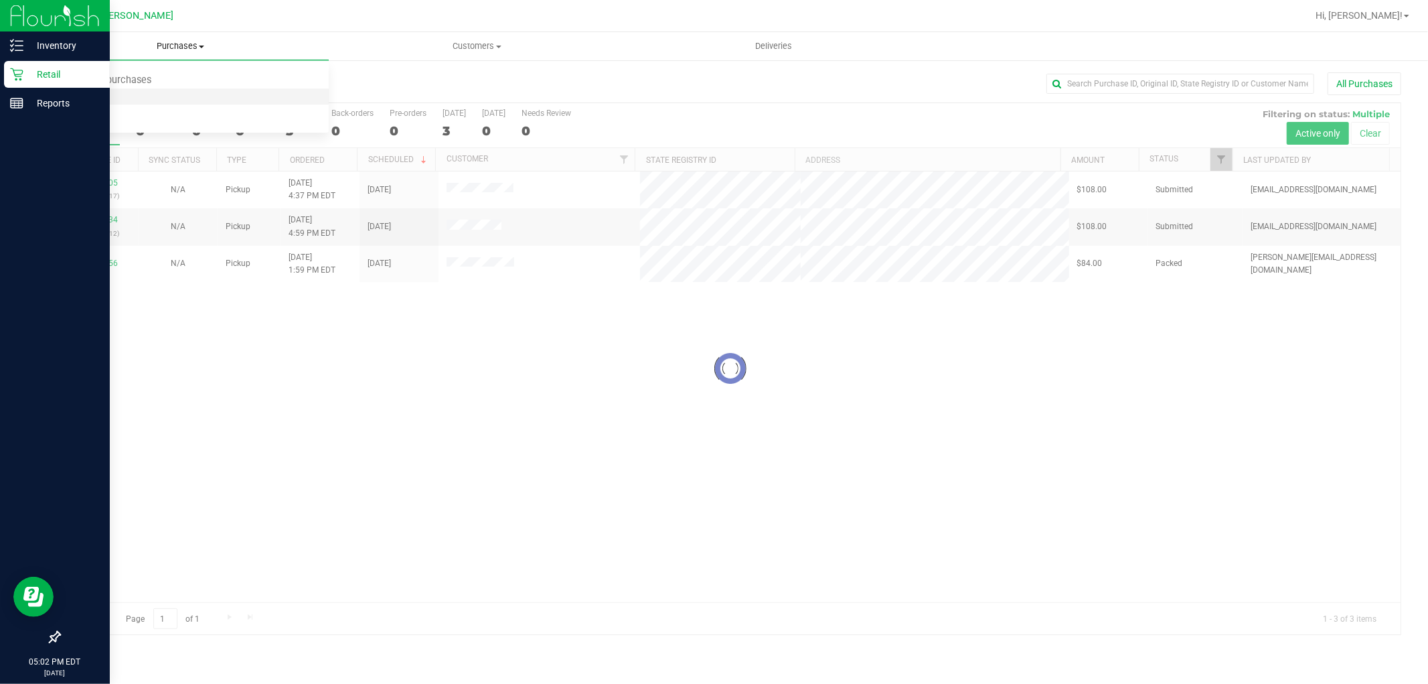
click at [179, 94] on li "Fulfillment" at bounding box center [180, 97] width 297 height 16
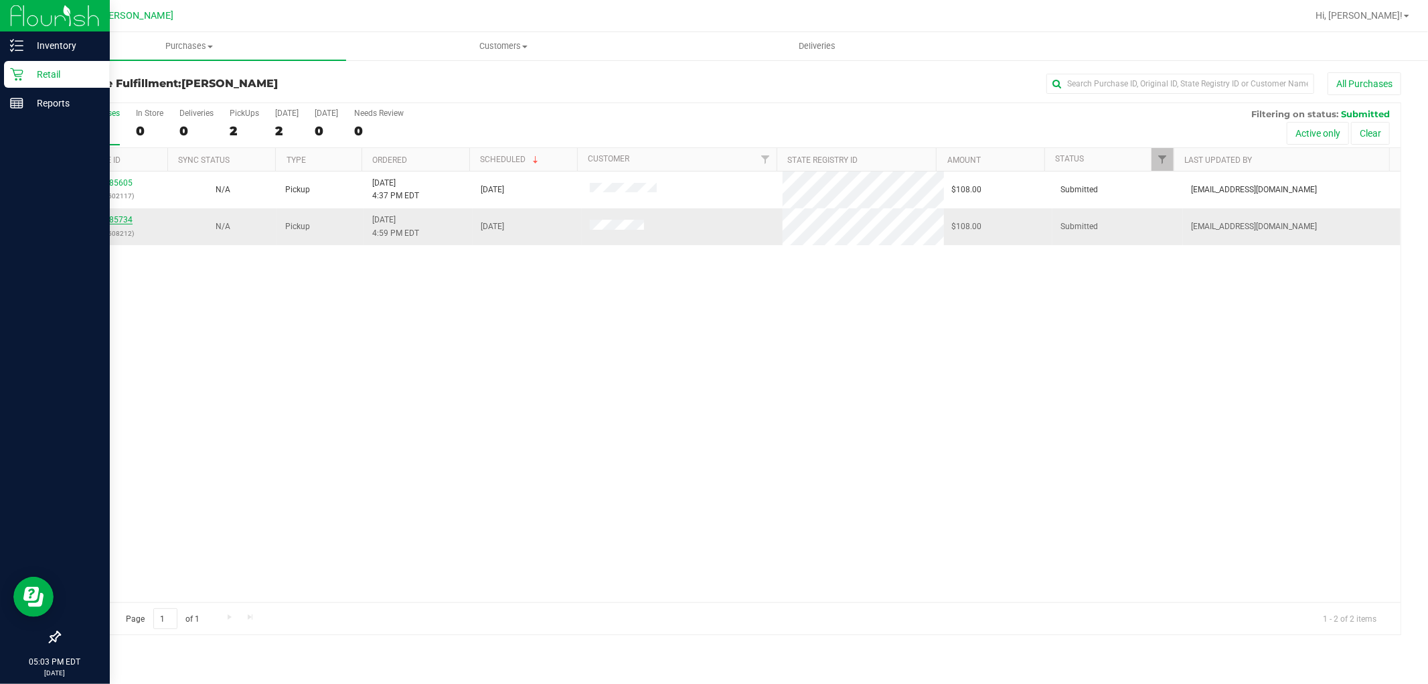
click at [117, 220] on link "11985734" at bounding box center [113, 219] width 37 height 9
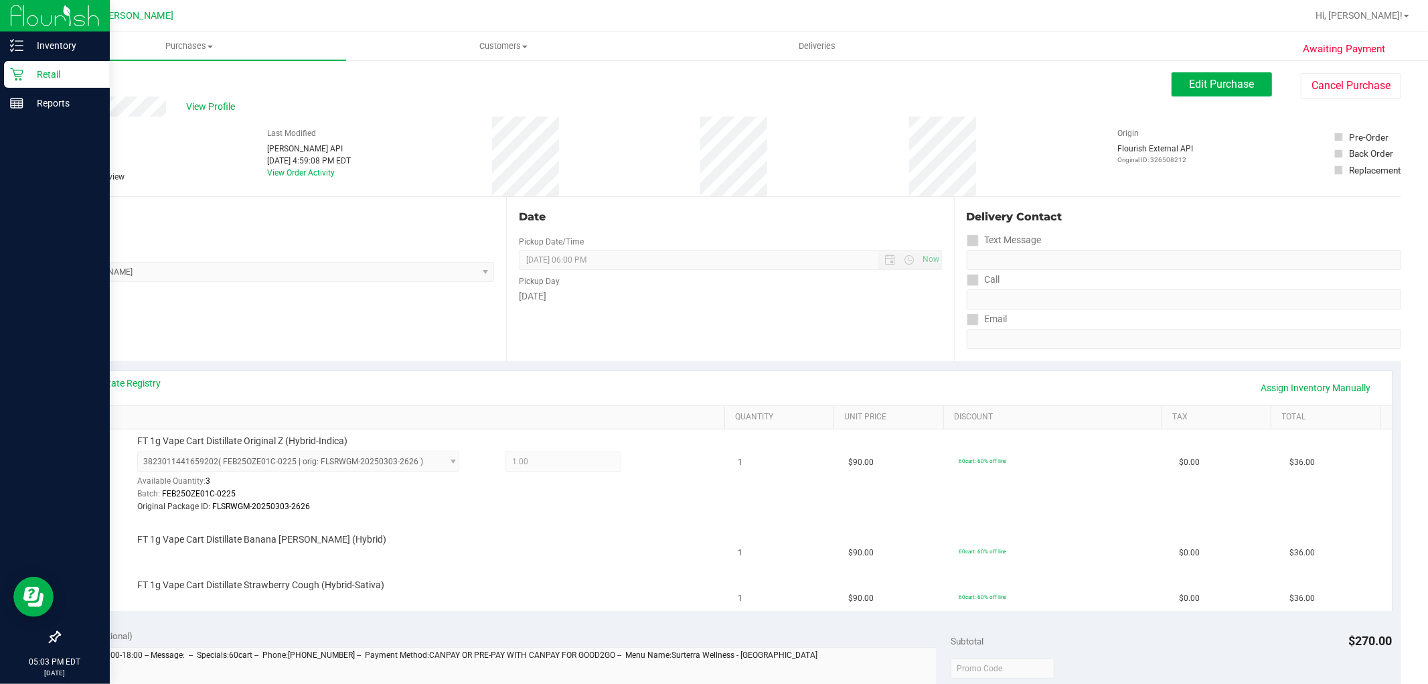
click at [74, 88] on div "Back Edit Purchase Cancel Purchase" at bounding box center [730, 84] width 1343 height 24
click at [76, 81] on link "Back" at bounding box center [69, 80] width 20 height 9
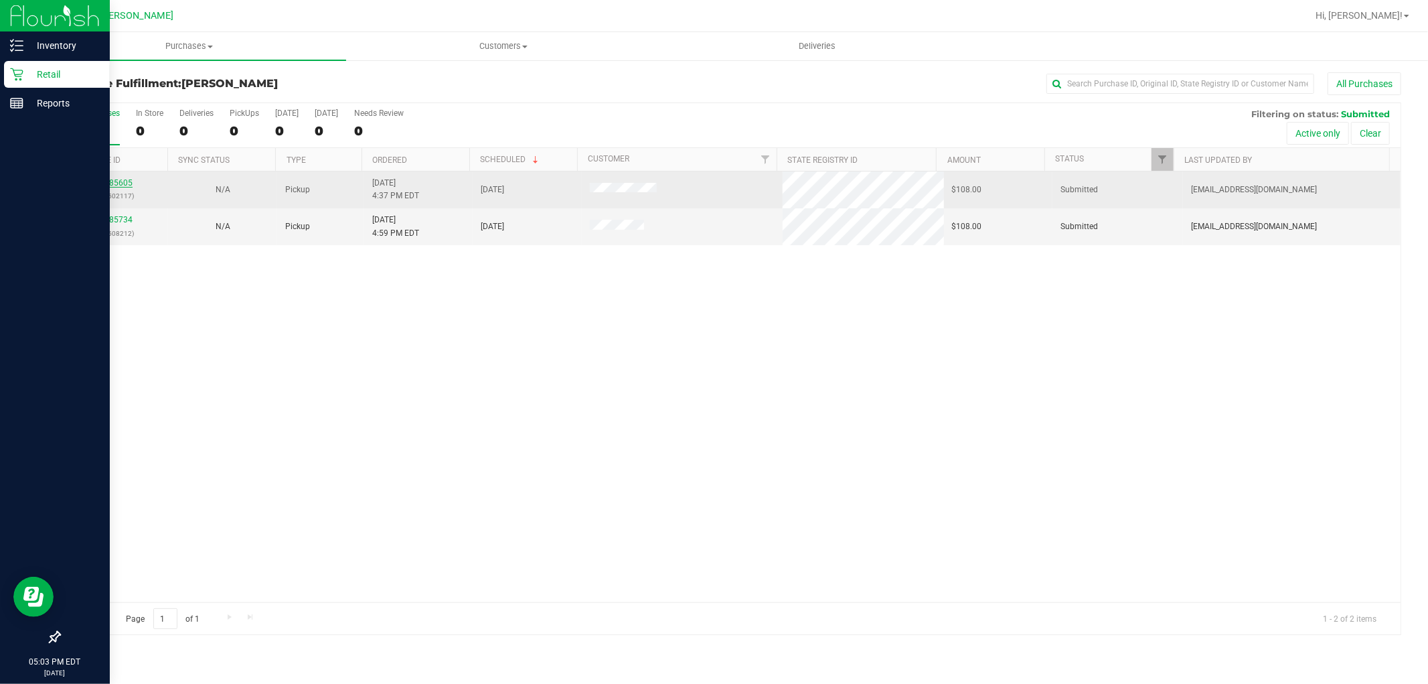
click at [126, 183] on link "11985605" at bounding box center [113, 182] width 37 height 9
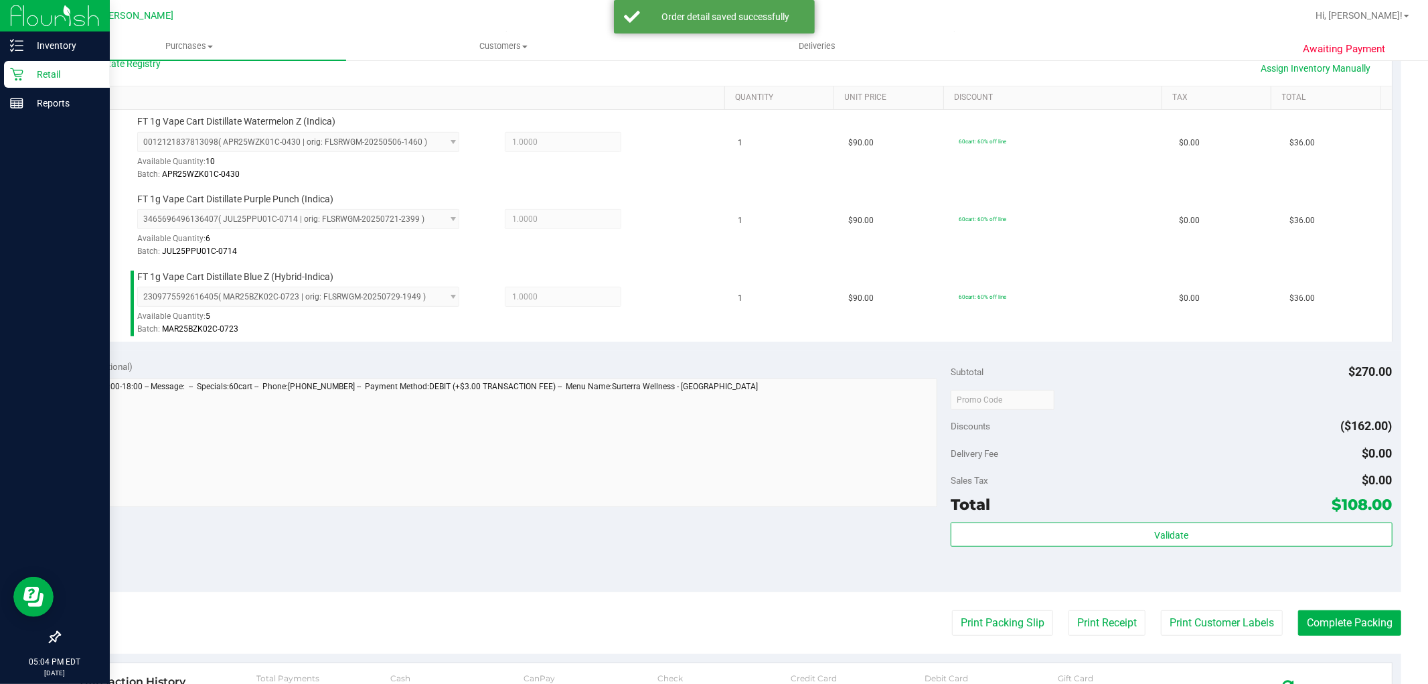
scroll to position [372, 0]
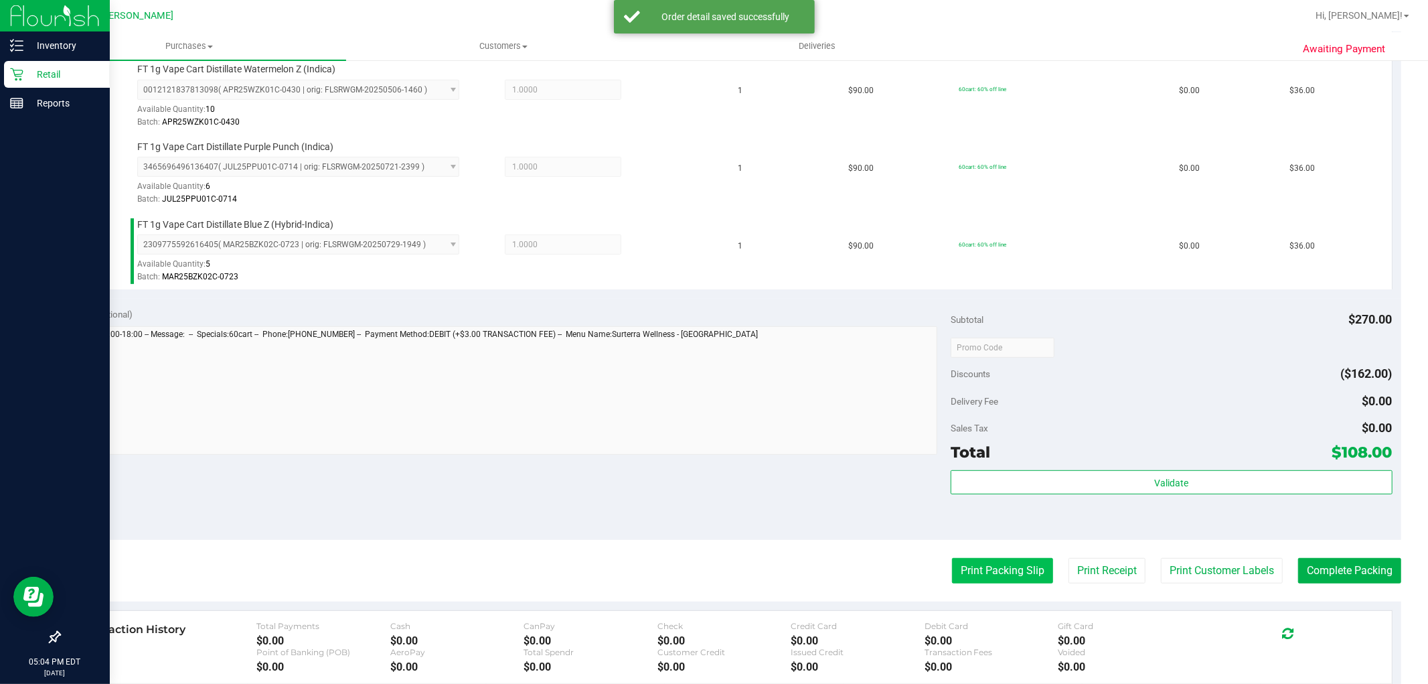
click at [958, 568] on button "Print Packing Slip" at bounding box center [1002, 570] width 101 height 25
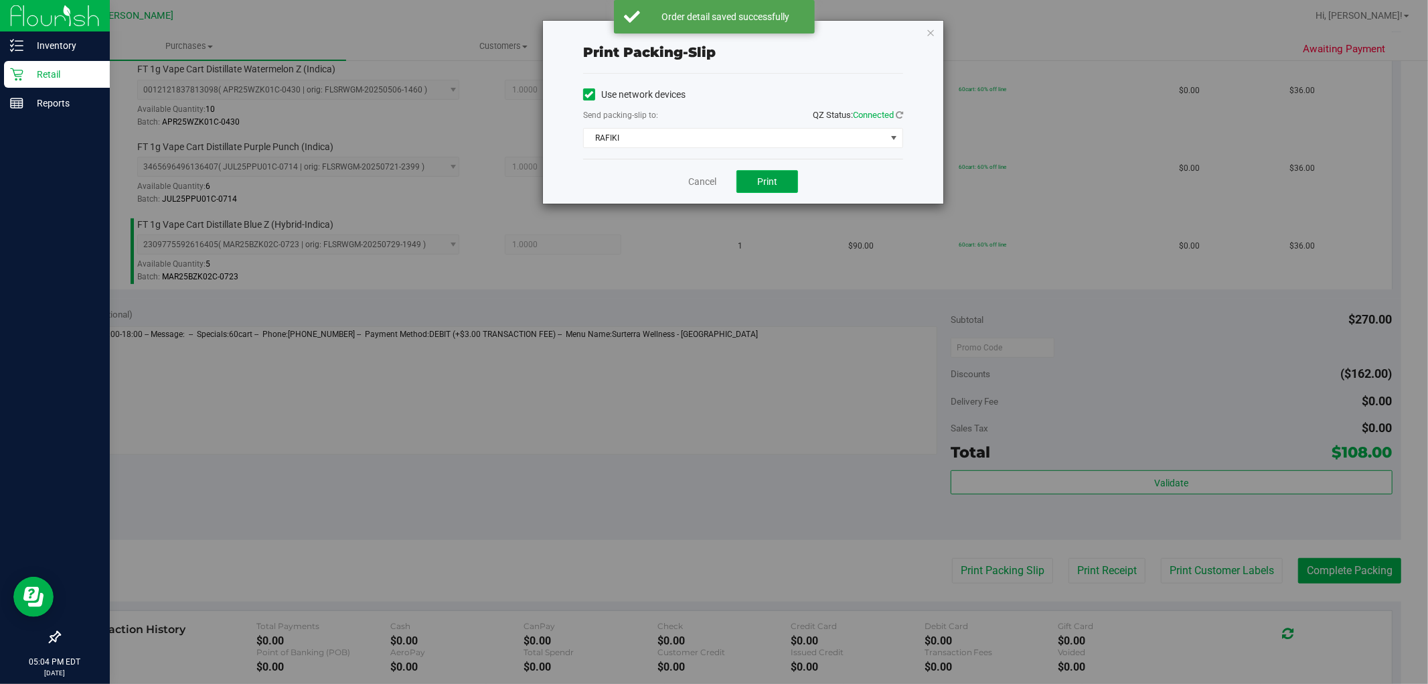
click at [761, 183] on span "Print" at bounding box center [767, 181] width 20 height 11
click at [703, 182] on link "Cancel" at bounding box center [702, 182] width 28 height 14
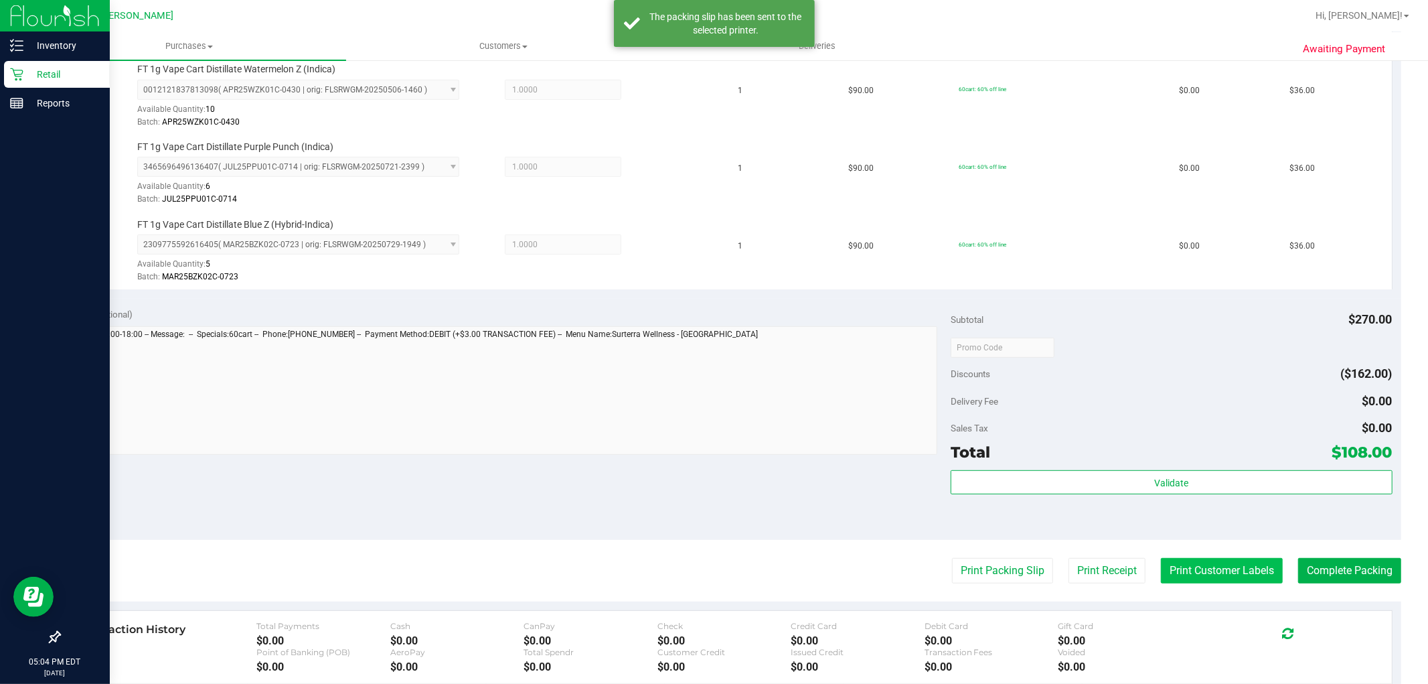
click at [1219, 564] on button "Print Customer Labels" at bounding box center [1222, 570] width 122 height 25
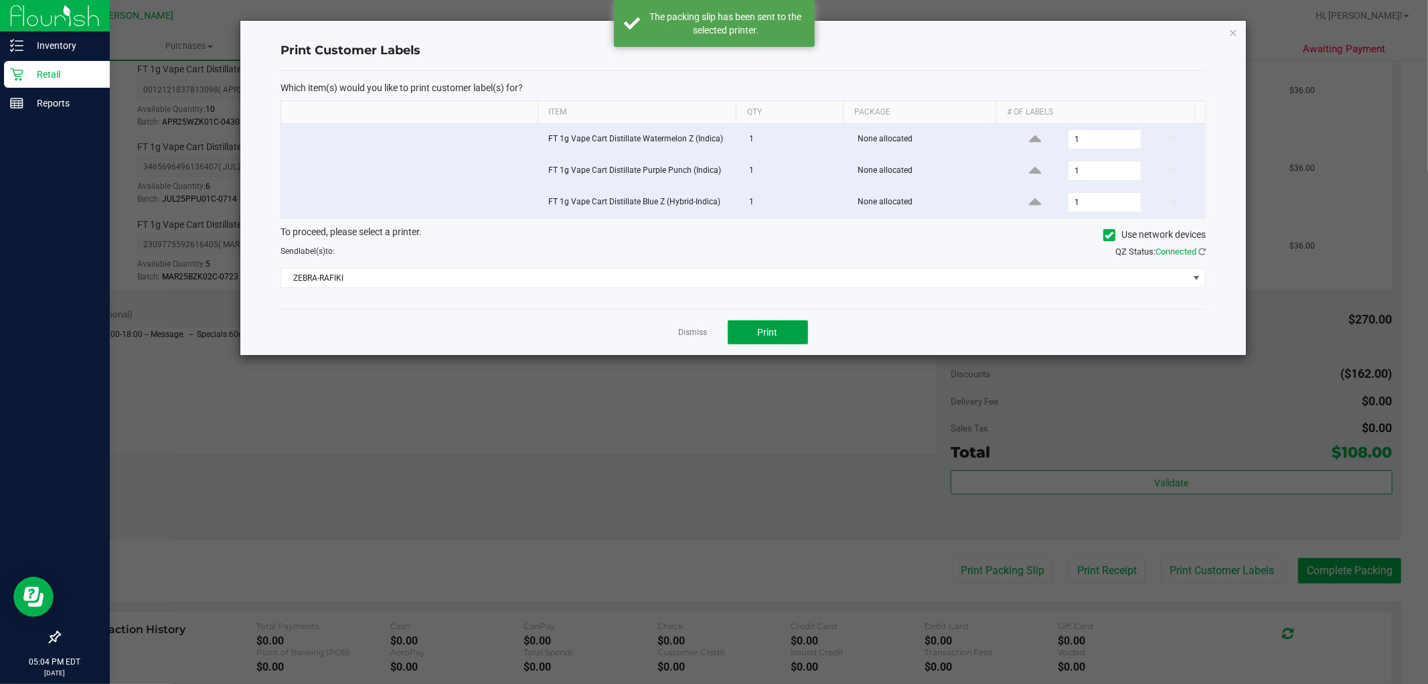
click at [777, 331] on span "Print" at bounding box center [768, 332] width 20 height 11
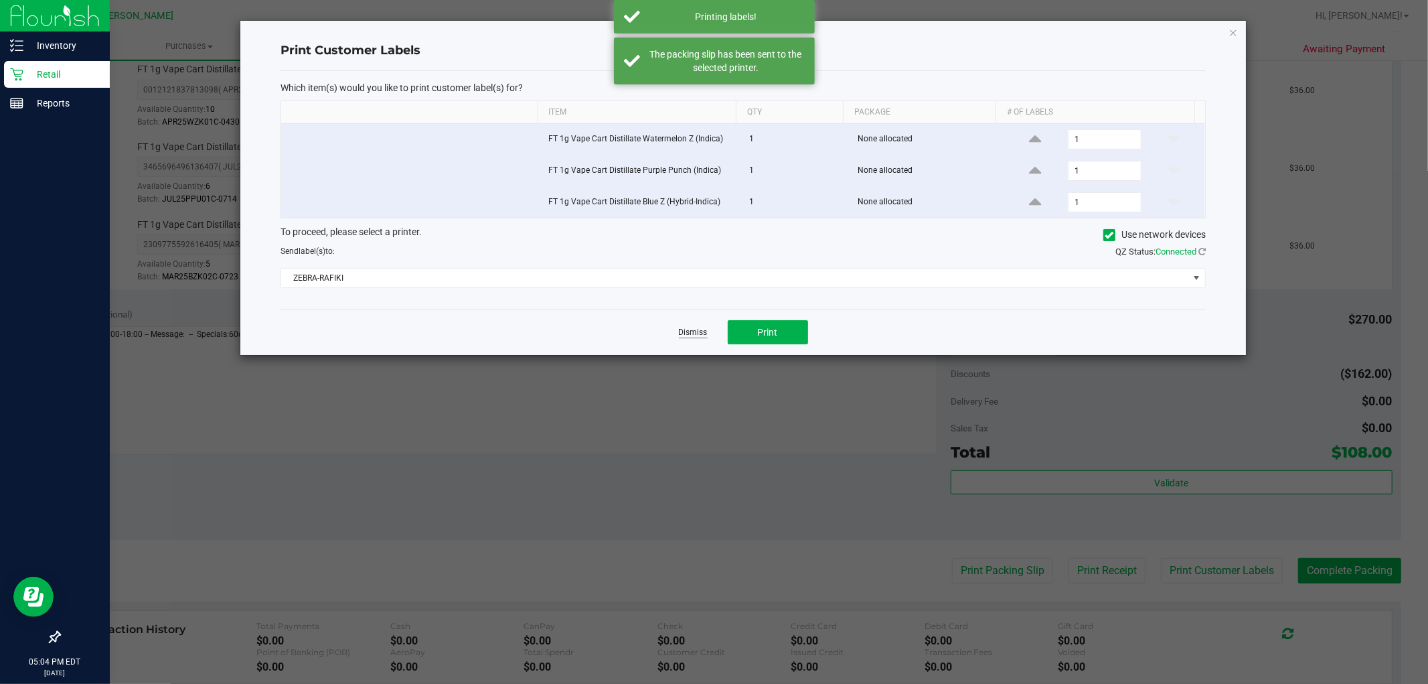
click at [702, 333] on link "Dismiss" at bounding box center [693, 332] width 29 height 11
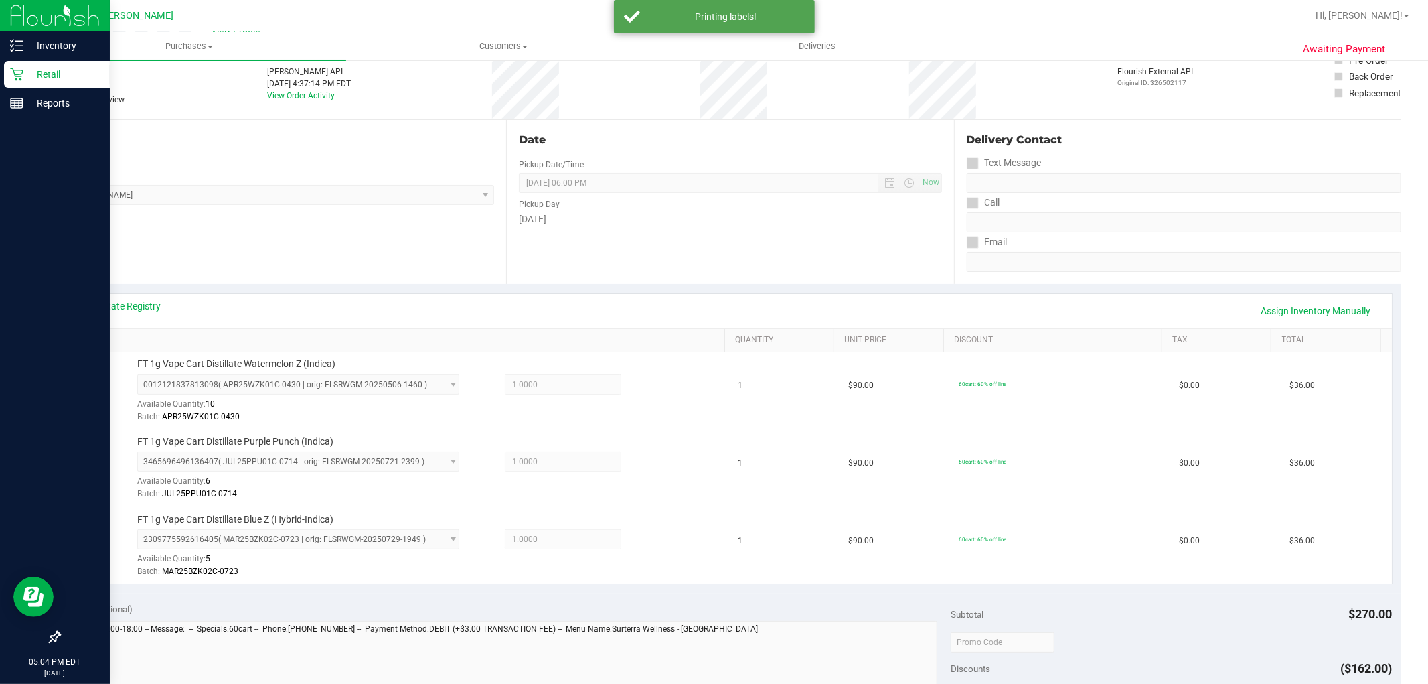
scroll to position [223, 0]
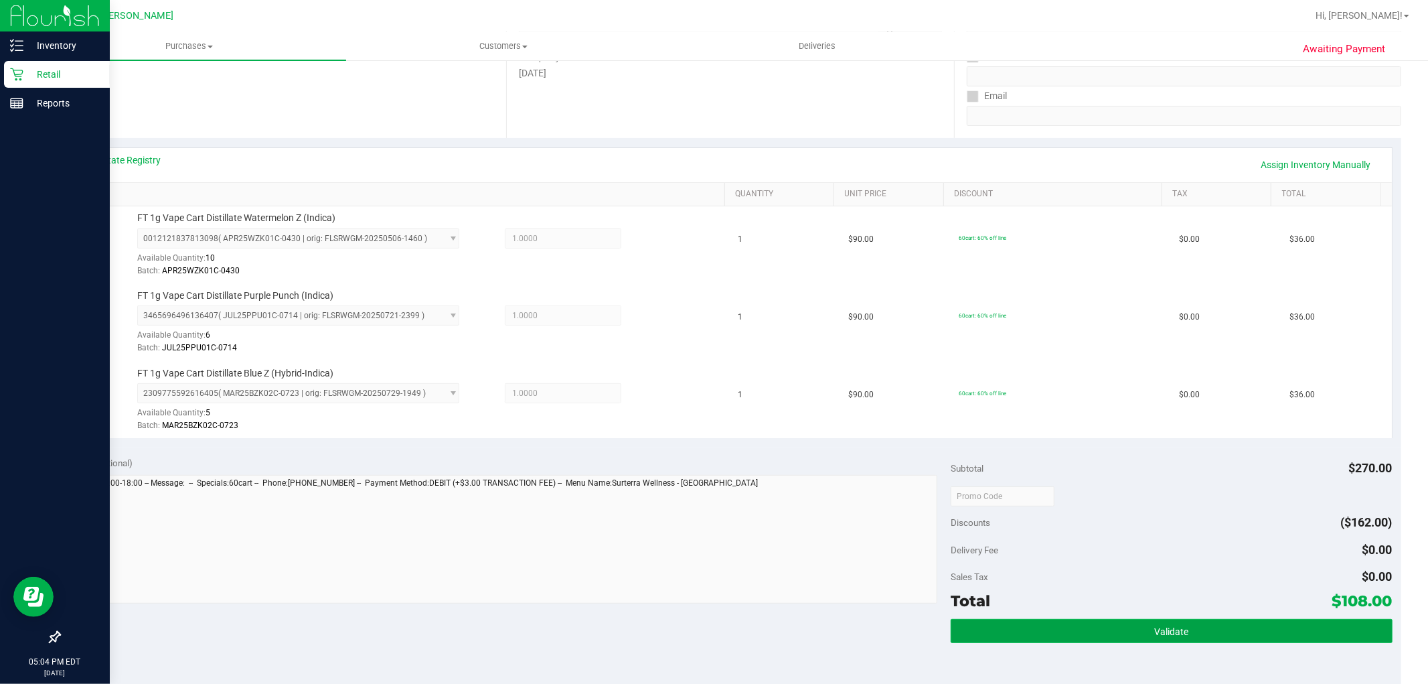
click at [1263, 634] on button "Validate" at bounding box center [1171, 631] width 441 height 24
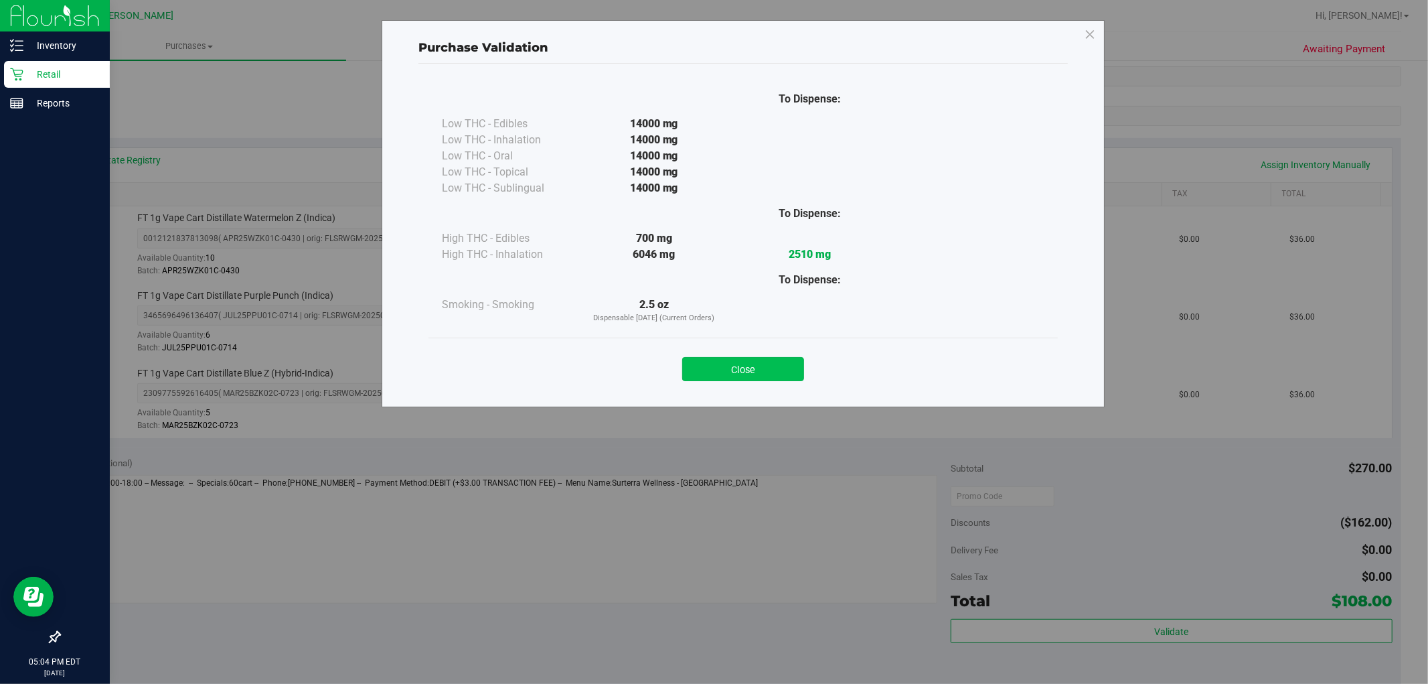
click at [749, 366] on button "Close" at bounding box center [743, 369] width 122 height 24
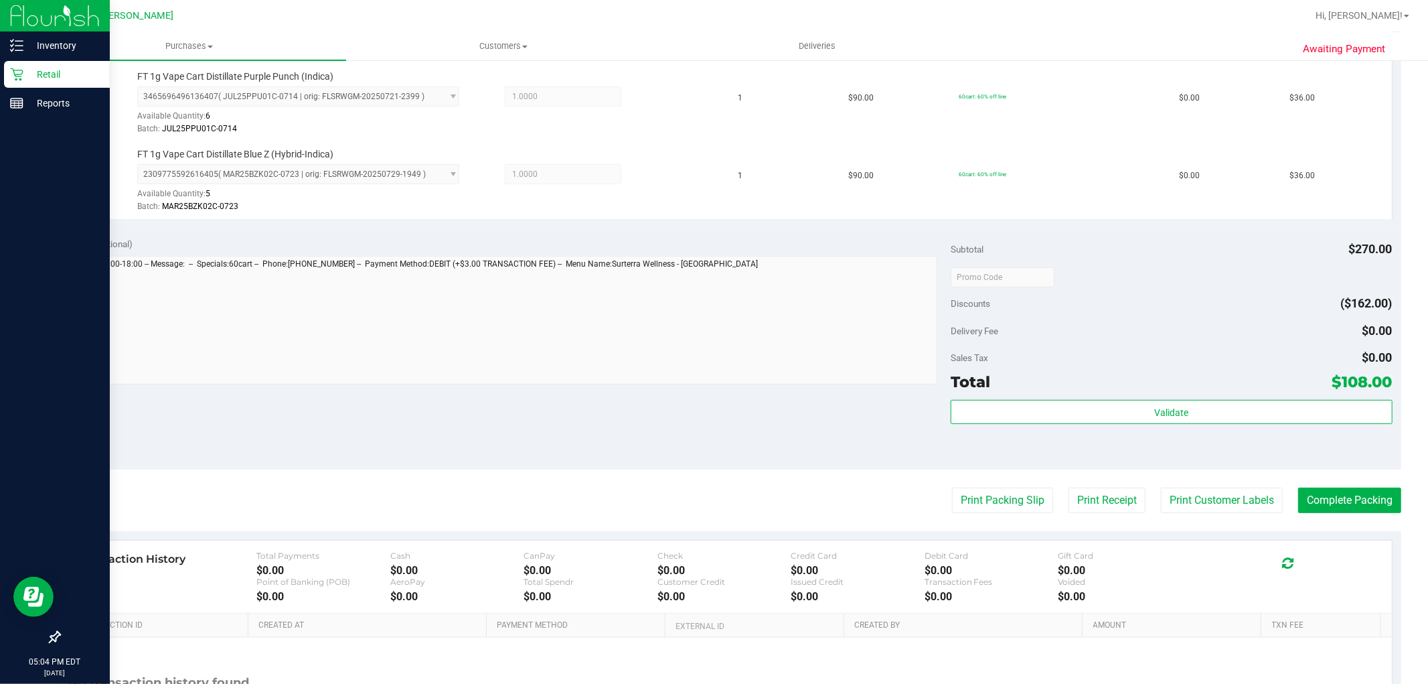
scroll to position [446, 0]
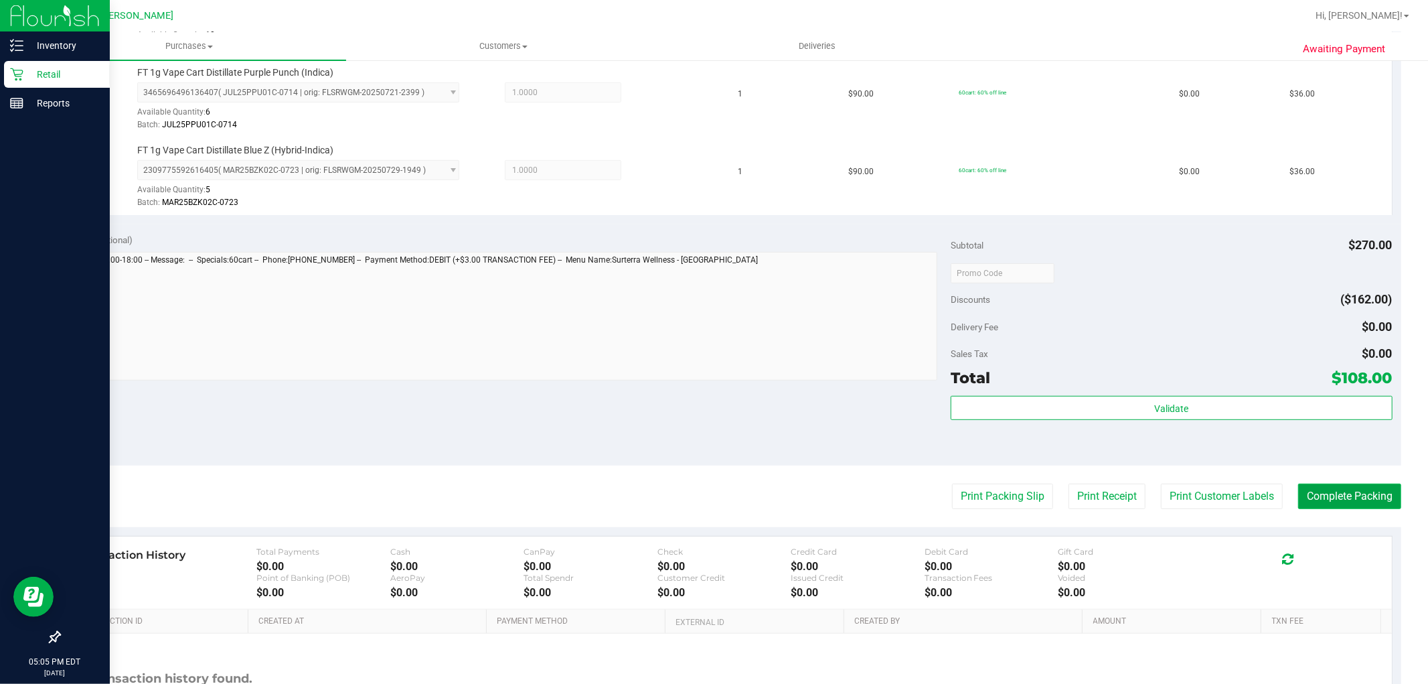
click at [1312, 502] on button "Complete Packing" at bounding box center [1349, 495] width 103 height 25
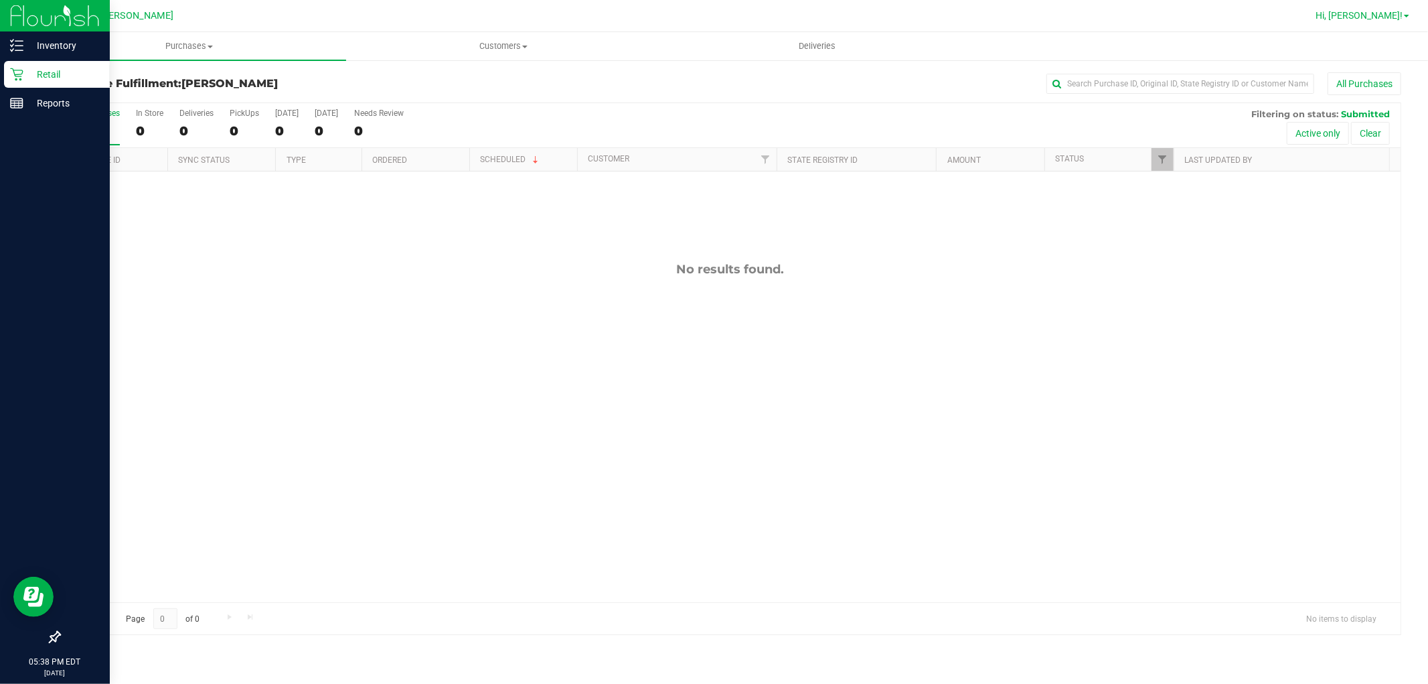
click at [1389, 11] on span "Hi, [PERSON_NAME]!" at bounding box center [1359, 15] width 87 height 11
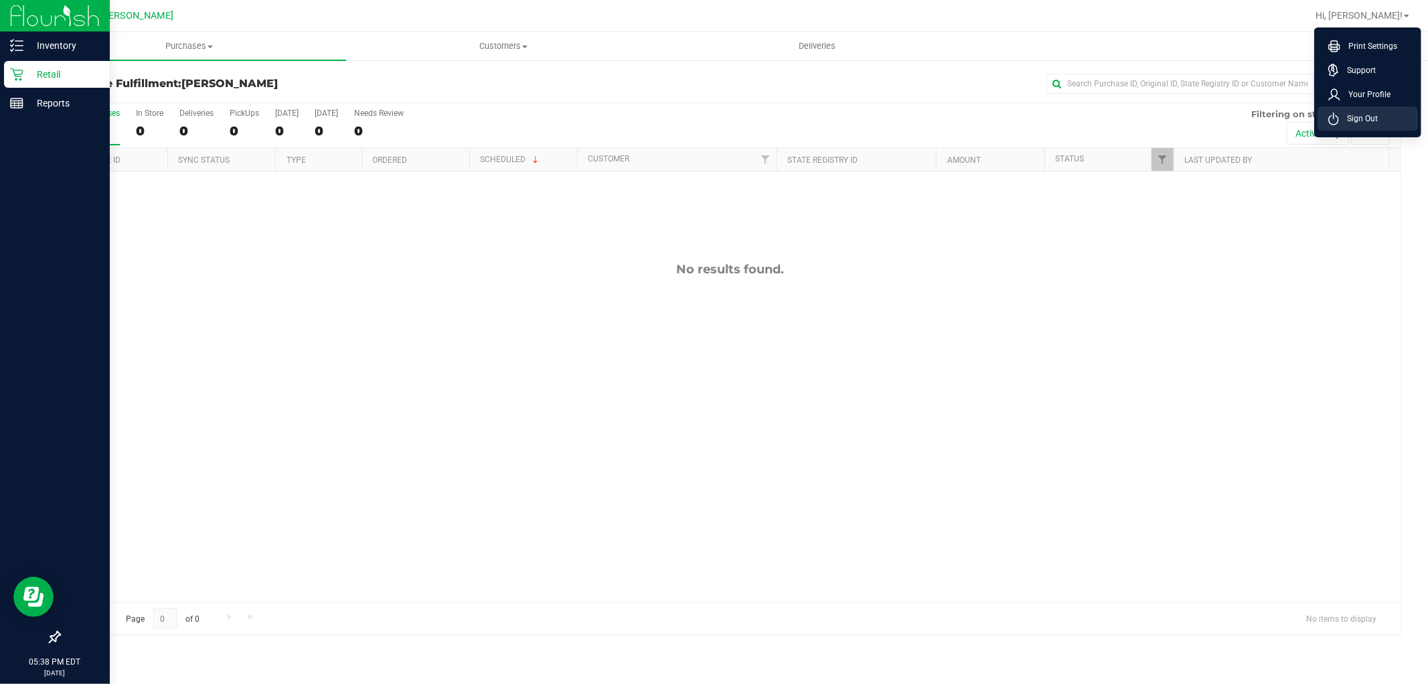
click at [1374, 112] on span "Sign Out" at bounding box center [1358, 118] width 39 height 13
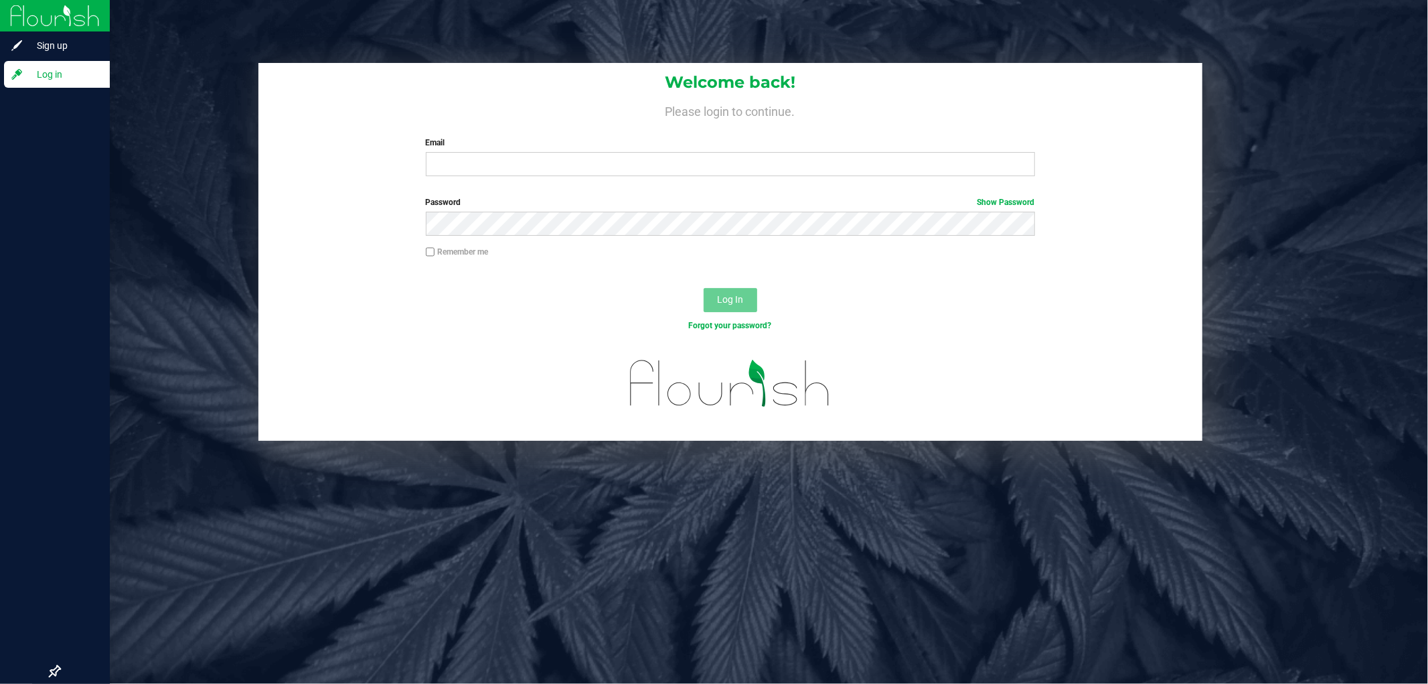
click at [640, 151] on div "Email Required Please format your email correctly." at bounding box center [730, 157] width 629 height 40
click at [686, 174] on input "Email" at bounding box center [730, 164] width 609 height 24
type input "[EMAIL_ADDRESS][DOMAIN_NAME]"
click at [704, 288] on button "Log In" at bounding box center [731, 300] width 54 height 24
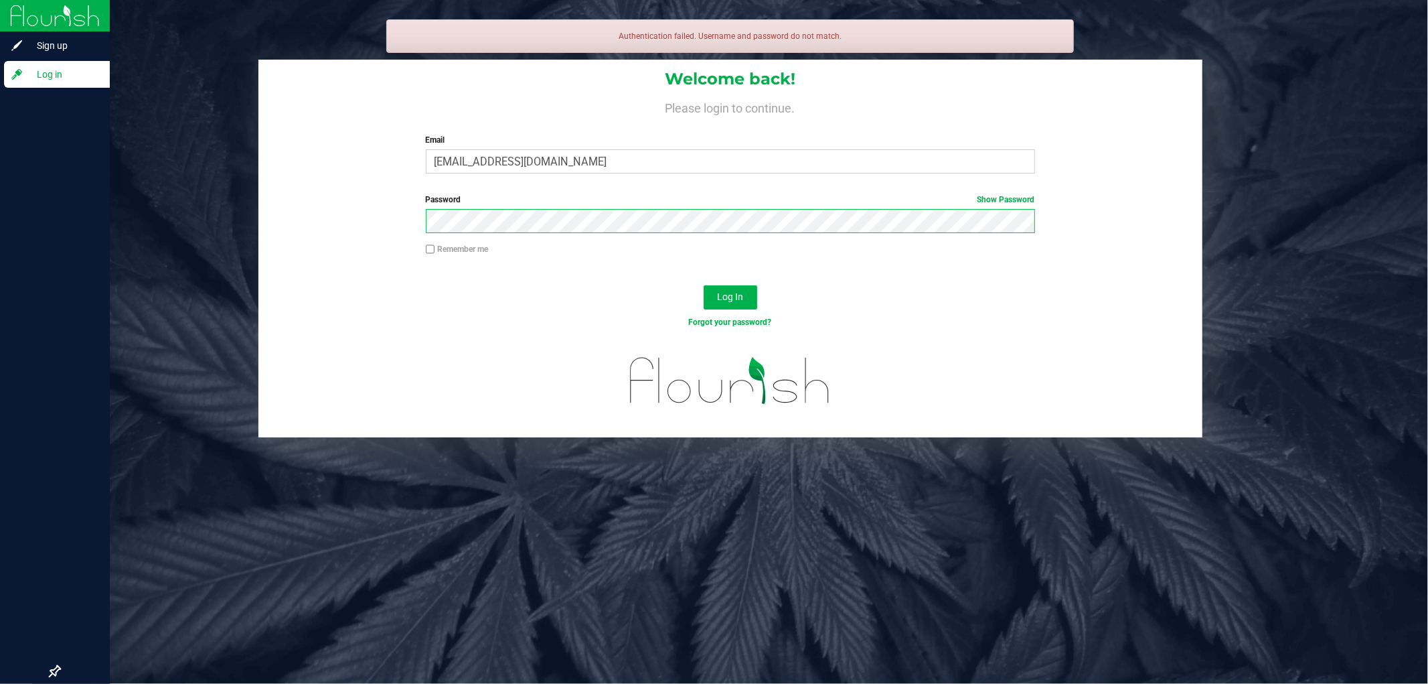
click at [704, 285] on button "Log In" at bounding box center [731, 297] width 54 height 24
